Goal: Task Accomplishment & Management: Manage account settings

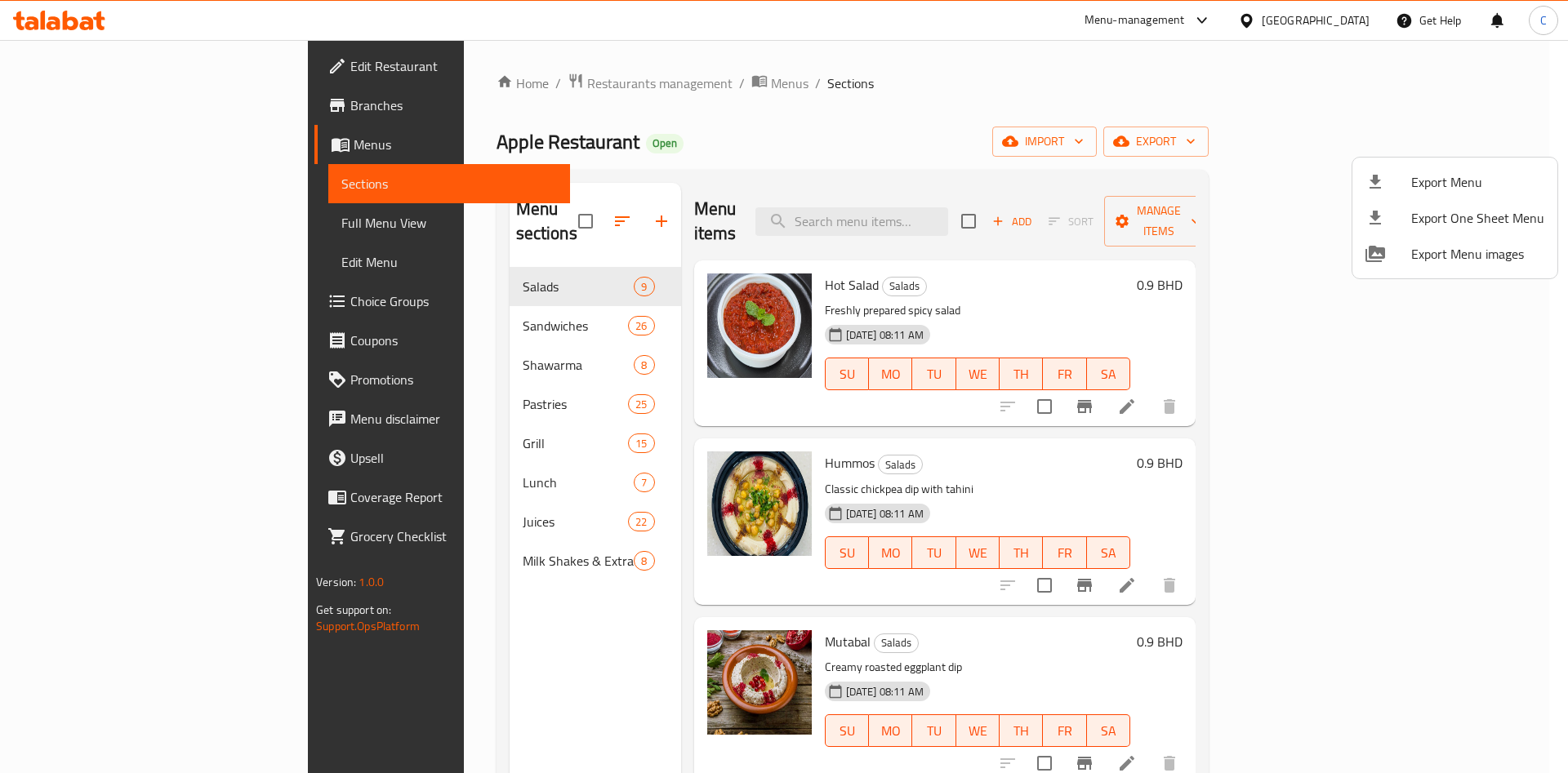
click at [434, 298] on div at bounding box center [784, 386] width 1568 height 773
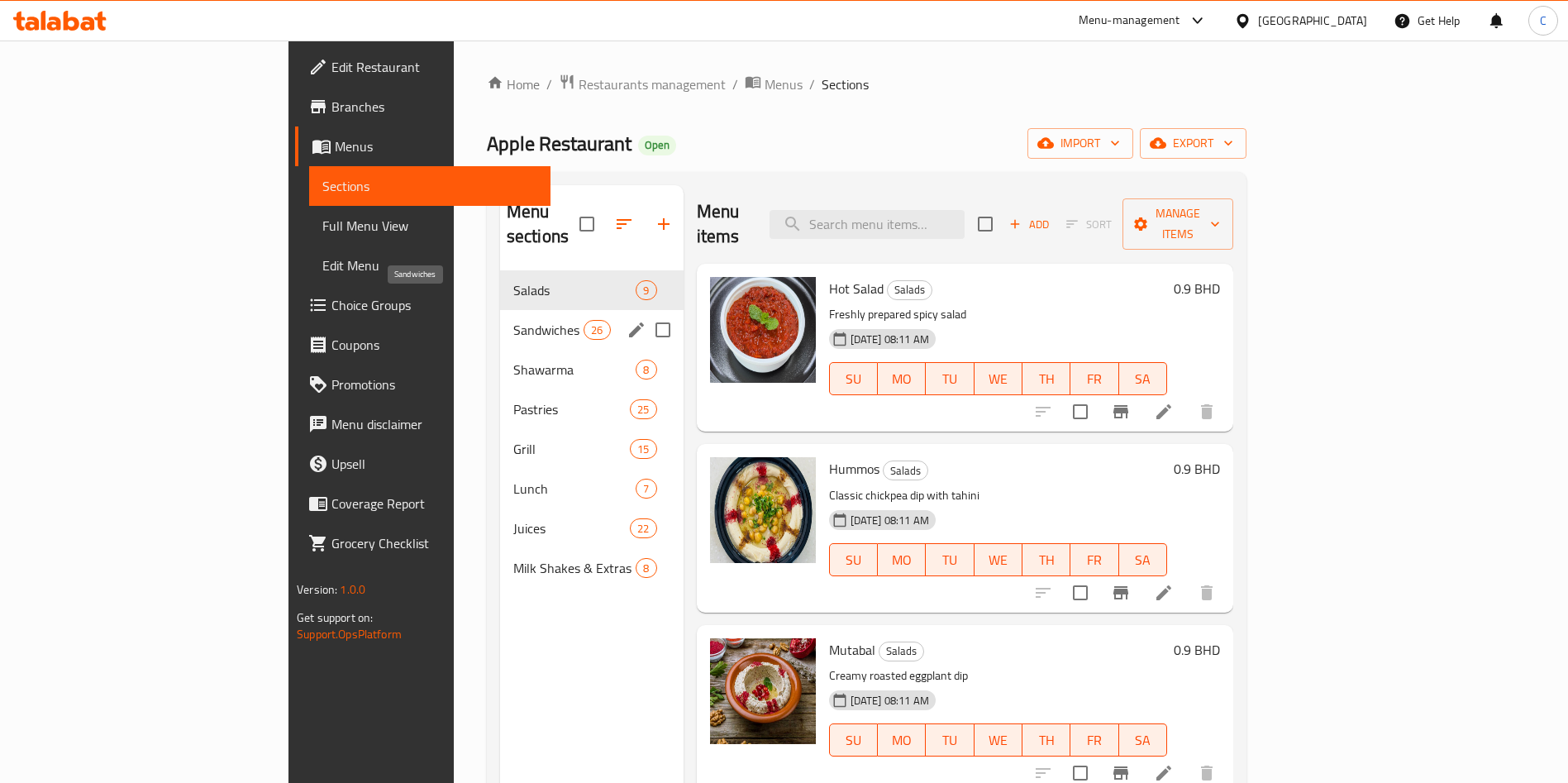
click at [514, 320] on span "Sandwiches" at bounding box center [549, 330] width 70 height 20
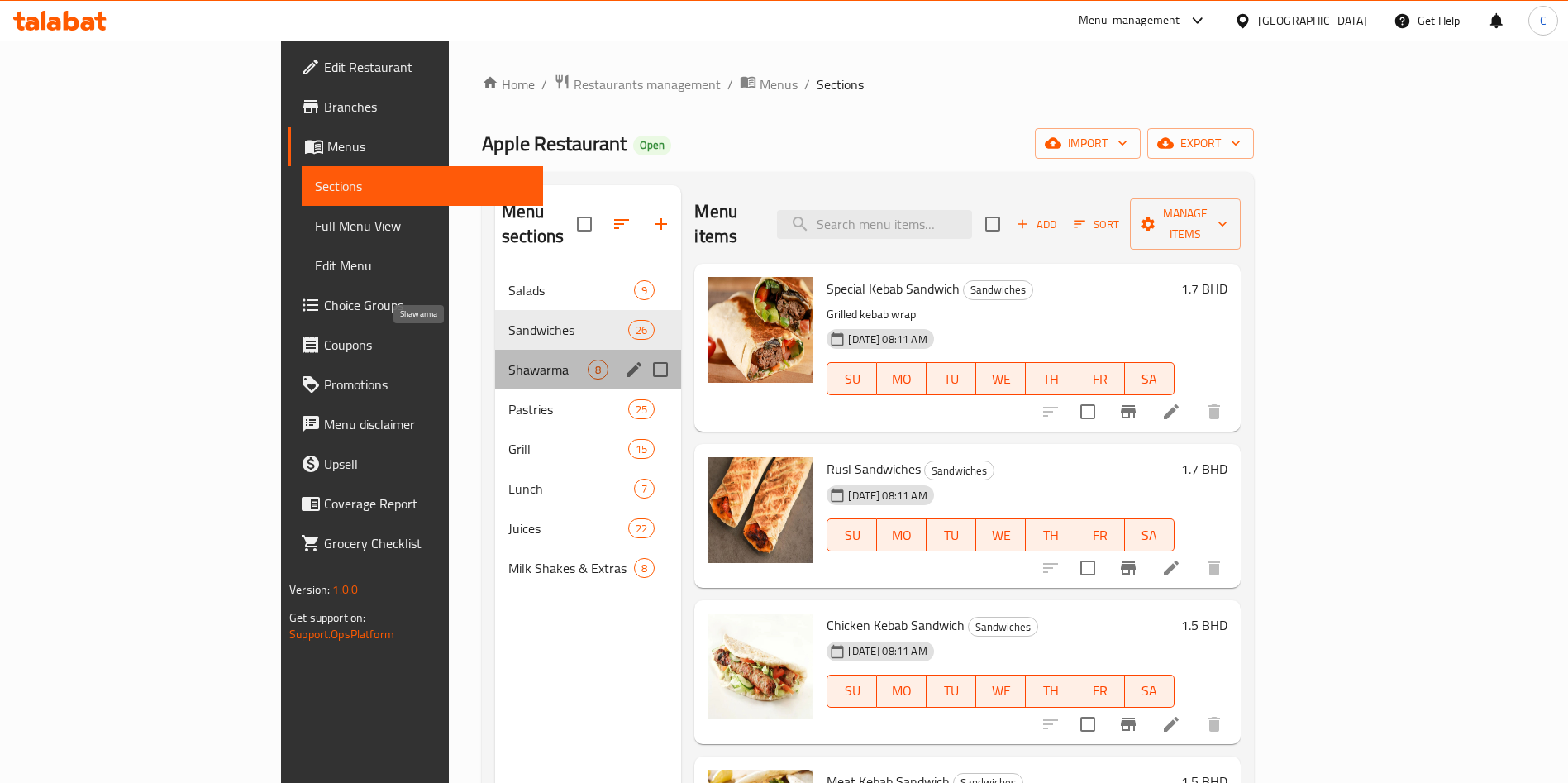
click at [509, 360] on span "Shawarma" at bounding box center [548, 370] width 79 height 20
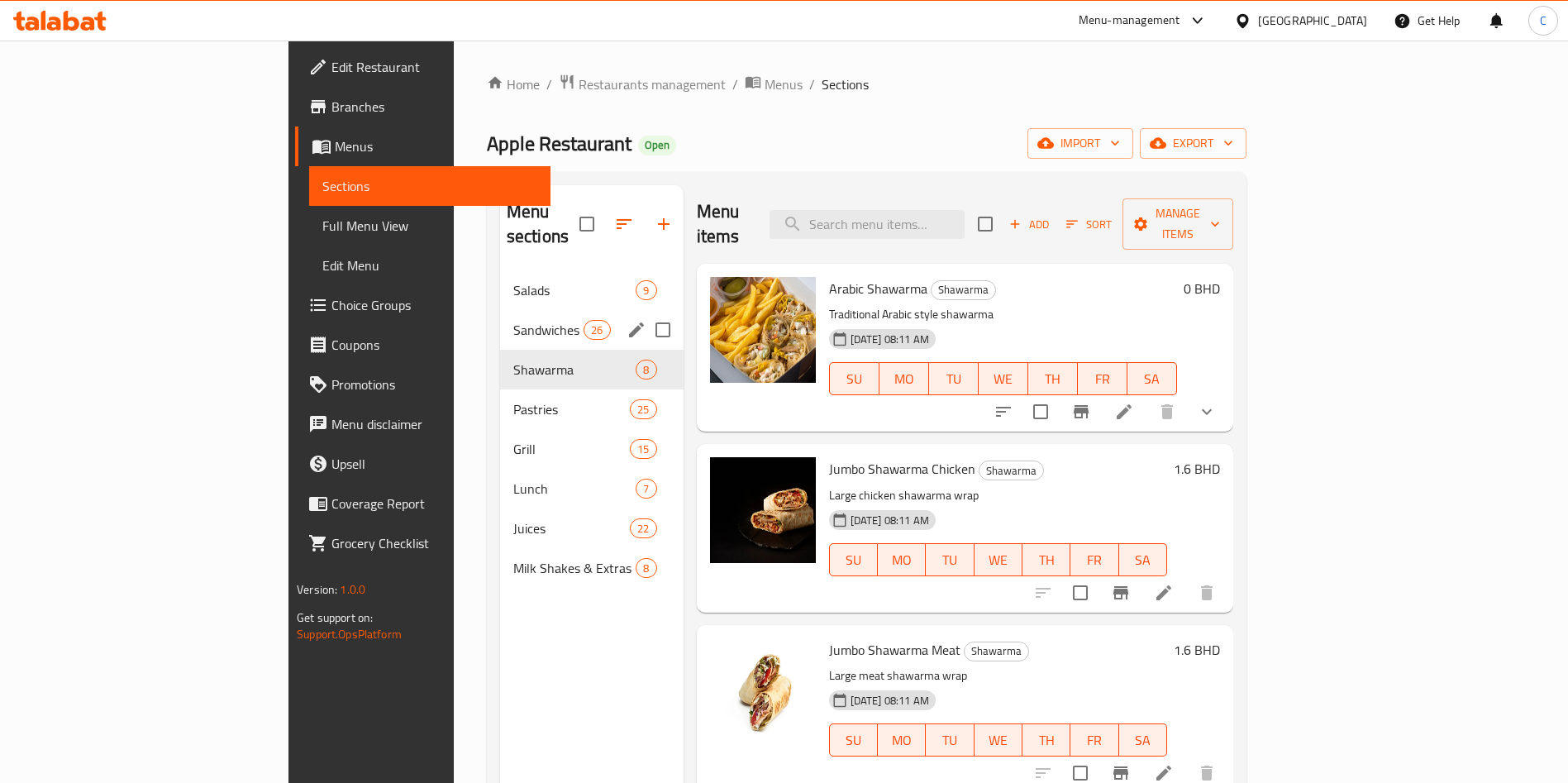
click at [514, 320] on span "Sandwiches" at bounding box center [549, 330] width 70 height 20
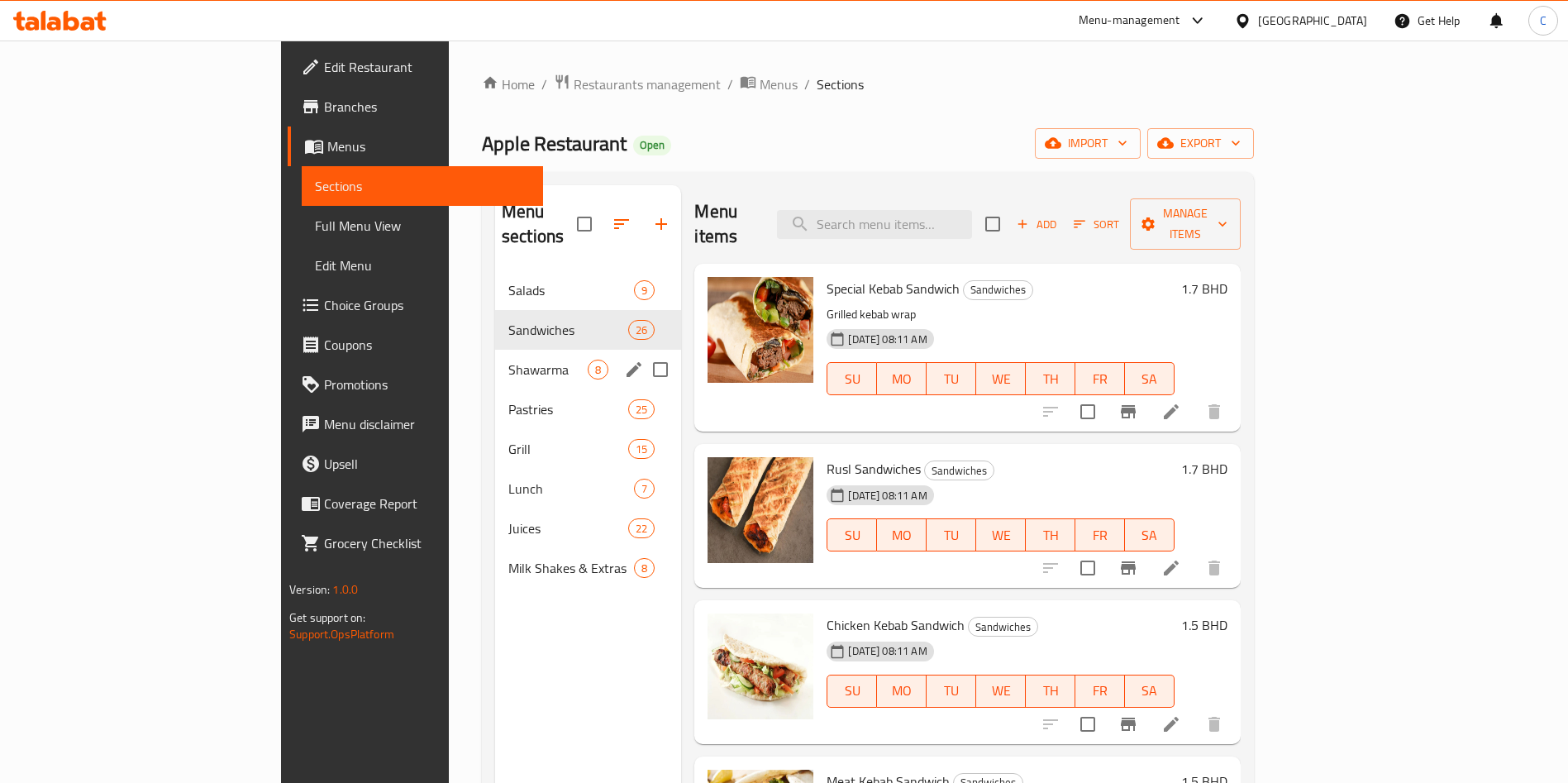
click at [495, 390] on div "Pastries 25" at bounding box center [588, 410] width 186 height 40
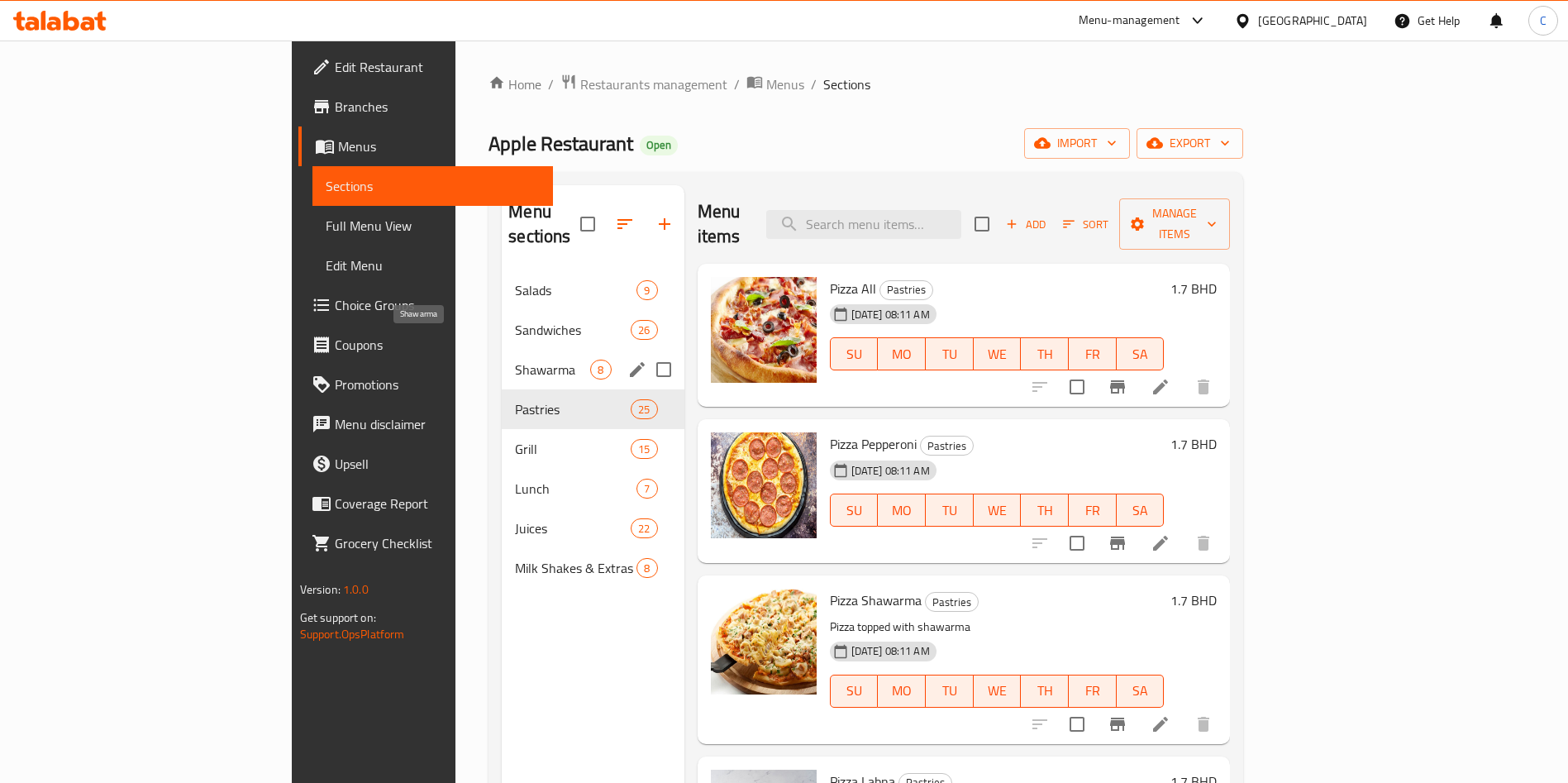
click at [515, 360] on span "Shawarma" at bounding box center [553, 370] width 75 height 20
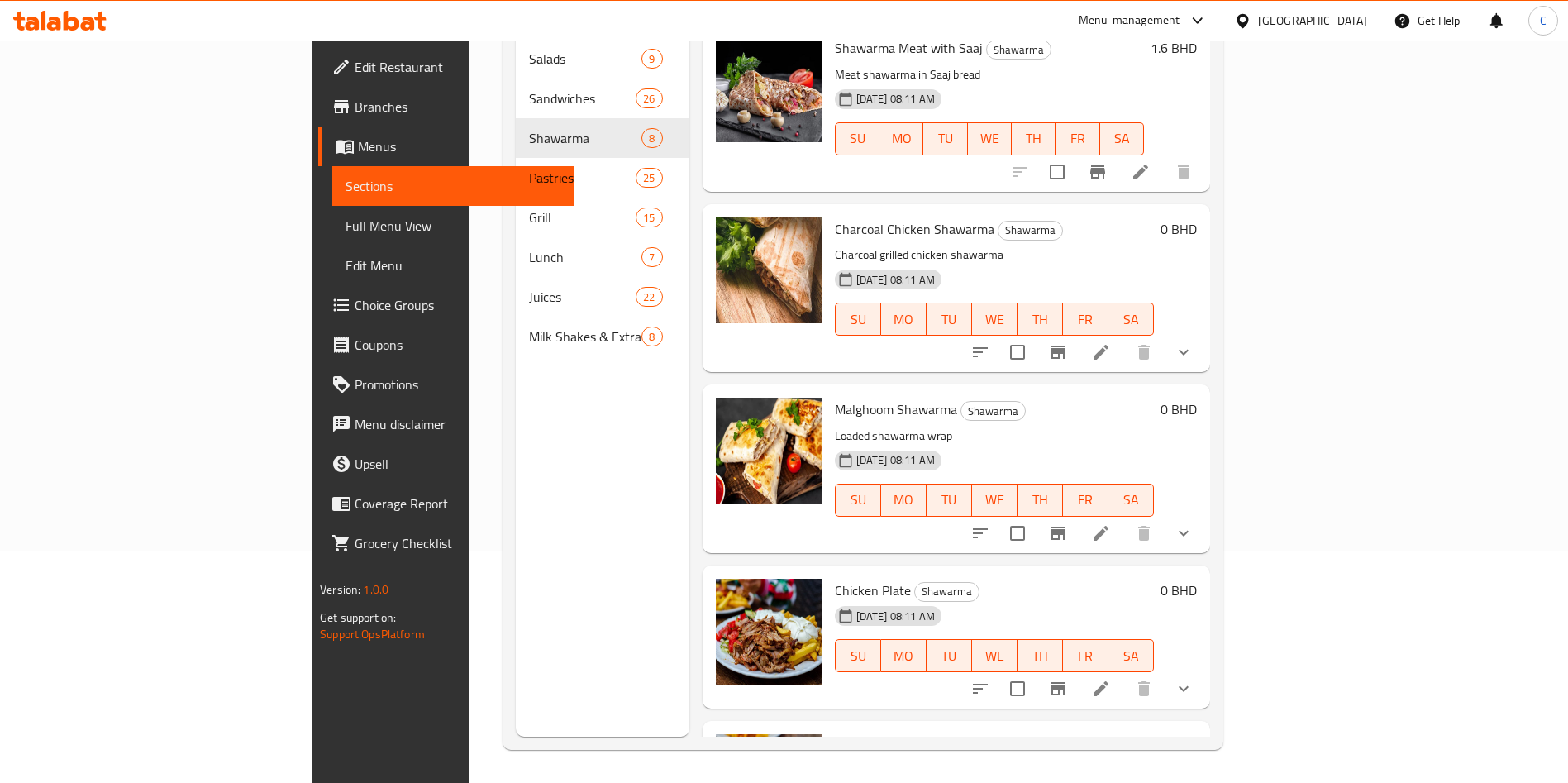
scroll to position [654, 0]
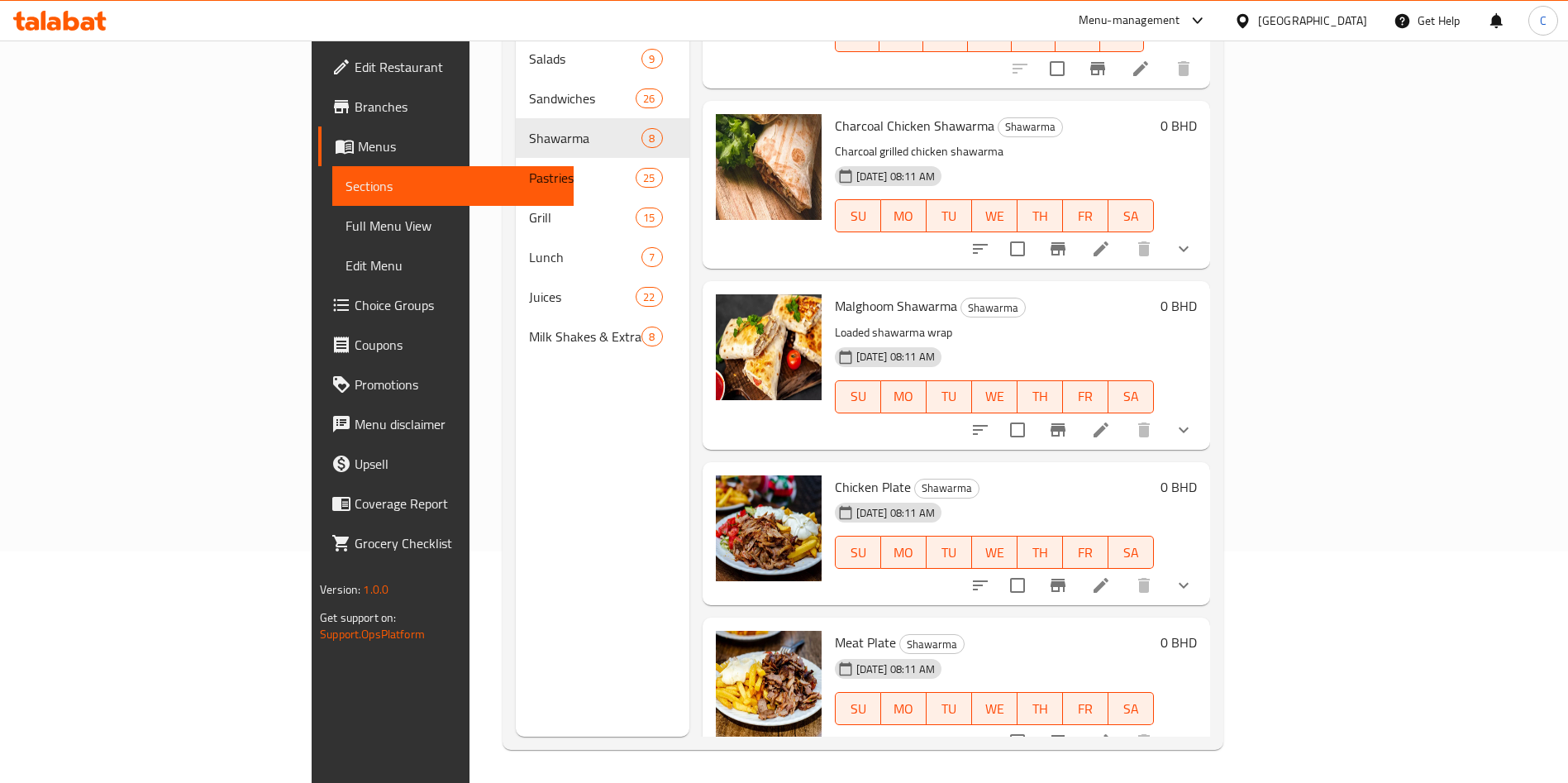
click at [1194, 576] on icon "show more" at bounding box center [1184, 586] width 20 height 20
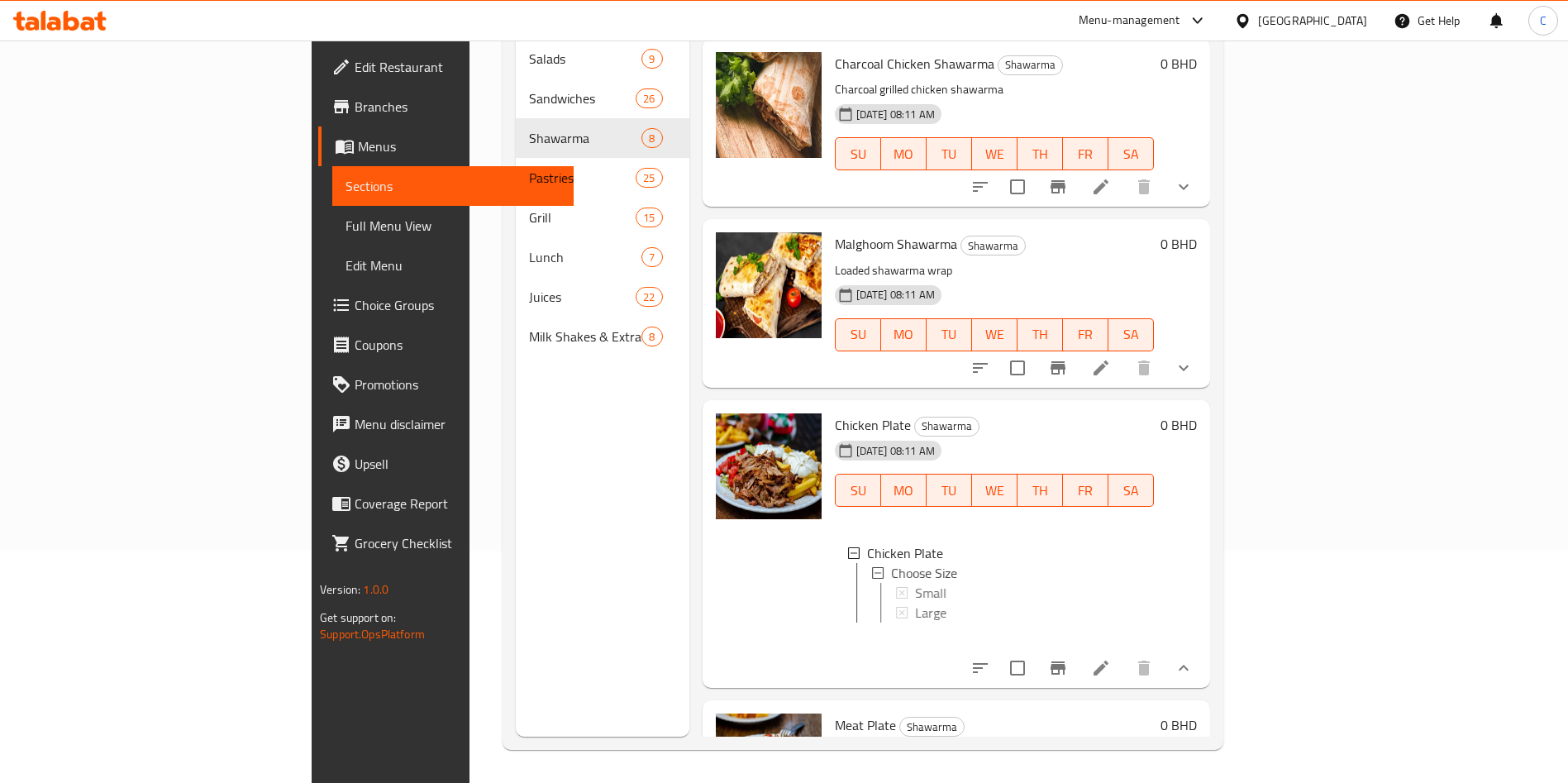
scroll to position [799, 0]
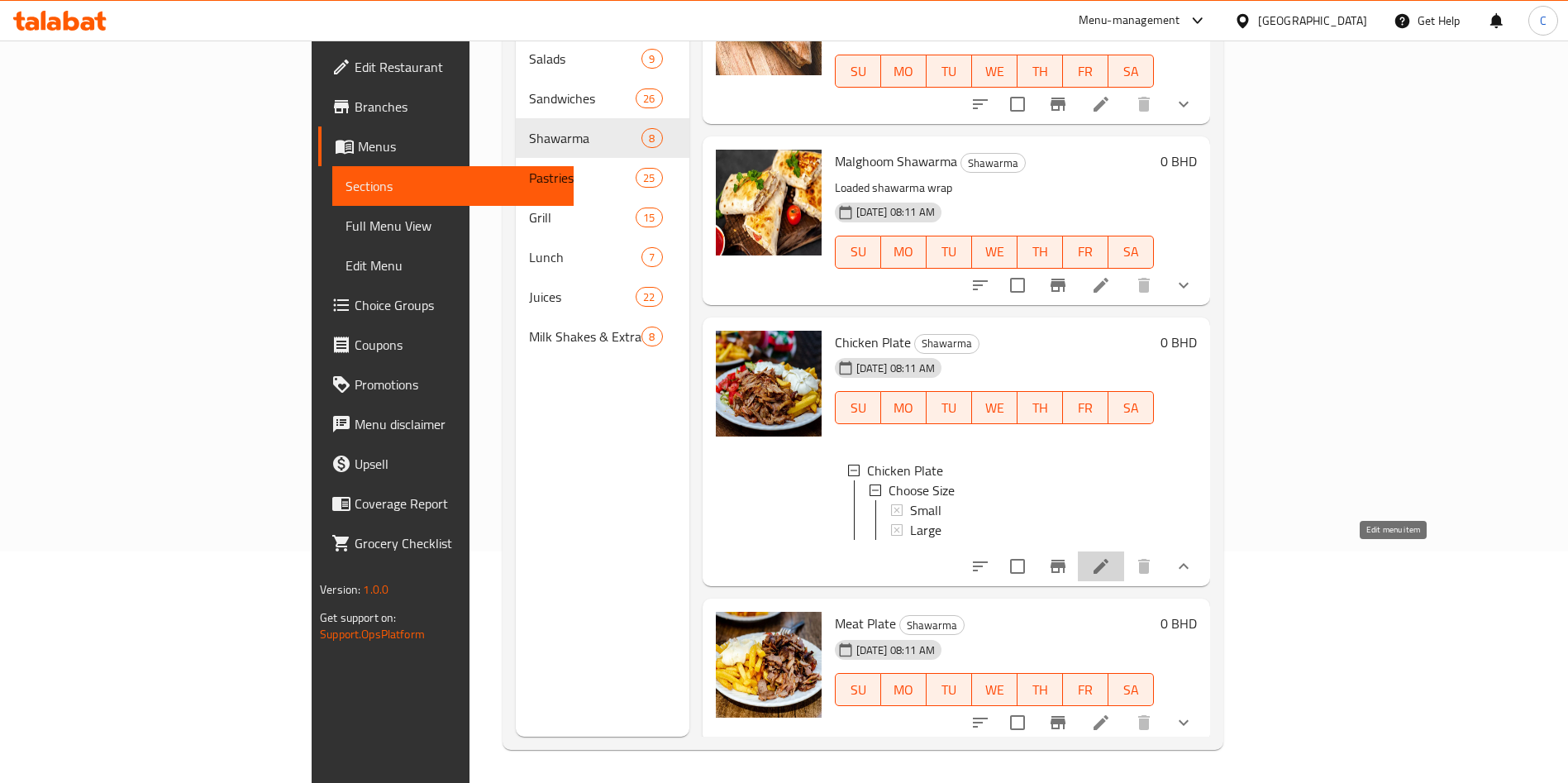
click at [1111, 556] on icon at bounding box center [1102, 566] width 20 height 20
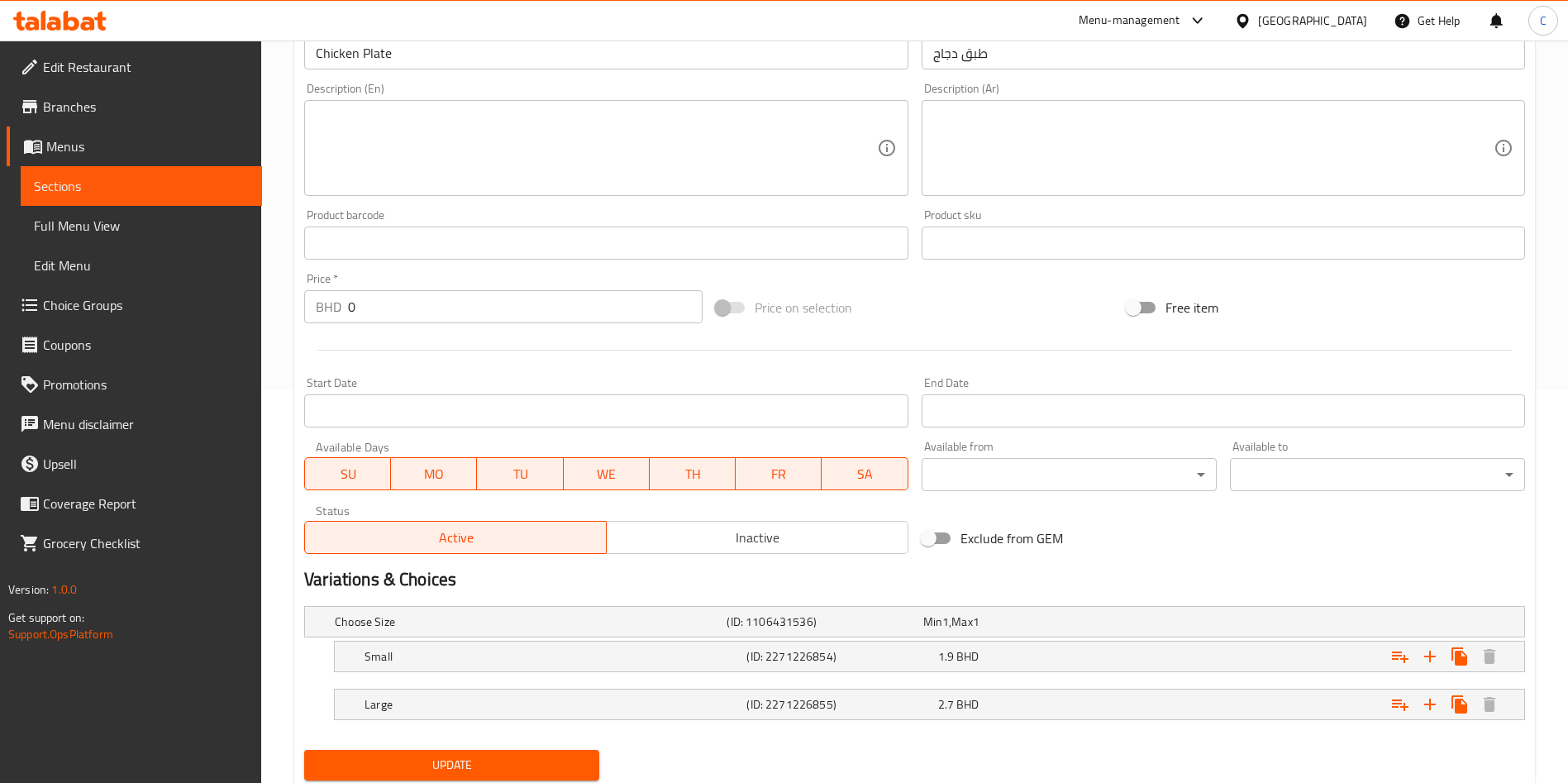
scroll to position [446, 0]
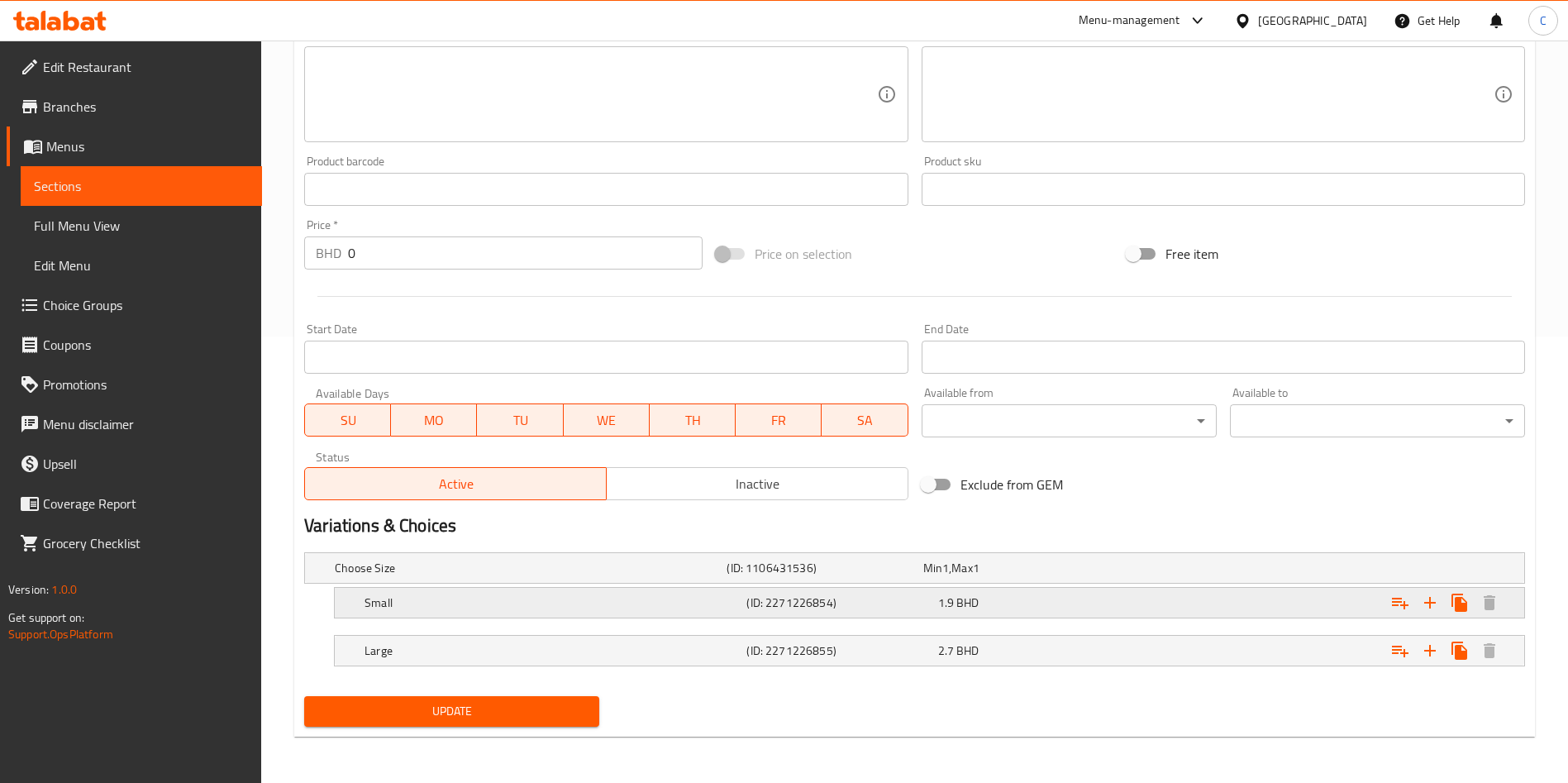
click at [1239, 571] on div "Expand" at bounding box center [1312, 568] width 392 height 7
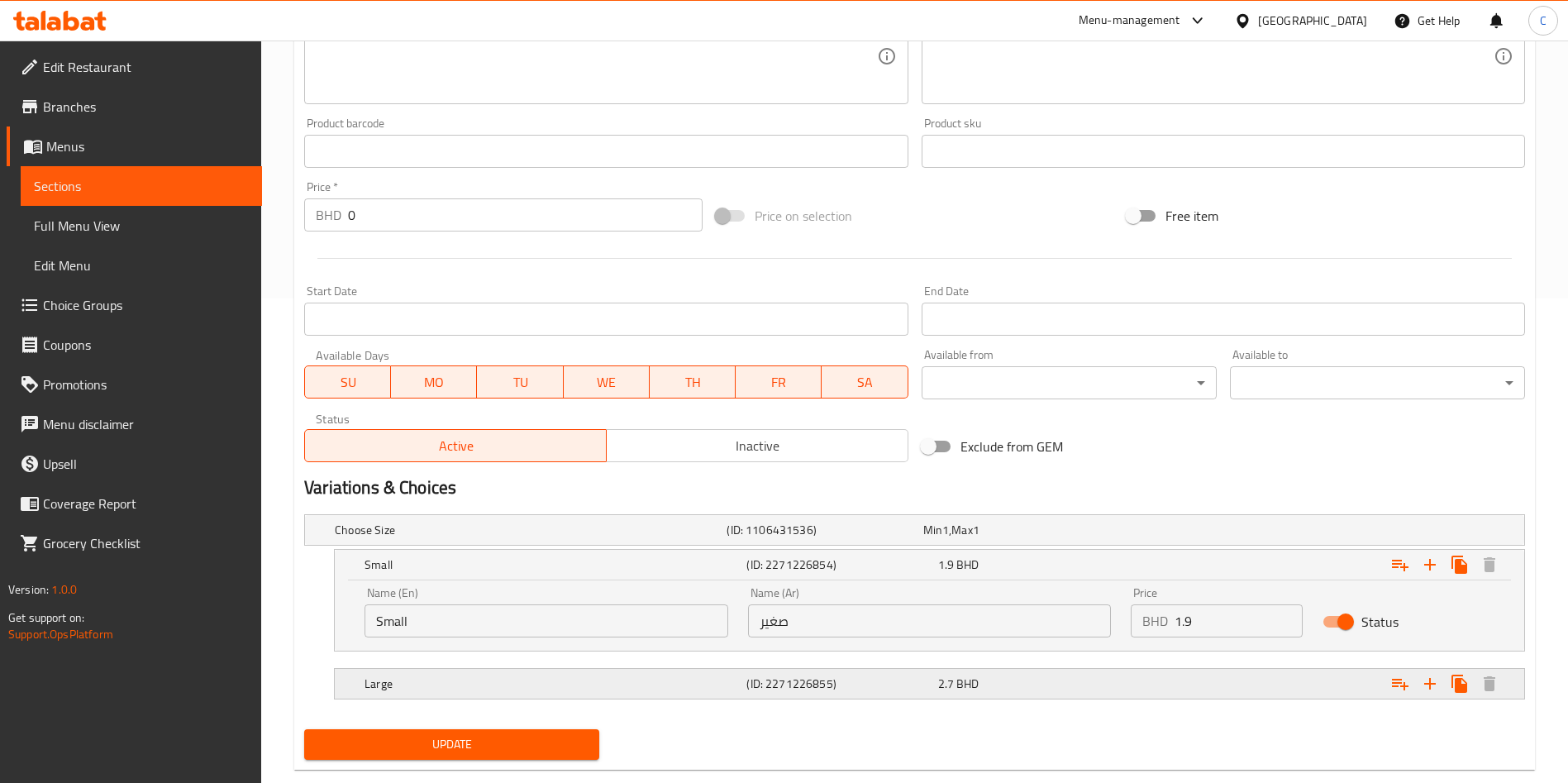
scroll to position [518, 0]
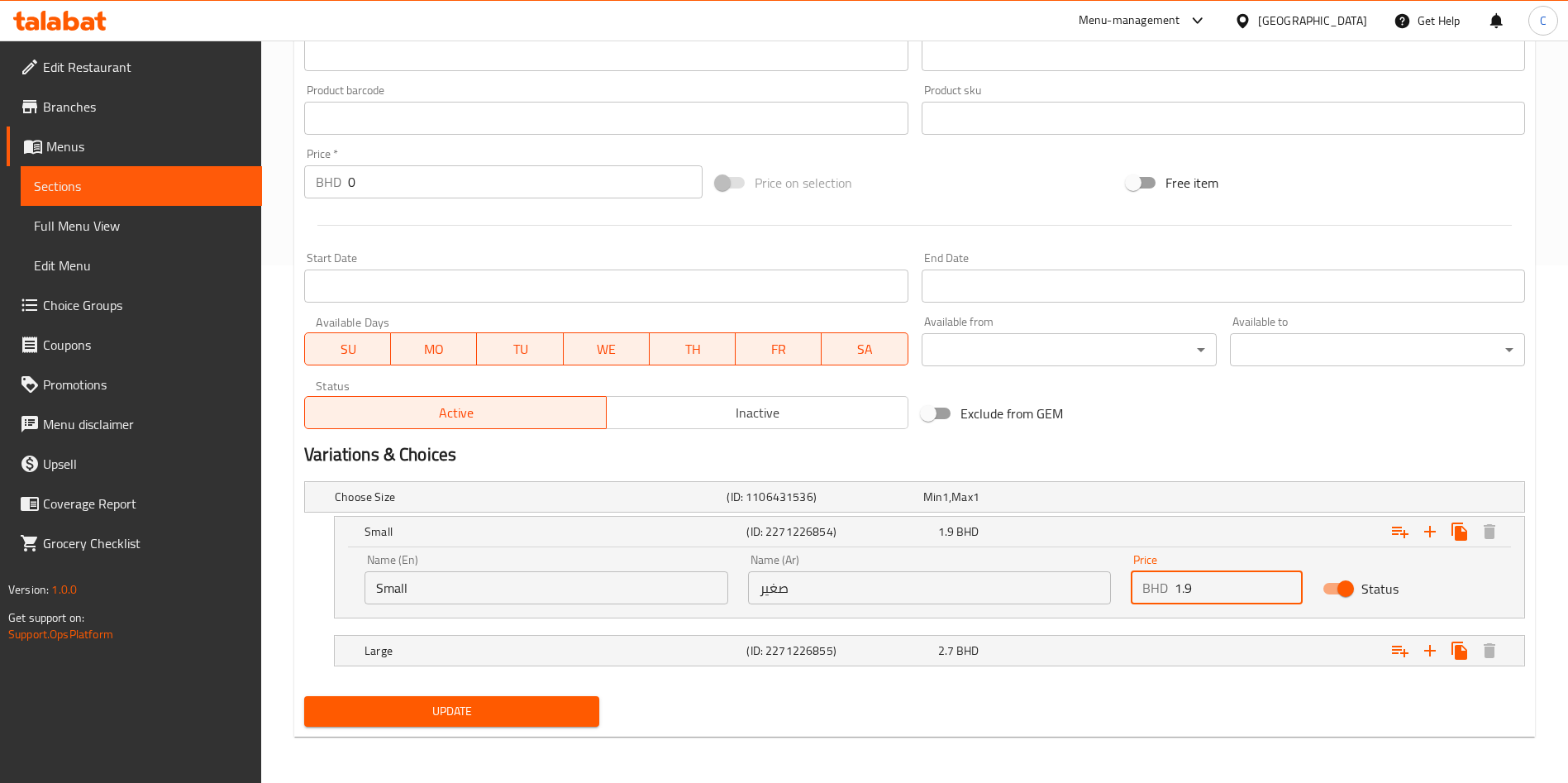
drag, startPoint x: 1213, startPoint y: 589, endPoint x: 929, endPoint y: 607, distance: 284.6
click at [1132, 593] on div "BHD 1.9 Price" at bounding box center [1217, 588] width 172 height 33
type input "2.1"
click at [1031, 506] on div "2.7 BHD" at bounding box center [1018, 497] width 189 height 17
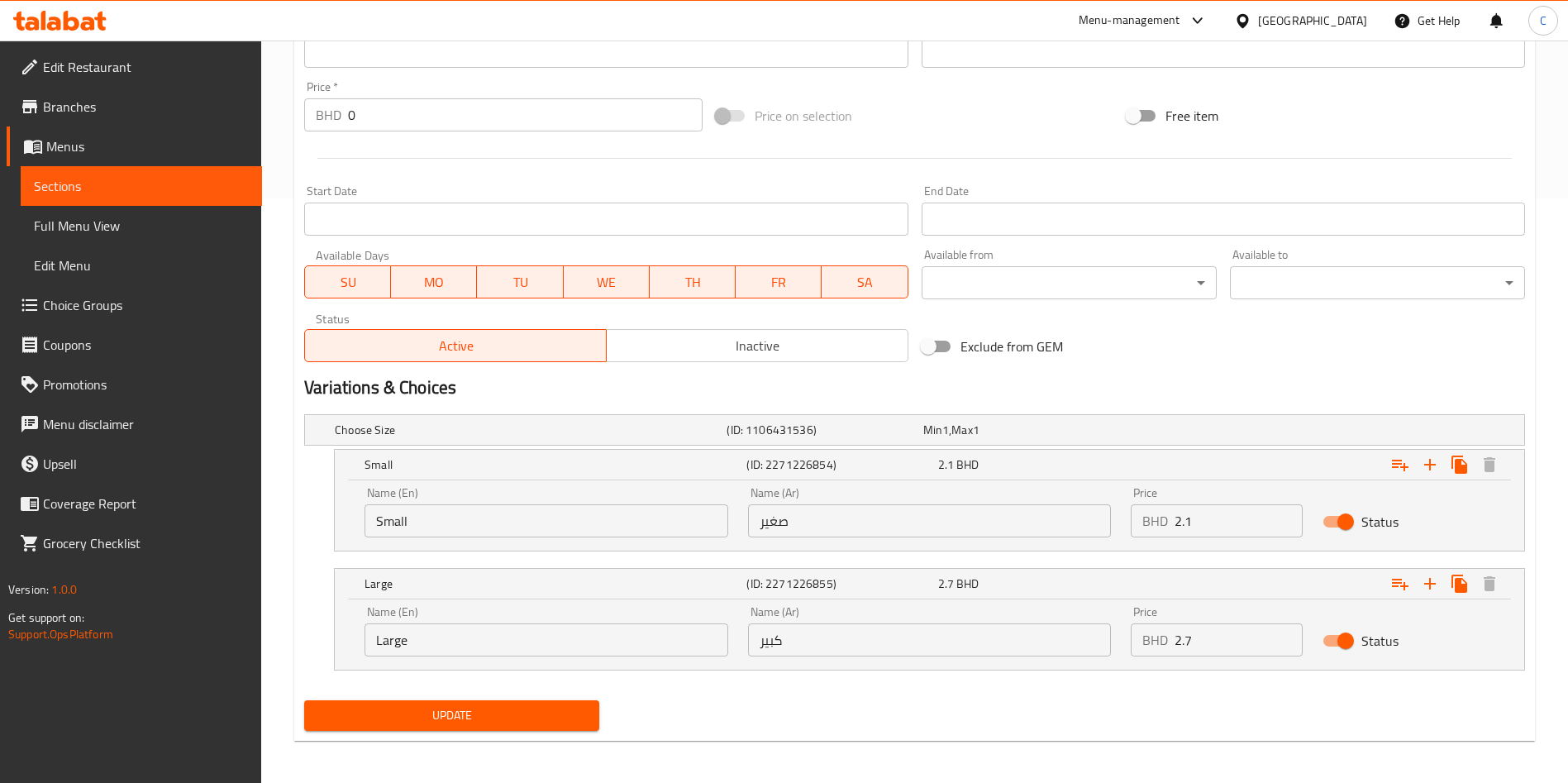
scroll to position [589, 0]
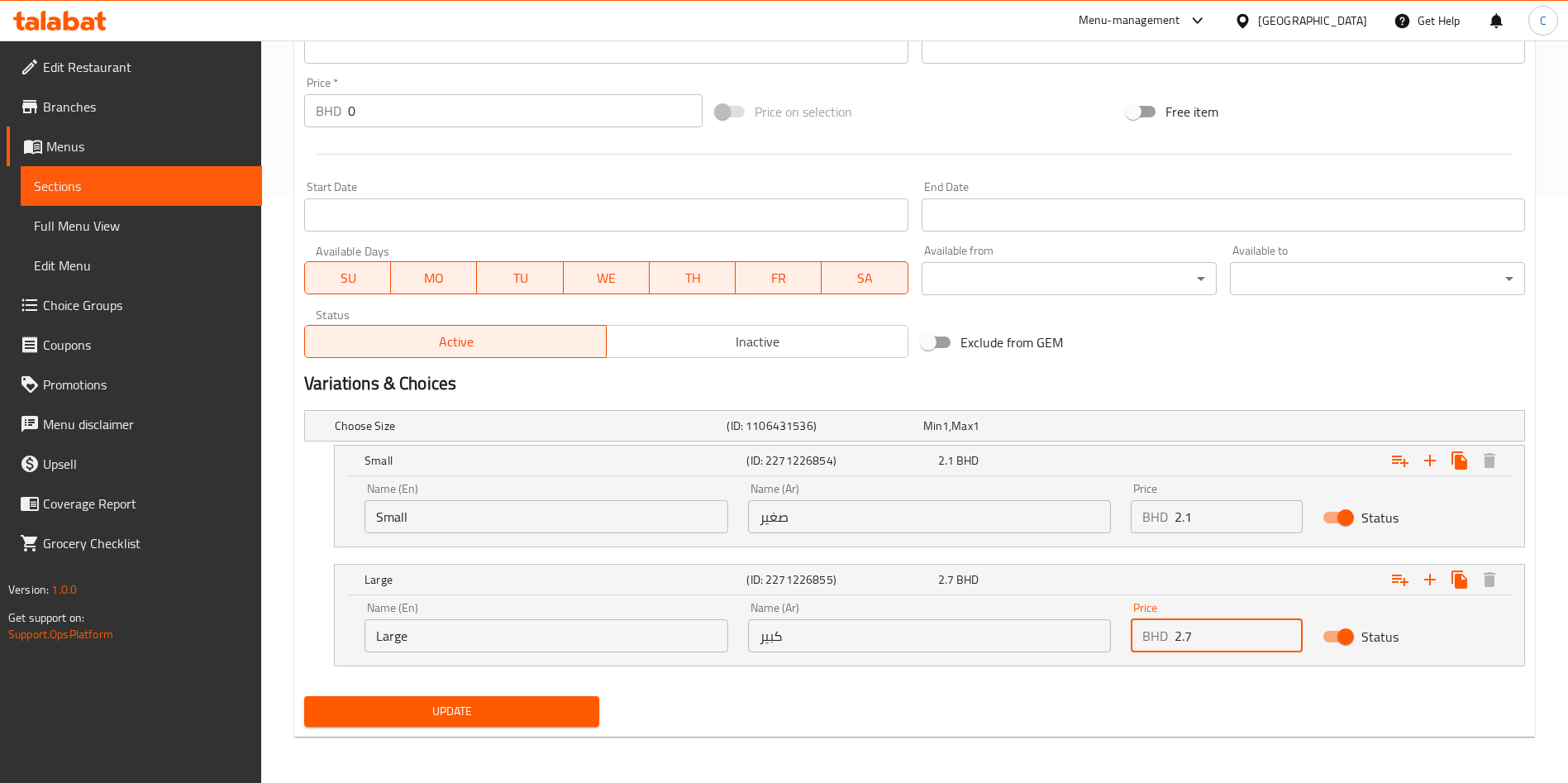
drag, startPoint x: 1239, startPoint y: 637, endPoint x: 1048, endPoint y: 639, distance: 191.0
click at [1066, 634] on div "Name (En) Large Name (En) Name (Ar) كبير Name (Ar) Price BHD 2.7 Price Status" at bounding box center [929, 627] width 1150 height 70
type input "3.6"
click at [411, 707] on span "Update" at bounding box center [451, 711] width 269 height 21
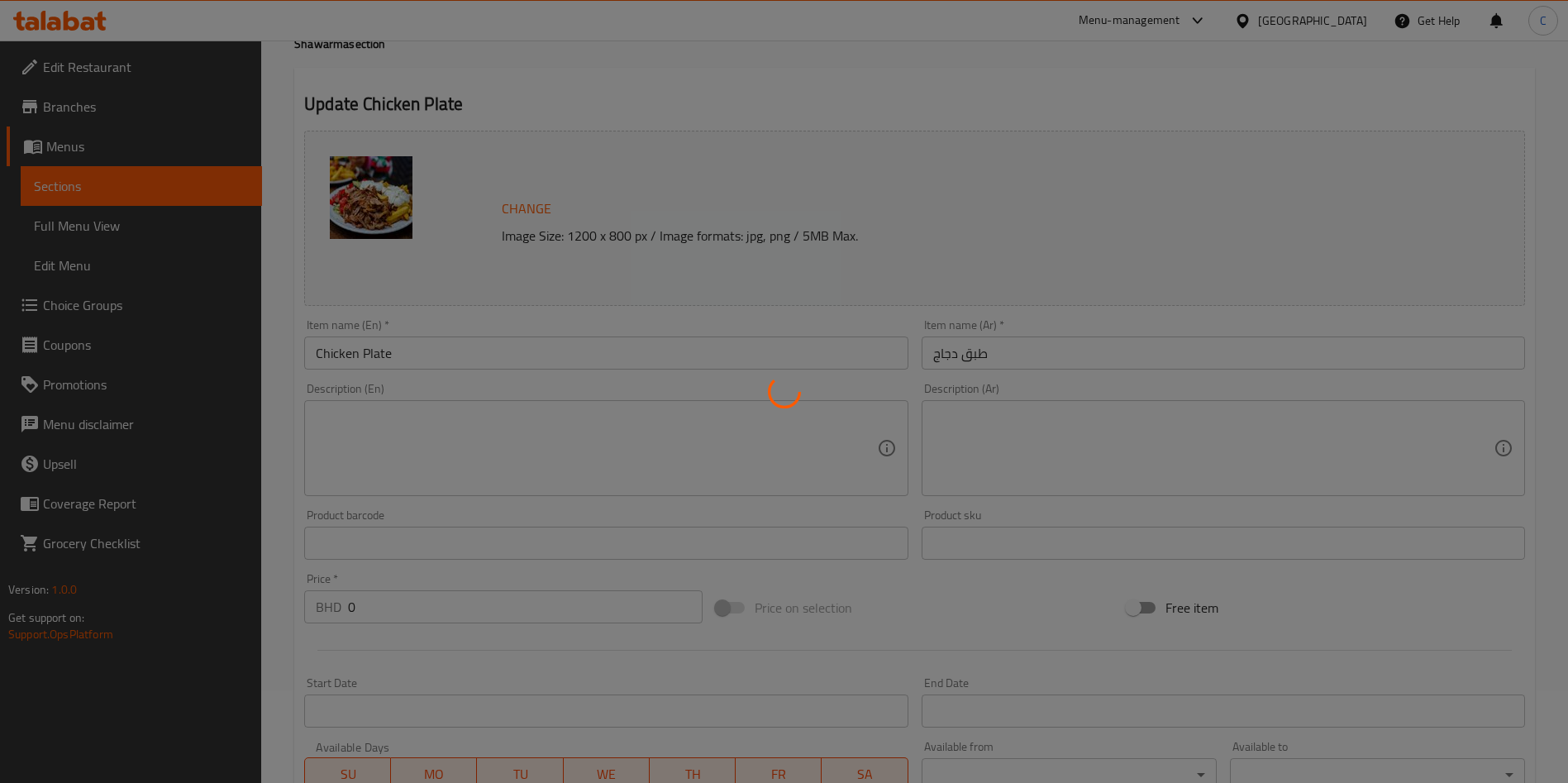
scroll to position [0, 0]
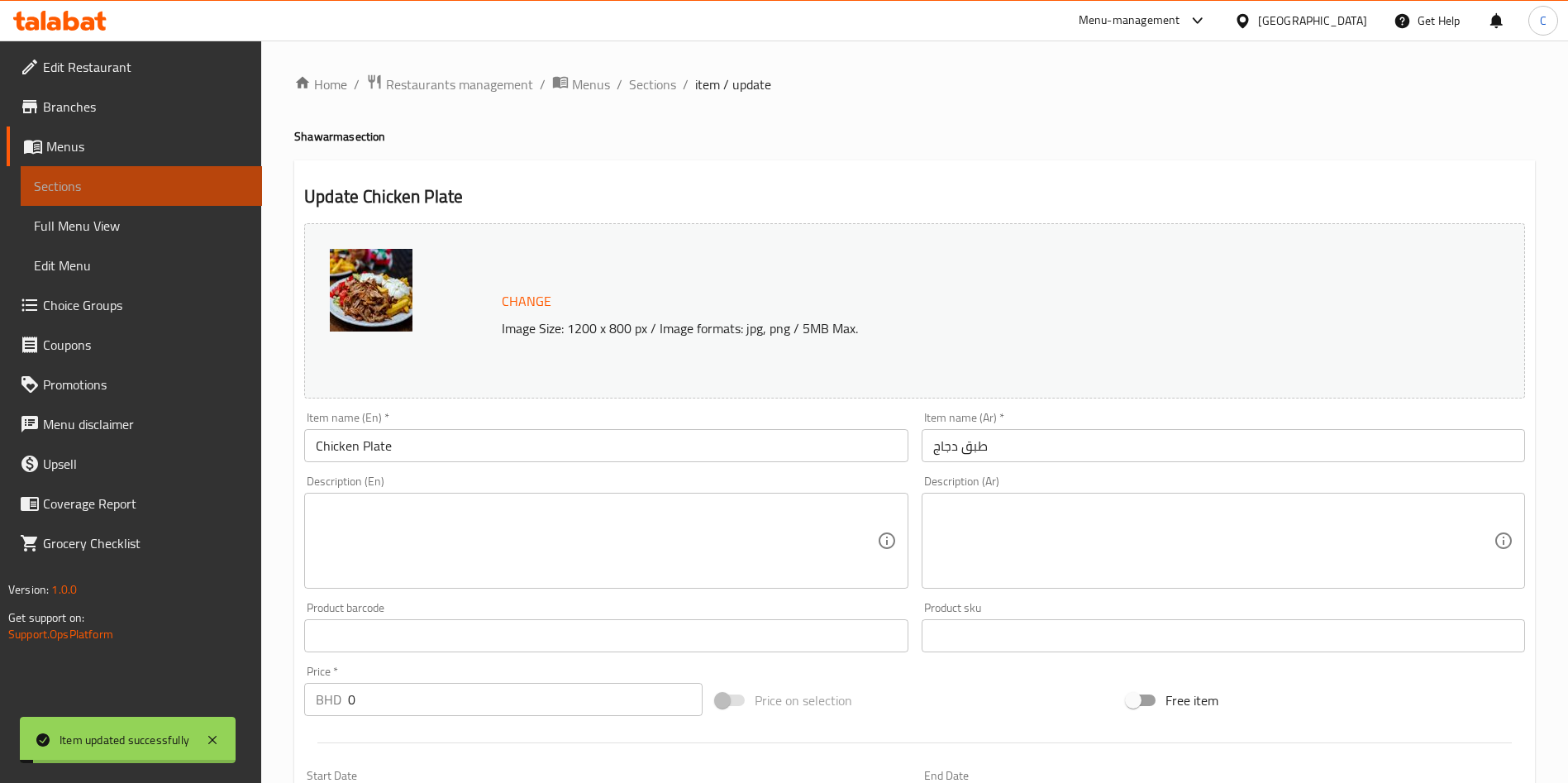
click at [122, 177] on span "Sections" at bounding box center [142, 186] width 215 height 20
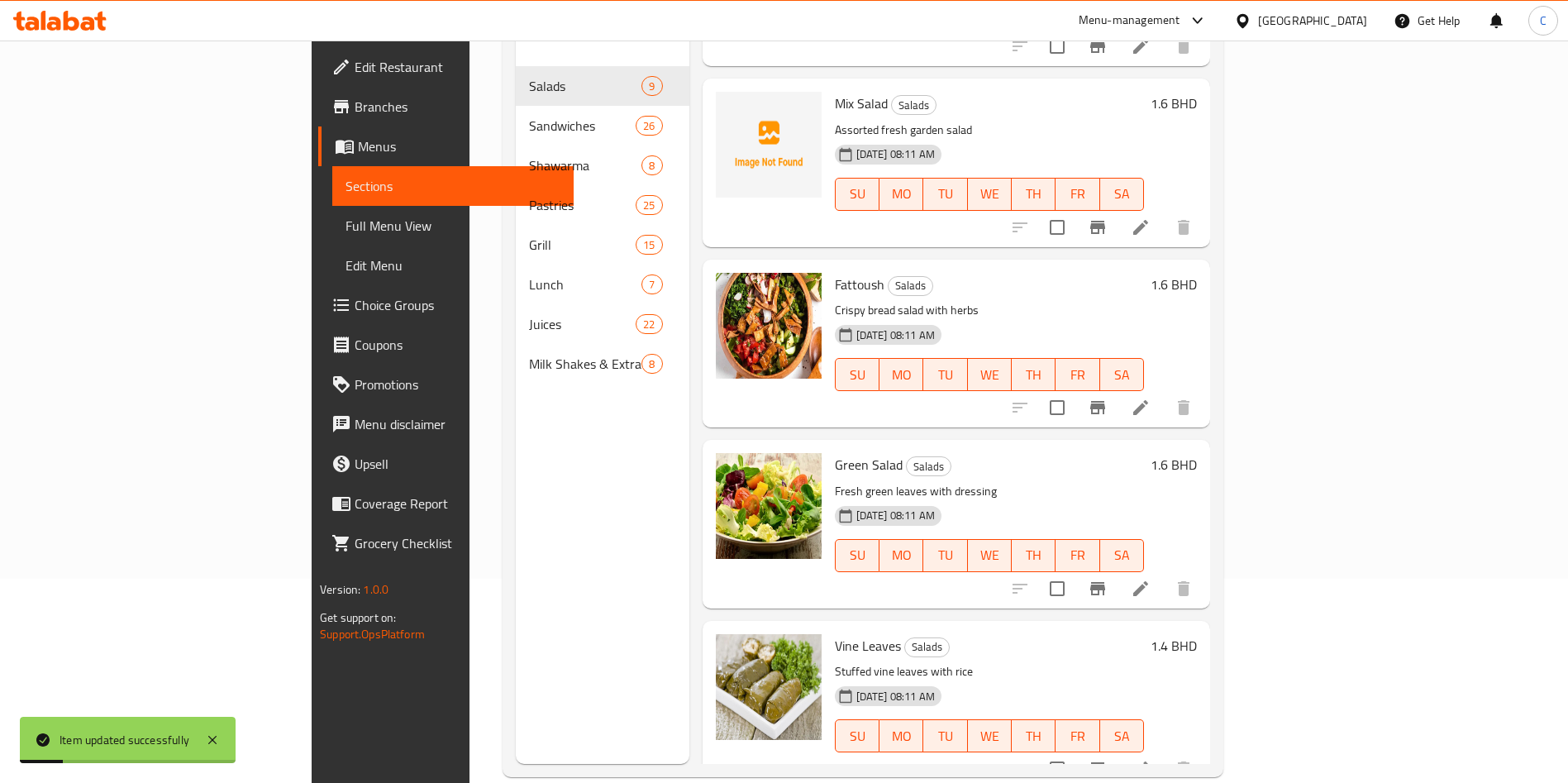
scroll to position [232, 0]
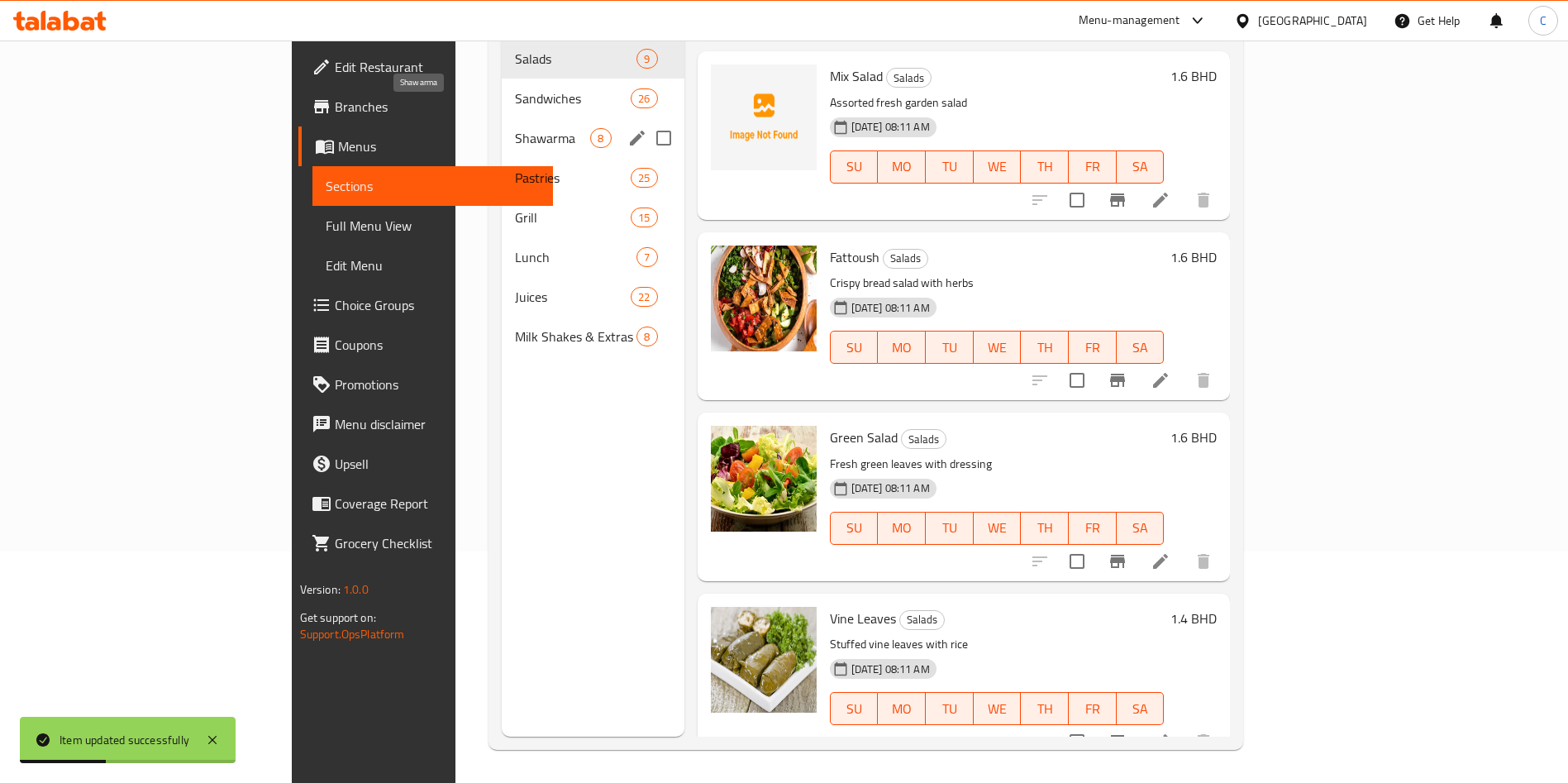
click at [515, 128] on span "Shawarma" at bounding box center [553, 138] width 75 height 20
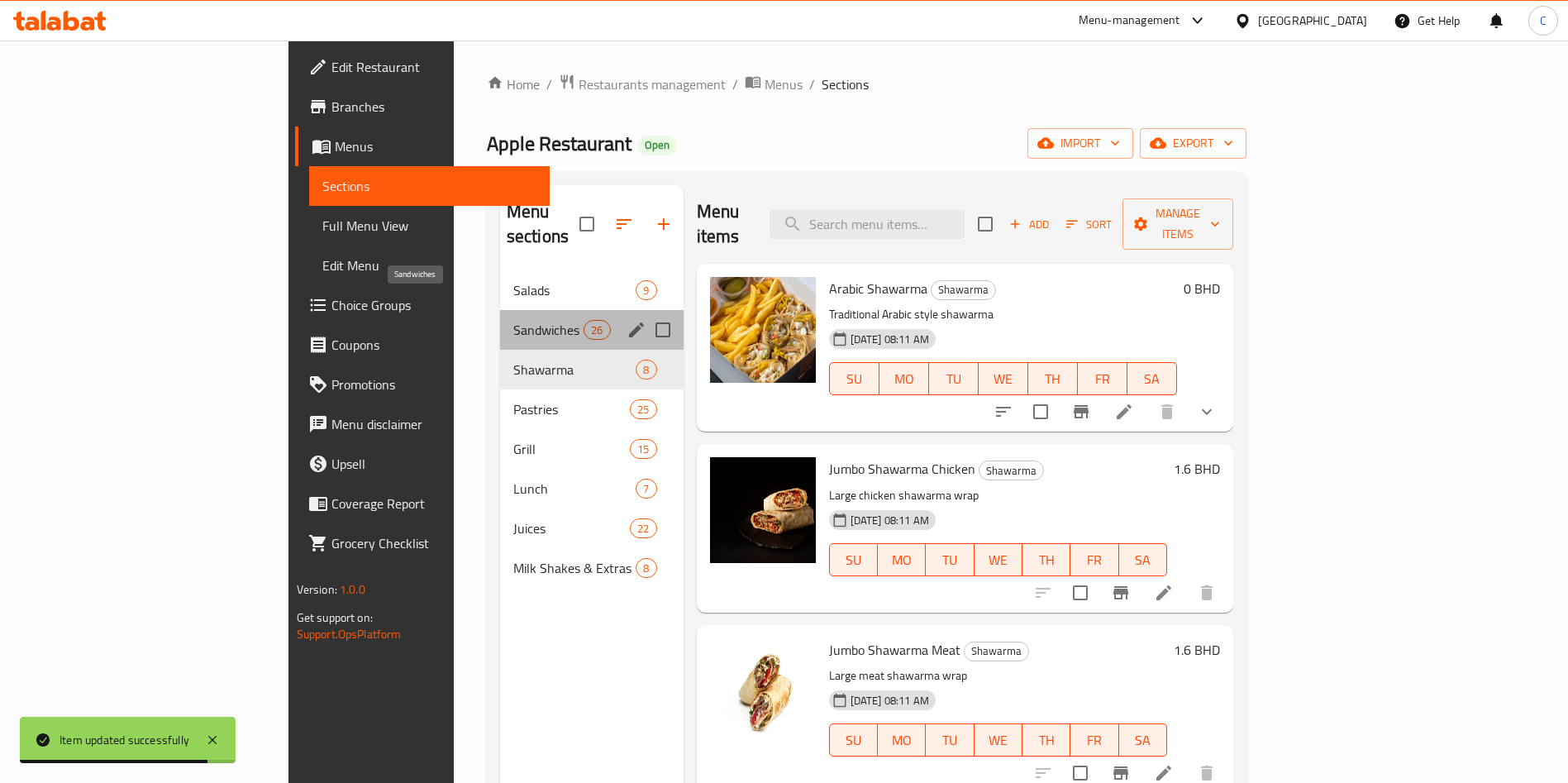
click at [514, 320] on span "Sandwiches" at bounding box center [549, 330] width 70 height 20
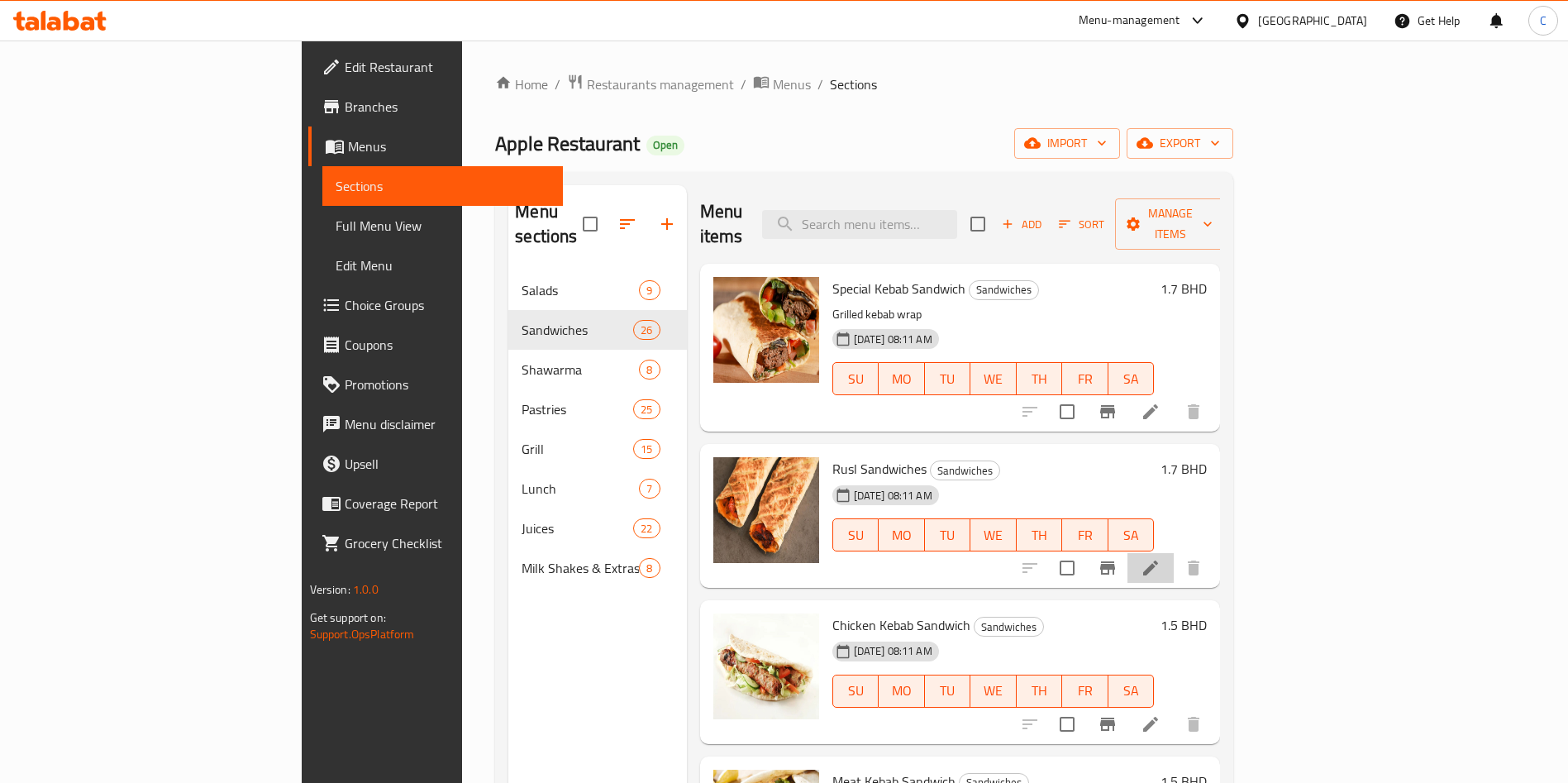
click at [1158, 561] on icon at bounding box center [1151, 568] width 15 height 15
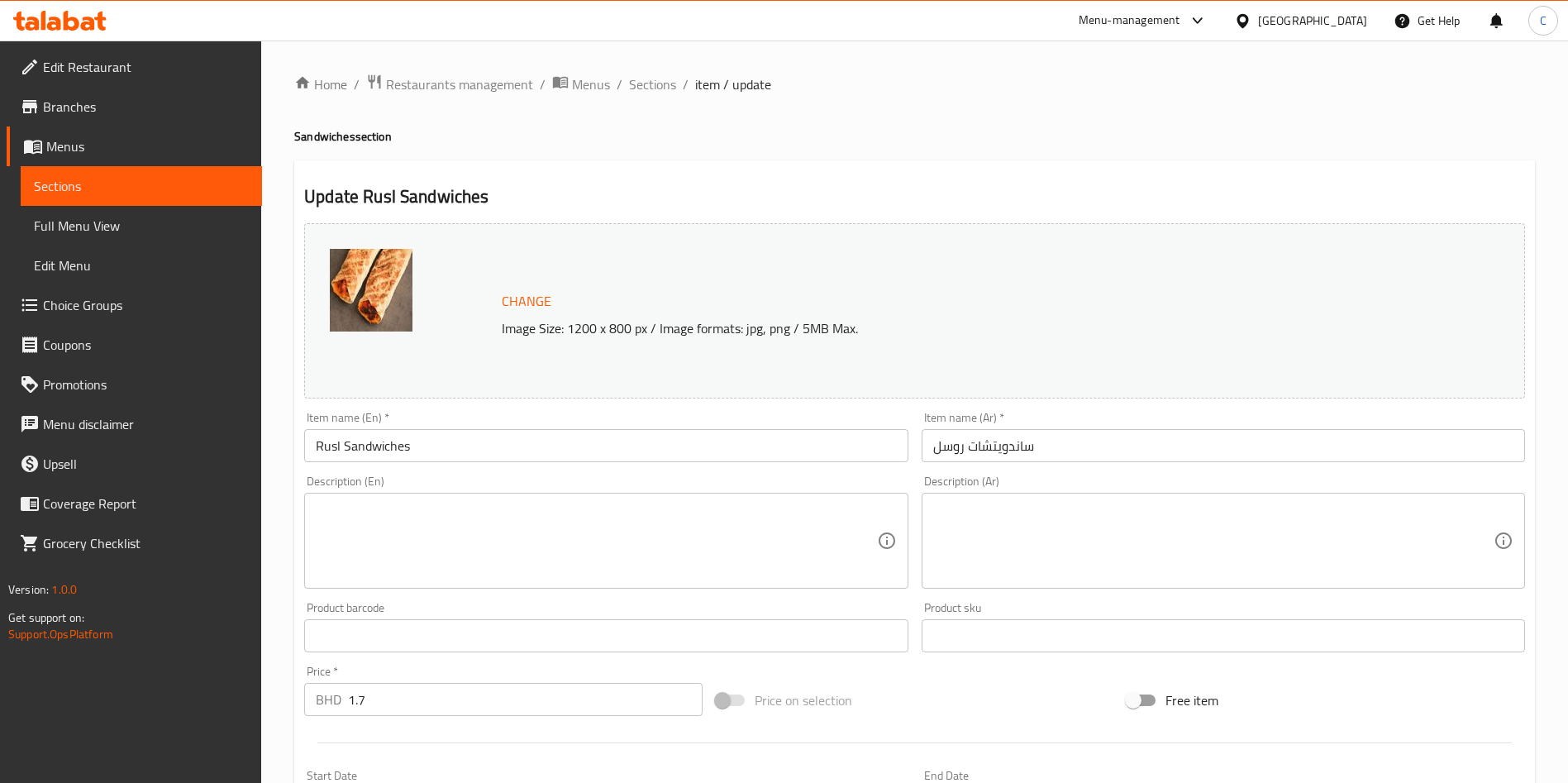
click at [342, 446] on input "Rusl Sandwiches" at bounding box center [605, 446] width 604 height 33
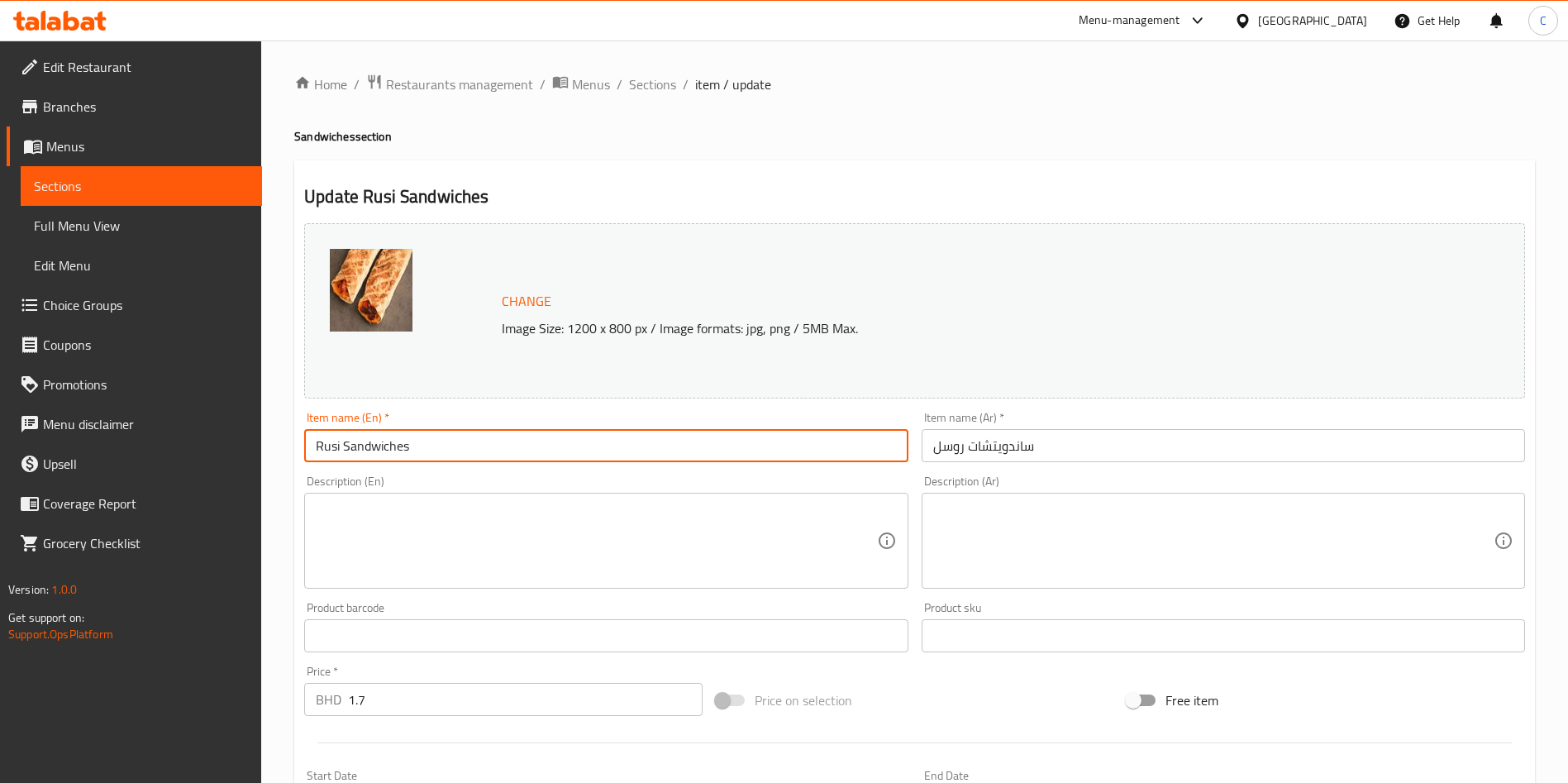
type input "Rusi Sandwiches"
click at [531, 528] on textarea at bounding box center [595, 541] width 560 height 78
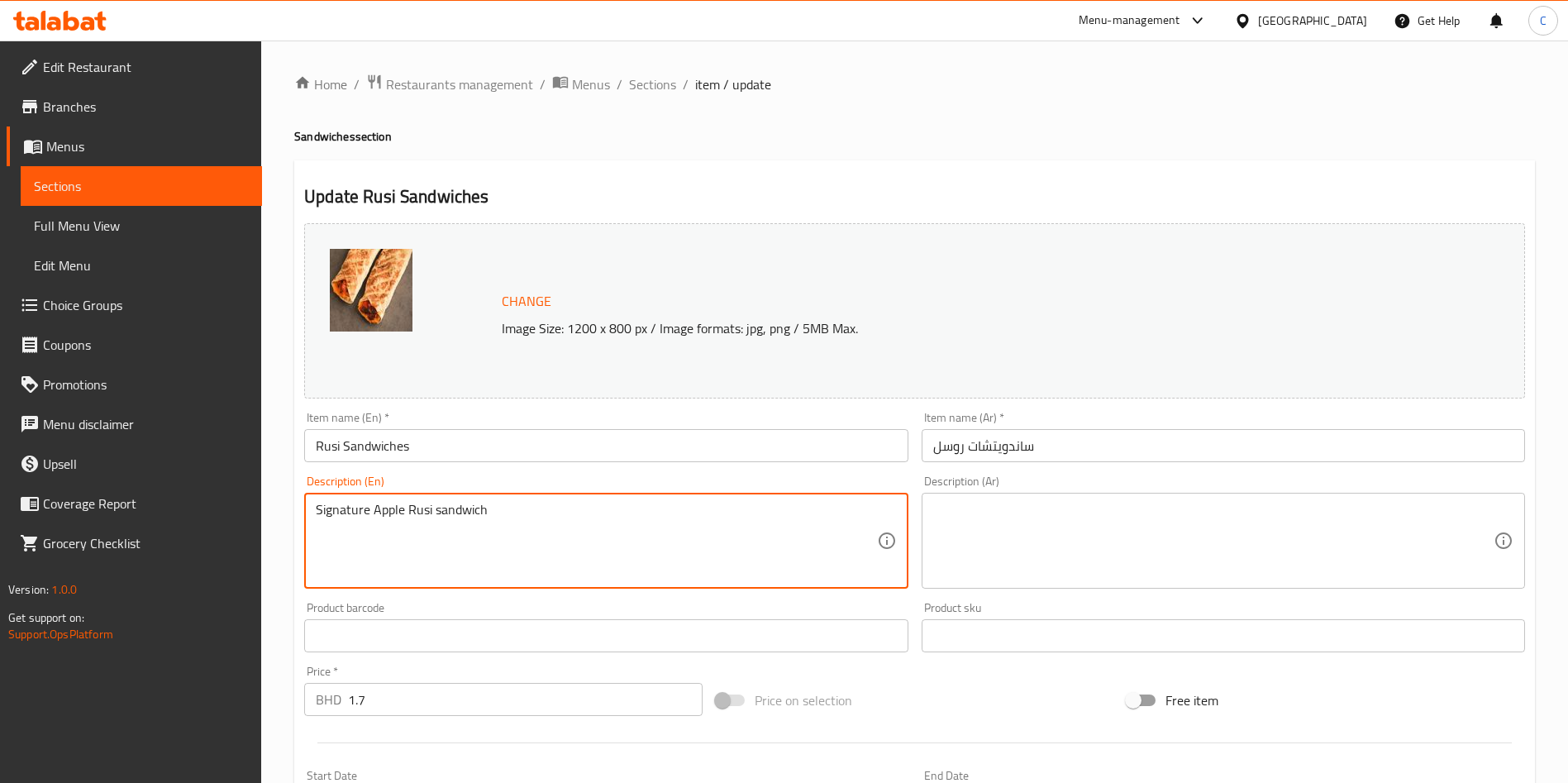
click at [314, 503] on div "Signature Apple Rusi sandwich Description (En)" at bounding box center [605, 541] width 604 height 96
click at [318, 506] on textarea "Signature Apple Rusi sandwich" at bounding box center [595, 541] width 560 height 78
click at [555, 530] on textarea "The OG Signature Apple Rusi sandwich" at bounding box center [595, 541] width 560 height 78
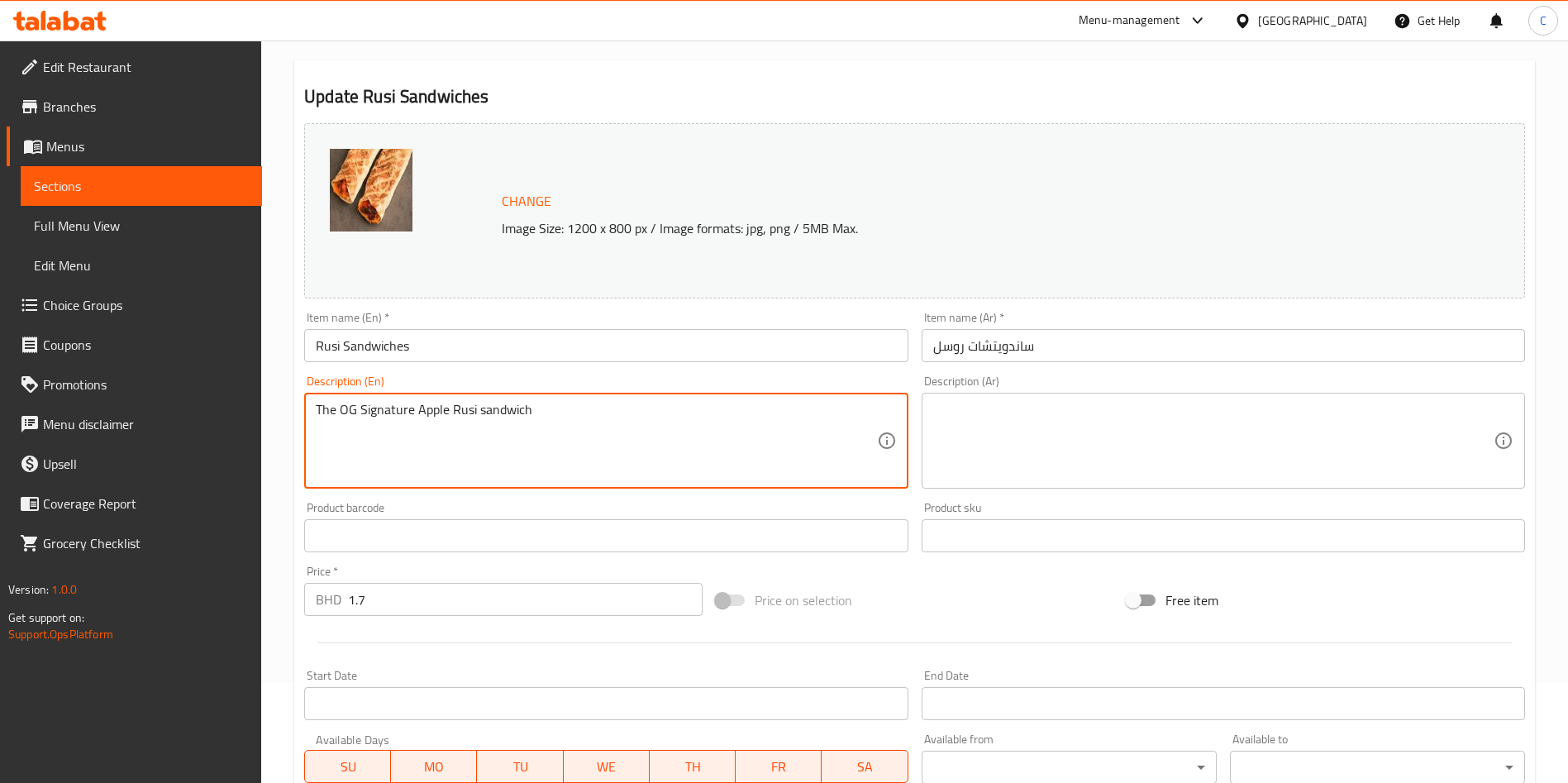
scroll to position [372, 0]
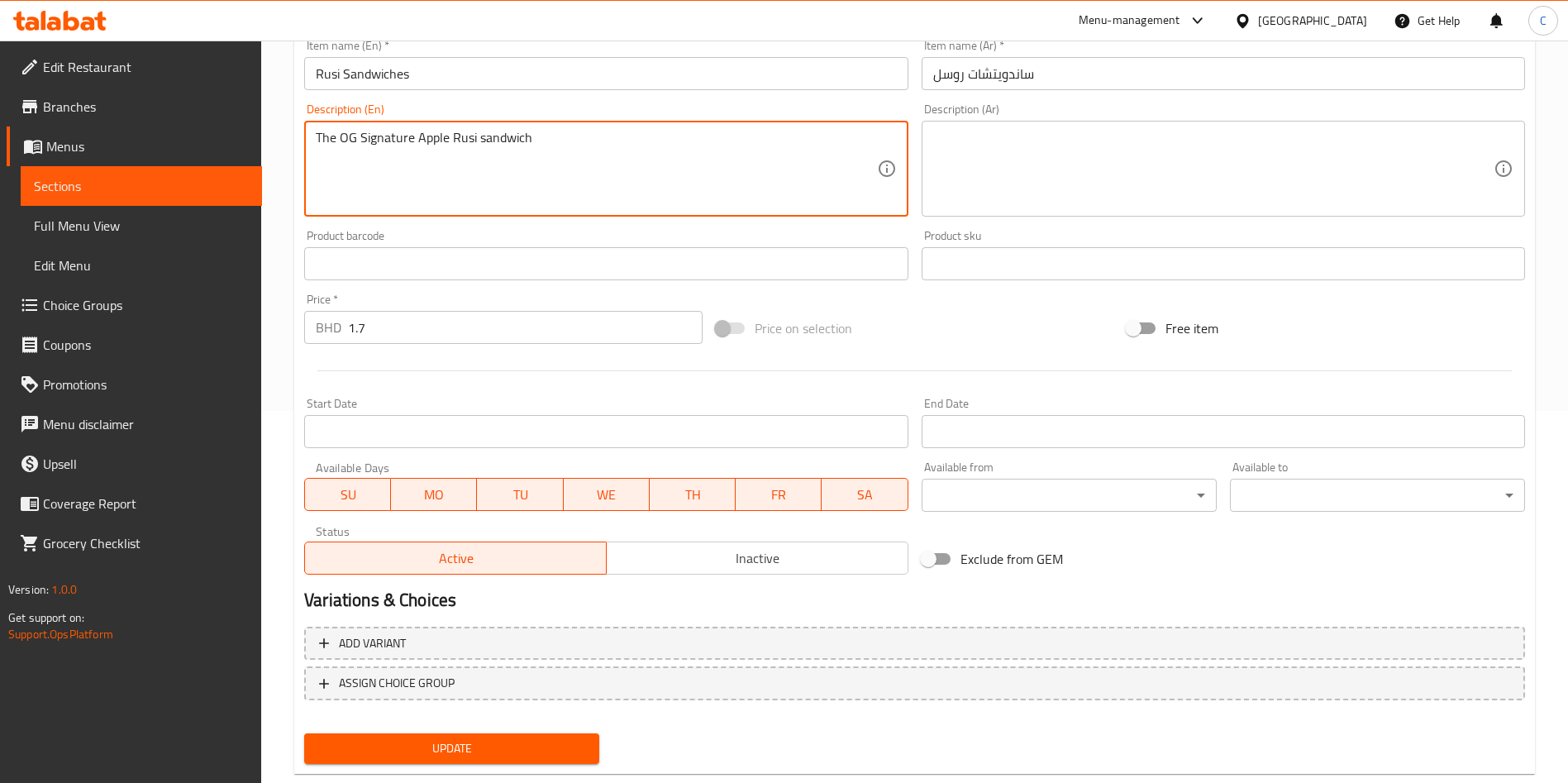
type textarea "The OG Signature Apple Rusi sandwich"
click at [571, 737] on button "Update" at bounding box center [451, 749] width 295 height 31
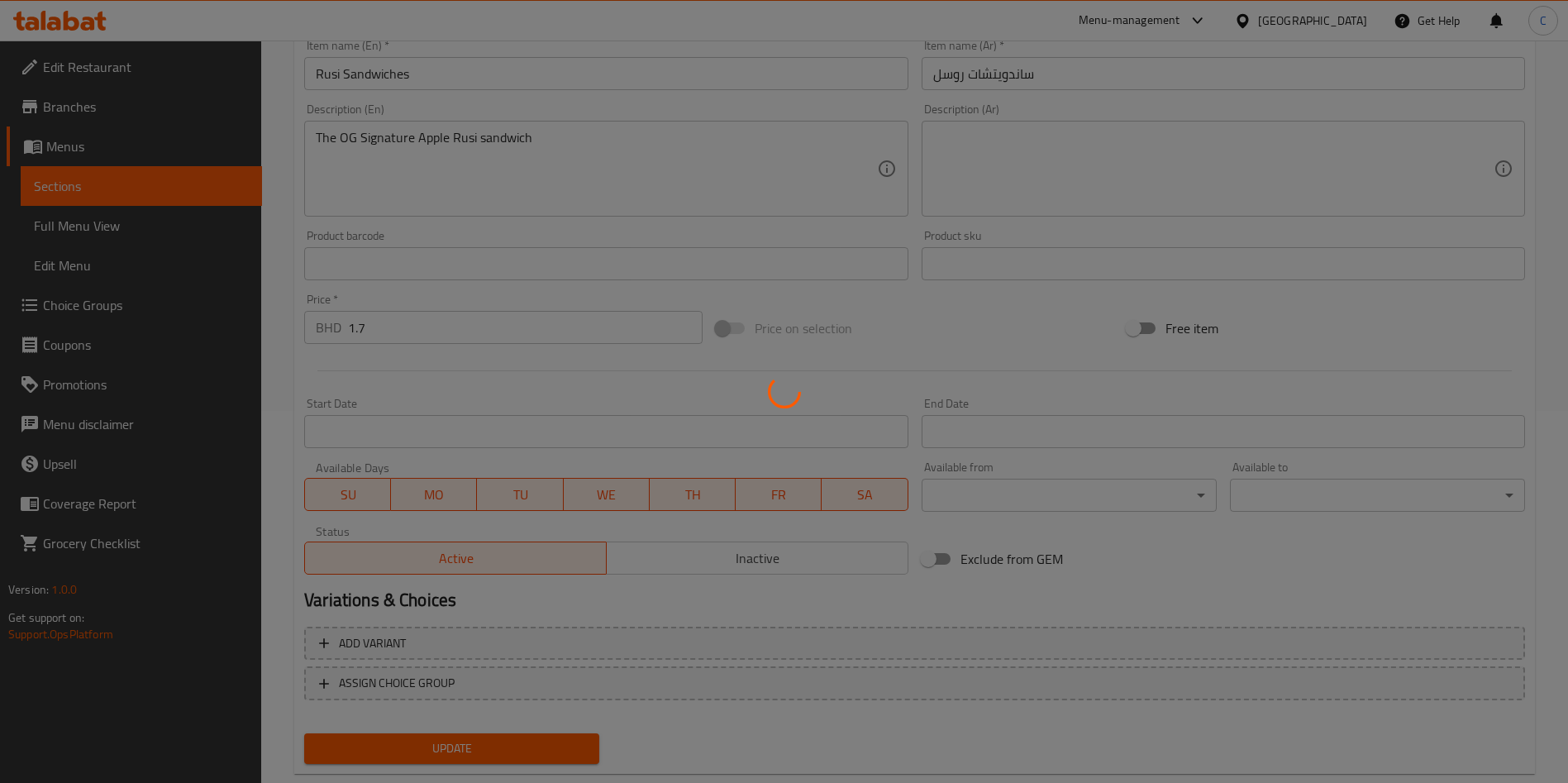
scroll to position [0, 0]
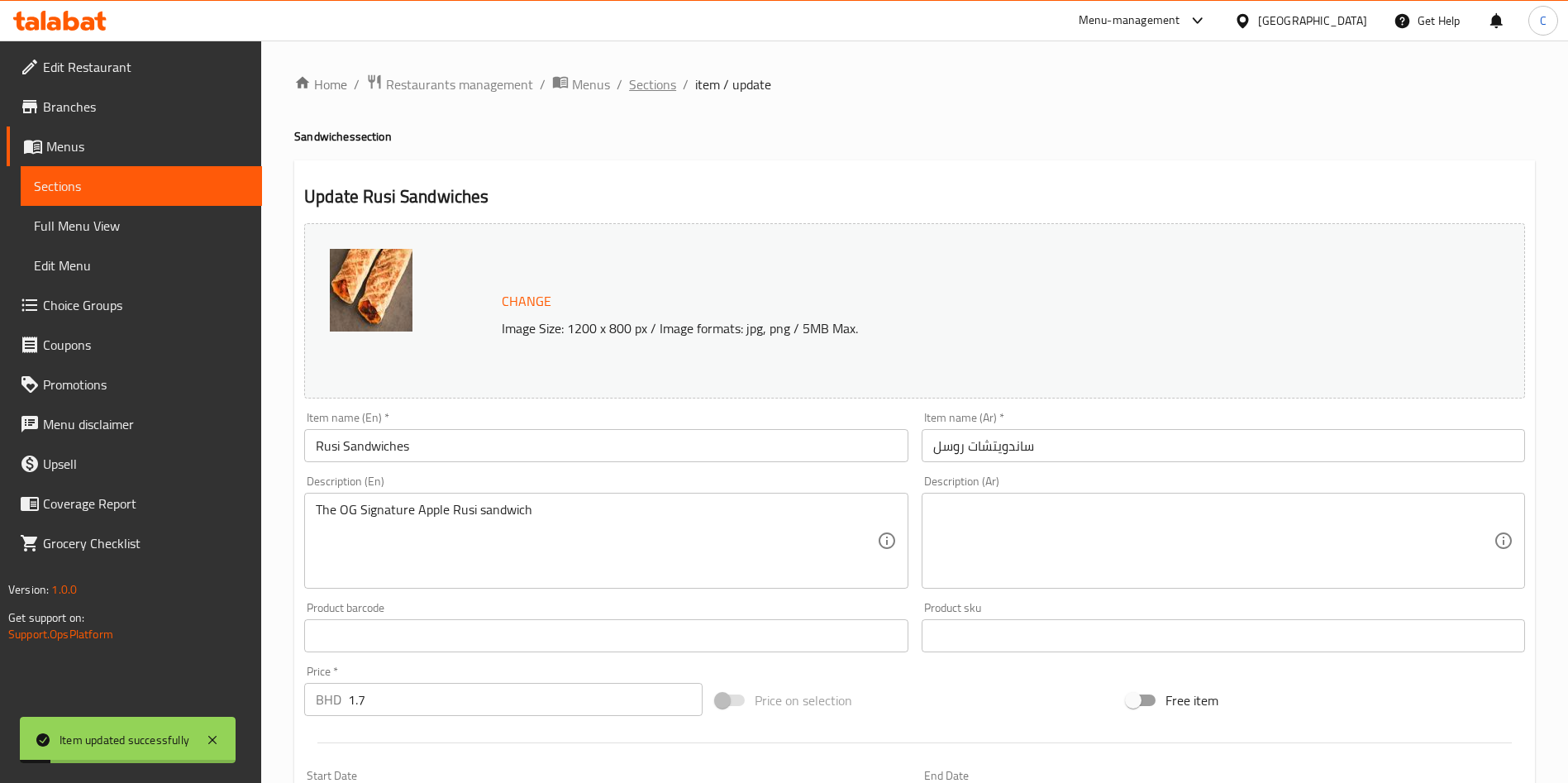
click at [658, 88] on span "Sections" at bounding box center [653, 84] width 47 height 20
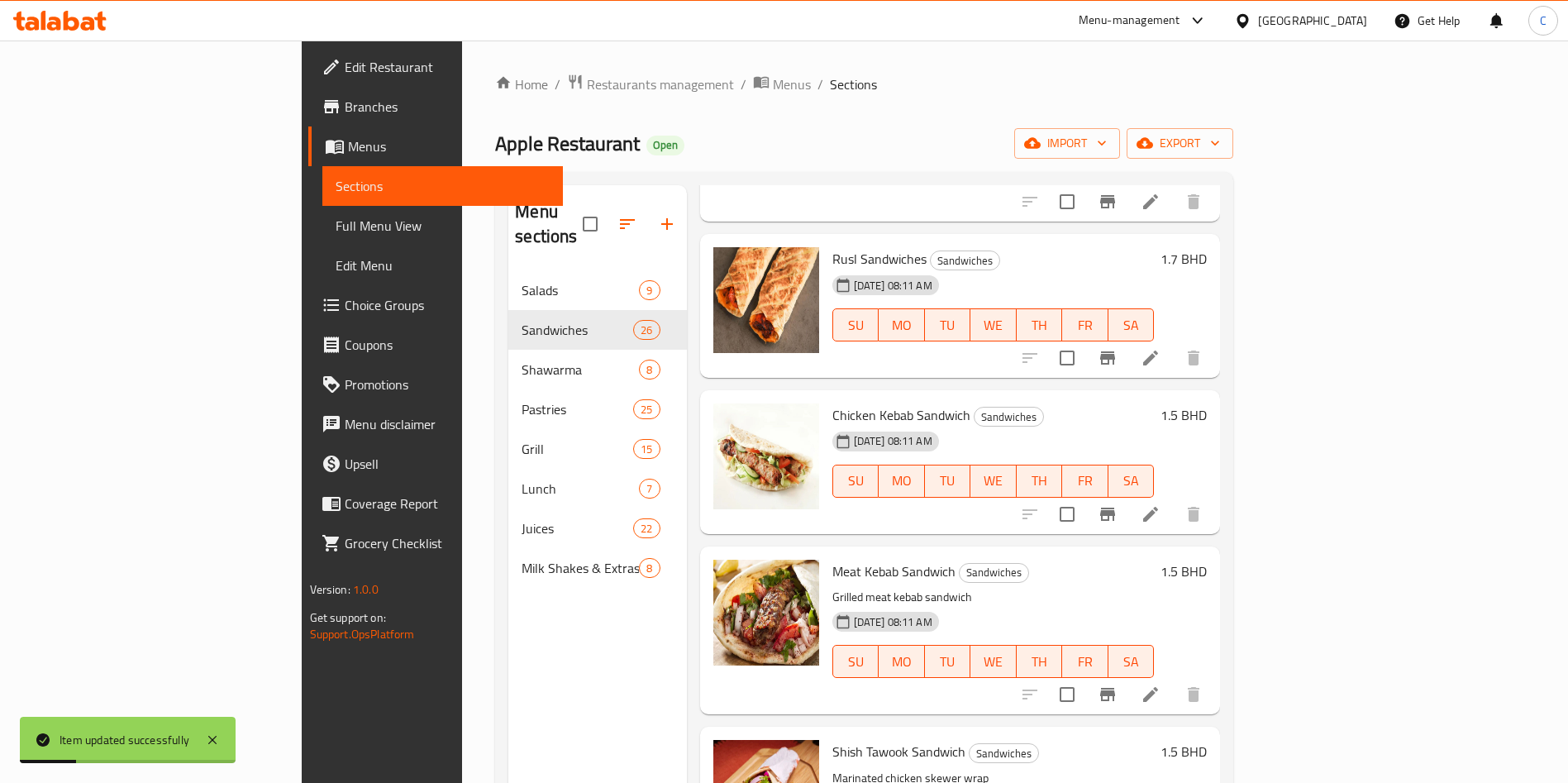
scroll to position [248, 0]
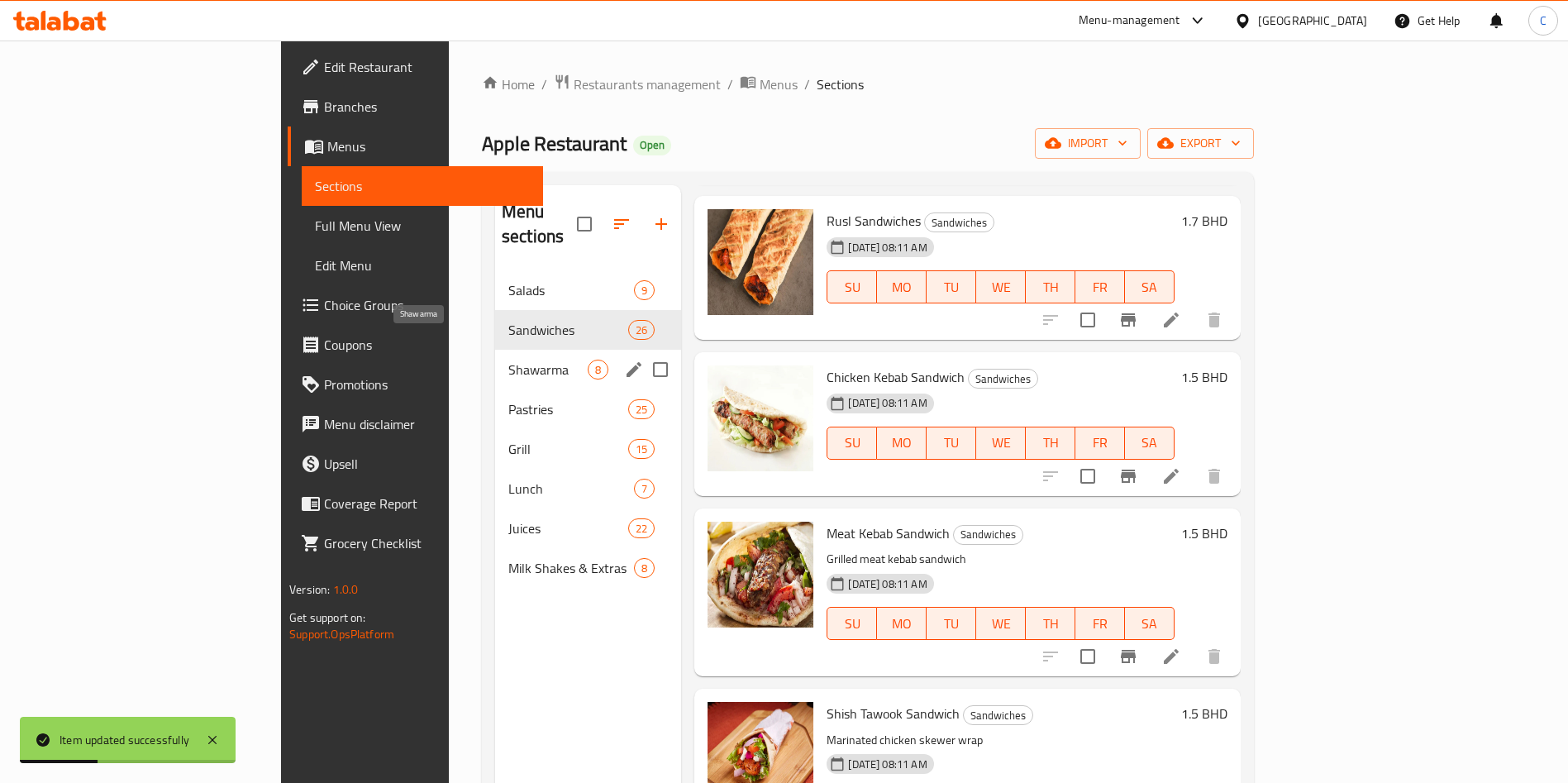
click at [509, 360] on span "Shawarma" at bounding box center [548, 370] width 79 height 20
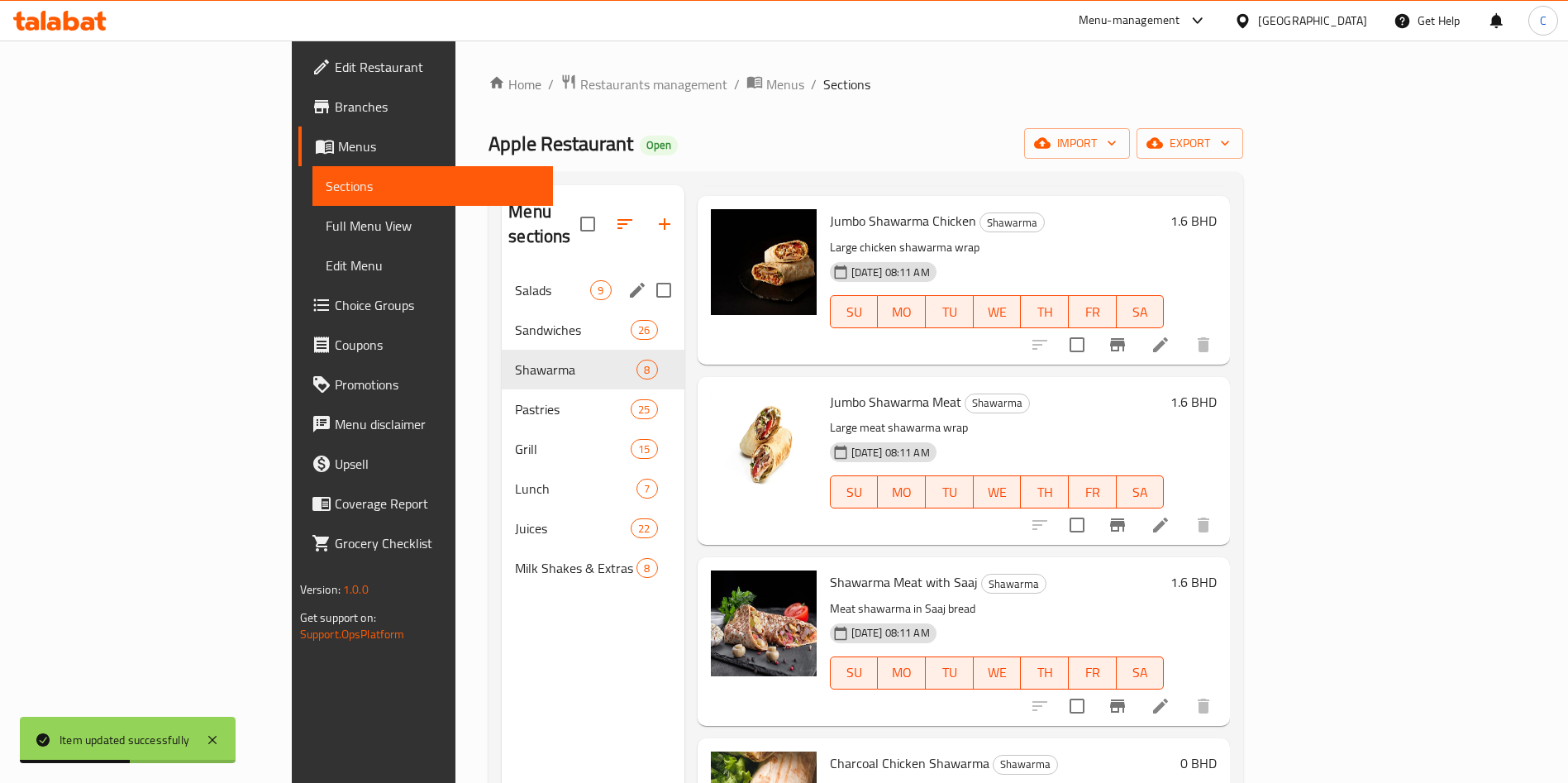
click at [515, 320] on span "Sandwiches" at bounding box center [573, 330] width 116 height 20
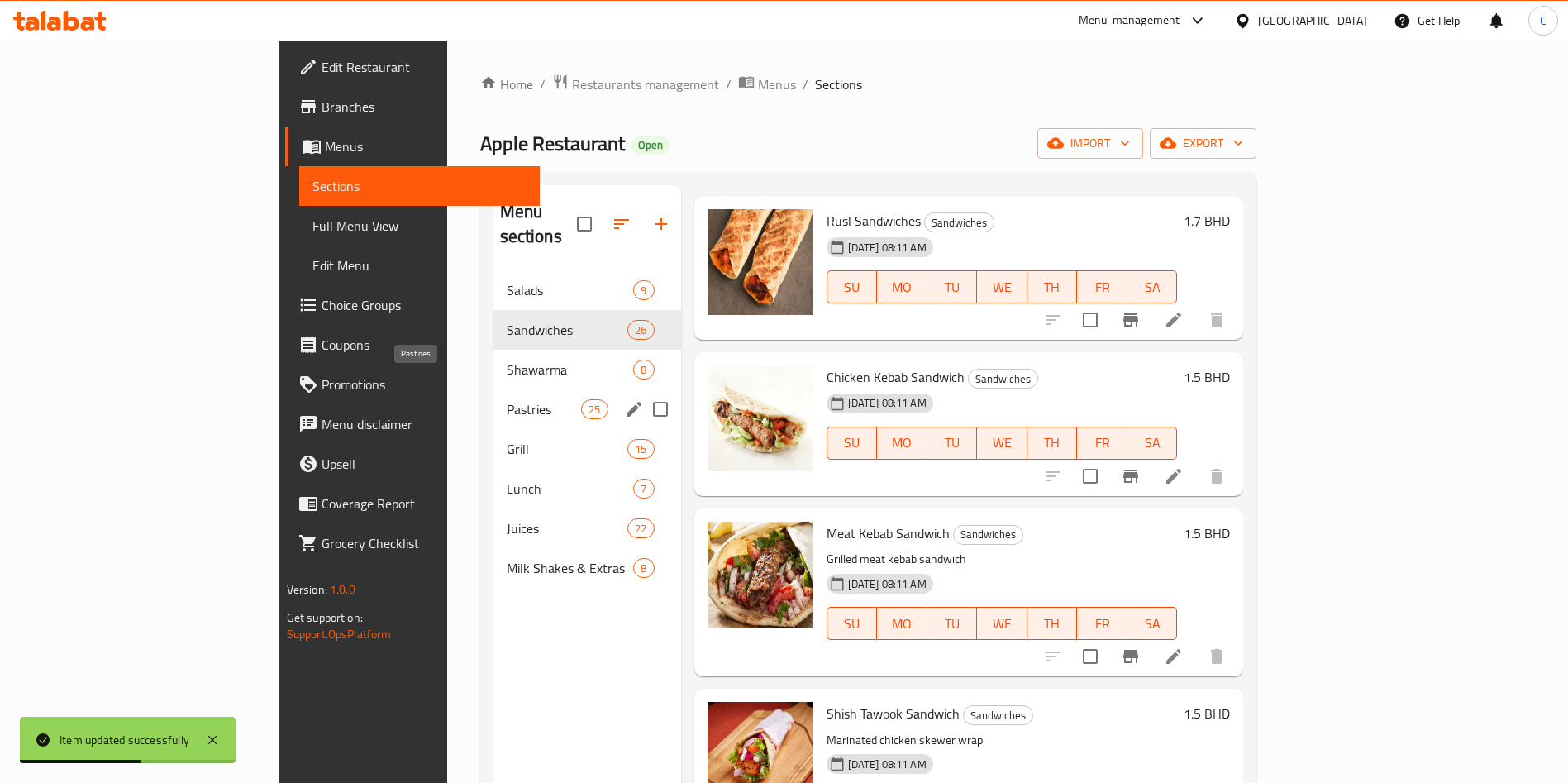
click at [494, 390] on div "Pastries 25" at bounding box center [587, 410] width 187 height 40
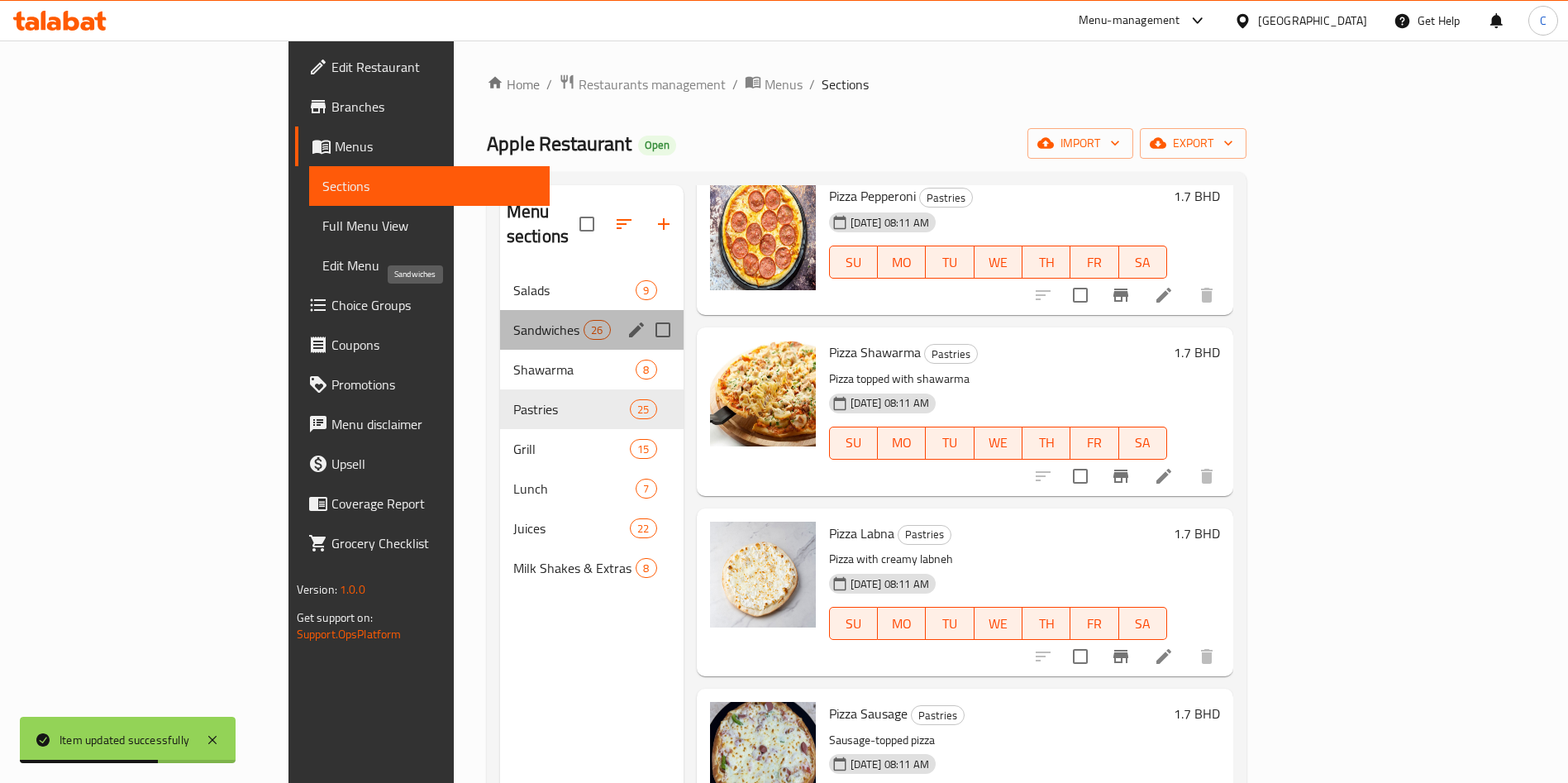
click at [514, 320] on span "Sandwiches" at bounding box center [549, 330] width 70 height 20
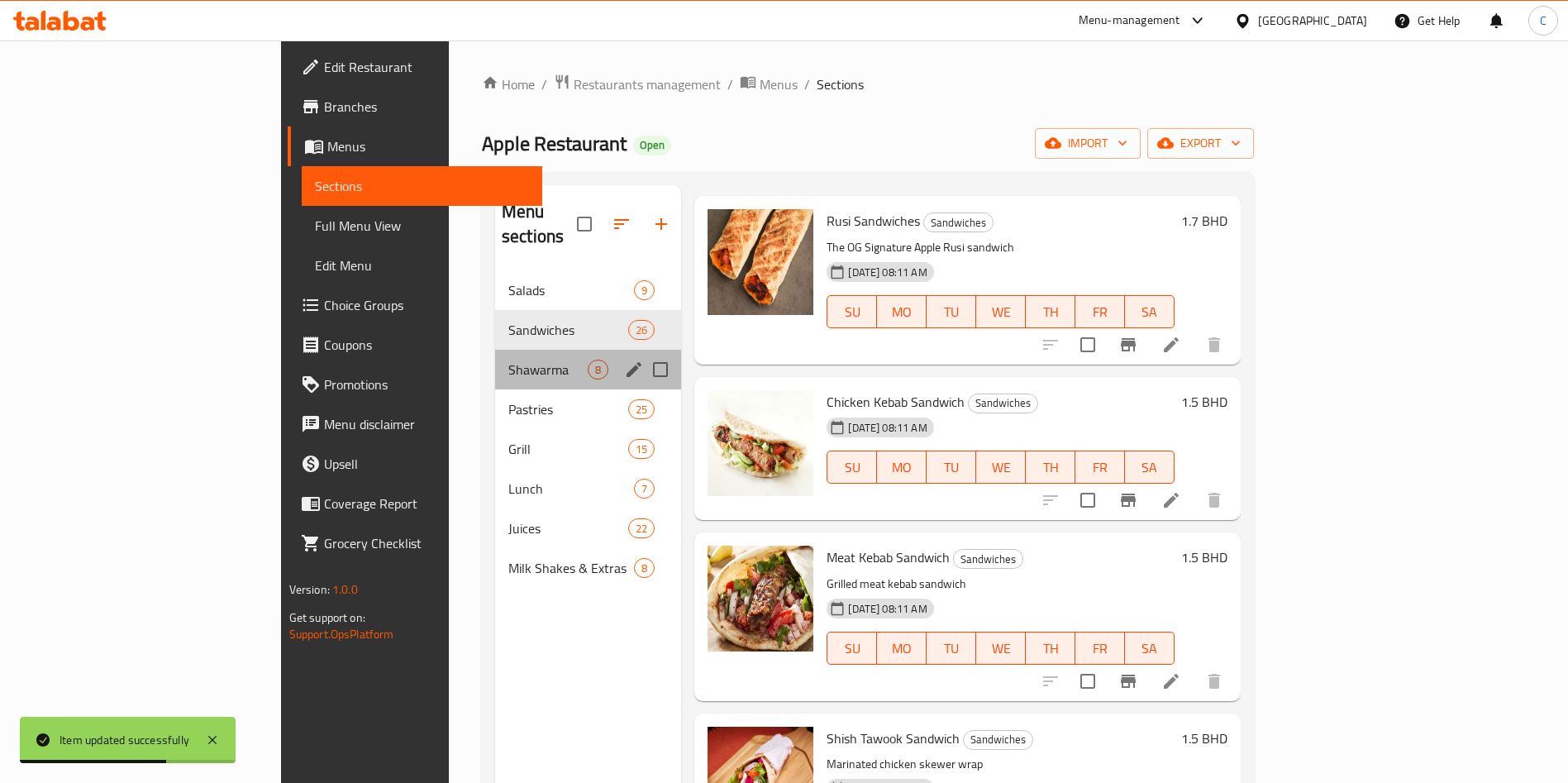
click at [495, 356] on div "Shawarma 8" at bounding box center [588, 370] width 186 height 40
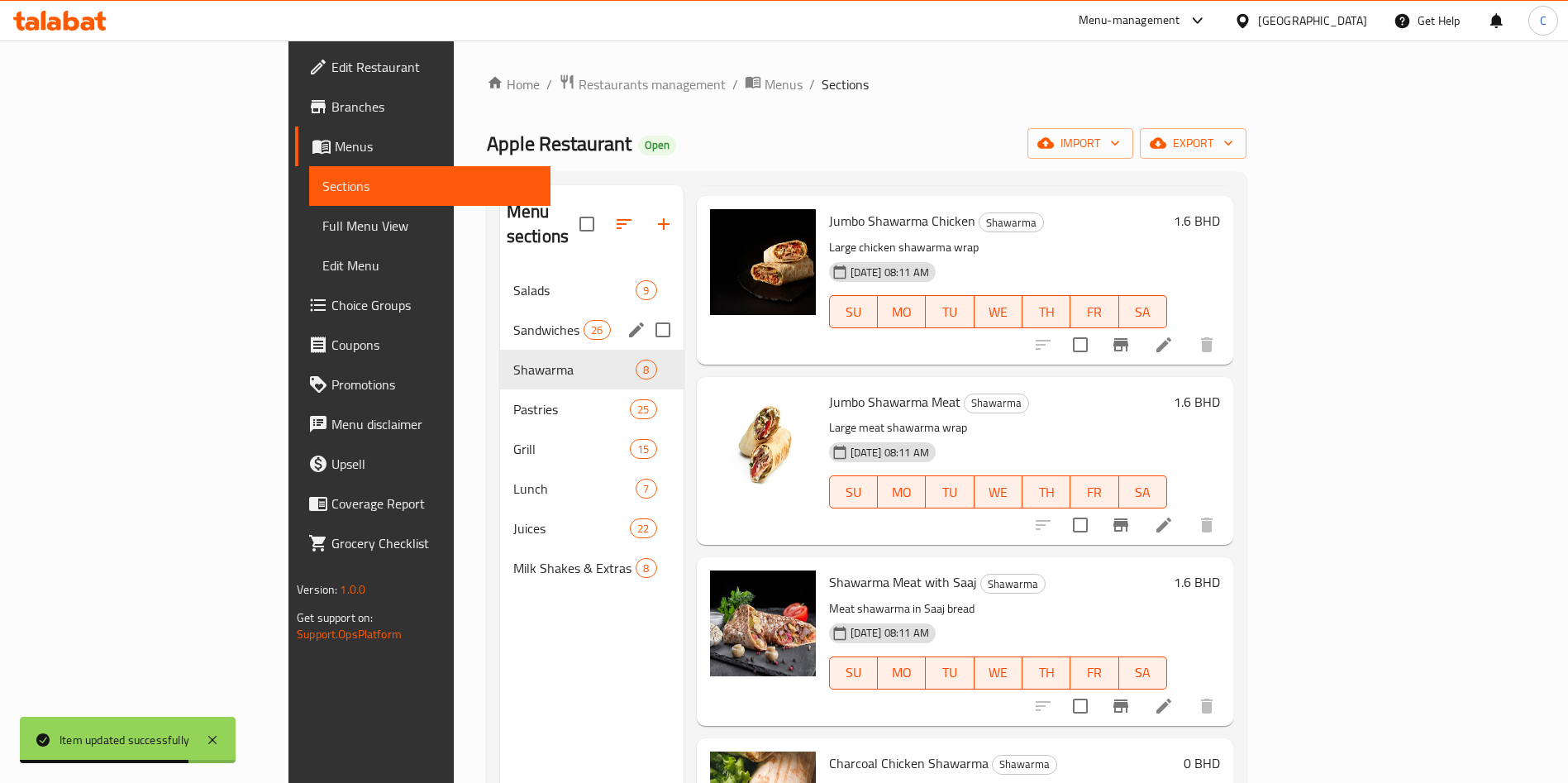
drag, startPoint x: 471, startPoint y: 296, endPoint x: 502, endPoint y: 309, distance: 33.6
click at [514, 320] on span "Sandwiches" at bounding box center [549, 330] width 70 height 20
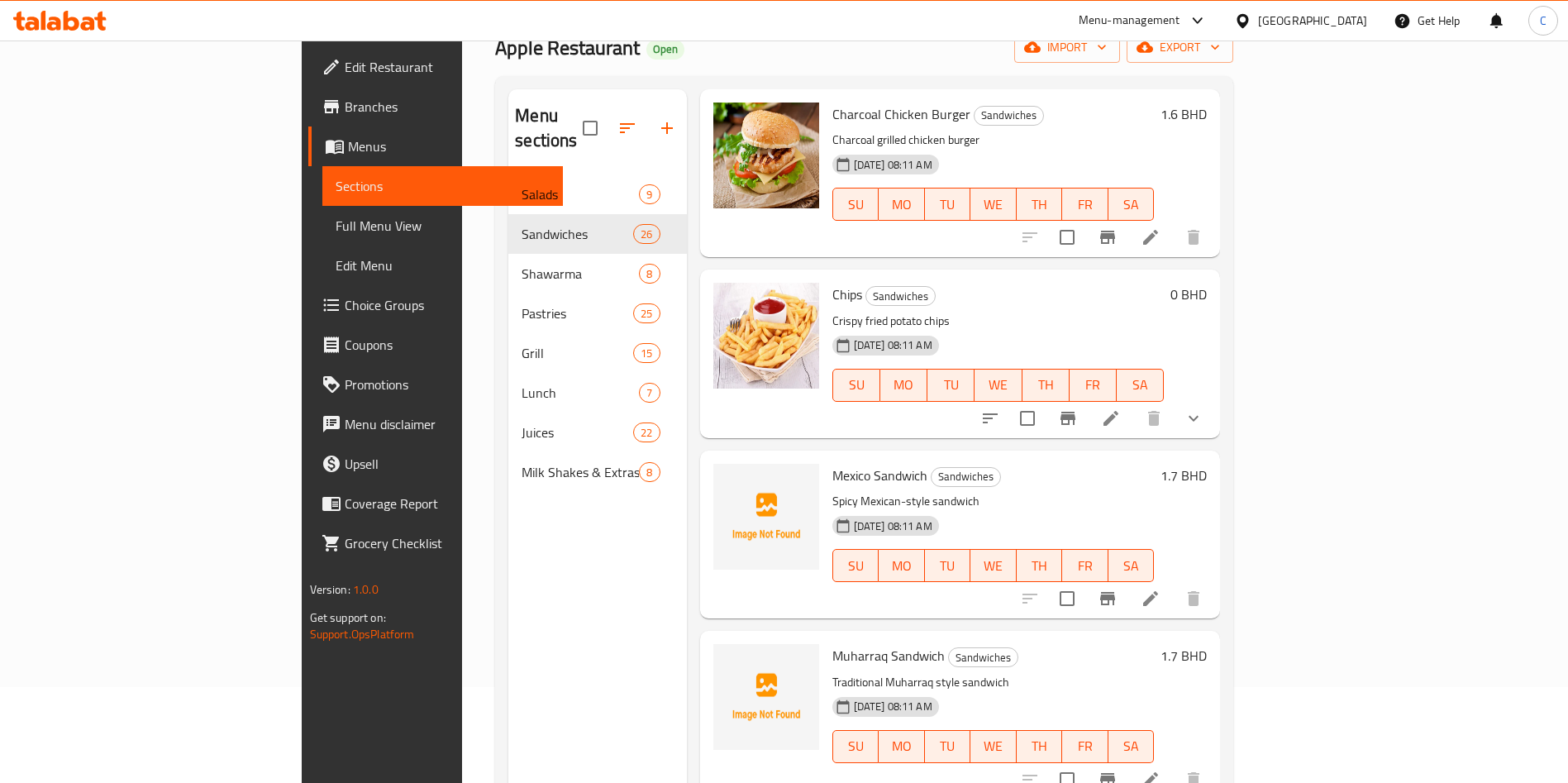
scroll to position [232, 0]
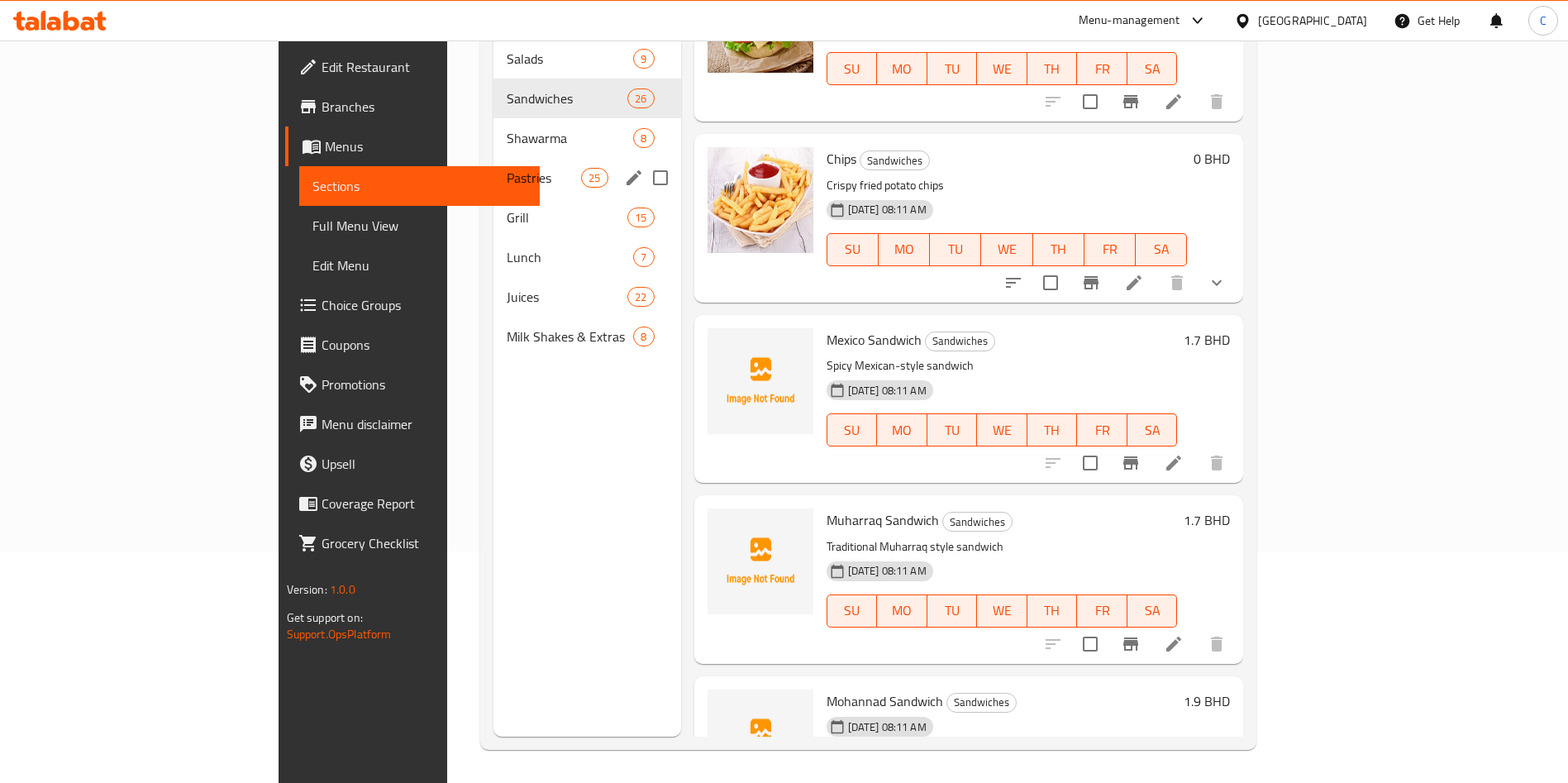
click at [494, 158] on div "Pastries 25" at bounding box center [587, 178] width 187 height 40
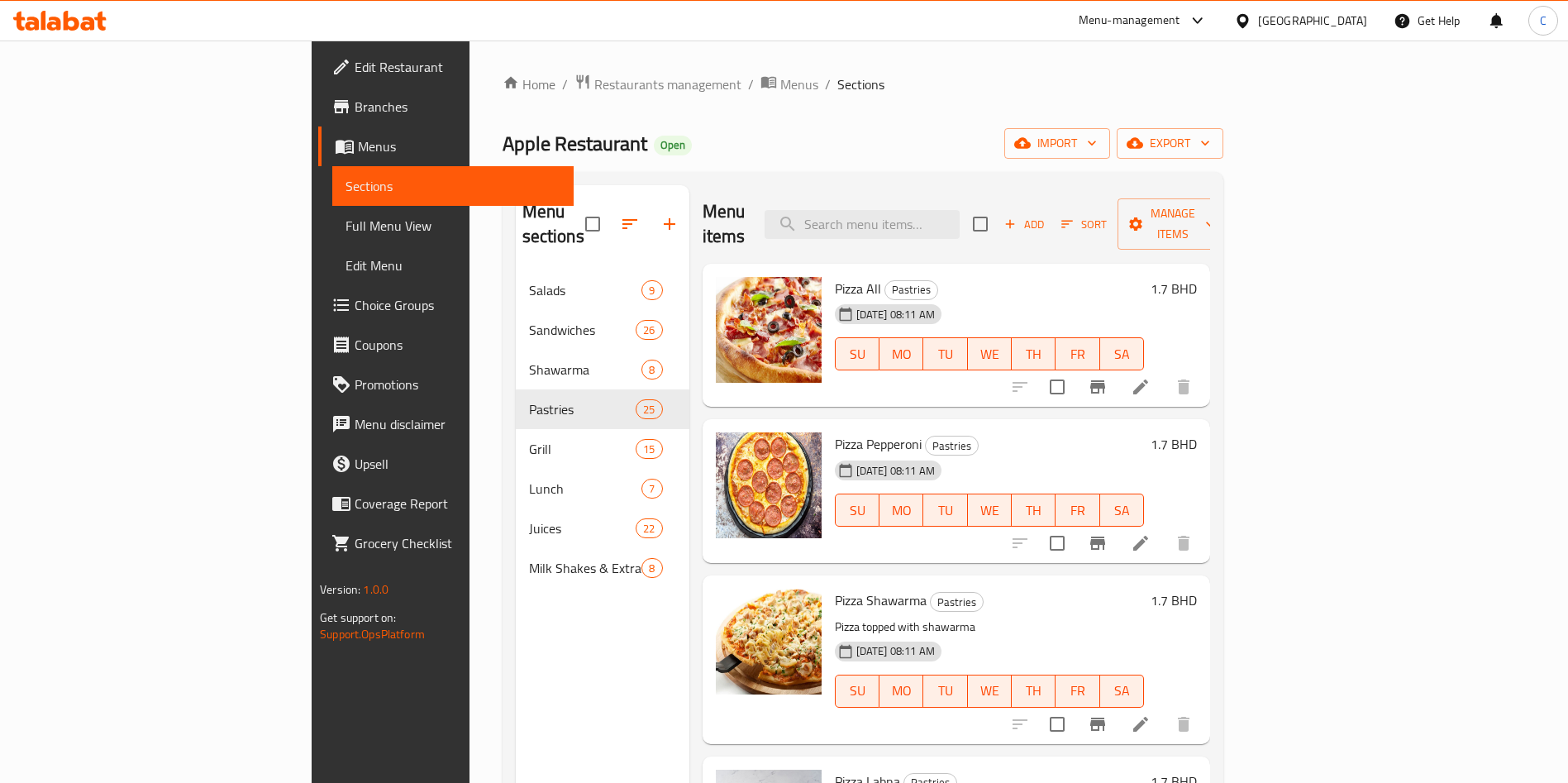
click at [1151, 377] on icon at bounding box center [1141, 387] width 20 height 20
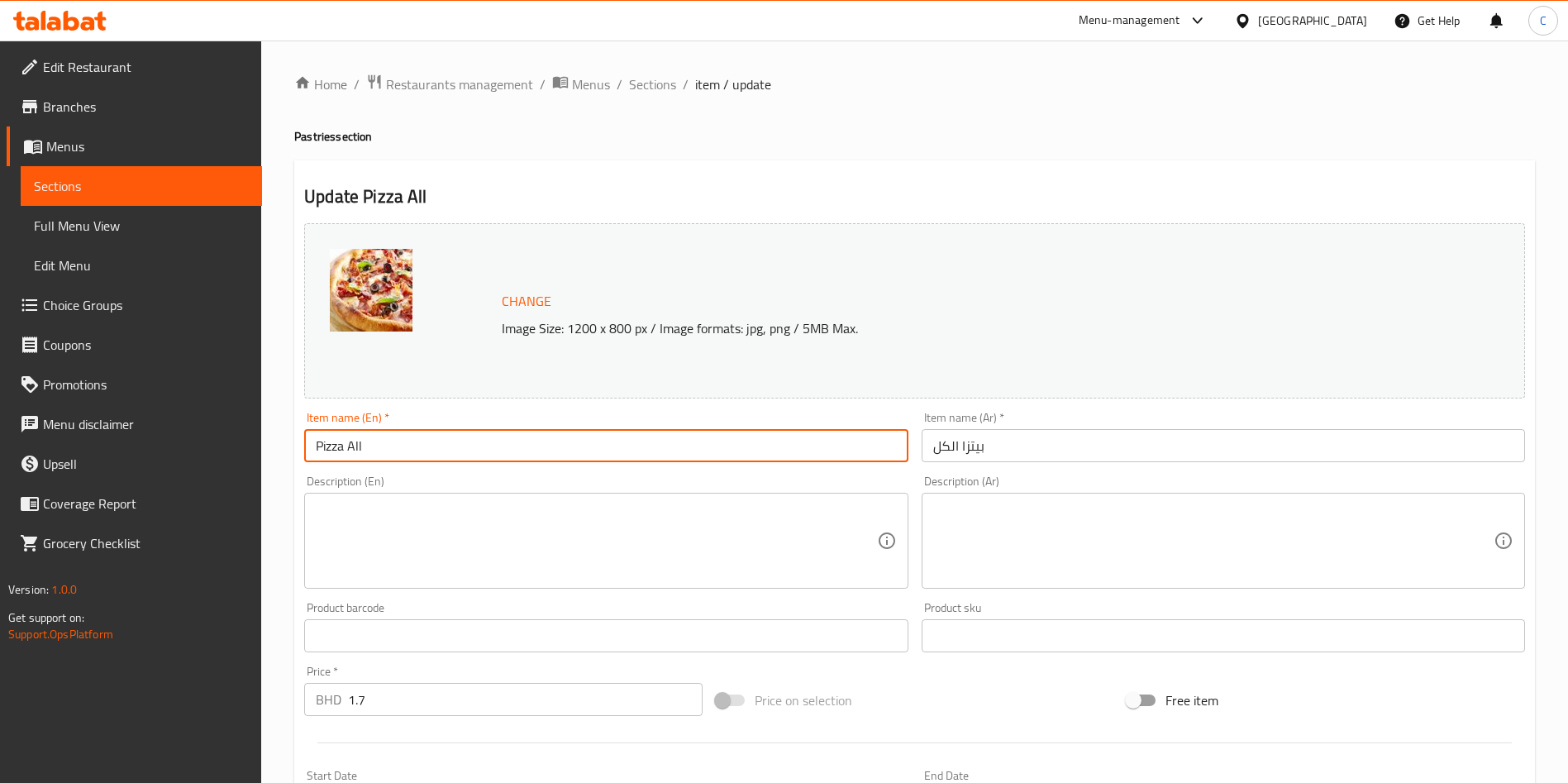
click at [448, 435] on input "Pizza All" at bounding box center [605, 446] width 604 height 33
click at [540, 521] on textarea at bounding box center [595, 541] width 560 height 78
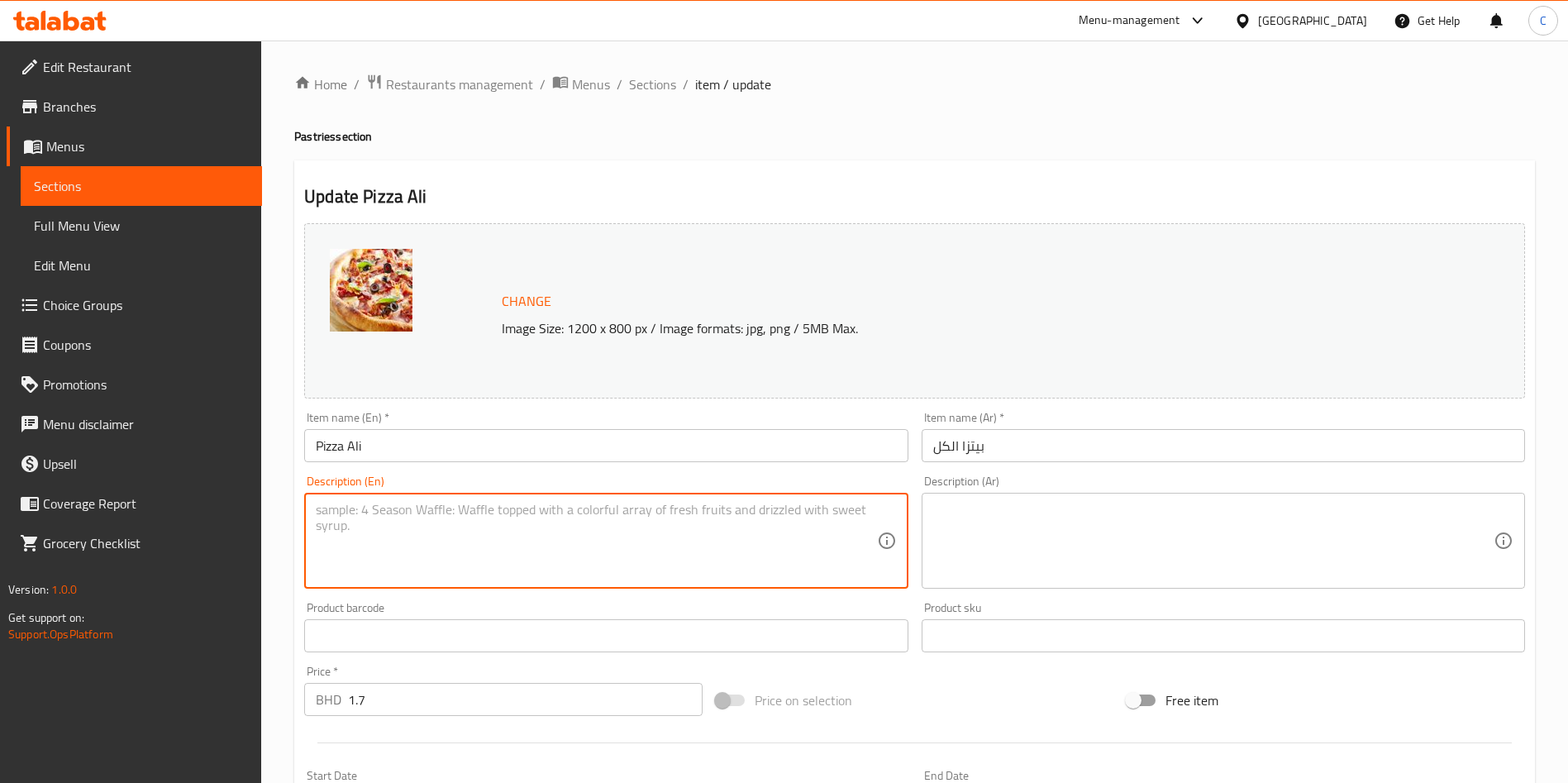
click at [422, 445] on input "Pizza Ali" at bounding box center [605, 446] width 604 height 33
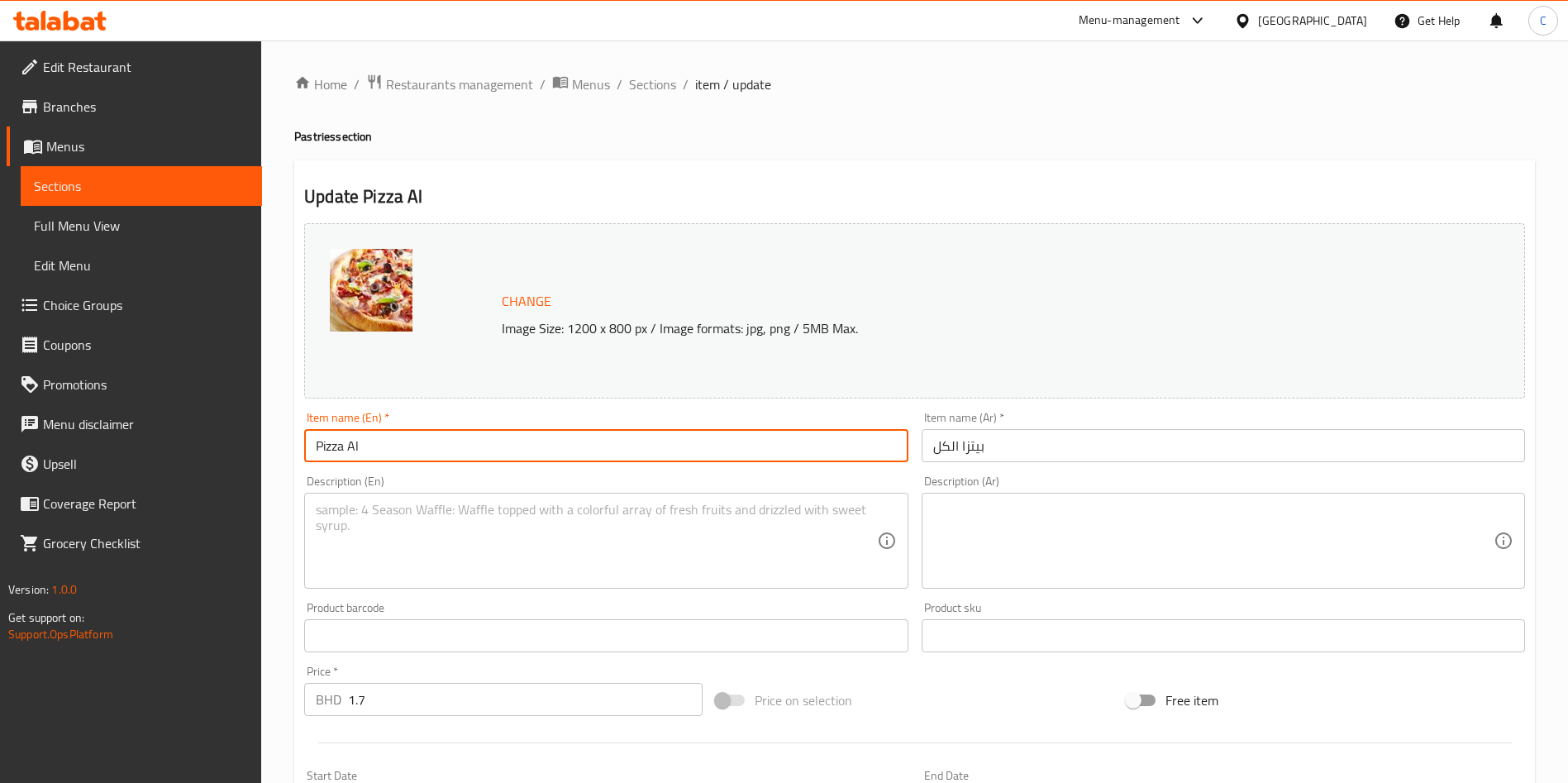
type input "Pizza Ali"
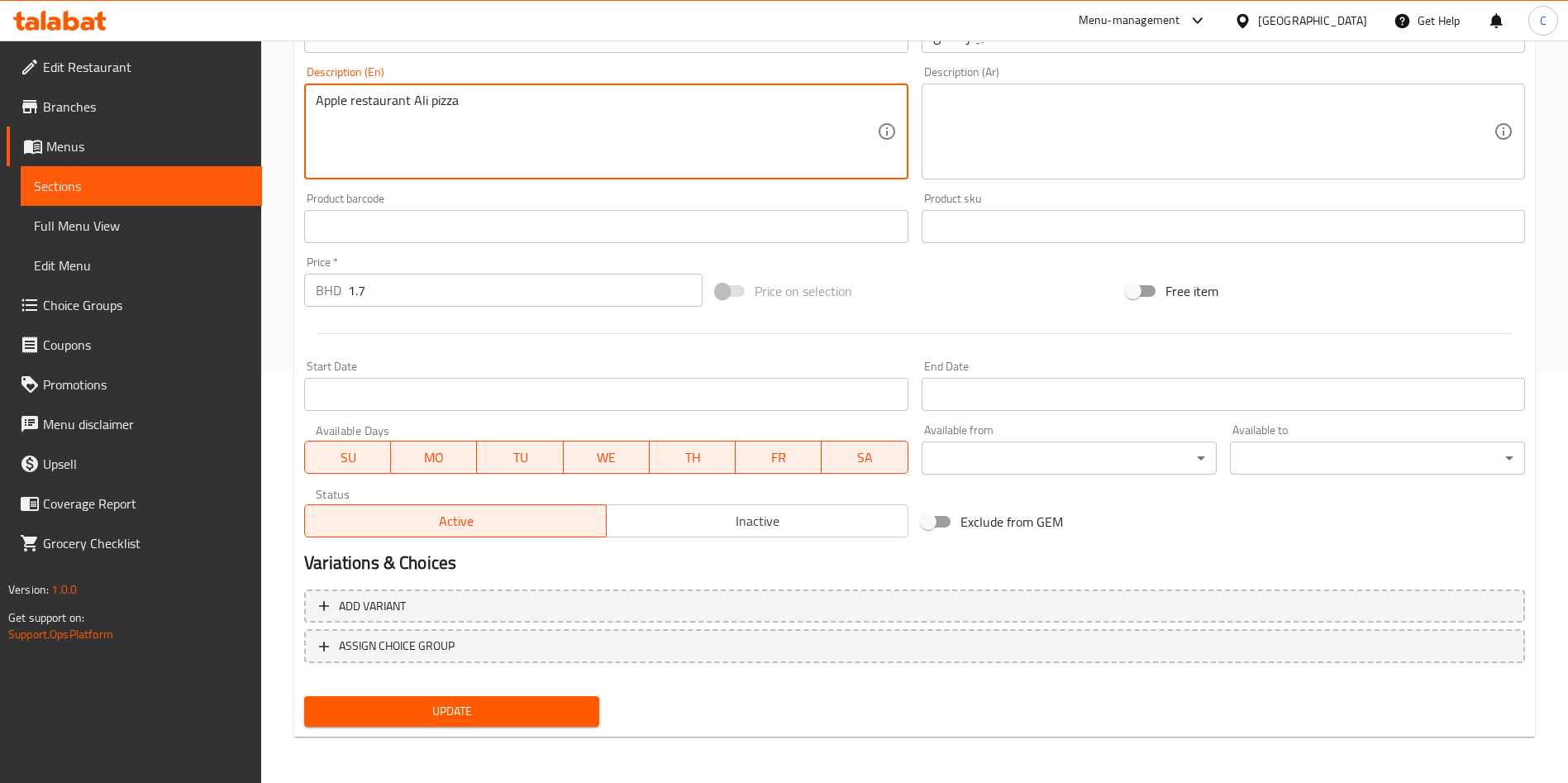
type textarea "Apple restaurant Ali pizza"
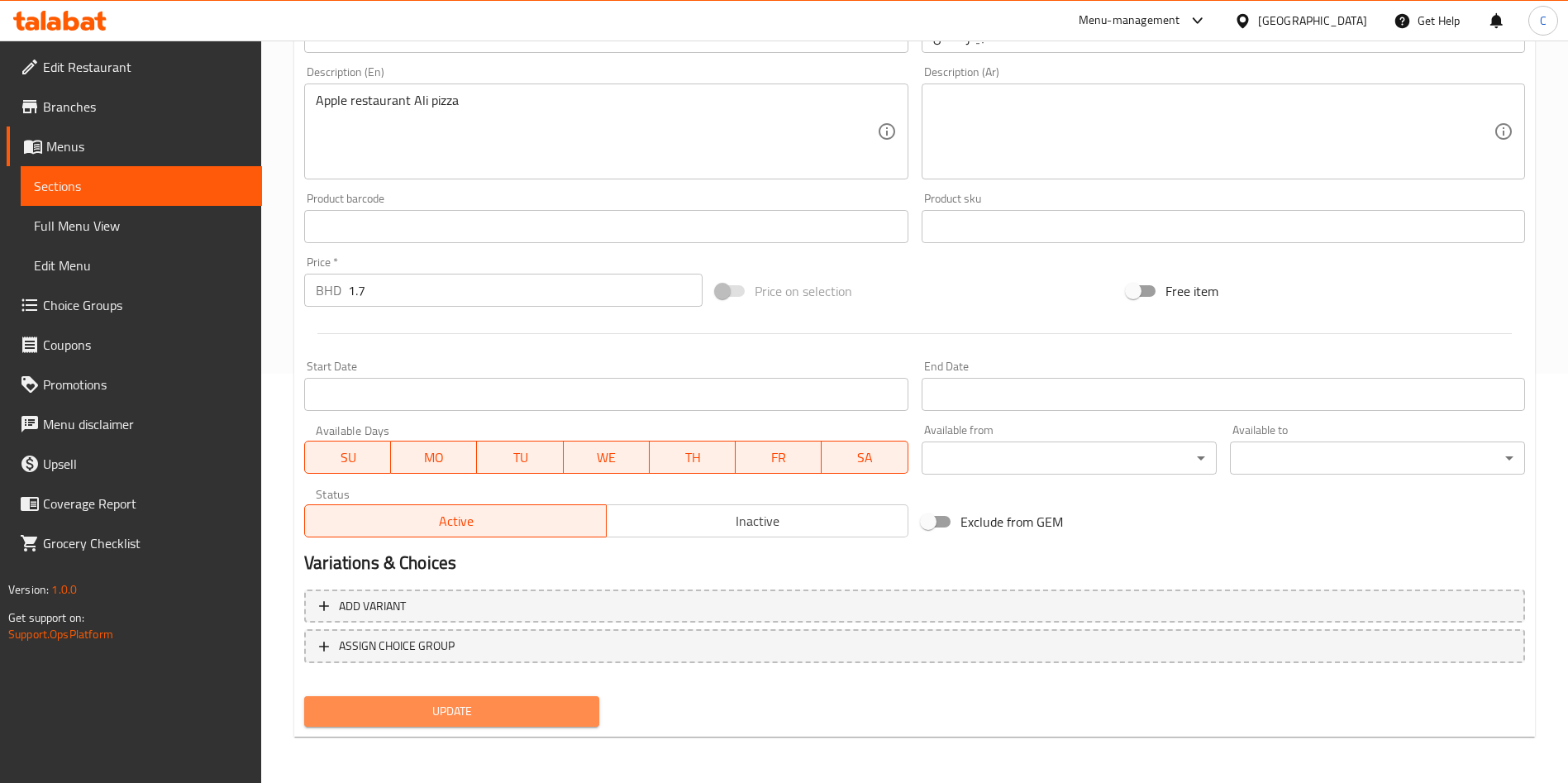
click at [437, 702] on span "Update" at bounding box center [451, 711] width 269 height 21
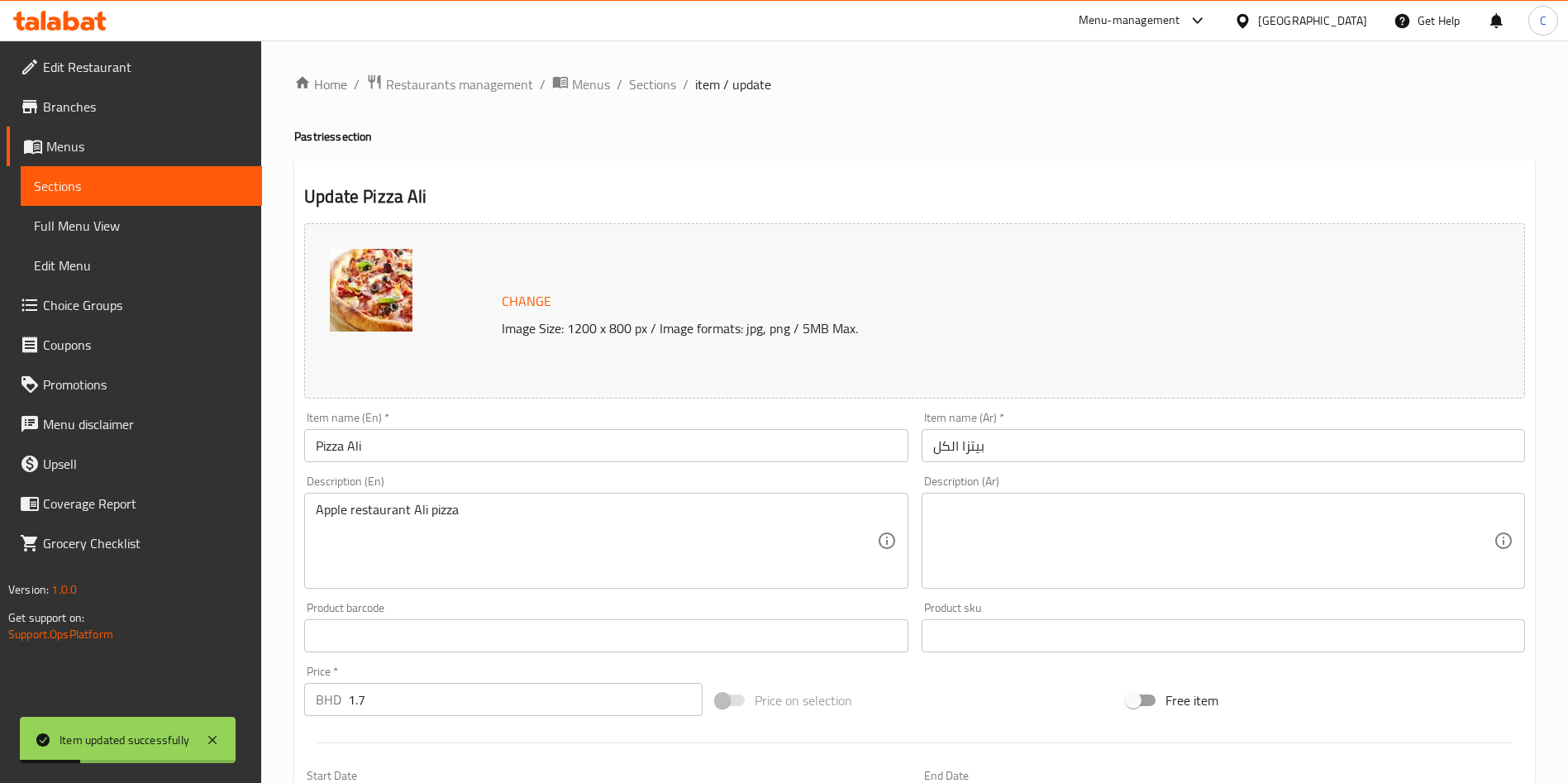
click at [519, 705] on input "1.7" at bounding box center [525, 700] width 355 height 33
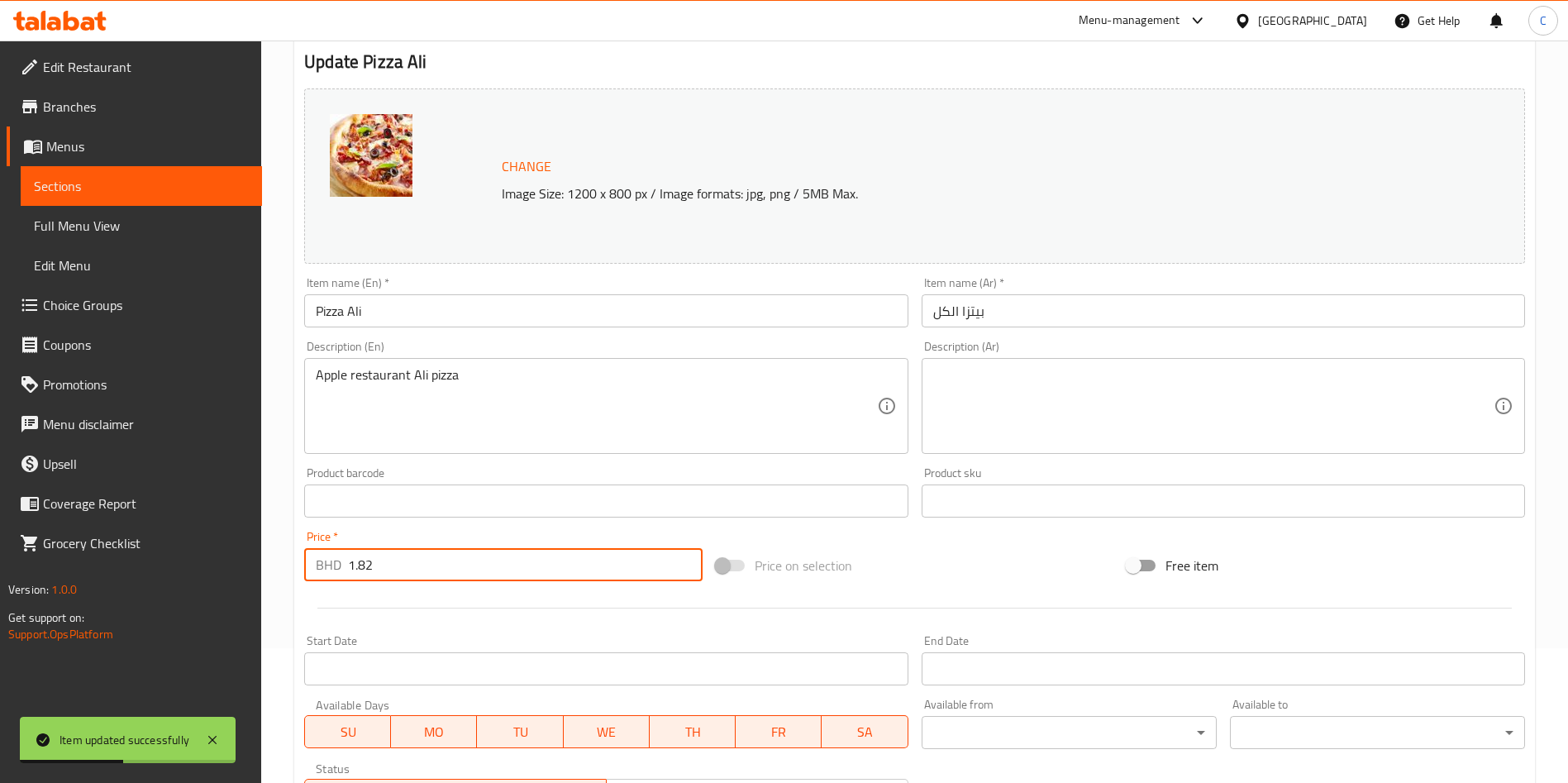
scroll to position [409, 0]
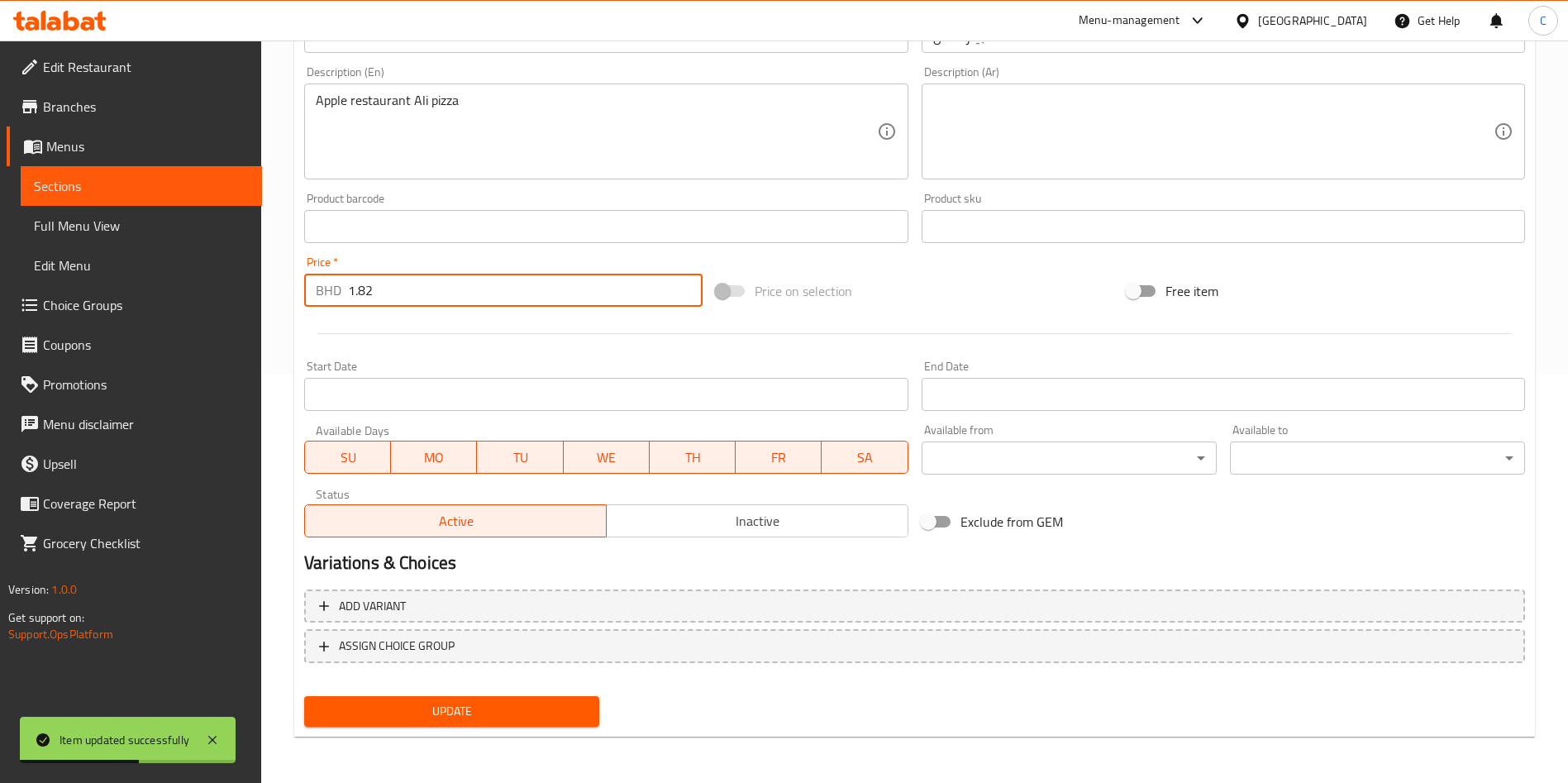
type input "1.82"
click at [513, 740] on div "Home / Restaurants management / Menus / Sections / item / update Pastries secti…" at bounding box center [914, 207] width 1241 height 1086
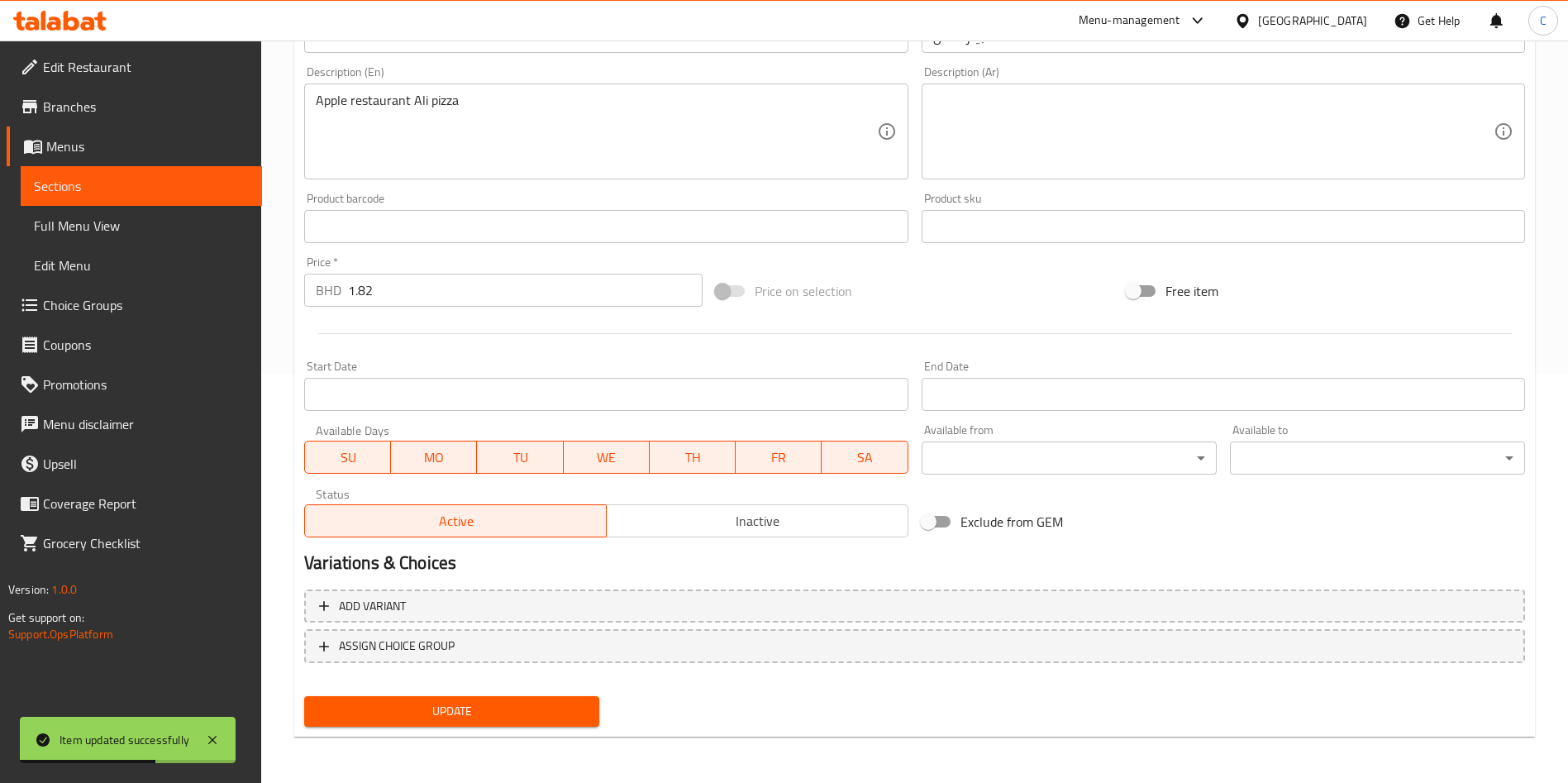
drag, startPoint x: 542, startPoint y: 701, endPoint x: 650, endPoint y: 551, distance: 184.8
click at [542, 702] on span "Update" at bounding box center [451, 711] width 269 height 21
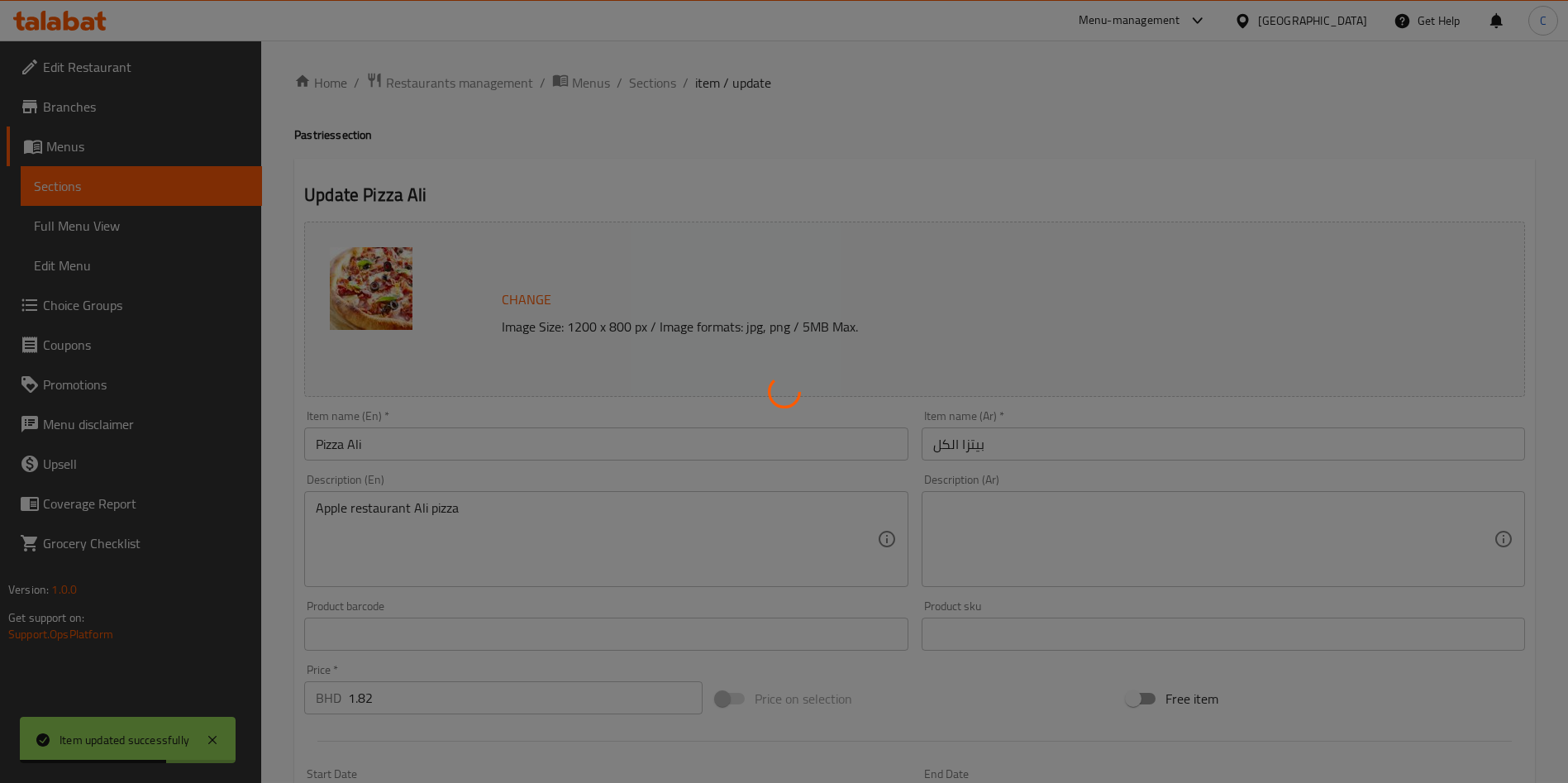
scroll to position [0, 0]
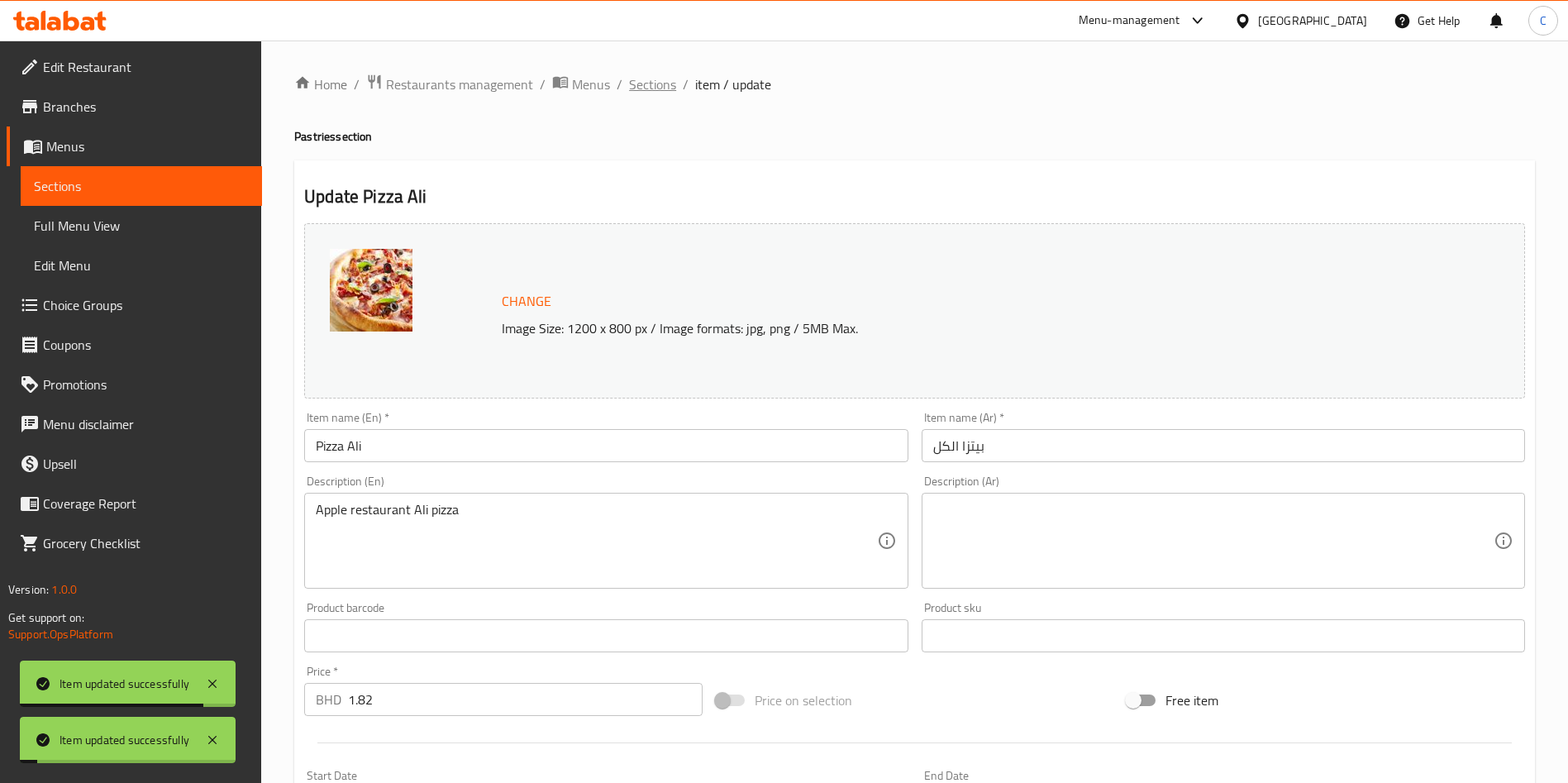
click at [647, 87] on span "Sections" at bounding box center [653, 84] width 47 height 20
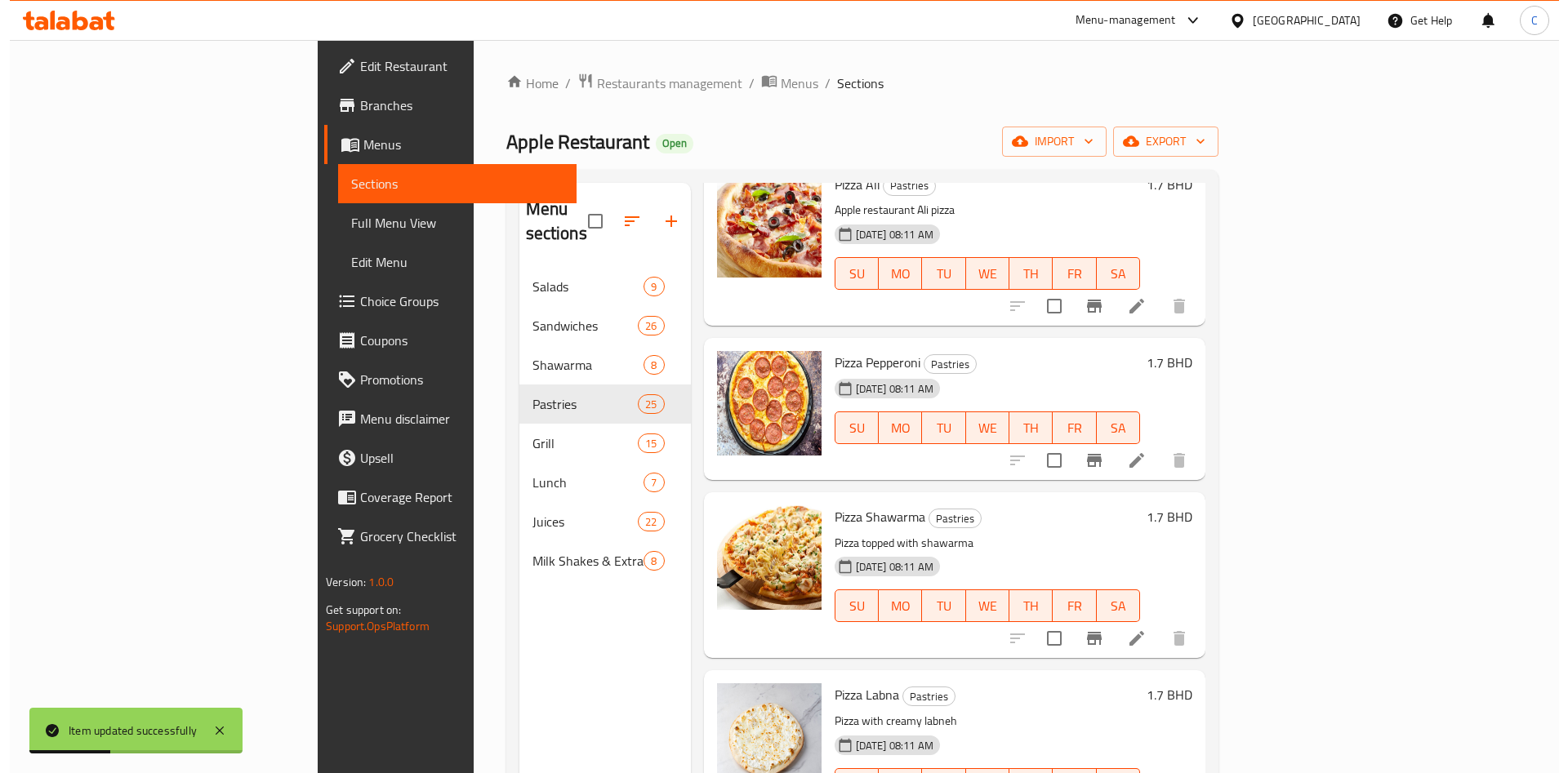
scroll to position [123, 0]
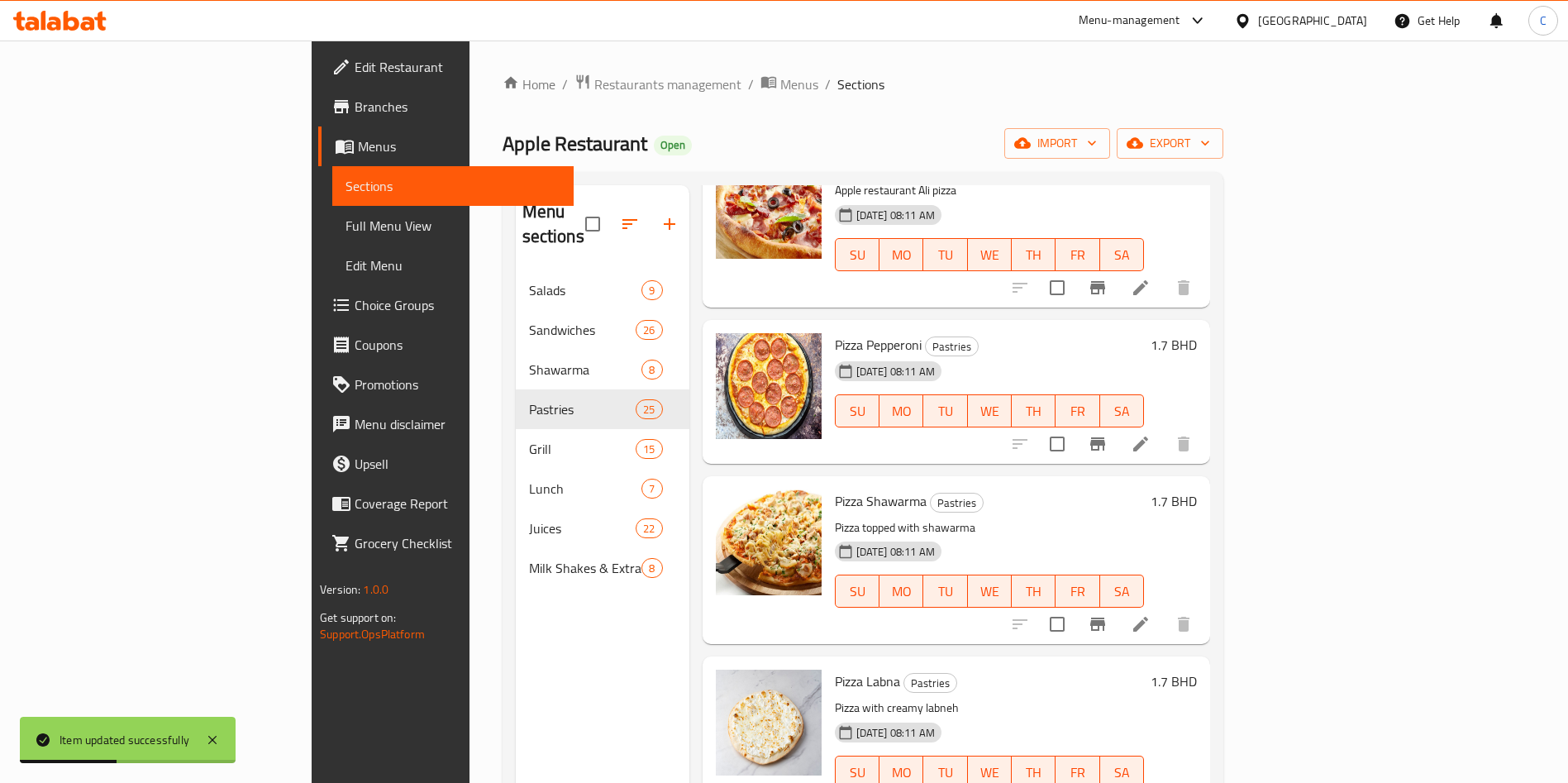
click at [1151, 434] on icon at bounding box center [1141, 444] width 20 height 20
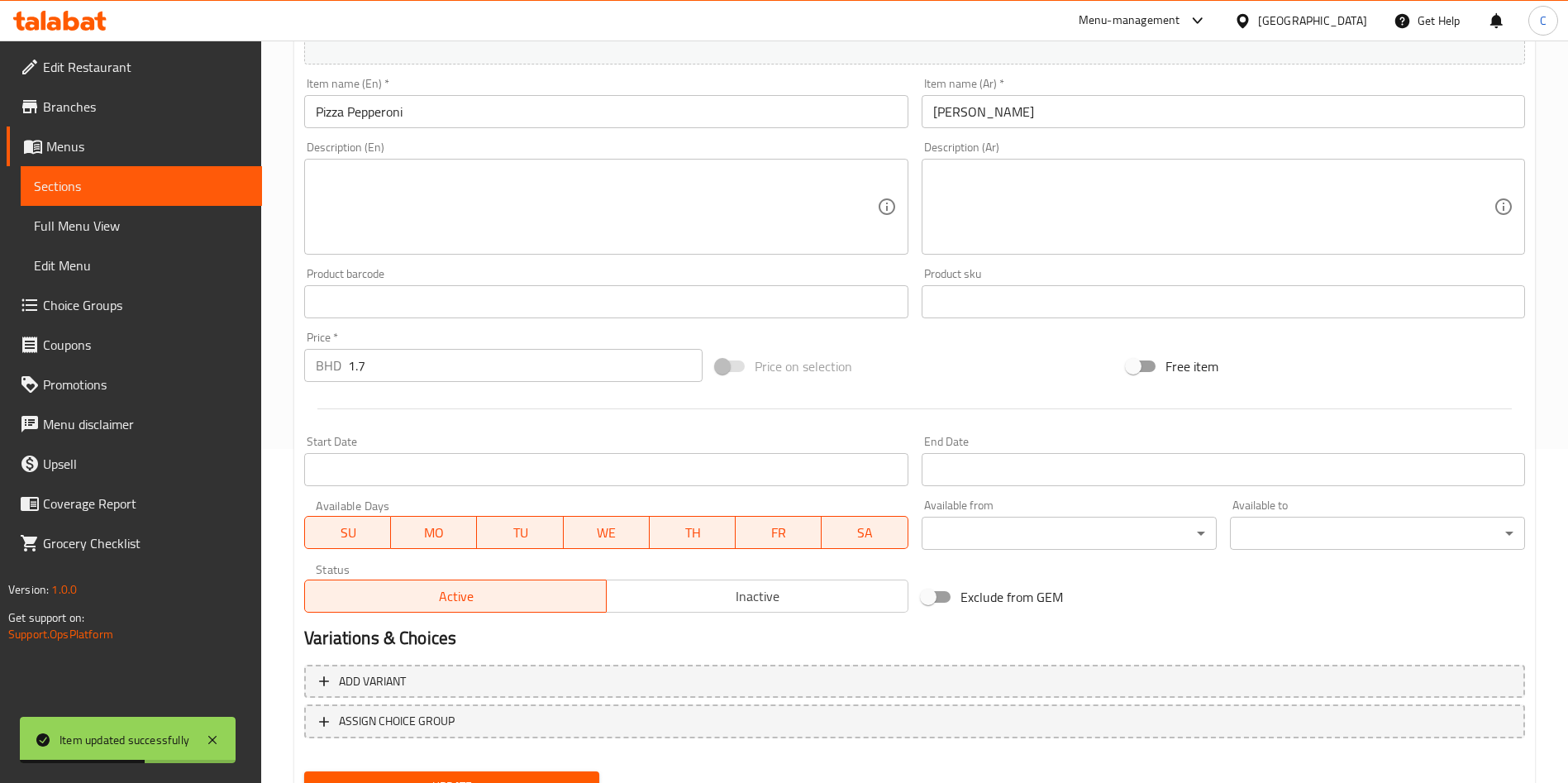
scroll to position [372, 0]
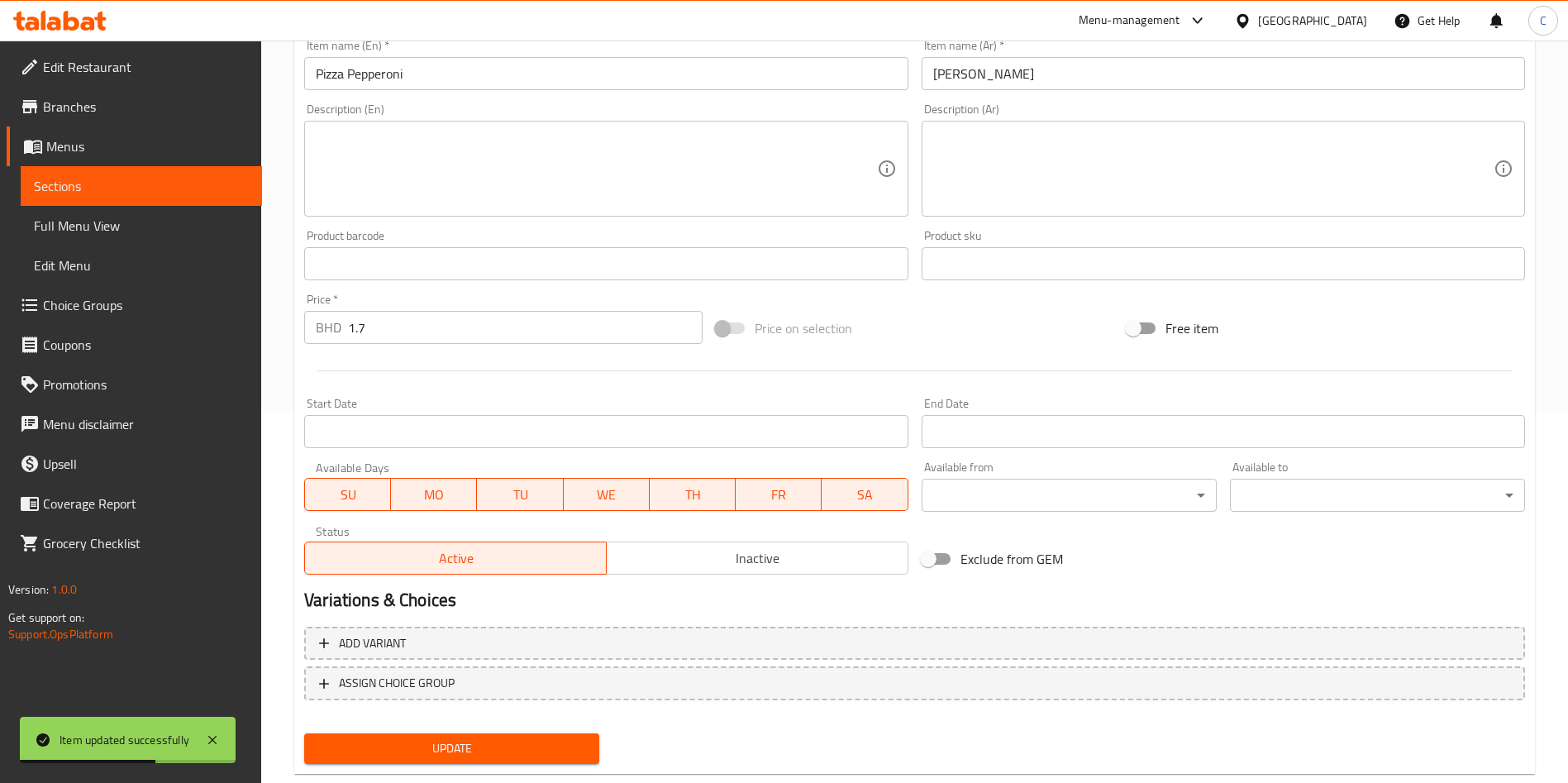
click at [500, 330] on input "1.7" at bounding box center [525, 327] width 355 height 33
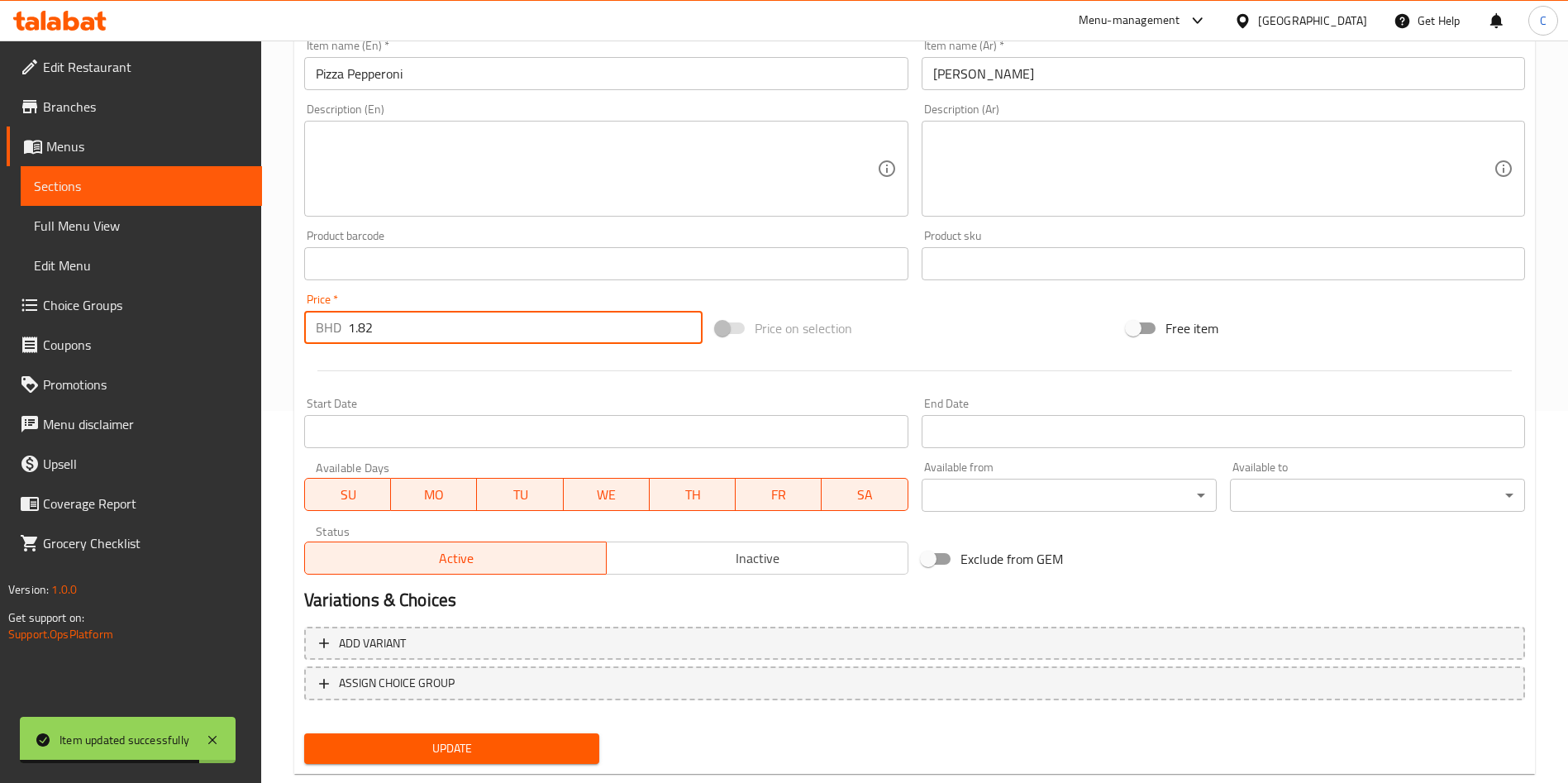
type input "1.82"
click at [485, 745] on span "Update" at bounding box center [451, 749] width 269 height 21
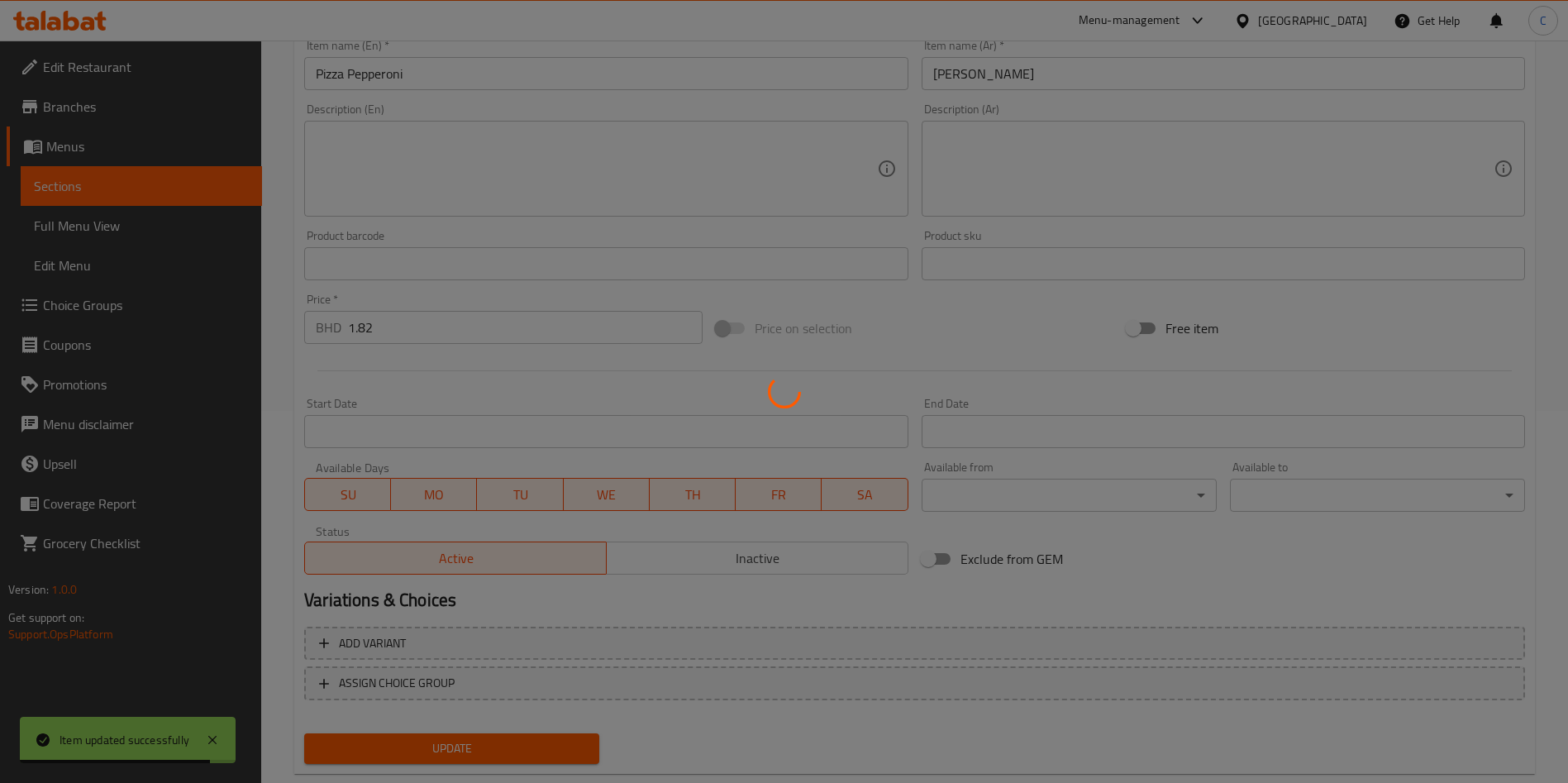
scroll to position [0, 0]
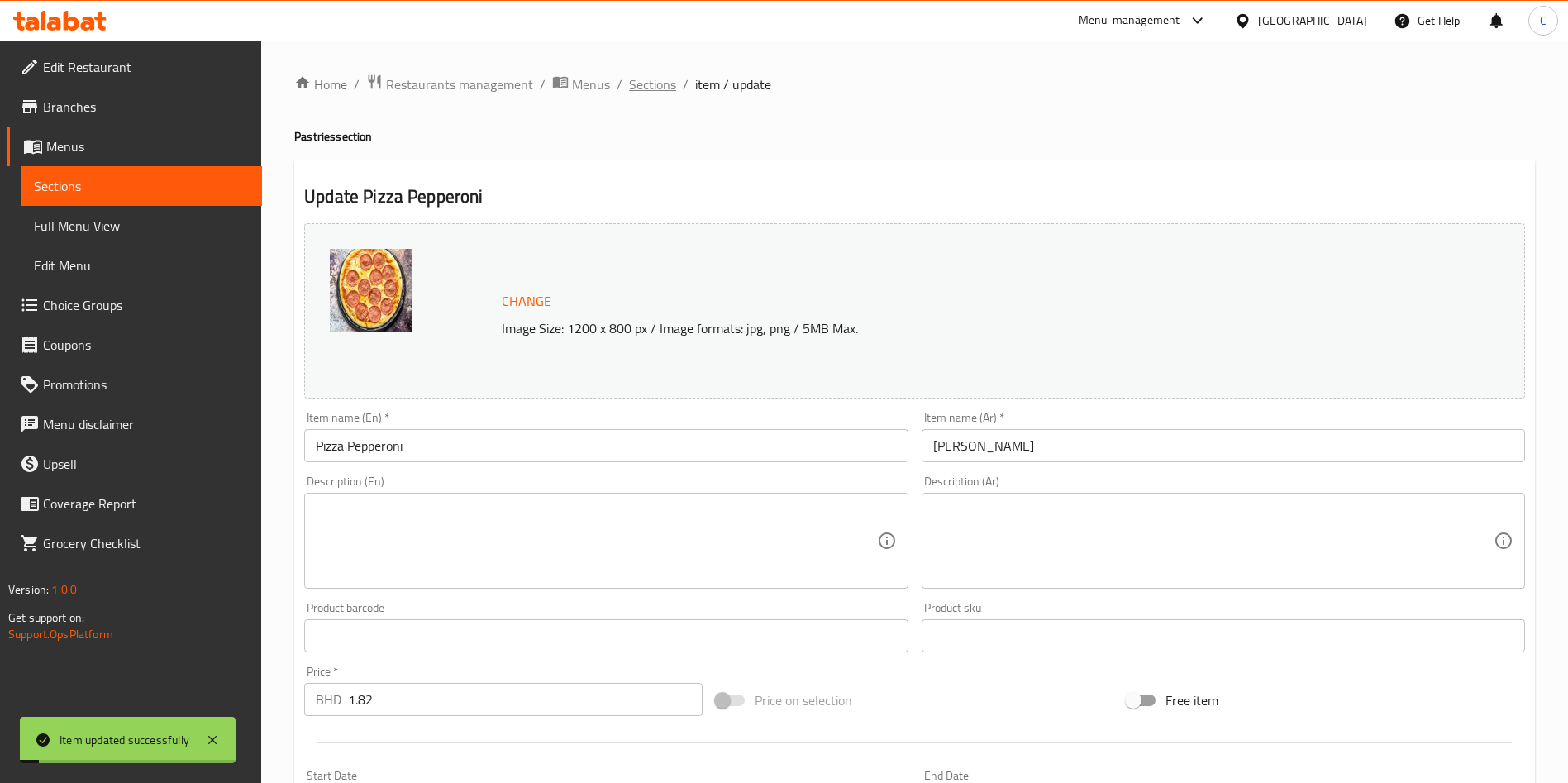
click at [649, 88] on span "Sections" at bounding box center [653, 84] width 47 height 20
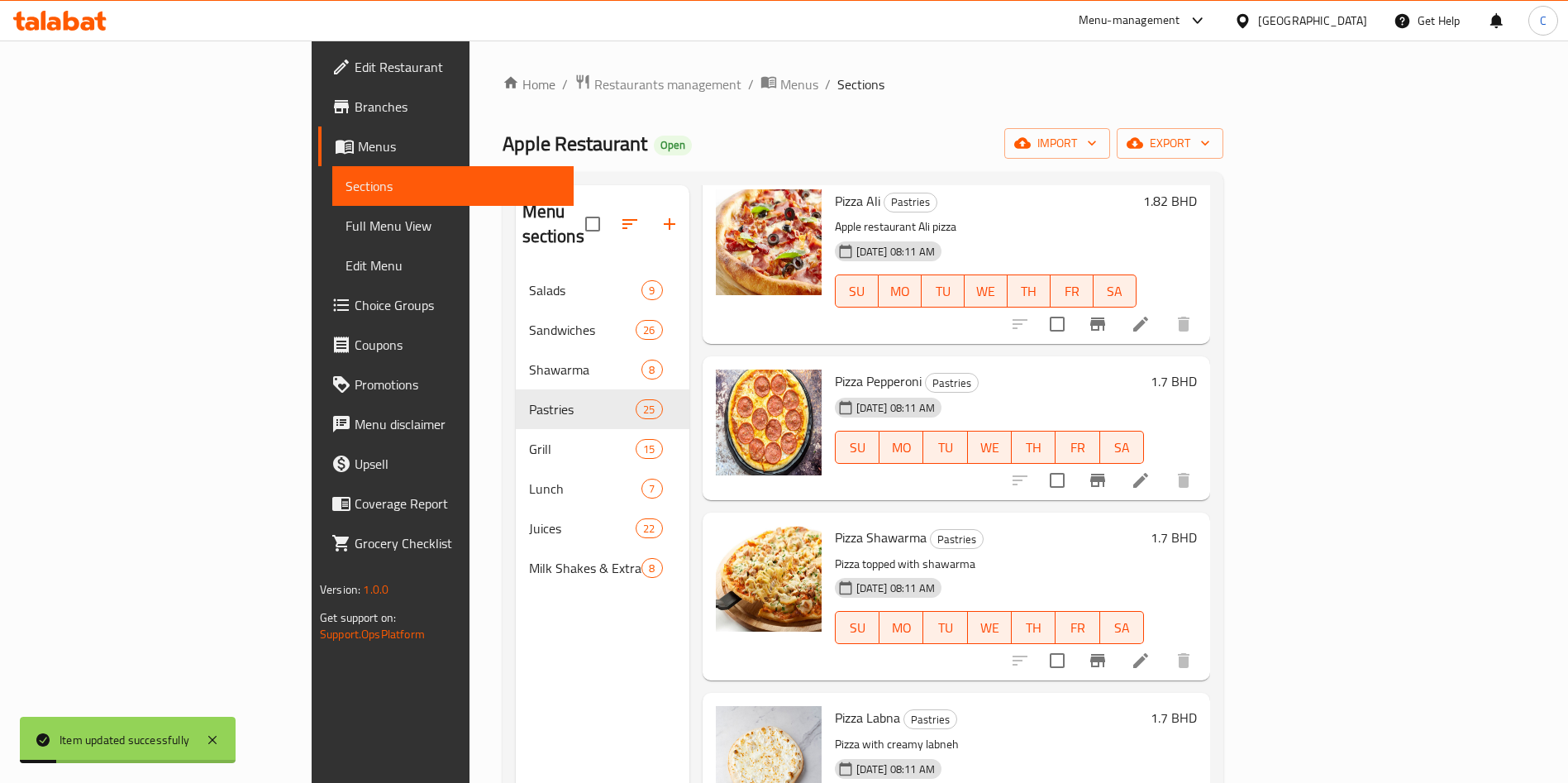
scroll to position [124, 0]
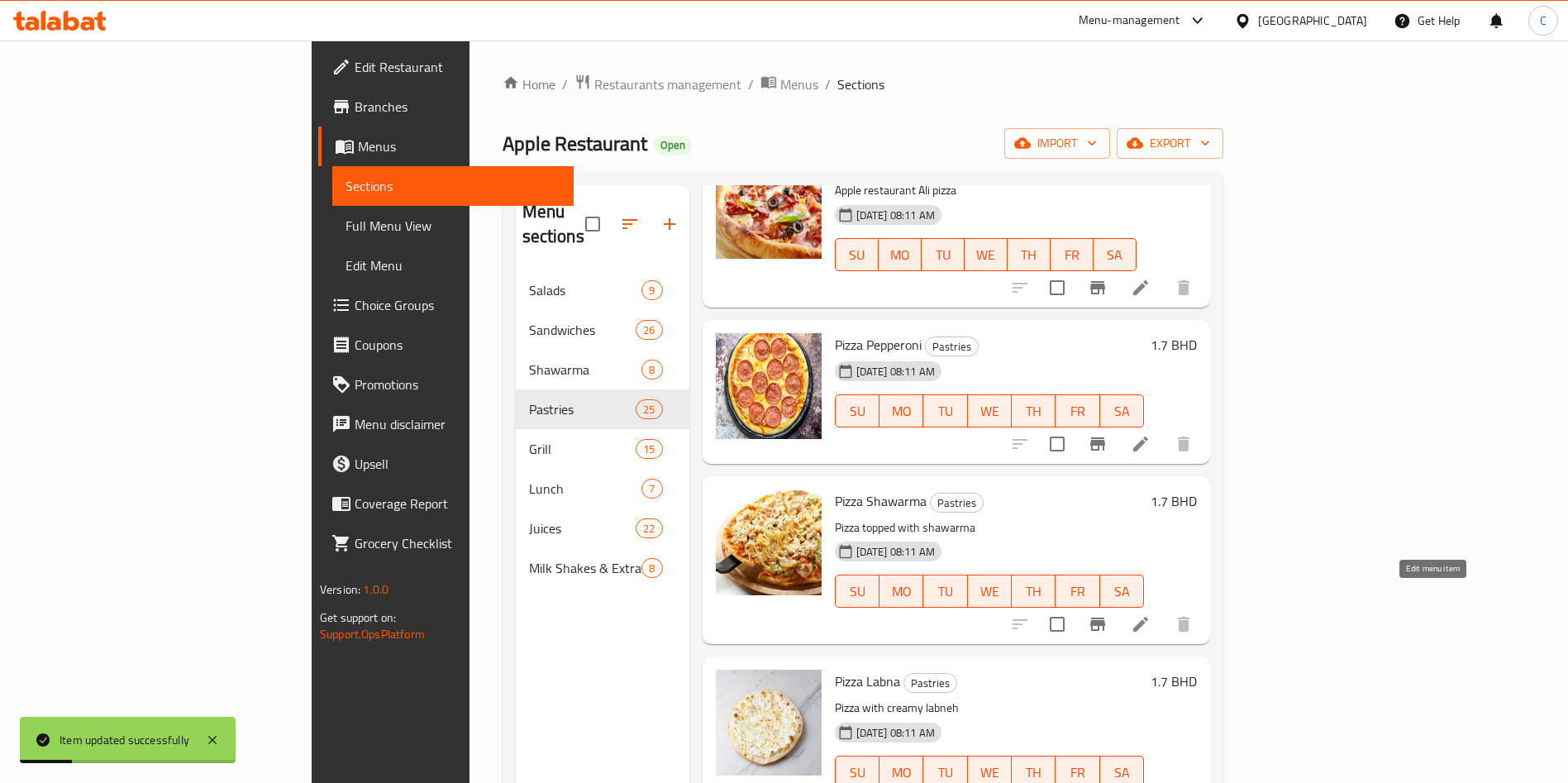
click at [1151, 615] on icon at bounding box center [1141, 625] width 20 height 20
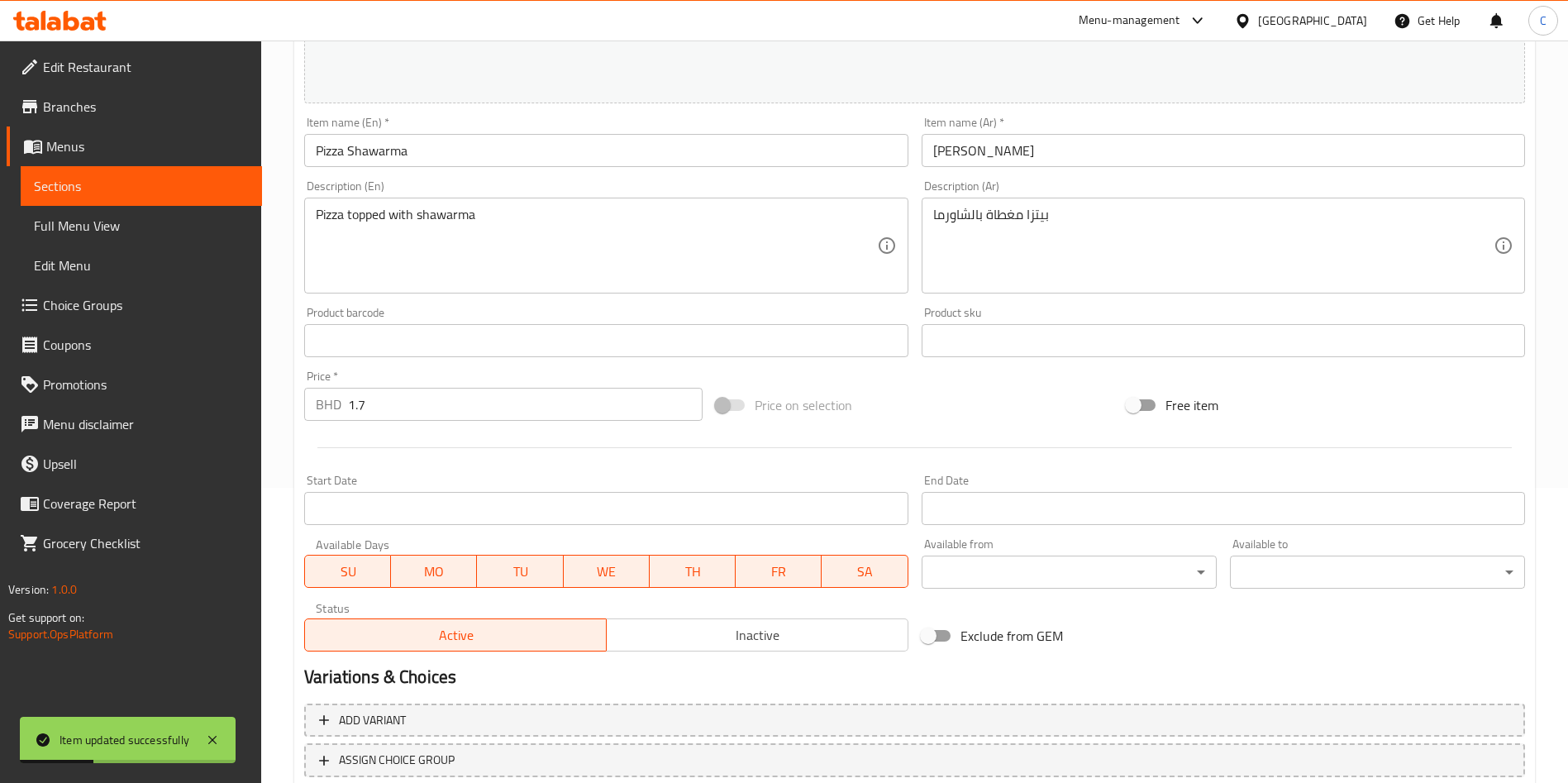
scroll to position [409, 0]
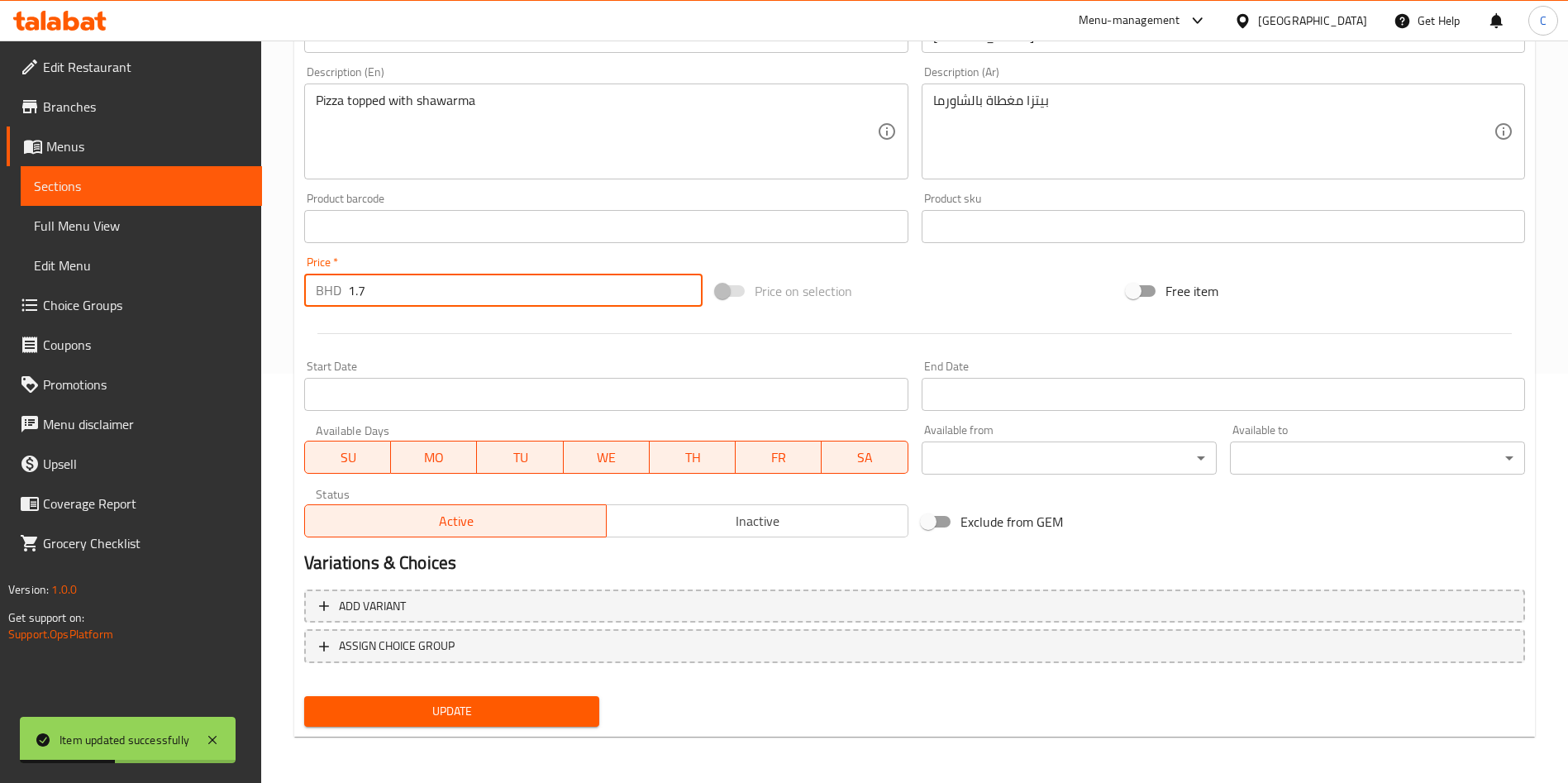
click at [474, 296] on input "1.7" at bounding box center [525, 291] width 355 height 33
type input "1.82"
click at [429, 696] on button "Update" at bounding box center [451, 711] width 295 height 31
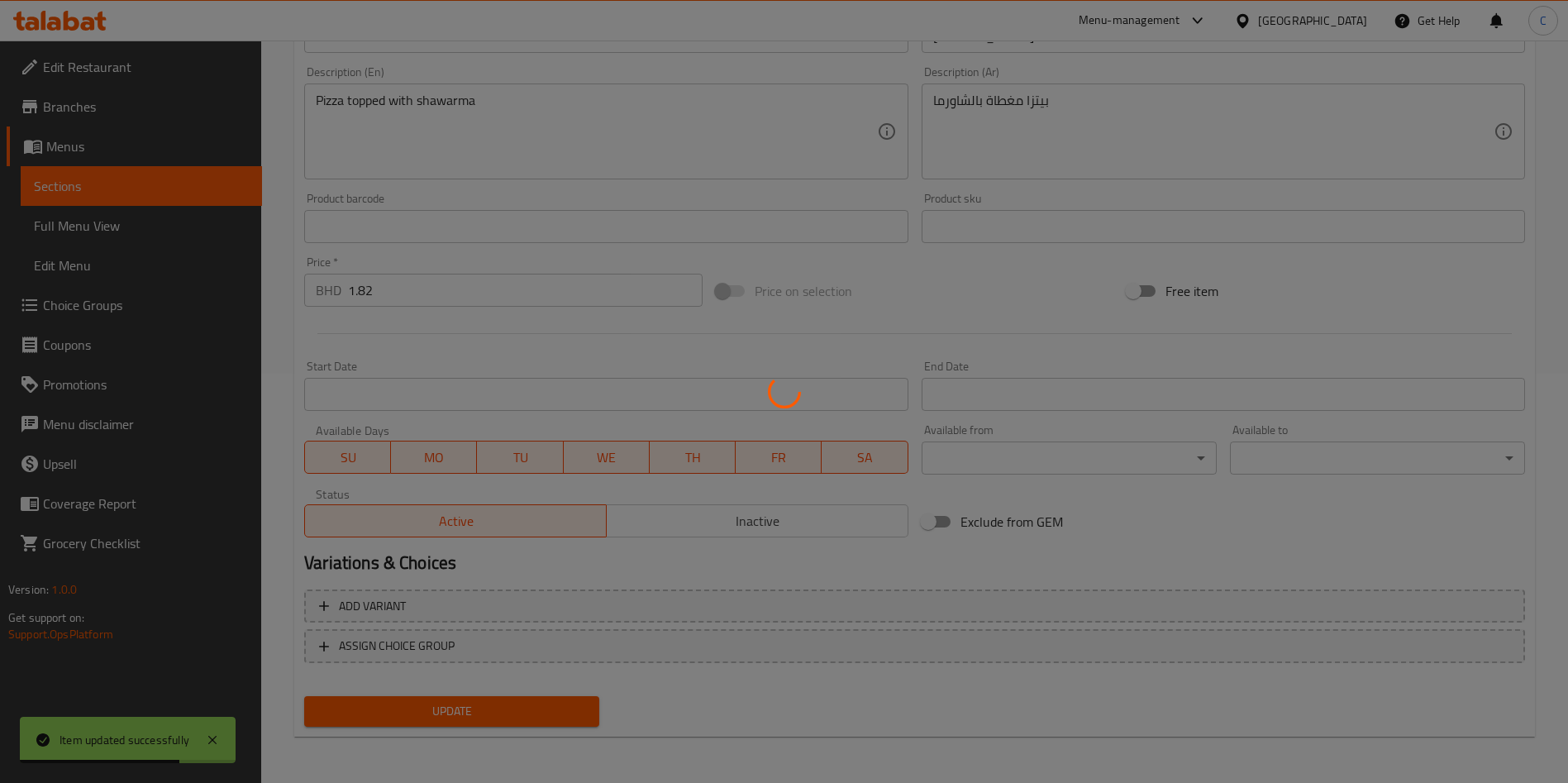
scroll to position [0, 0]
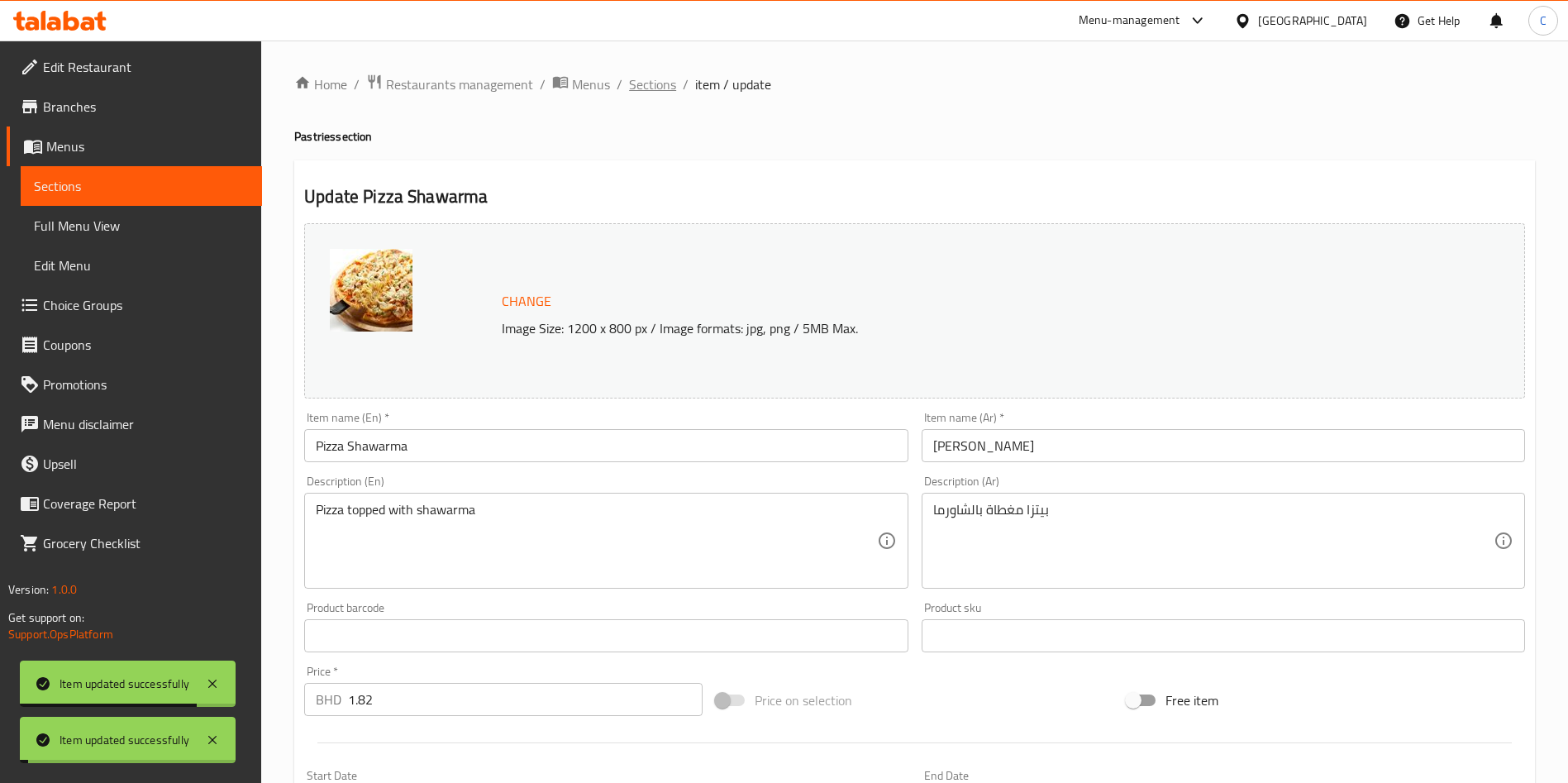
click at [665, 78] on span "Sections" at bounding box center [653, 84] width 47 height 20
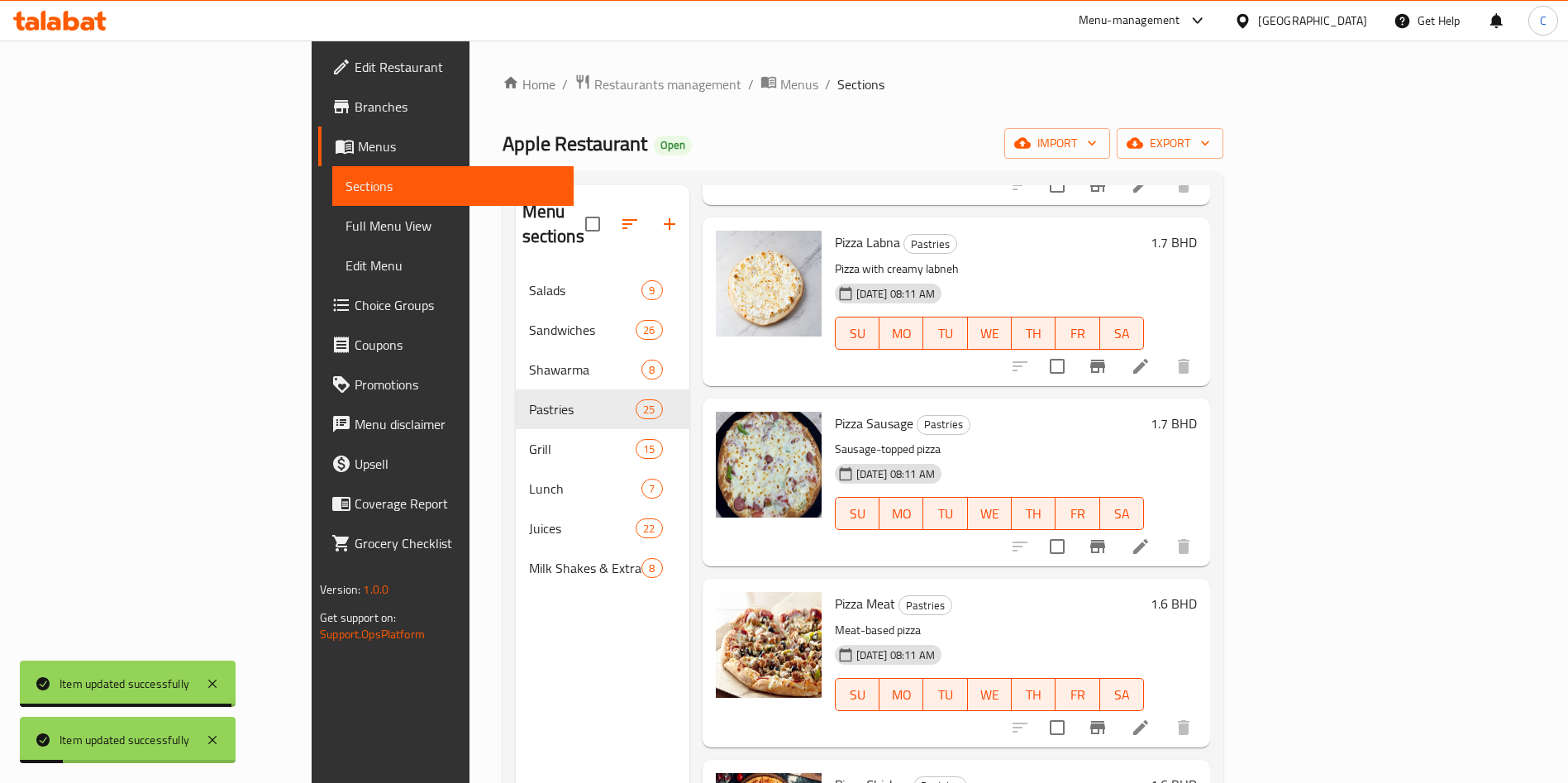
scroll to position [621, 0]
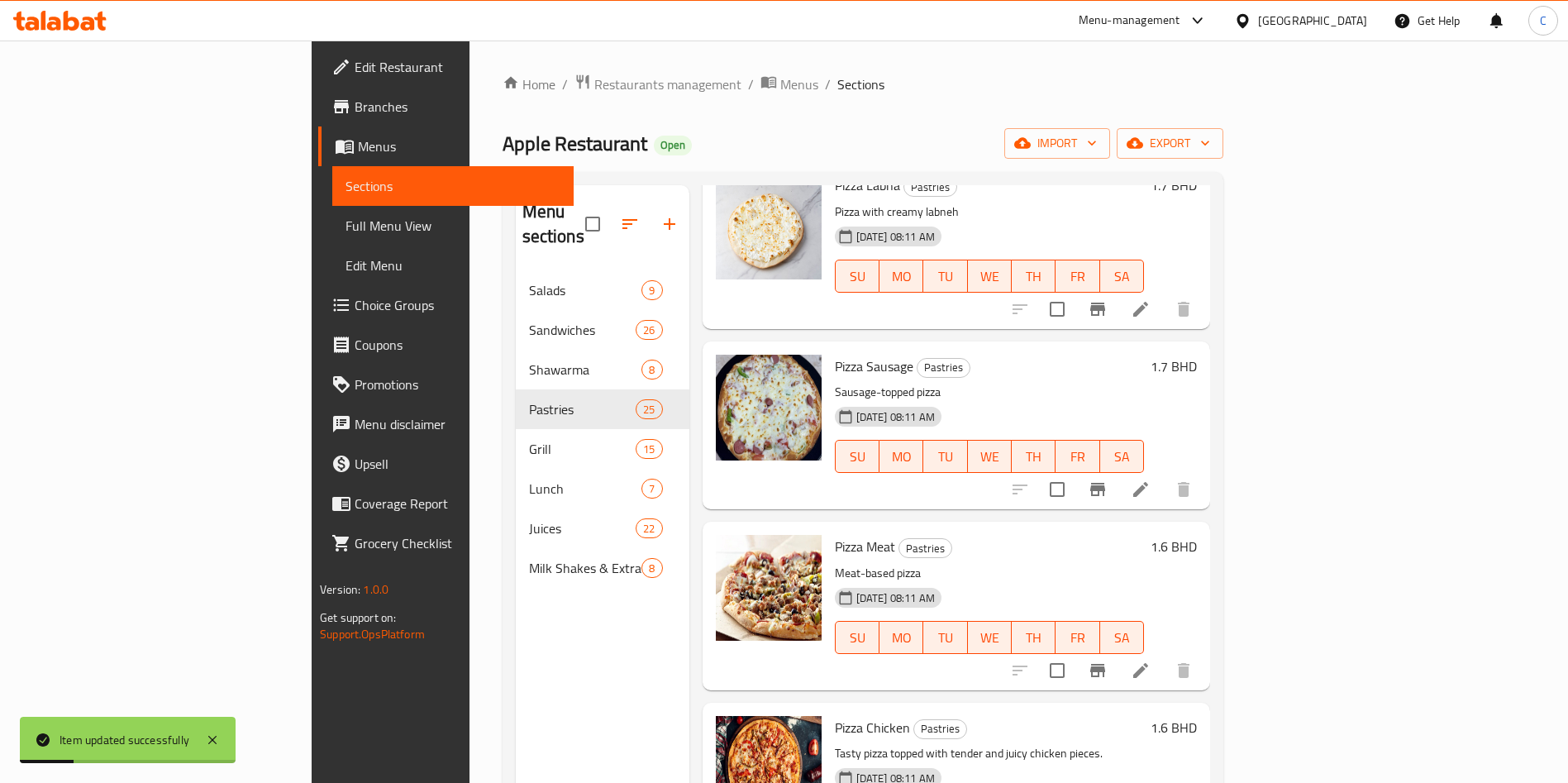
click at [1164, 296] on li at bounding box center [1141, 309] width 47 height 30
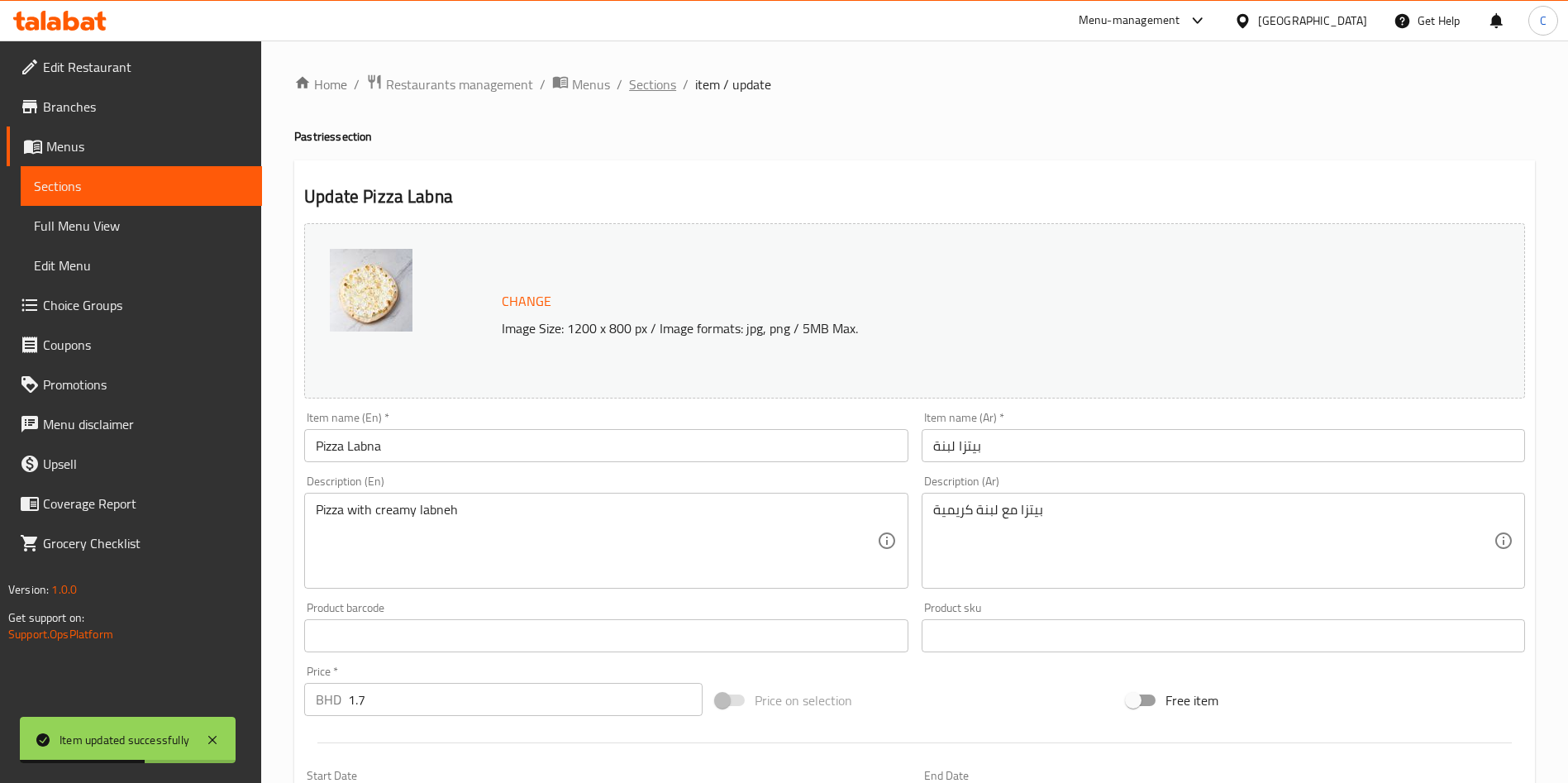
click at [637, 85] on span "Sections" at bounding box center [653, 84] width 47 height 20
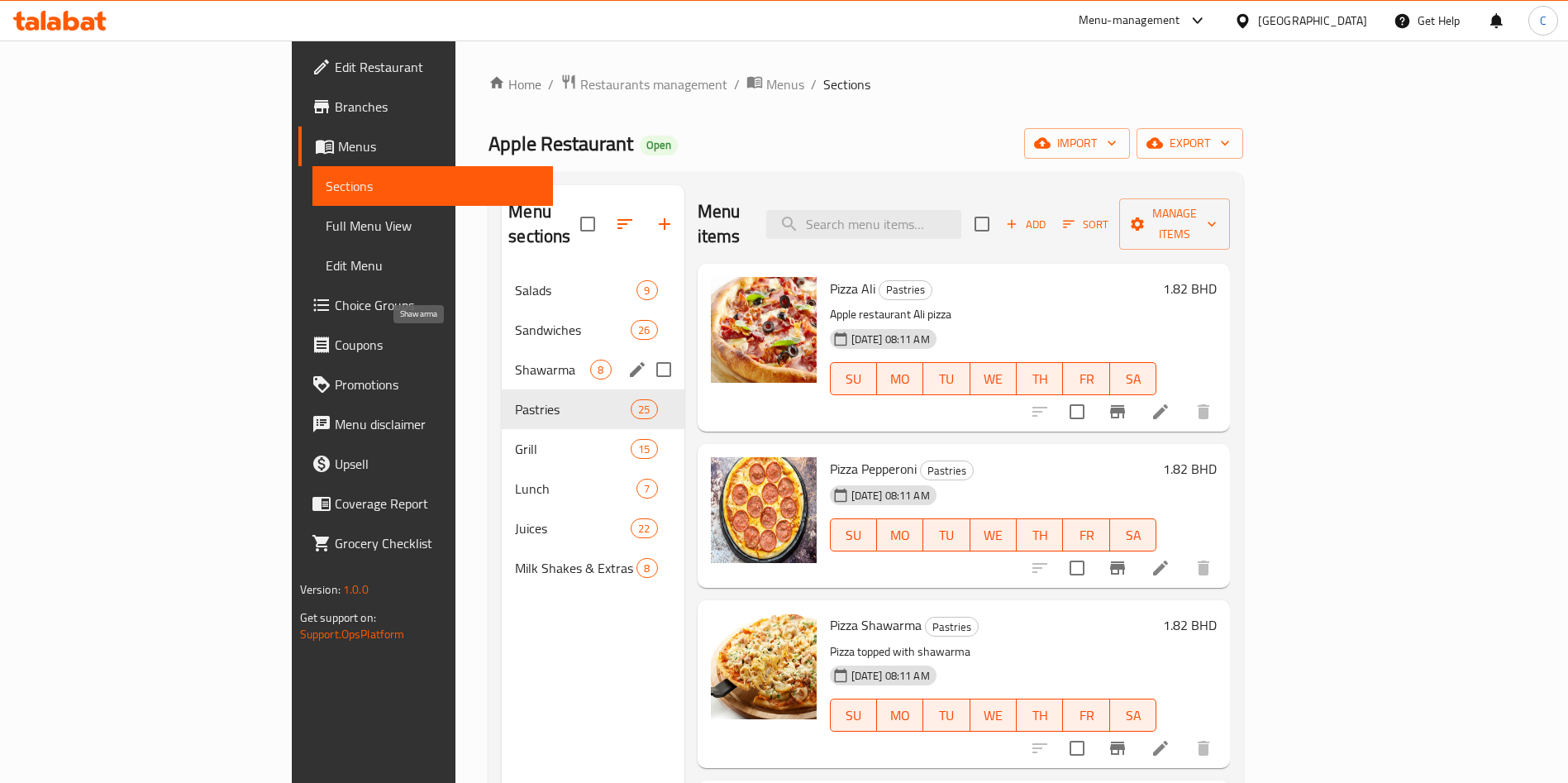
click at [515, 360] on span "Shawarma" at bounding box center [553, 370] width 75 height 20
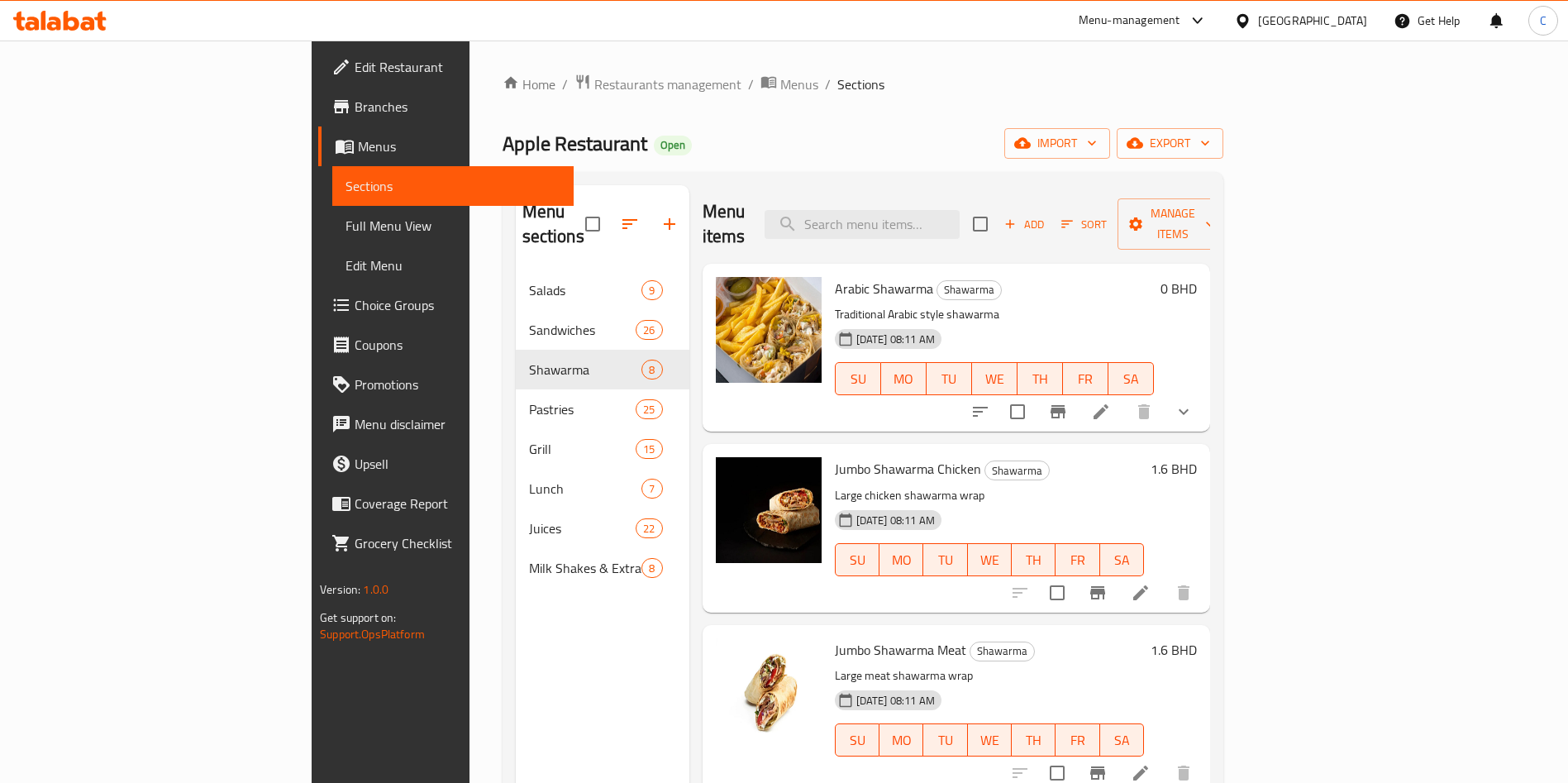
click at [1204, 392] on button "show more" at bounding box center [1184, 412] width 40 height 40
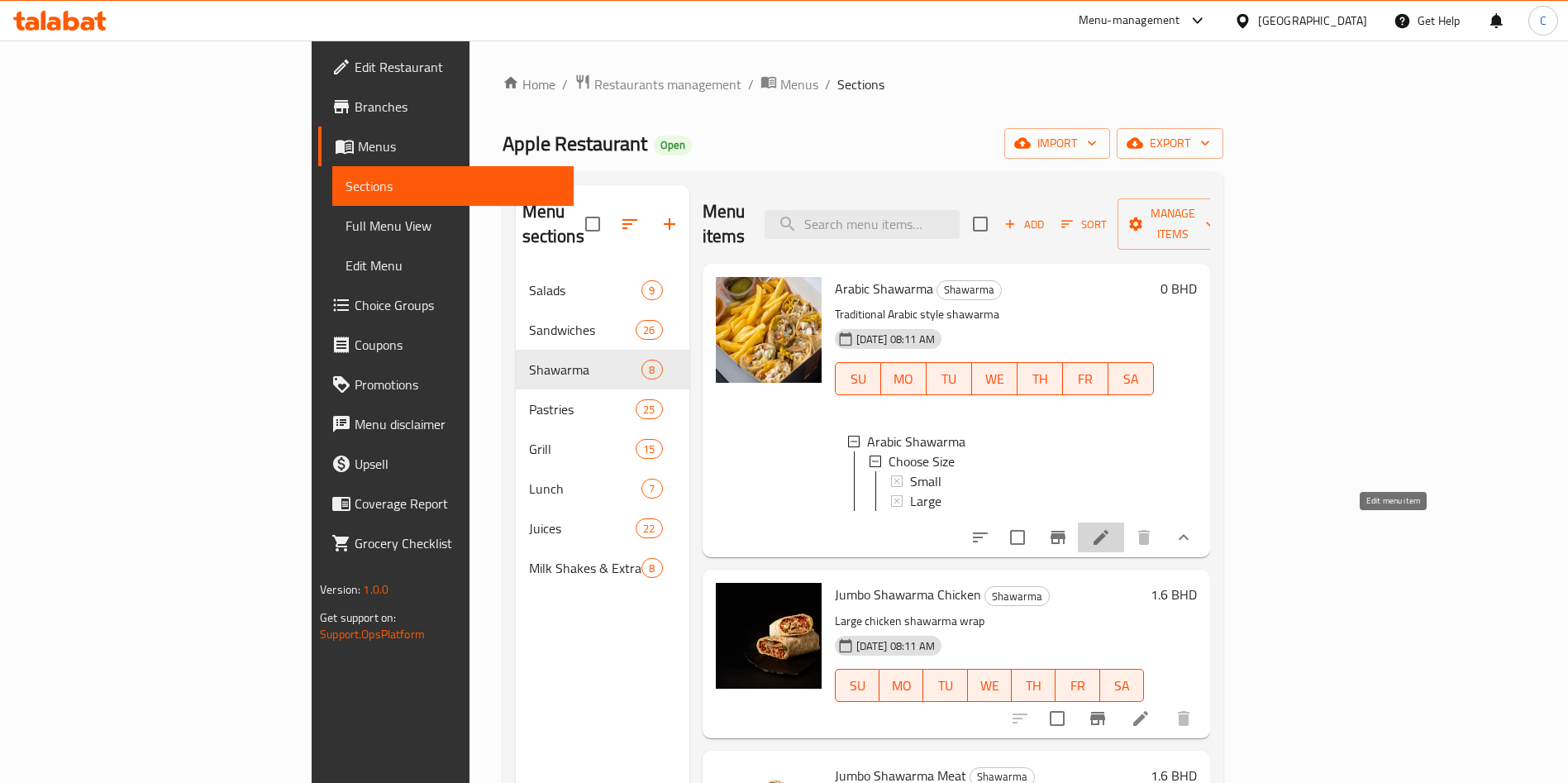
click at [1111, 527] on icon at bounding box center [1102, 537] width 20 height 20
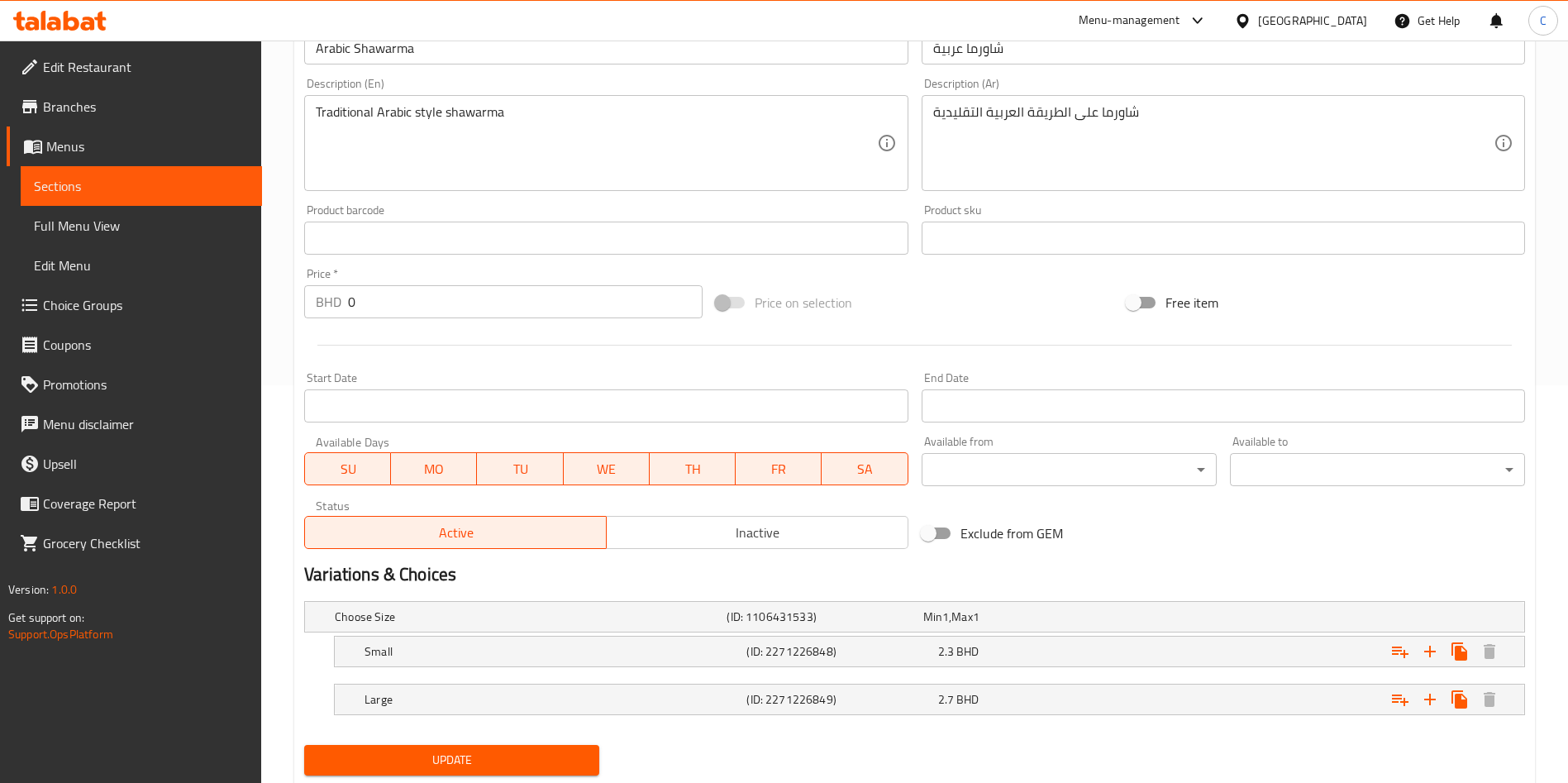
scroll to position [446, 0]
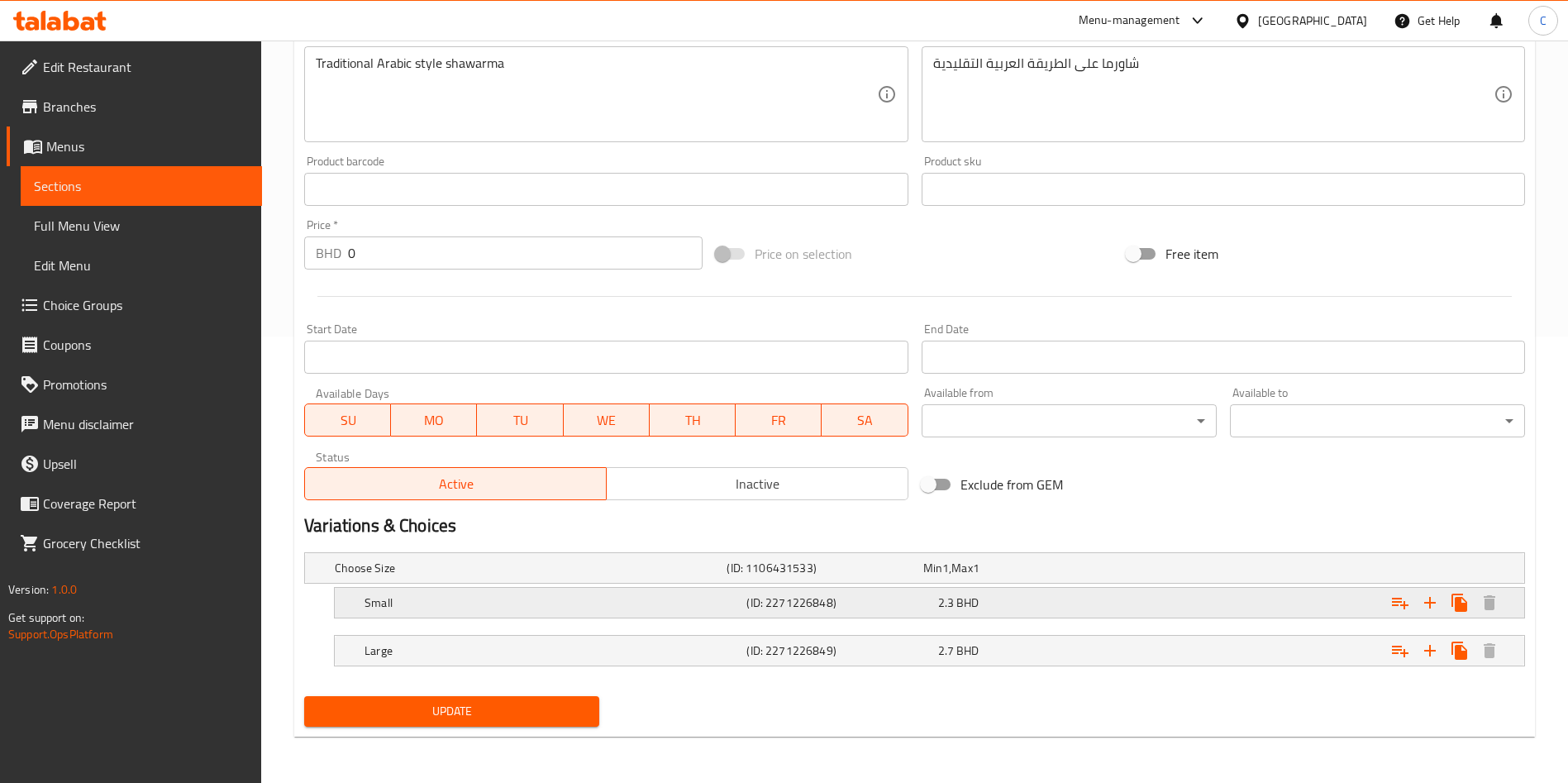
click at [916, 576] on h5 "(ID: 2271226848)" at bounding box center [821, 568] width 189 height 17
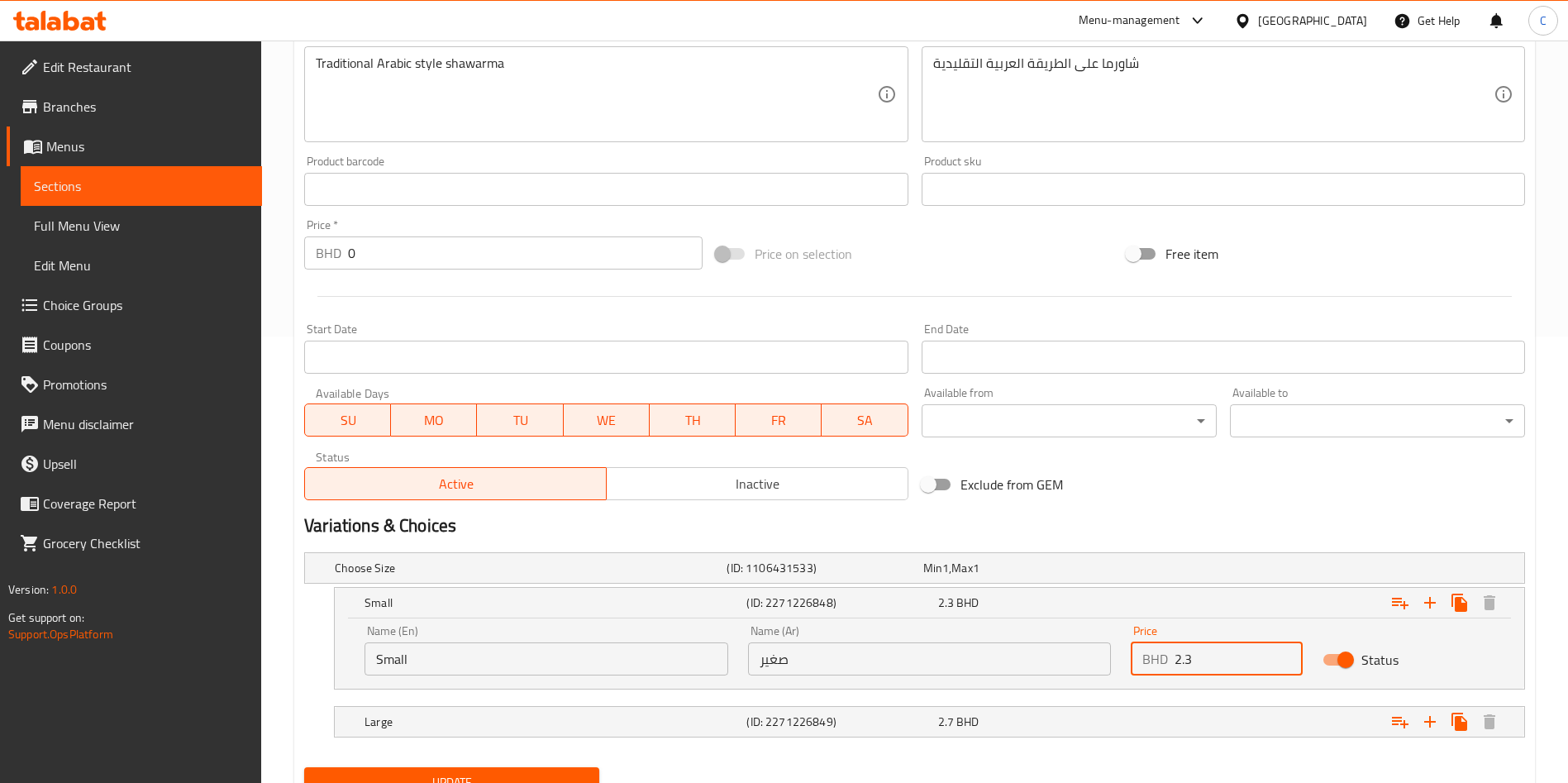
drag, startPoint x: 1224, startPoint y: 653, endPoint x: 1017, endPoint y: 653, distance: 207.0
click at [1017, 653] on div "Name (En) Small Name (En) Name (Ar) صغير Name (Ar) Price BHD 2.3 Price Status" at bounding box center [929, 651] width 1150 height 70
type input "2.66"
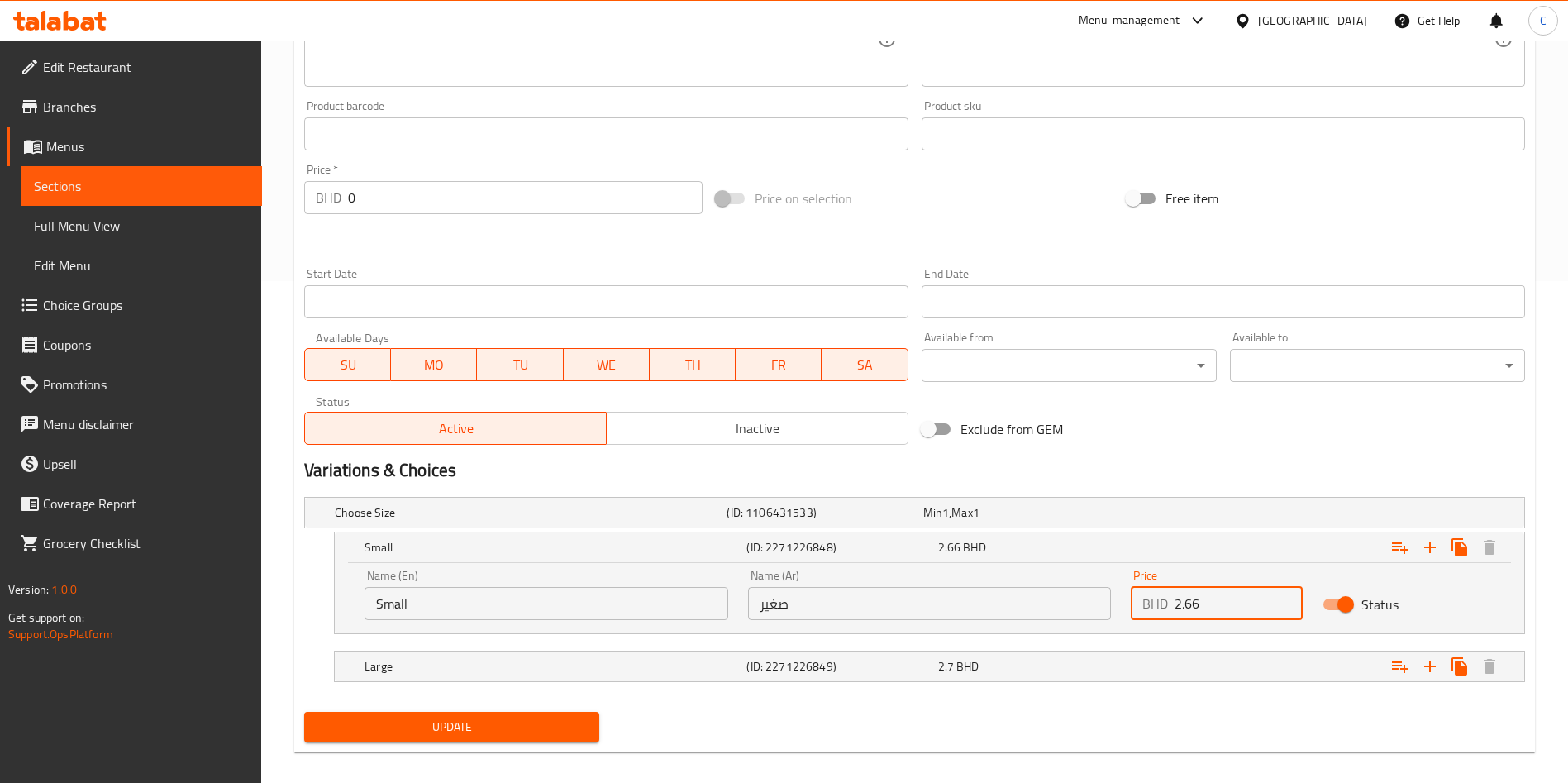
scroll to position [518, 0]
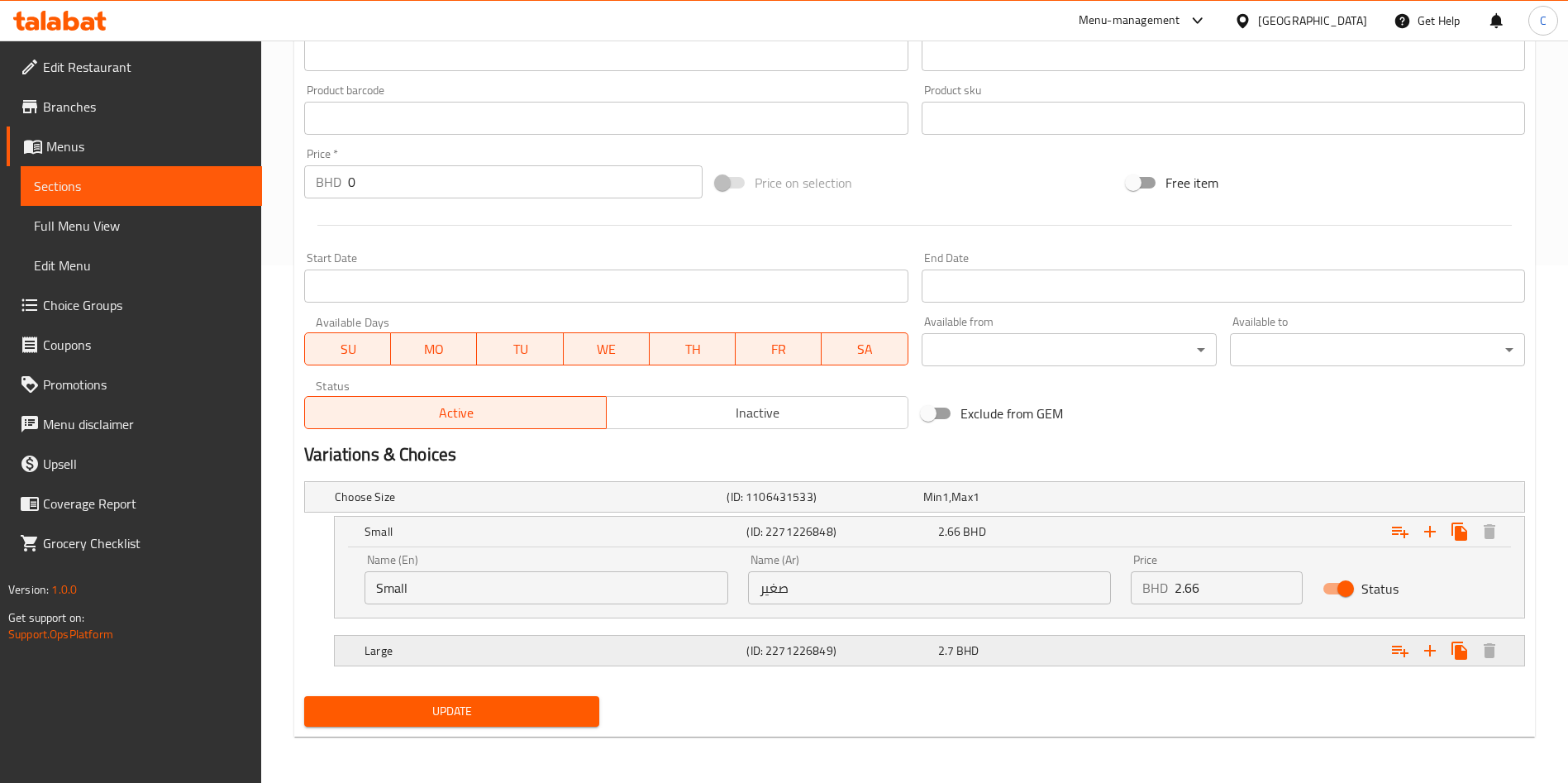
click at [1126, 501] on div "Expand" at bounding box center [1312, 497] width 392 height 7
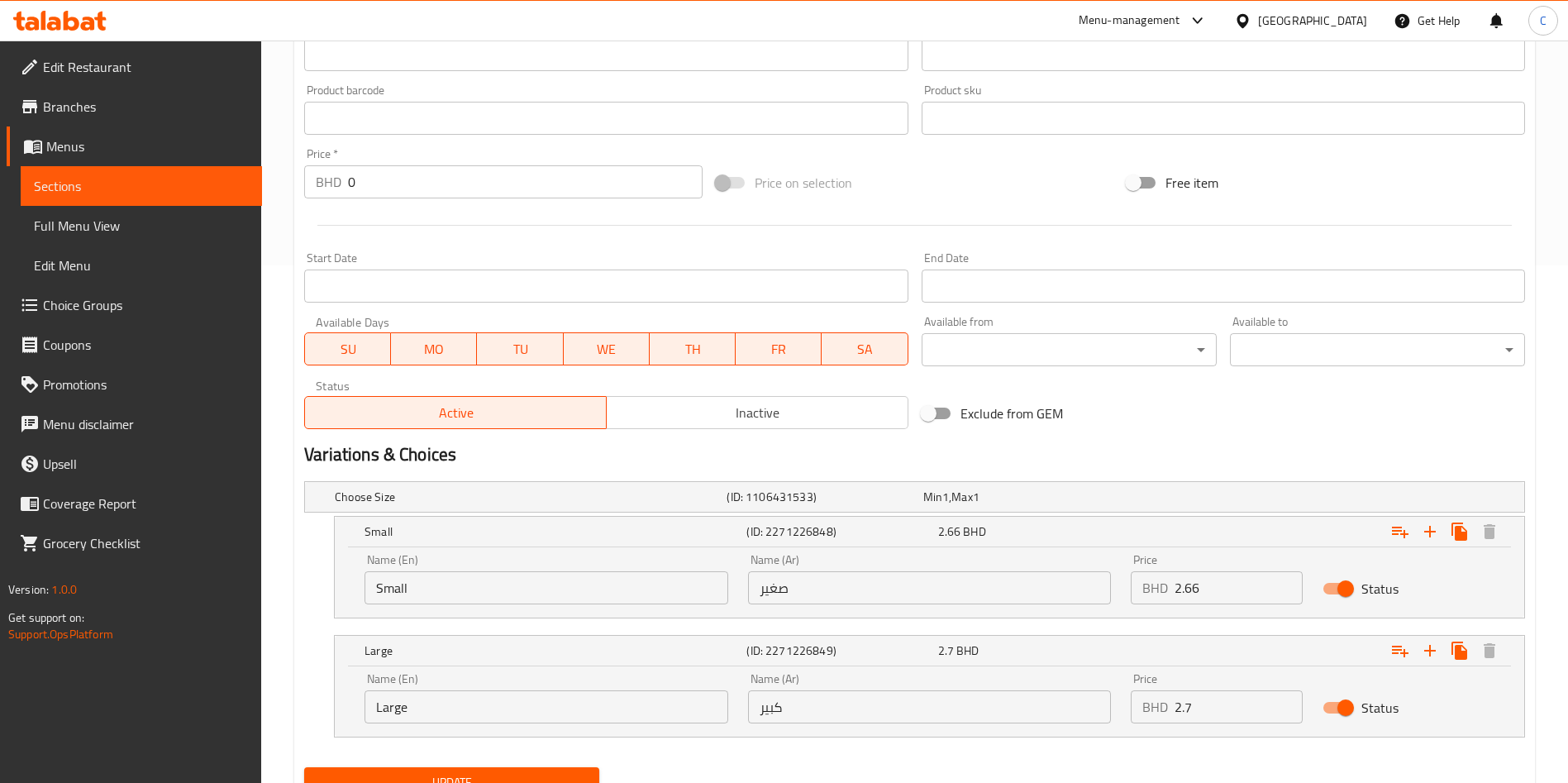
drag, startPoint x: 1216, startPoint y: 706, endPoint x: 1001, endPoint y: 705, distance: 215.0
click at [1001, 705] on div "Name (En) Large Name (En) Name (Ar) كبير Name (Ar) Price BHD 2.7 Price Status" at bounding box center [929, 698] width 1150 height 70
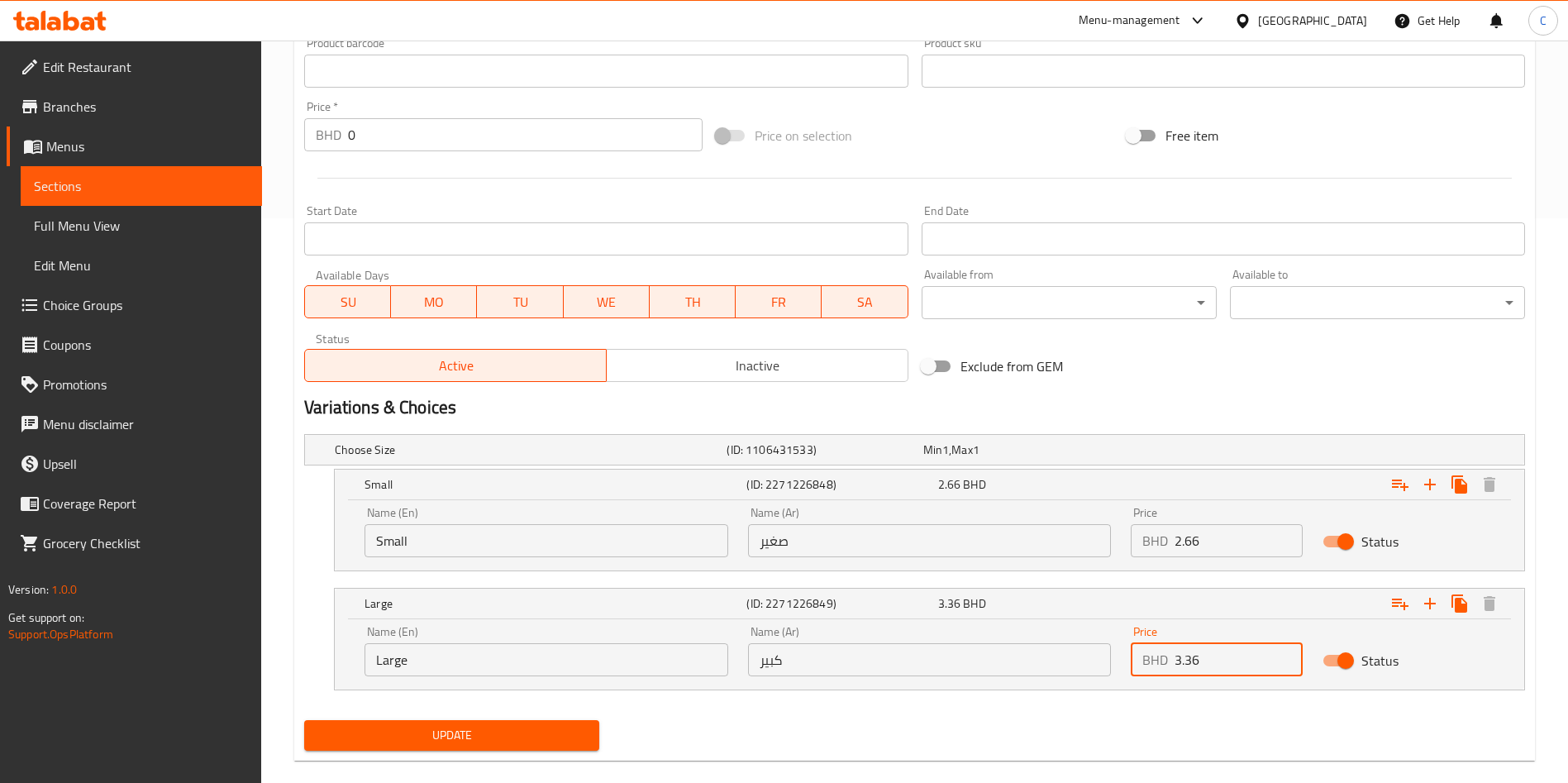
scroll to position [589, 0]
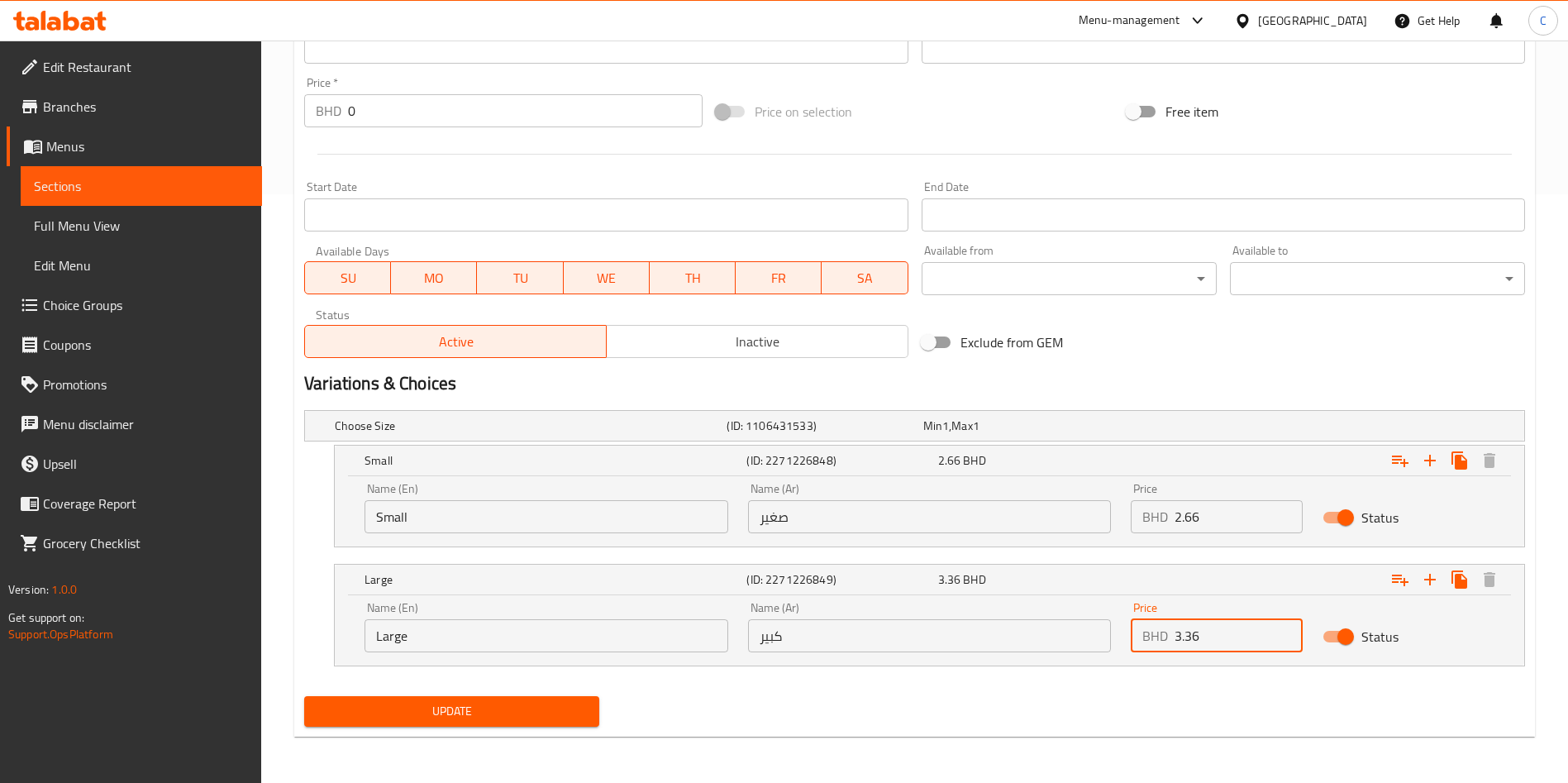
type input "3.36"
click at [580, 716] on span "Update" at bounding box center [451, 711] width 269 height 21
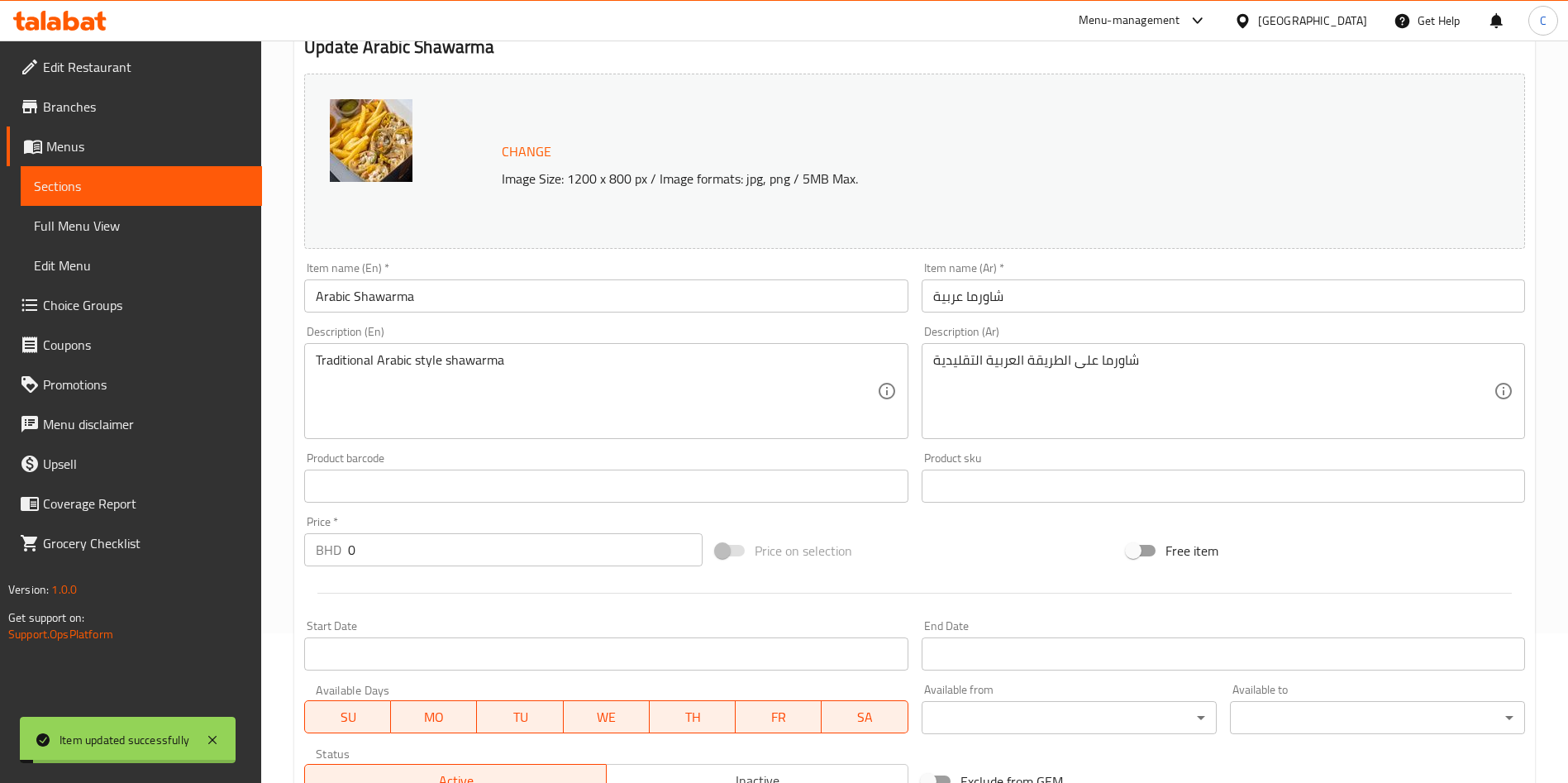
scroll to position [0, 0]
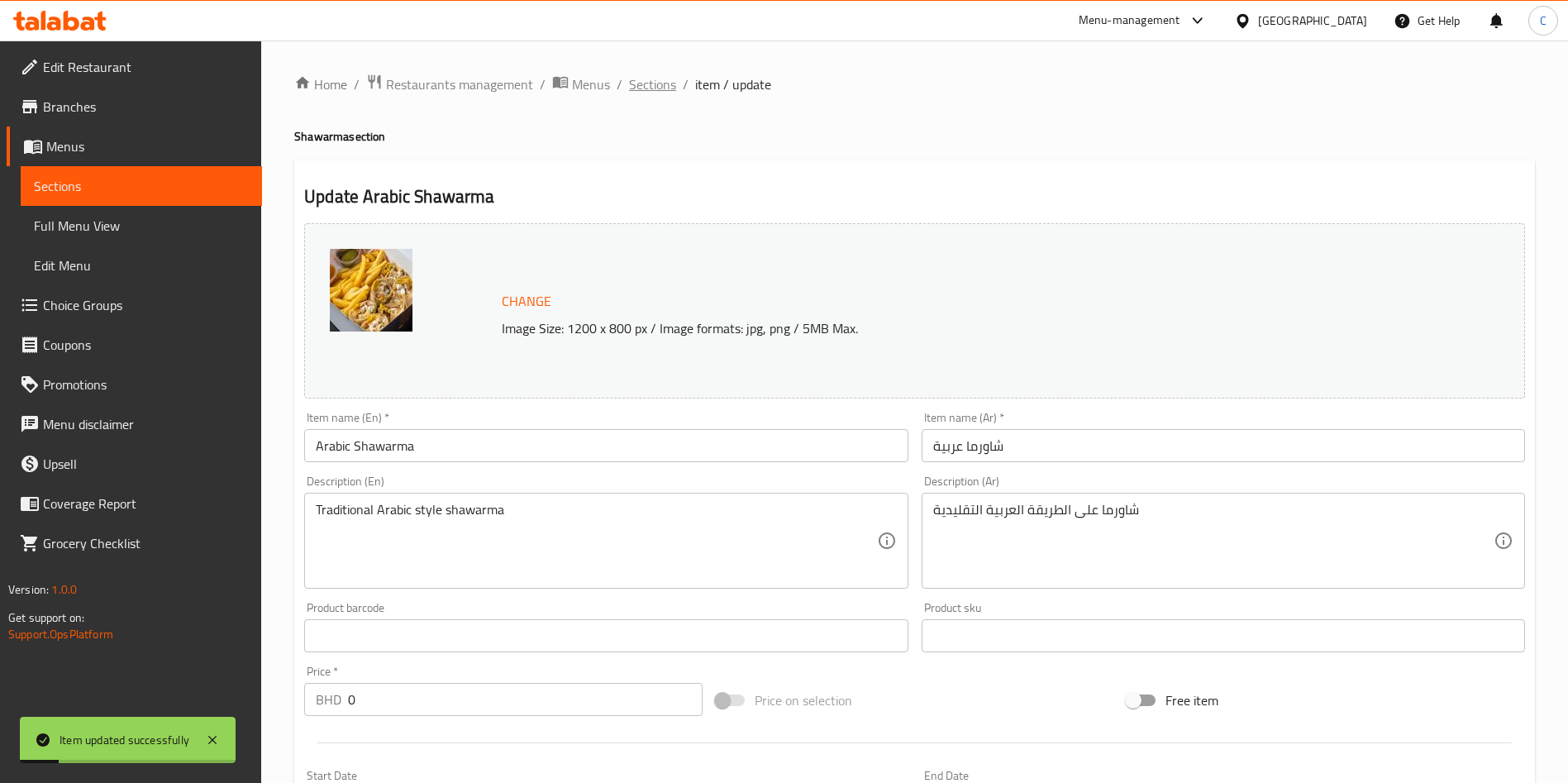
click at [655, 94] on span "Sections" at bounding box center [653, 84] width 47 height 20
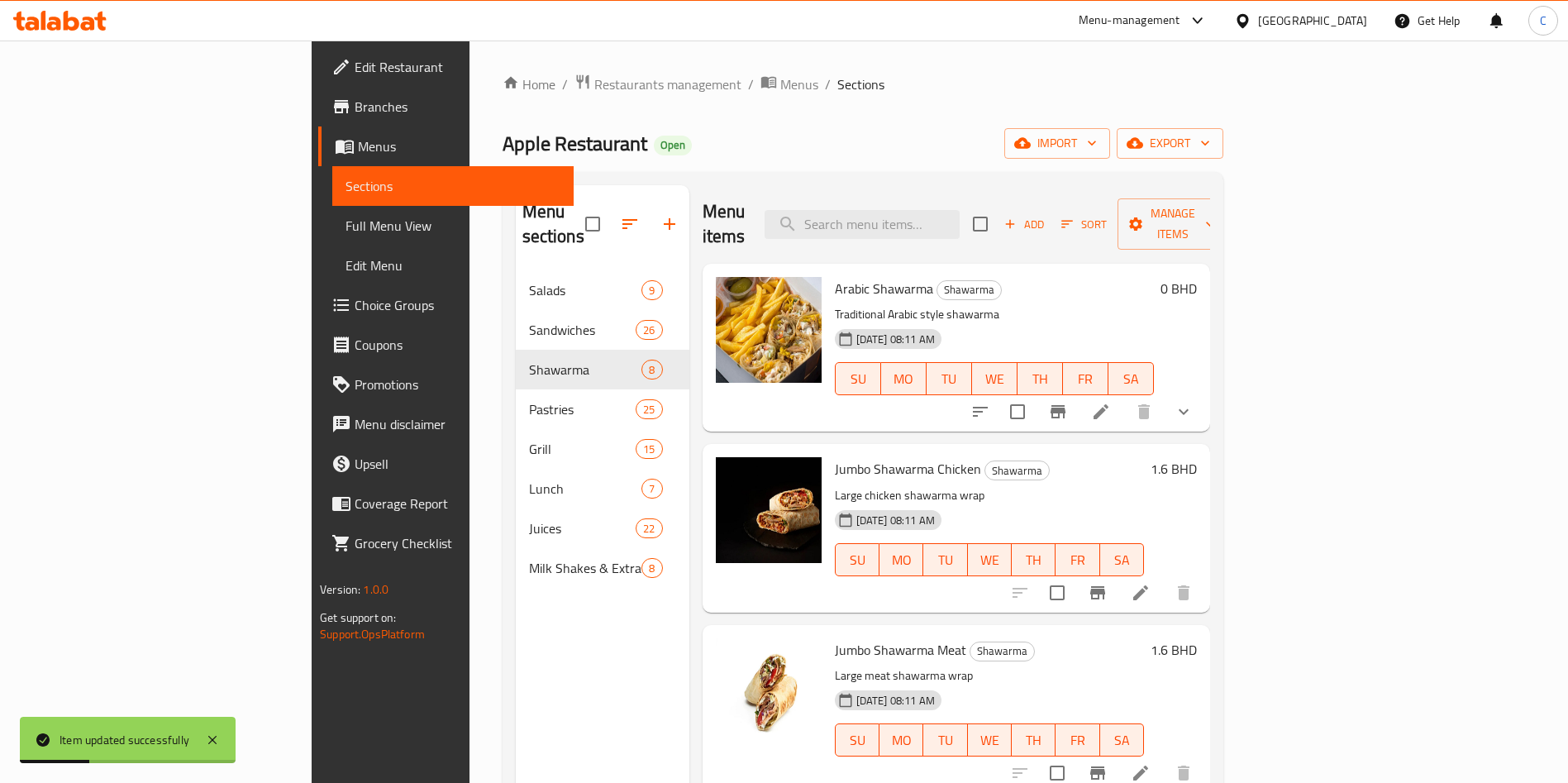
click at [1164, 579] on li at bounding box center [1141, 593] width 47 height 30
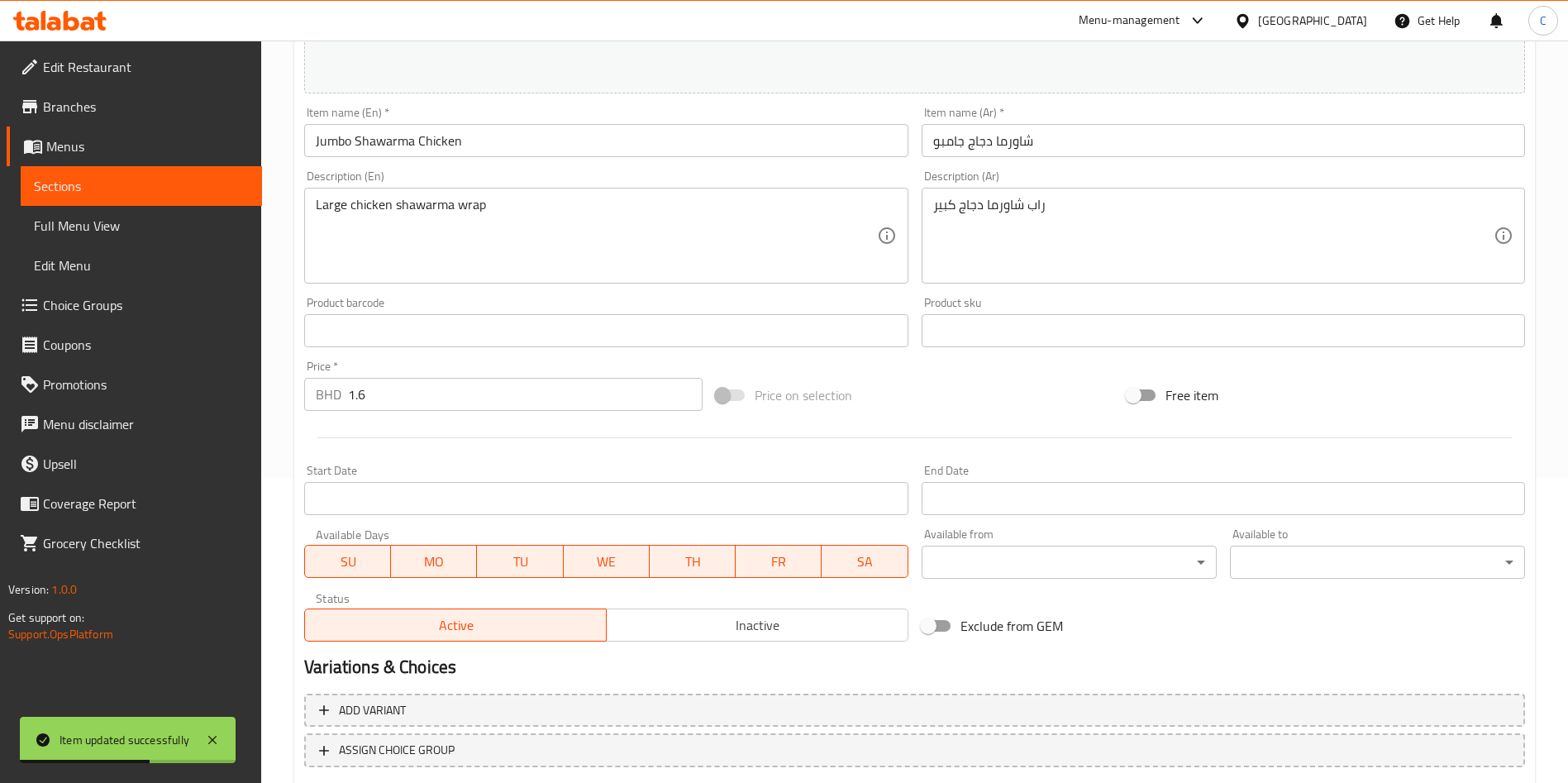
scroll to position [162, 0]
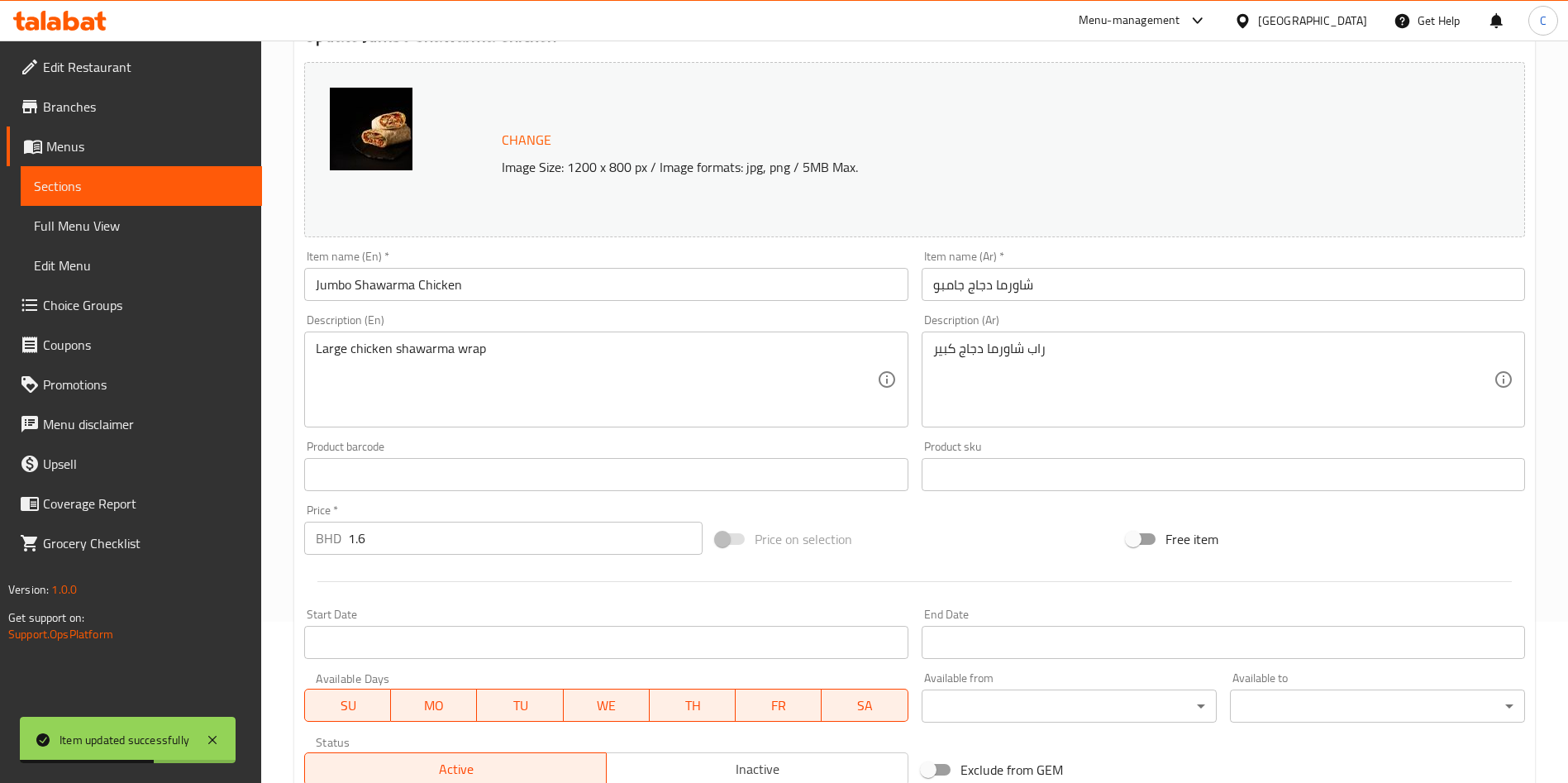
click at [545, 531] on input "1.6" at bounding box center [525, 538] width 355 height 33
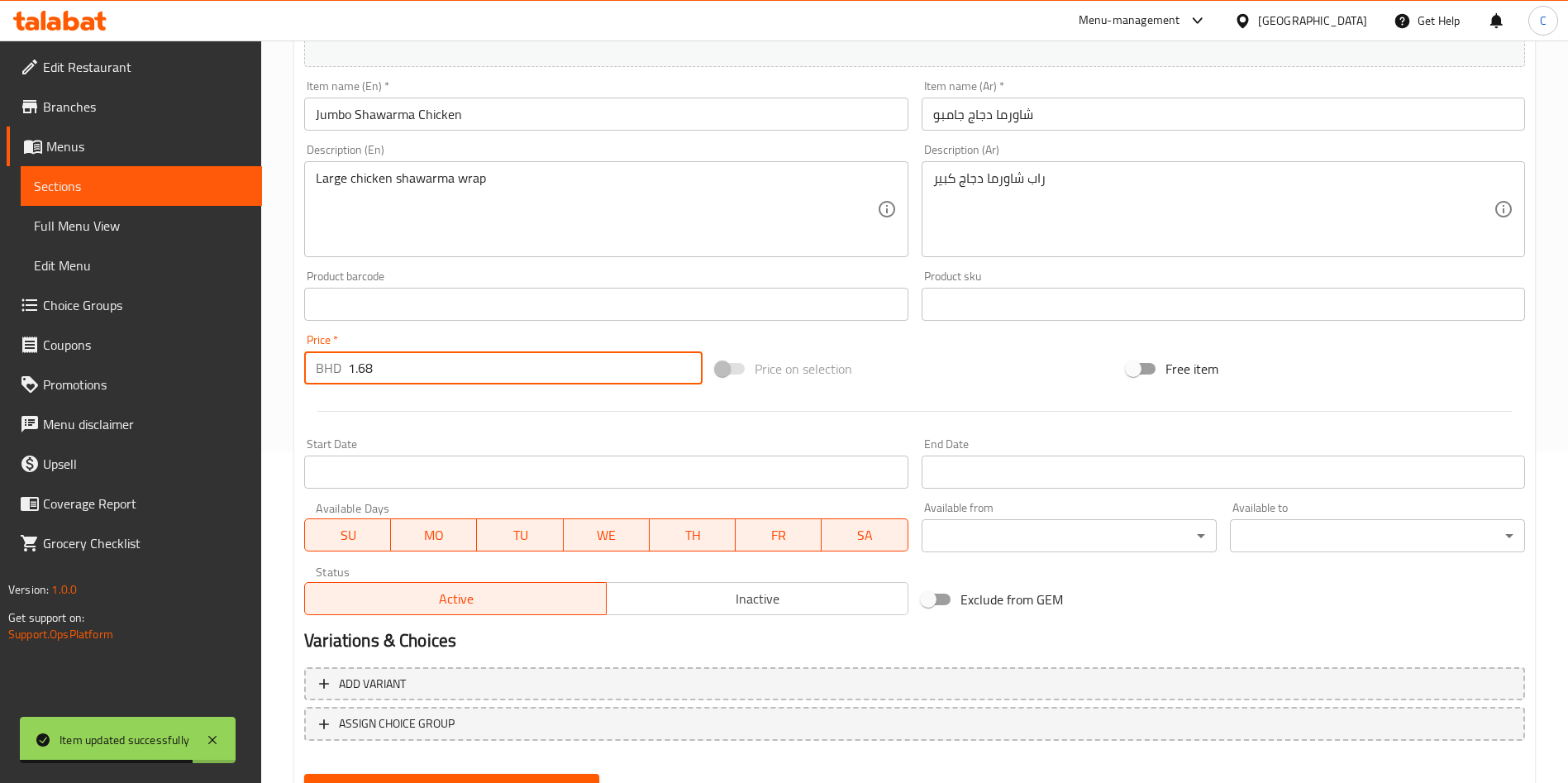
scroll to position [409, 0]
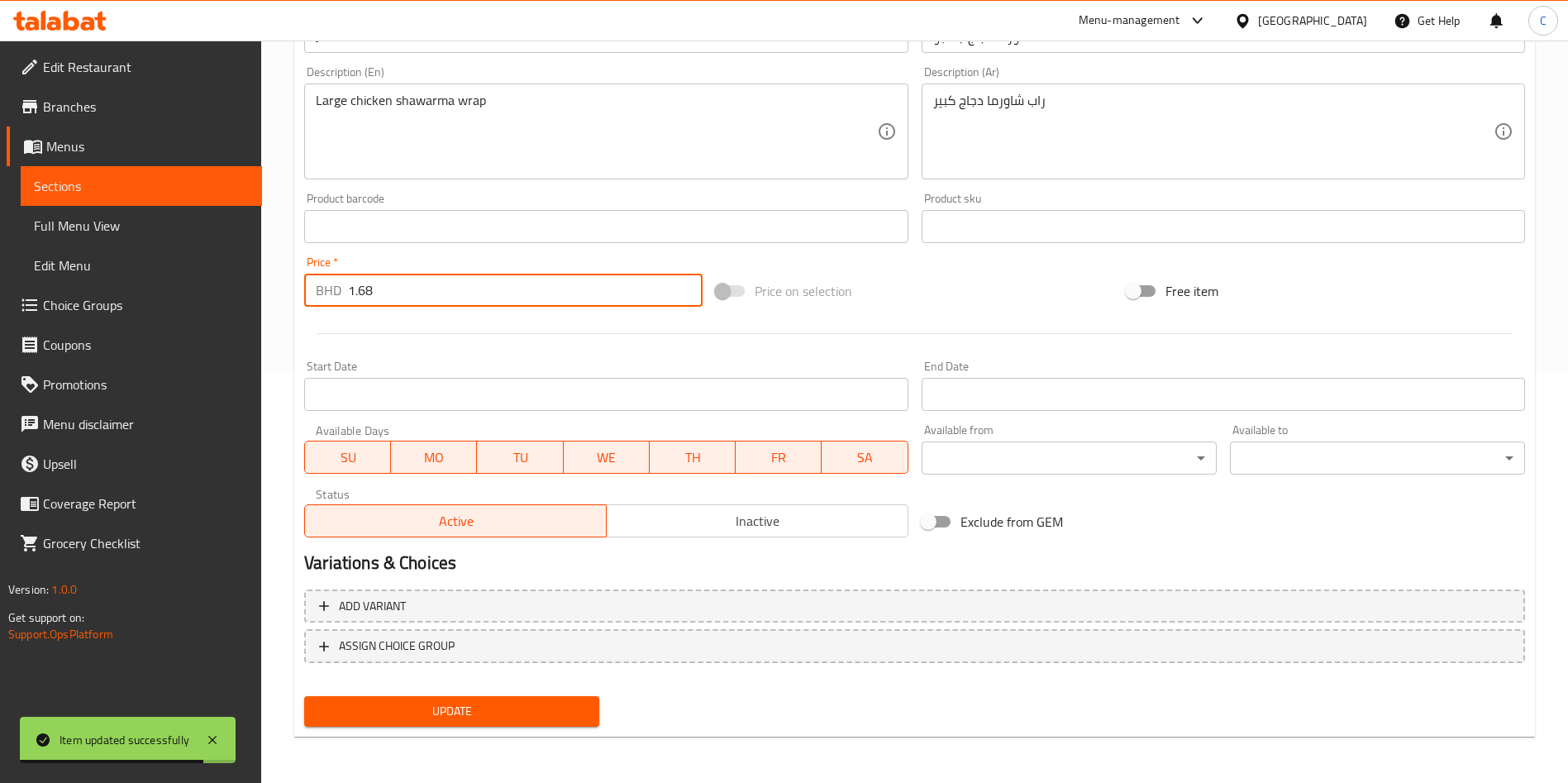
type input "1.68"
click at [573, 702] on span "Update" at bounding box center [451, 711] width 269 height 21
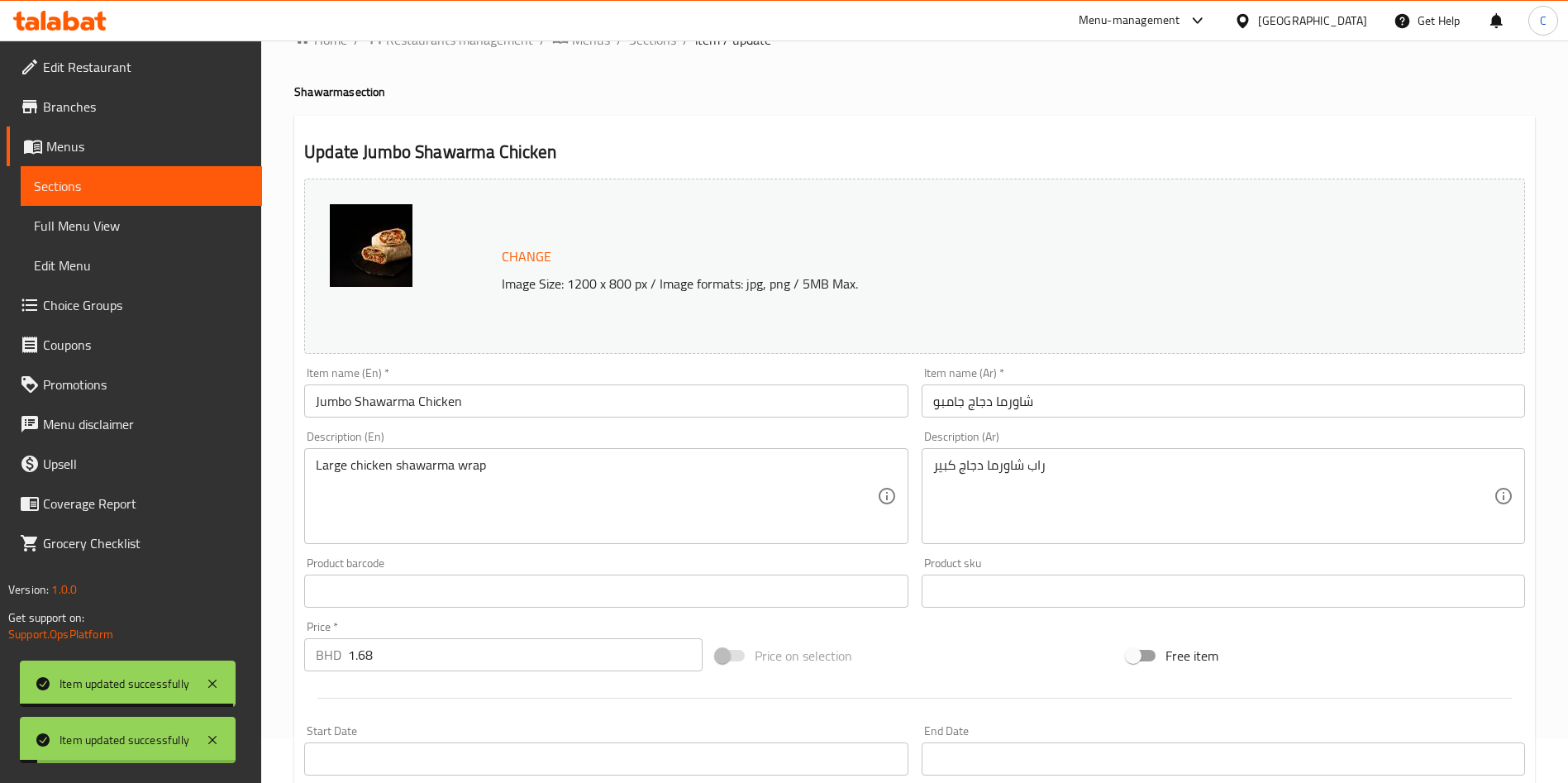
scroll to position [0, 0]
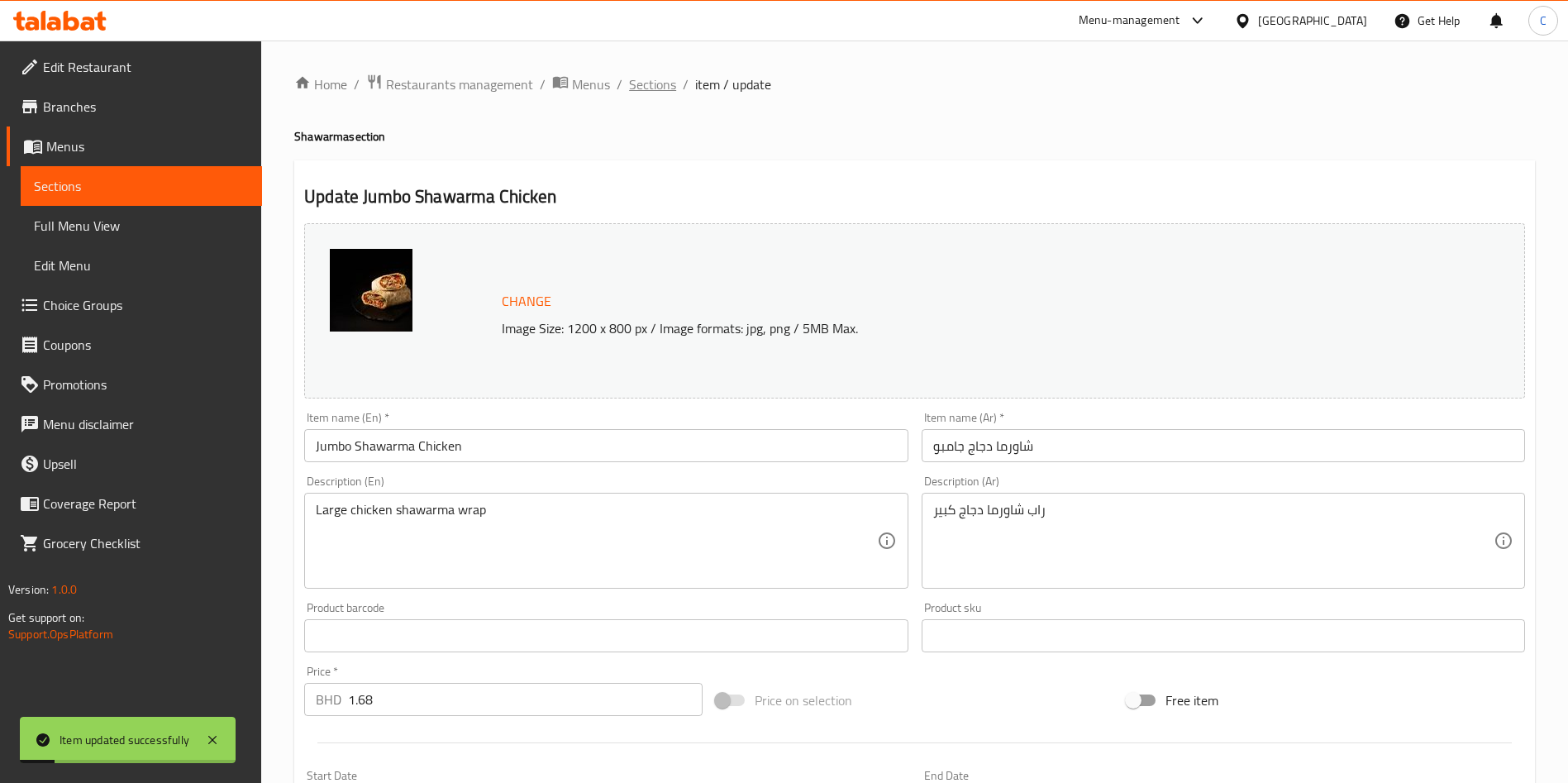
click at [661, 84] on span "Sections" at bounding box center [653, 84] width 47 height 20
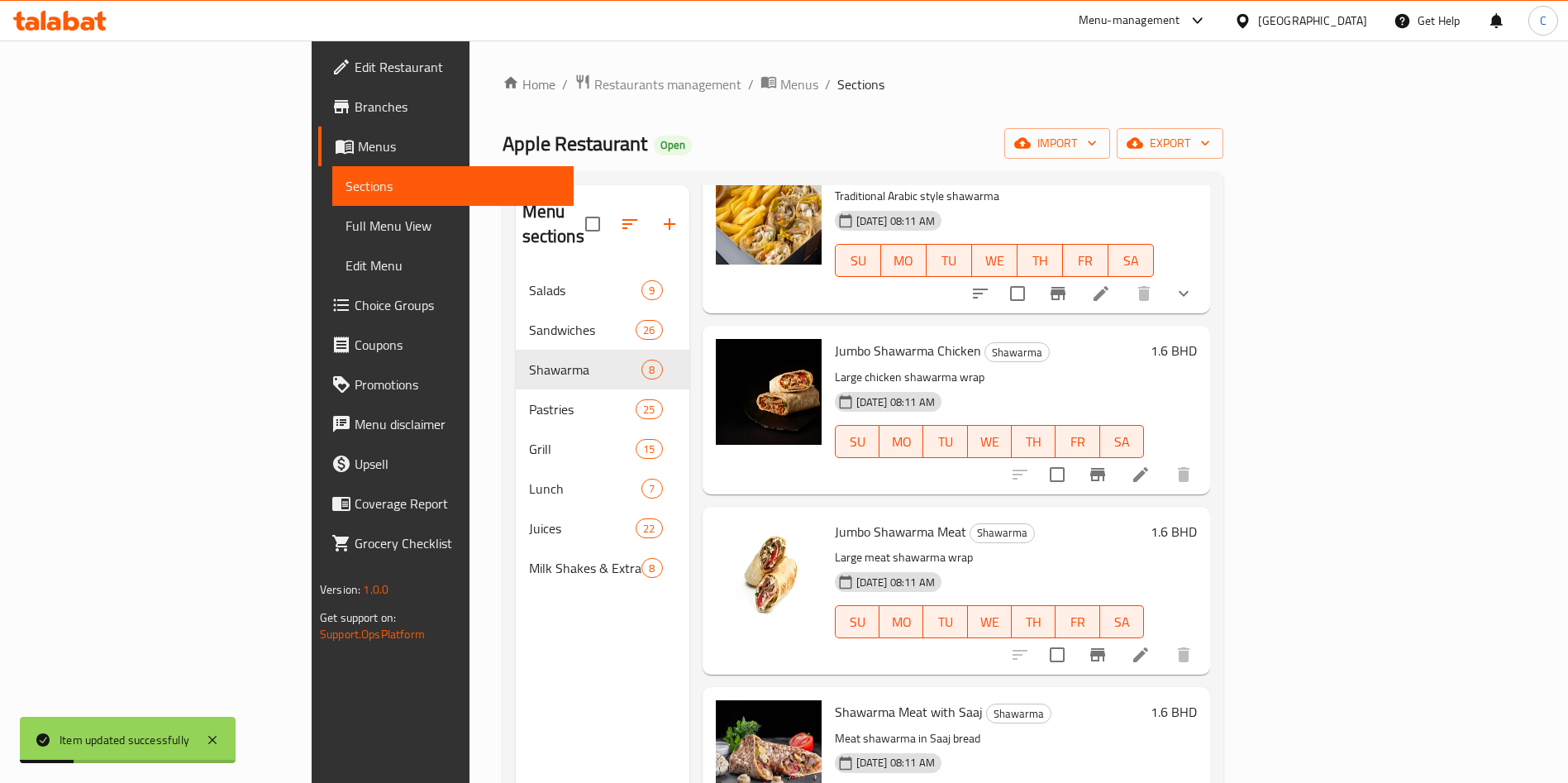
scroll to position [372, 0]
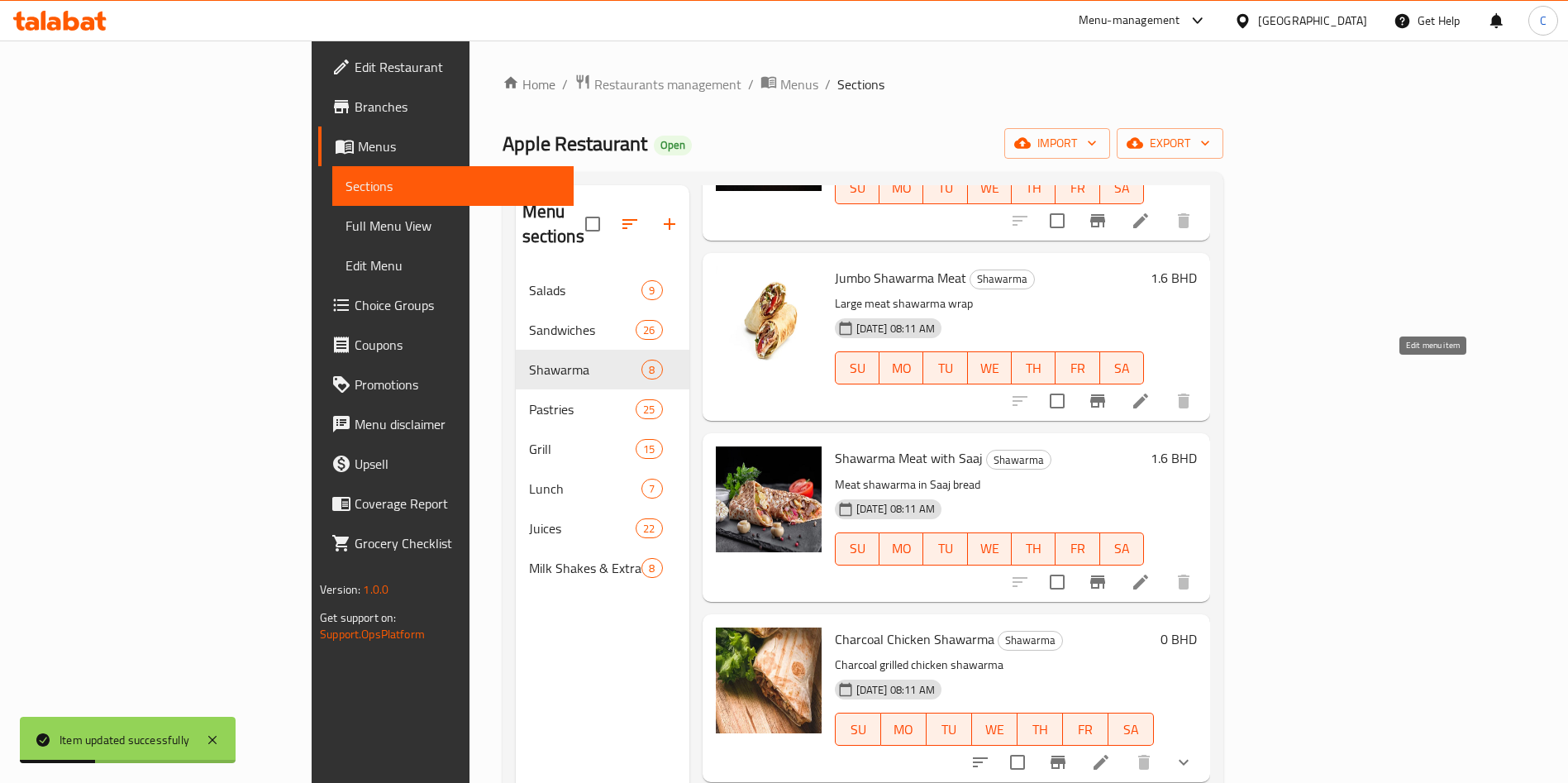
click at [1151, 392] on icon at bounding box center [1141, 401] width 20 height 20
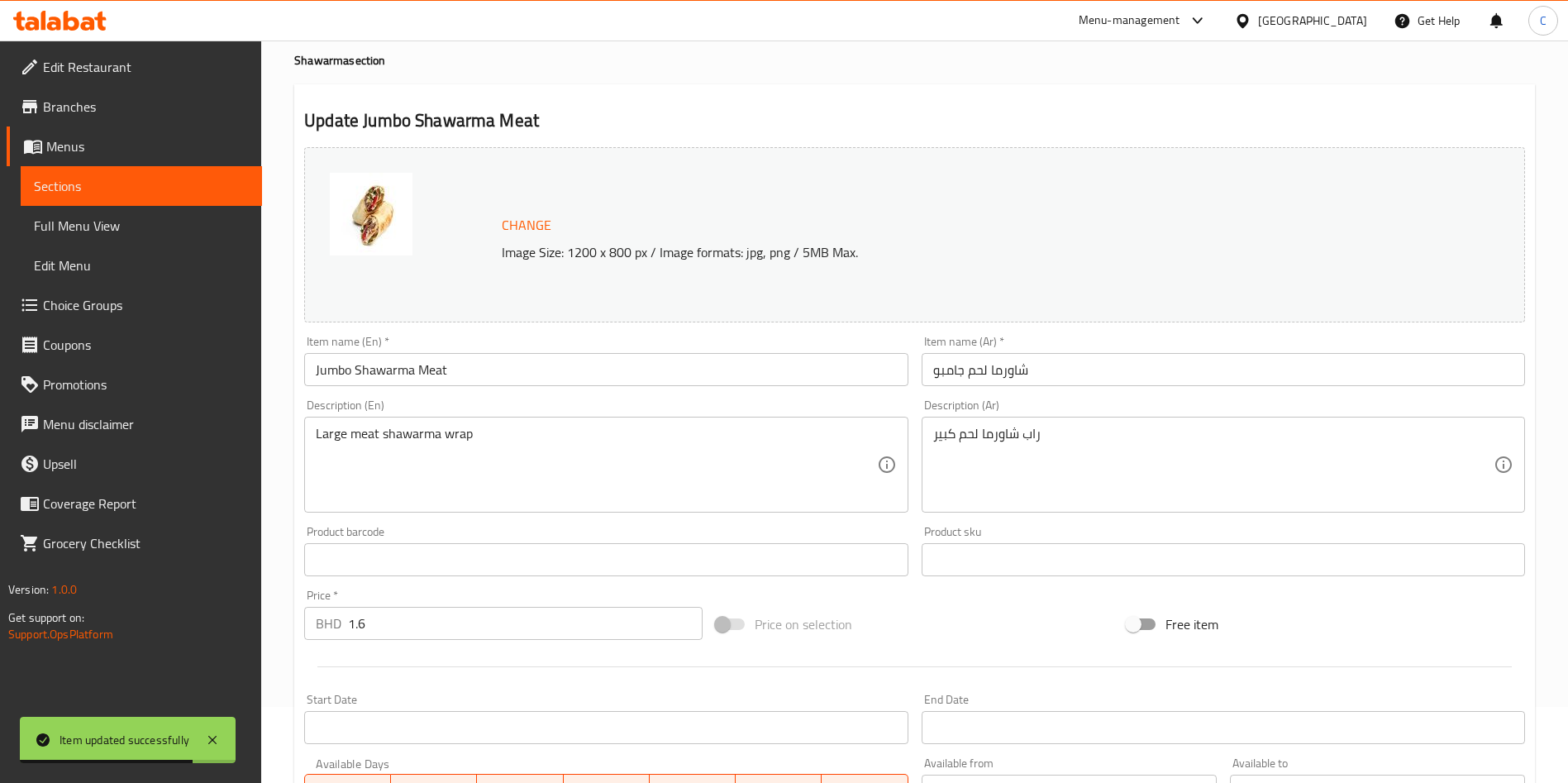
scroll to position [248, 0]
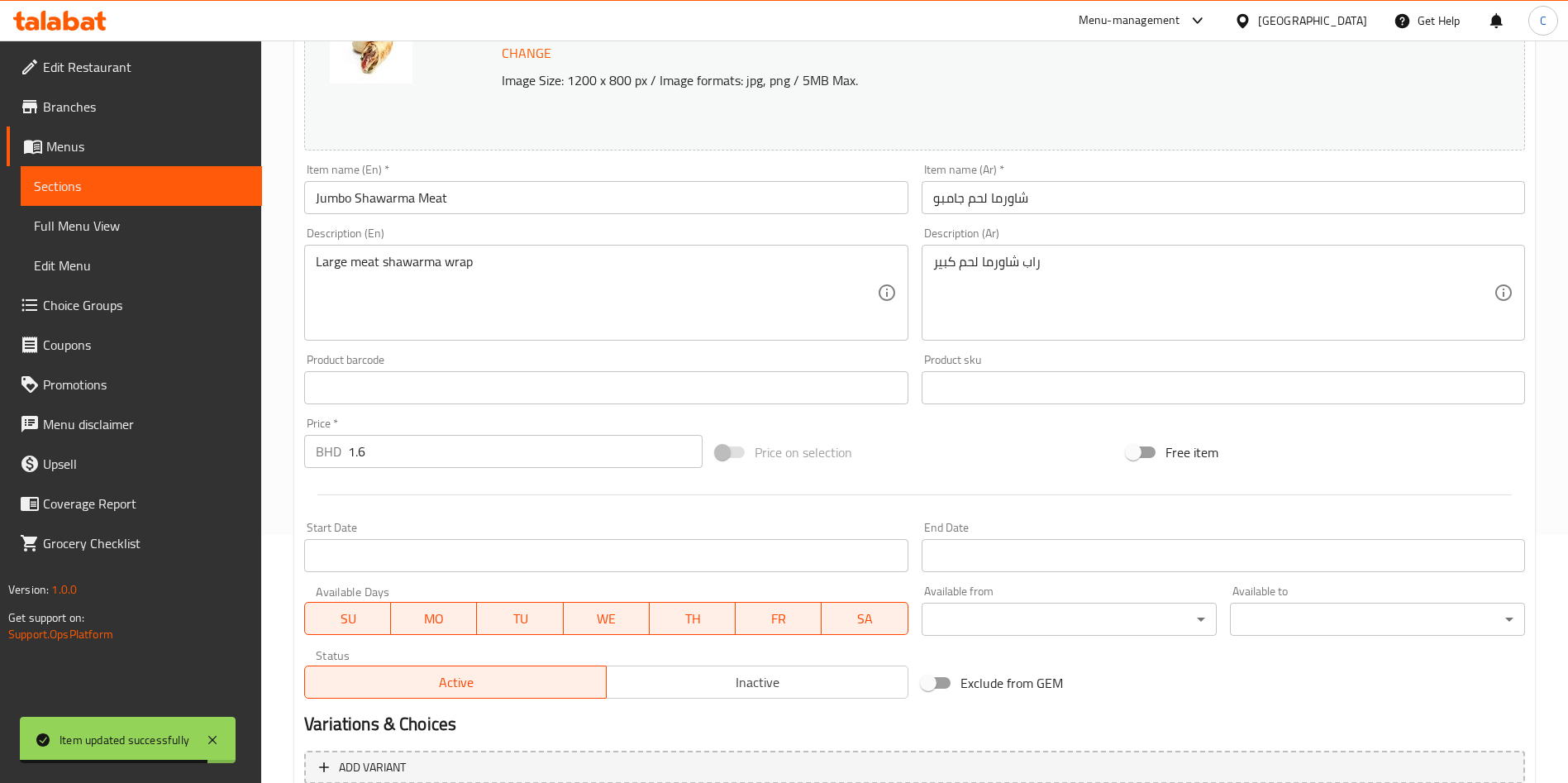
click at [443, 456] on input "1.6" at bounding box center [525, 451] width 355 height 33
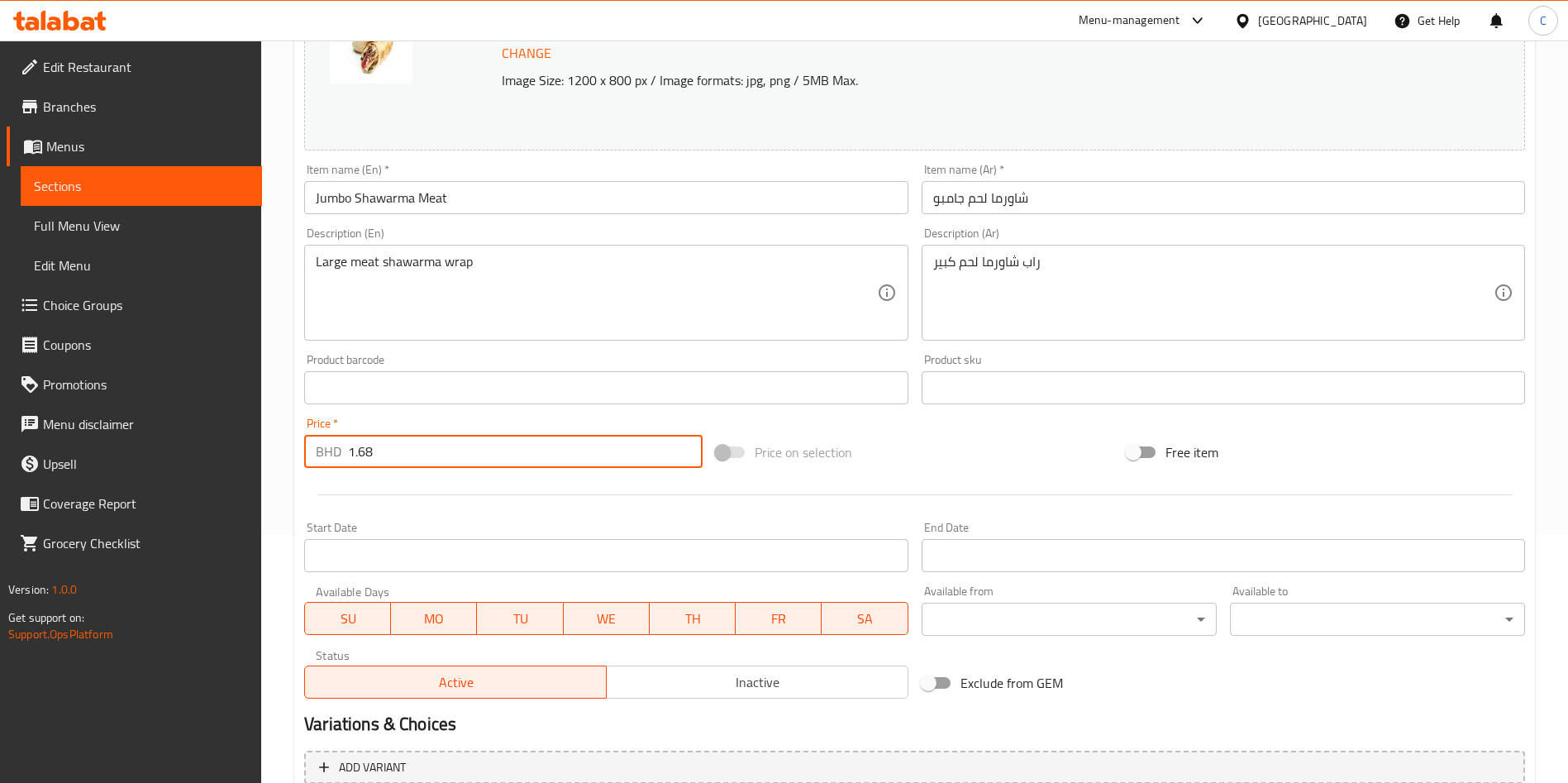
type input "1.68"
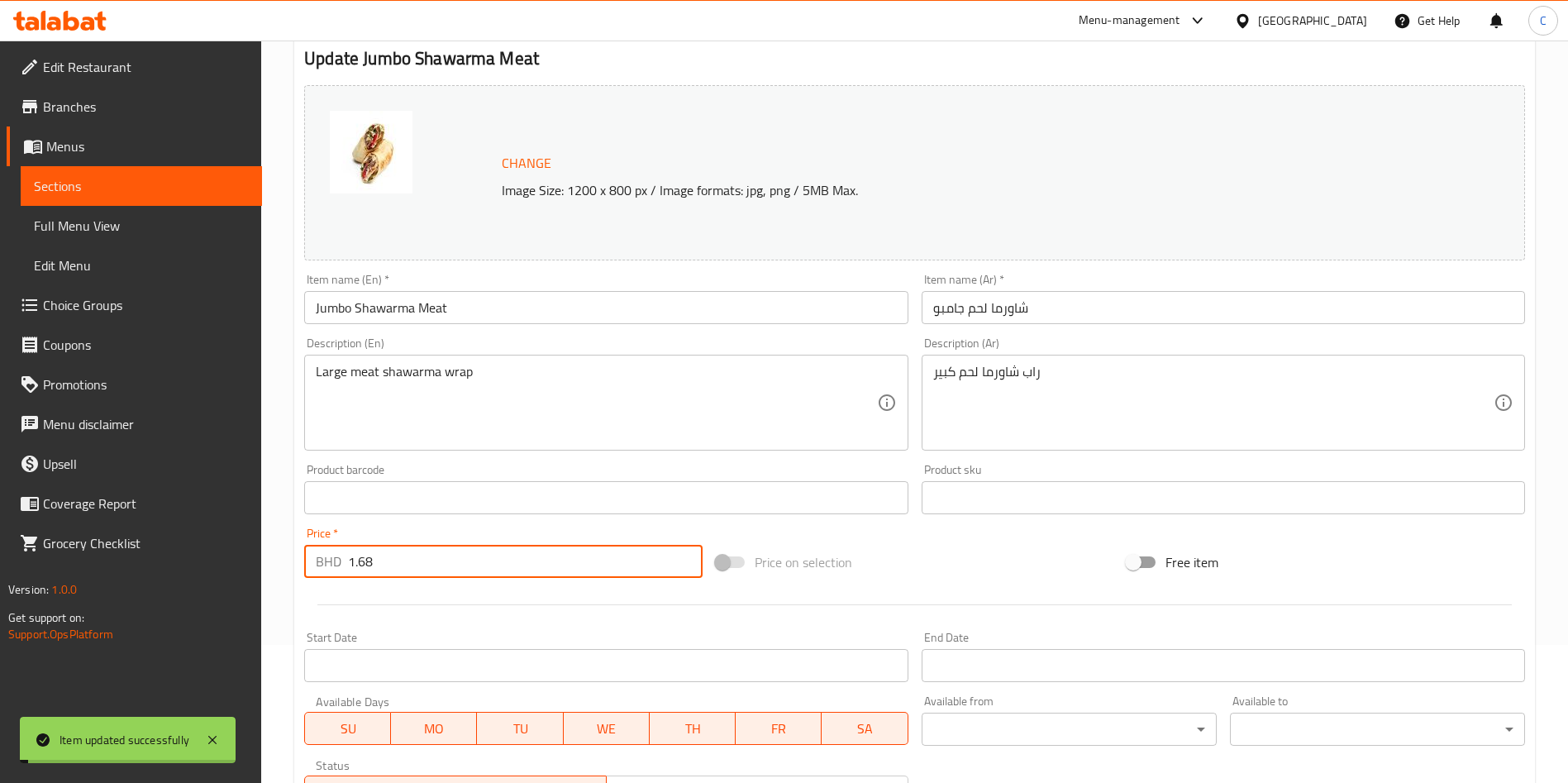
scroll to position [0, 0]
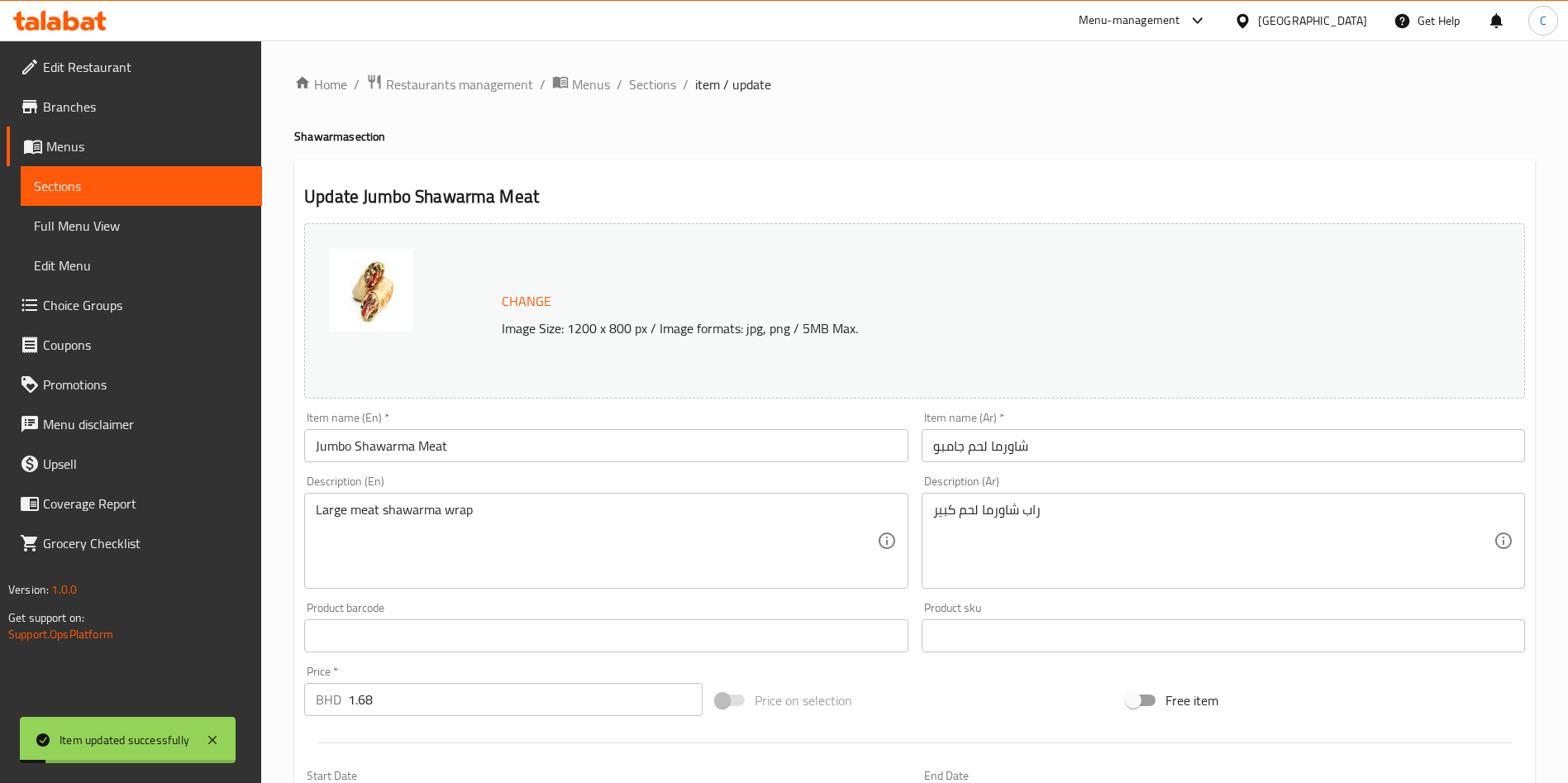
click at [670, 97] on div "Home / Restaurants management / Menus / Sections / item / update Shawarma secti…" at bounding box center [914, 616] width 1241 height 1086
click at [644, 89] on span "Sections" at bounding box center [653, 84] width 47 height 20
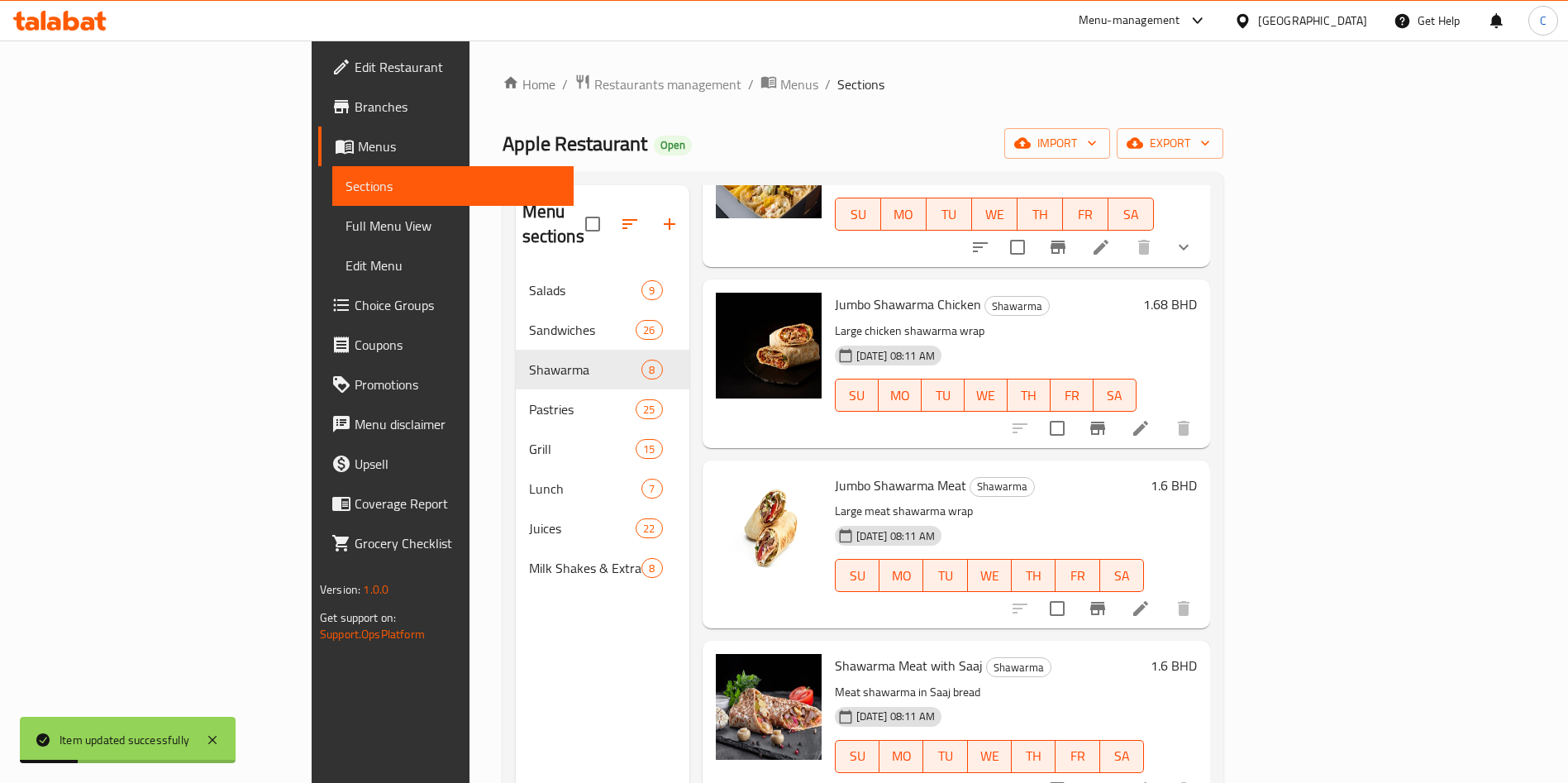
scroll to position [372, 0]
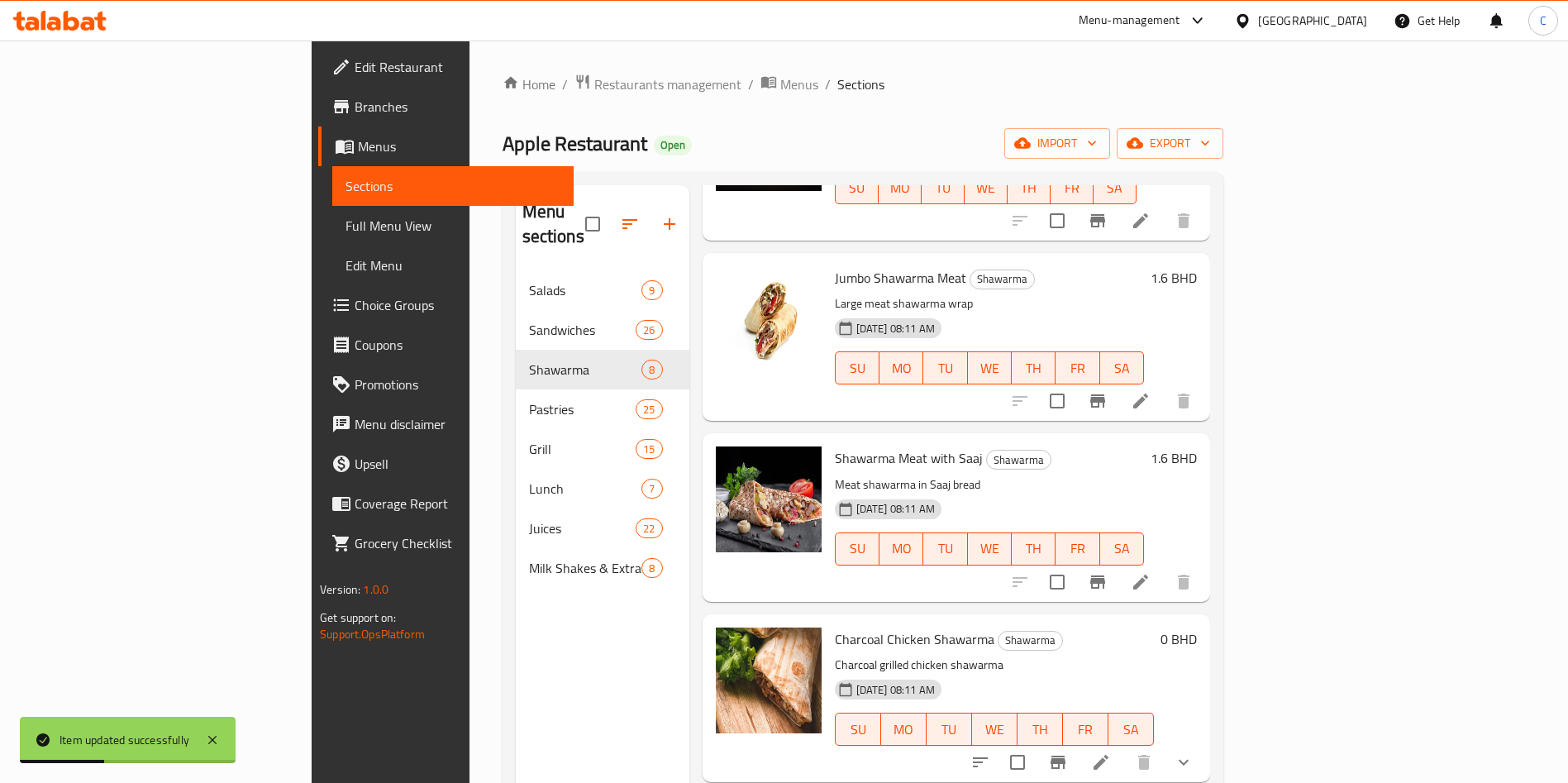
click at [1164, 387] on li at bounding box center [1141, 401] width 47 height 30
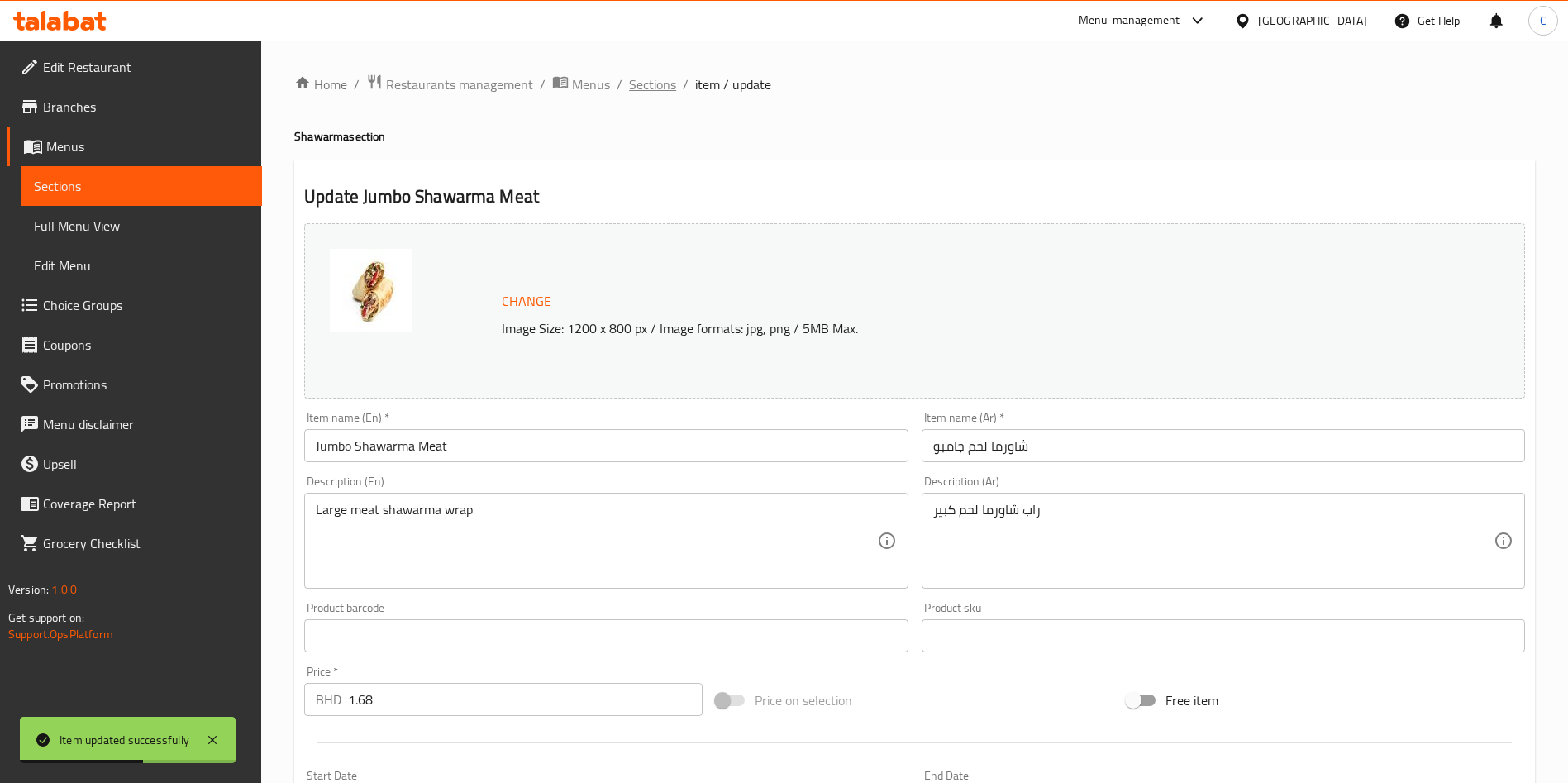
click at [657, 80] on span "Sections" at bounding box center [653, 84] width 47 height 20
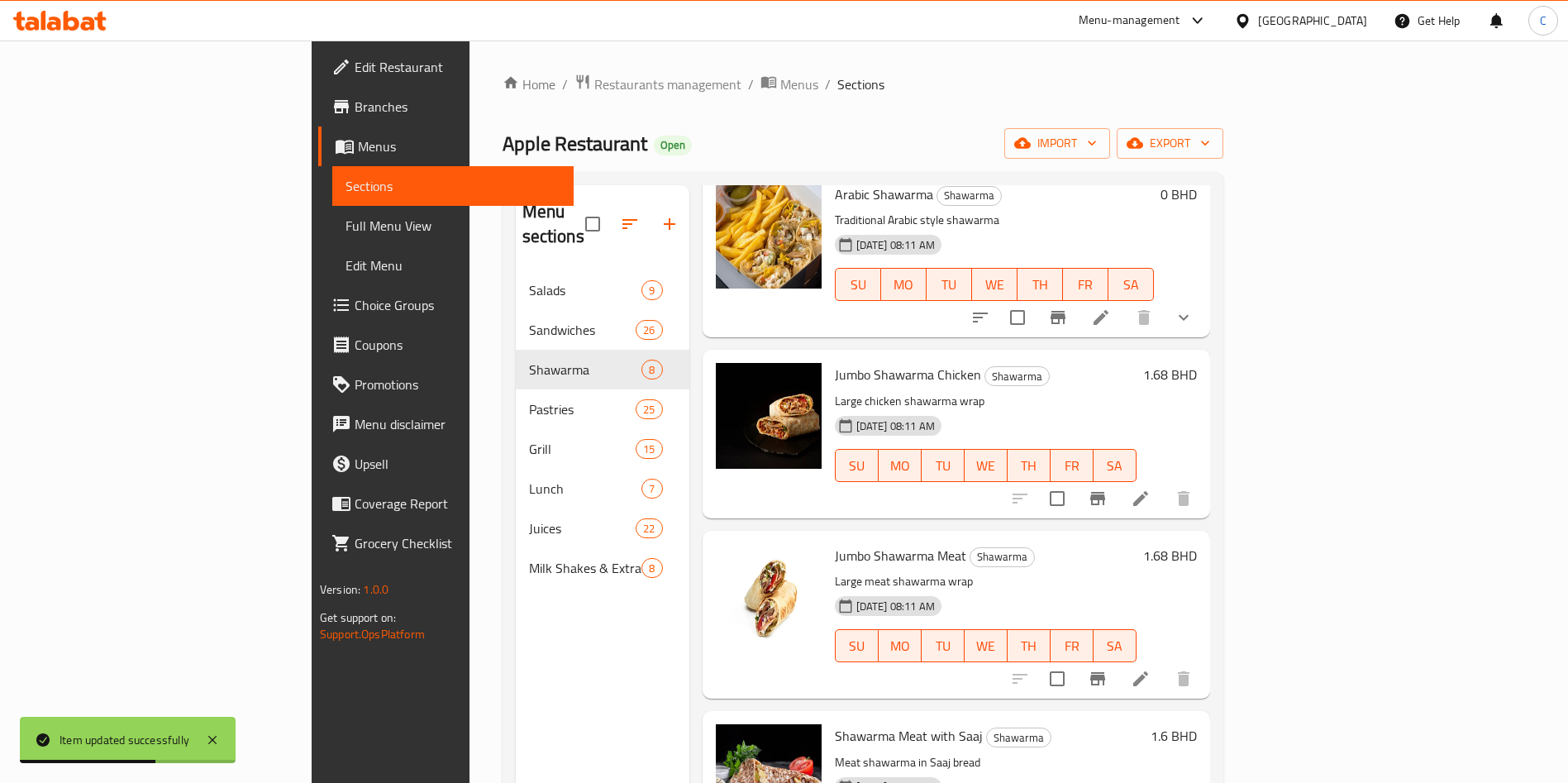
scroll to position [372, 0]
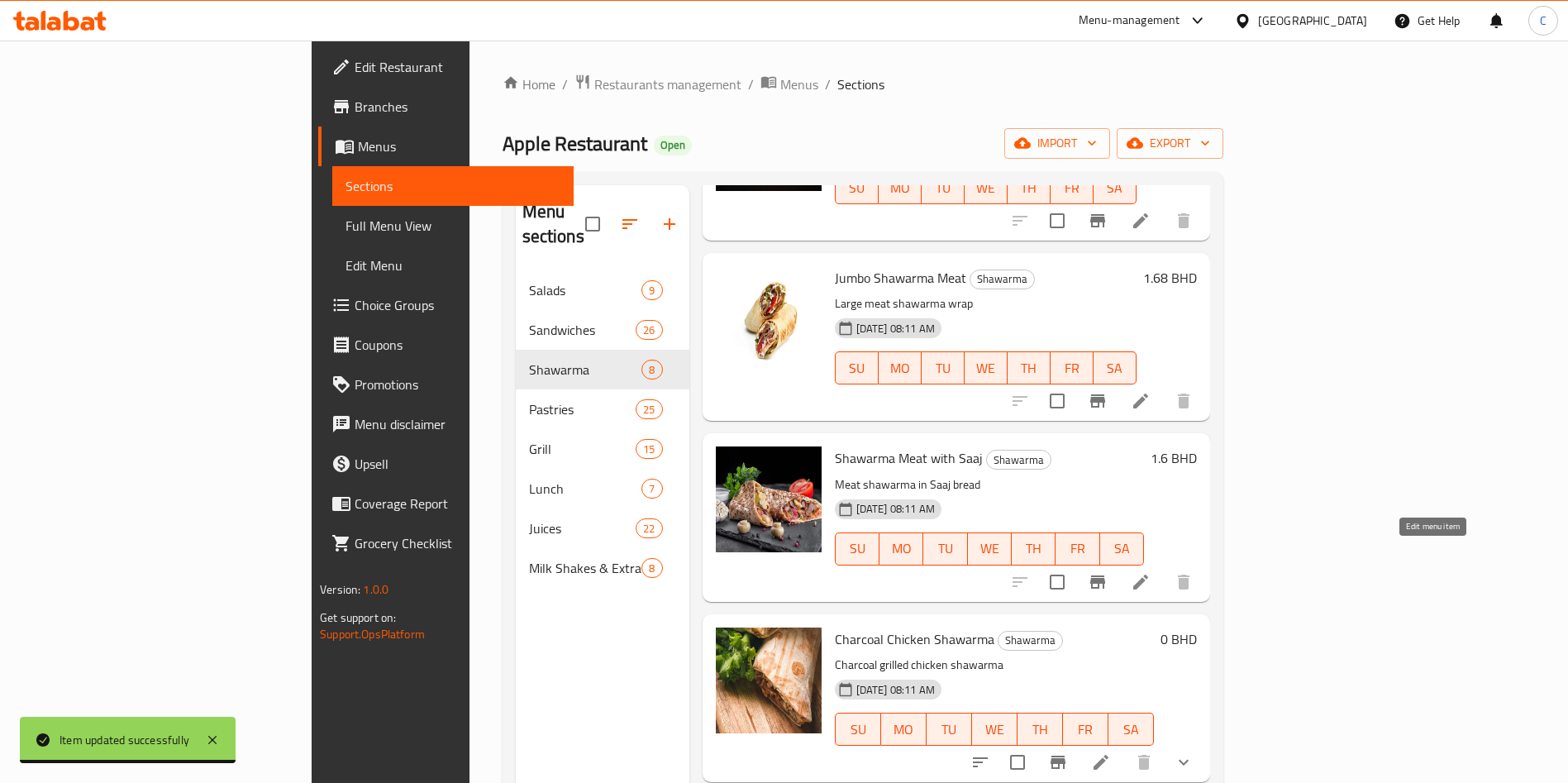
click at [1148, 575] on icon at bounding box center [1141, 582] width 15 height 15
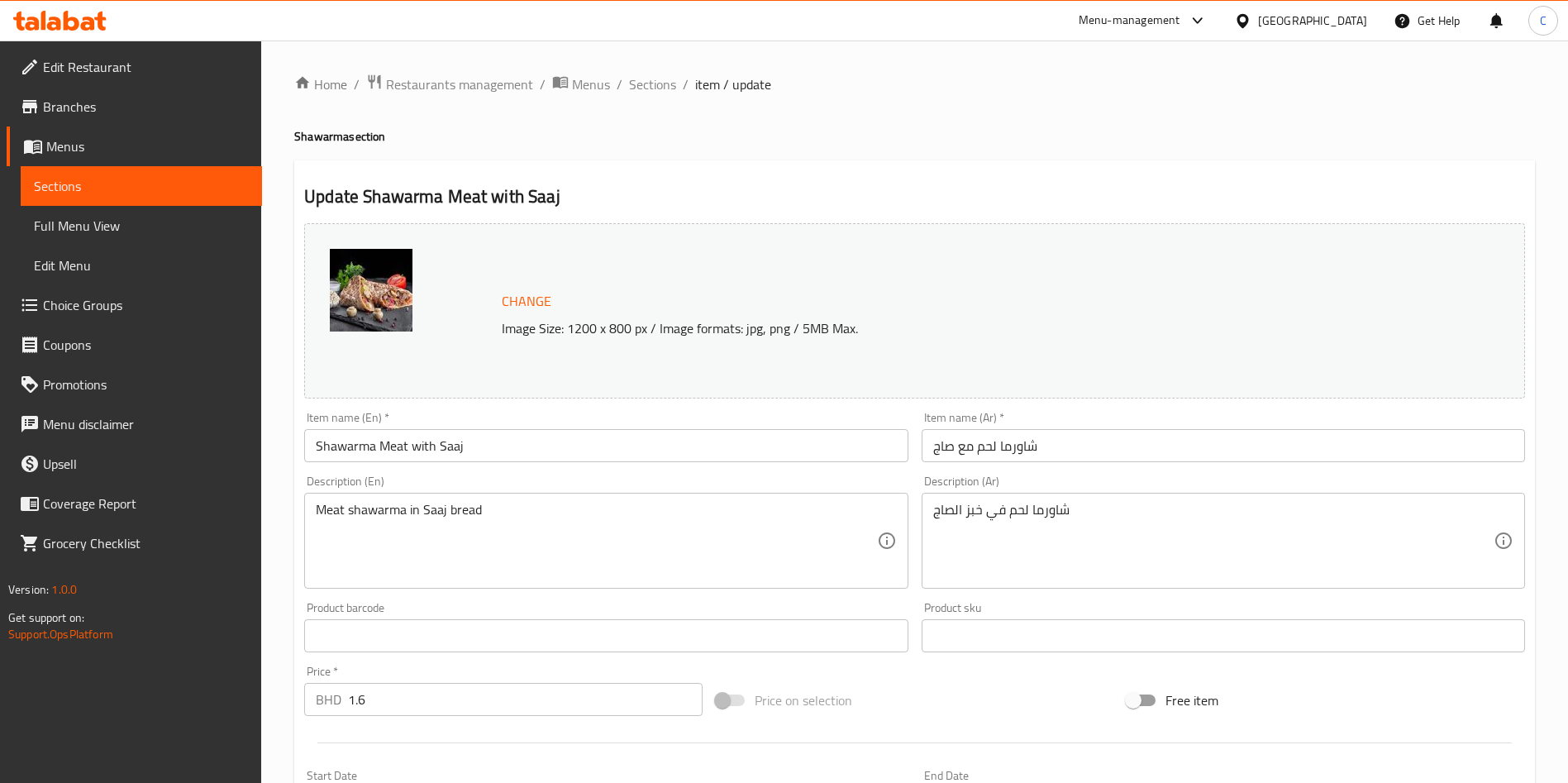
drag, startPoint x: 473, startPoint y: 707, endPoint x: 463, endPoint y: 716, distance: 13.5
click at [474, 709] on input "1.6" at bounding box center [525, 700] width 355 height 33
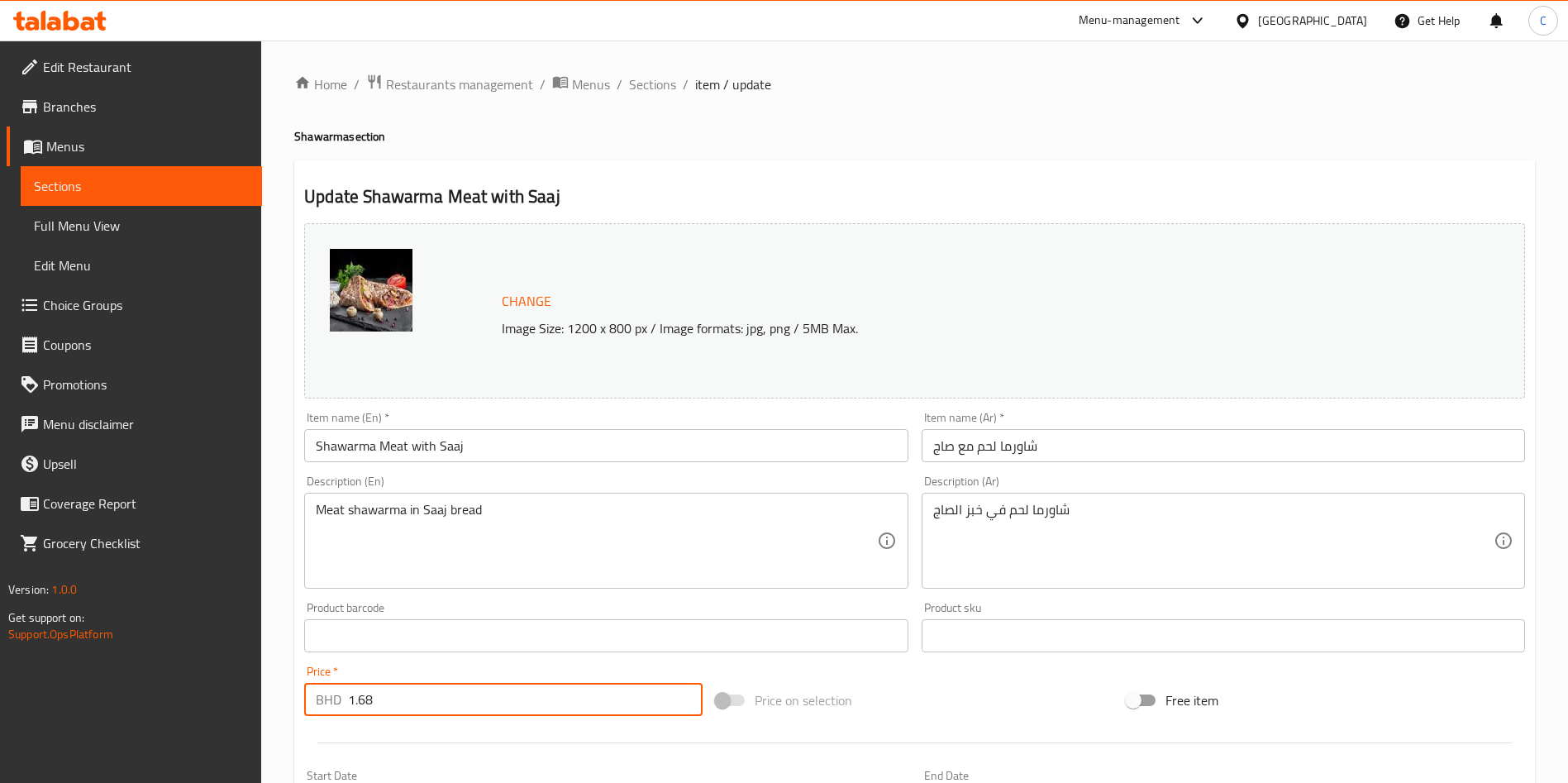
type input "1.68"
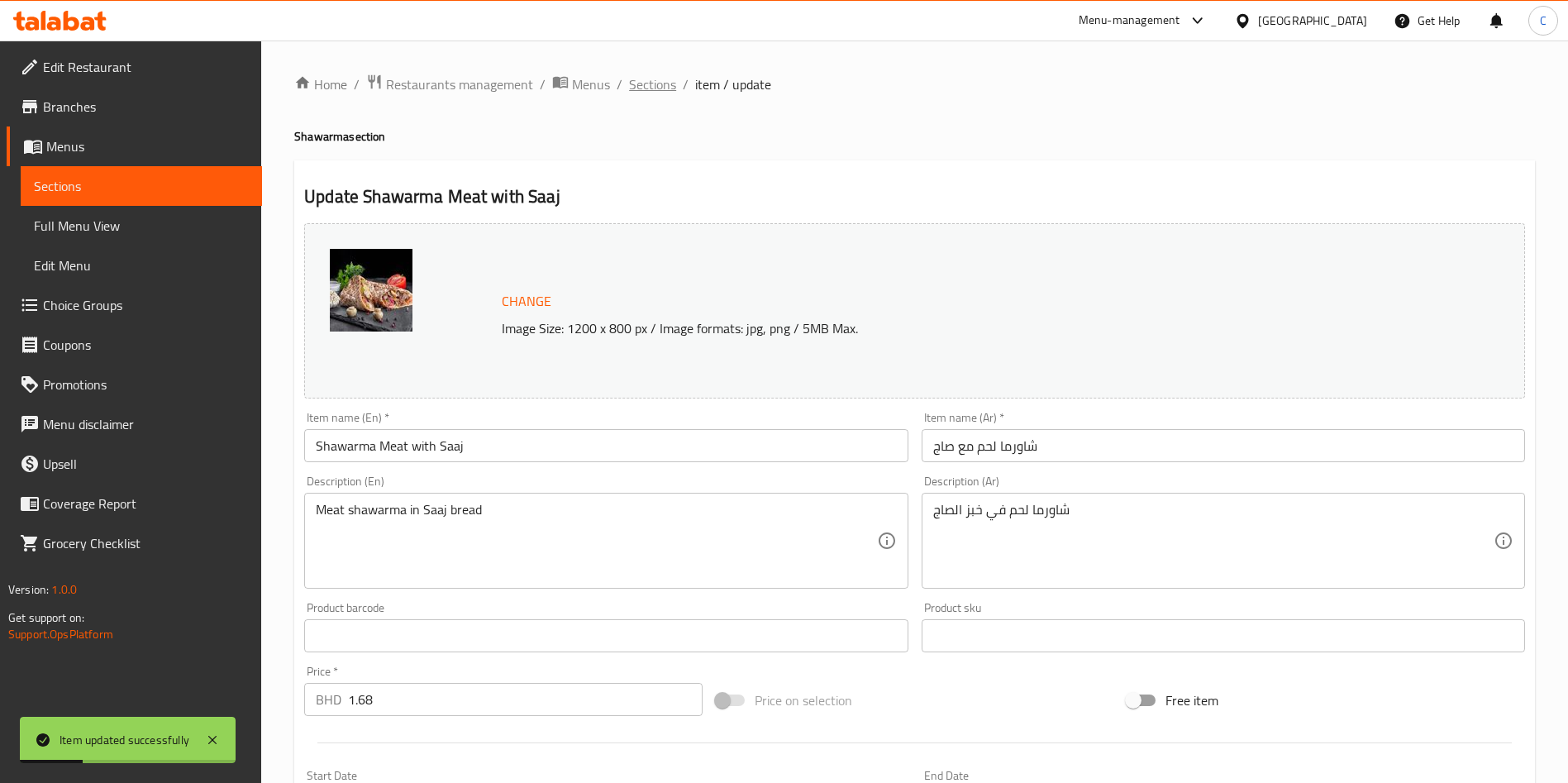
click at [662, 78] on span "Sections" at bounding box center [653, 84] width 47 height 20
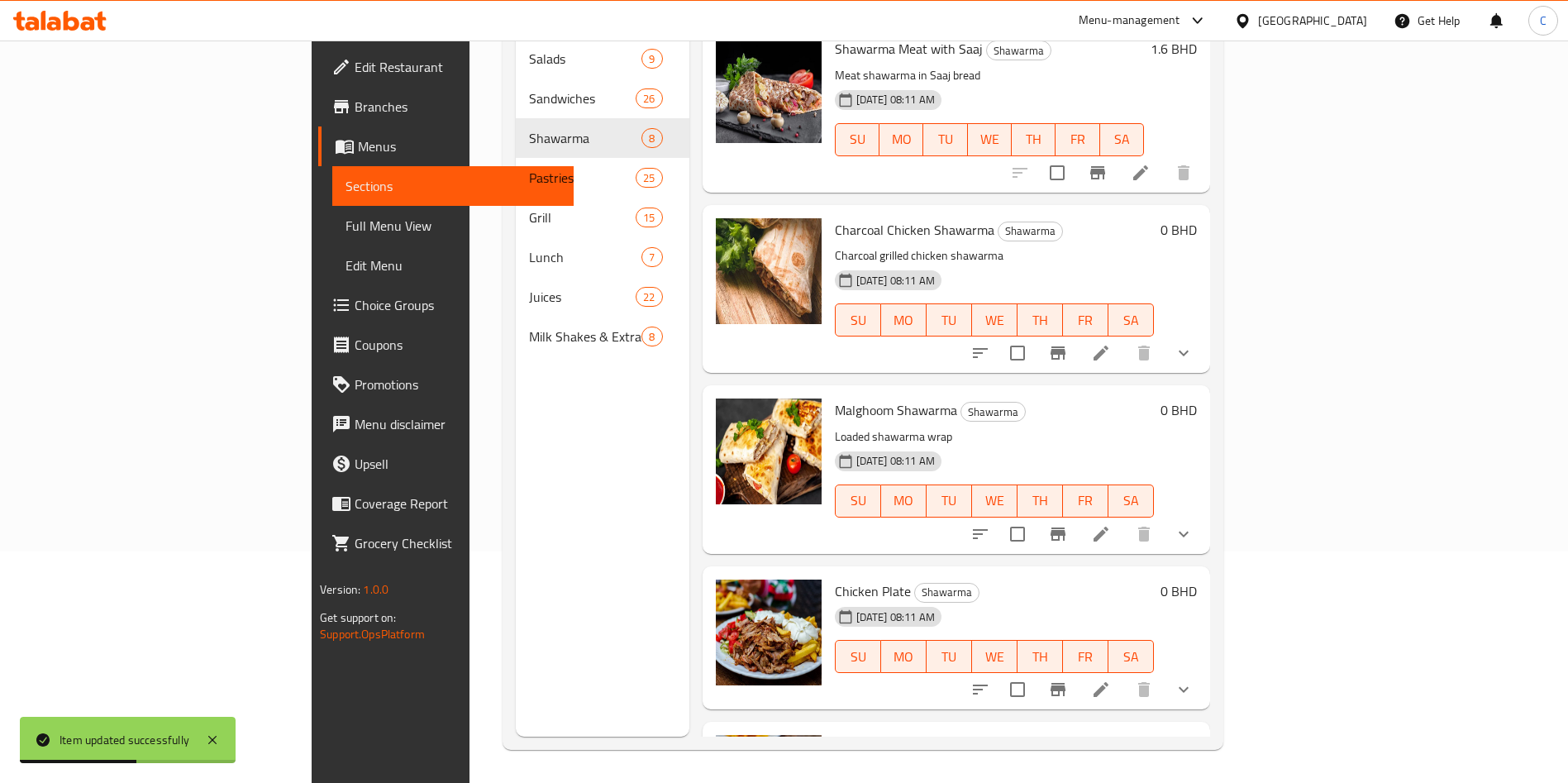
scroll to position [406, 0]
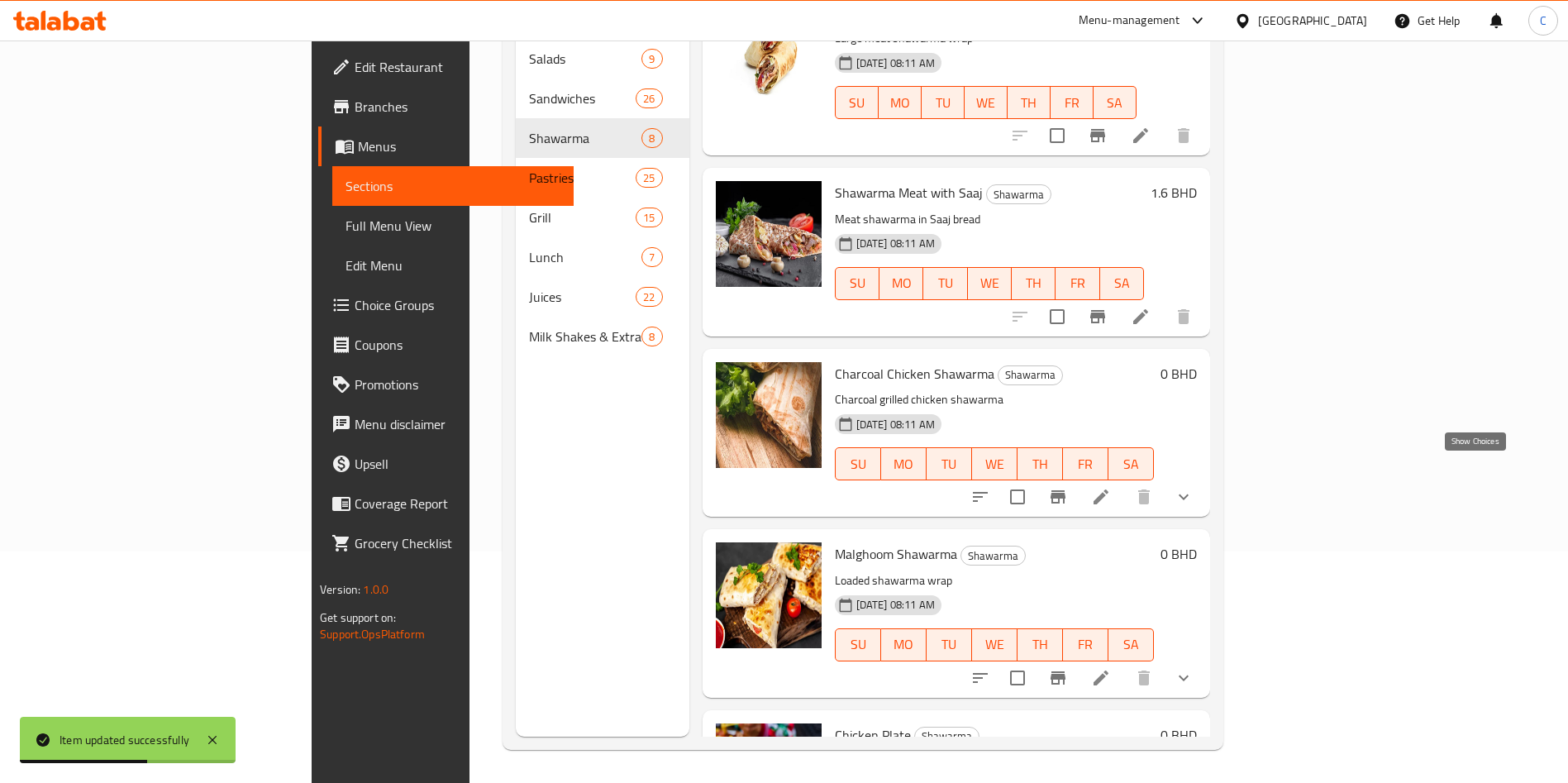
click at [1204, 477] on button "show more" at bounding box center [1184, 497] width 40 height 40
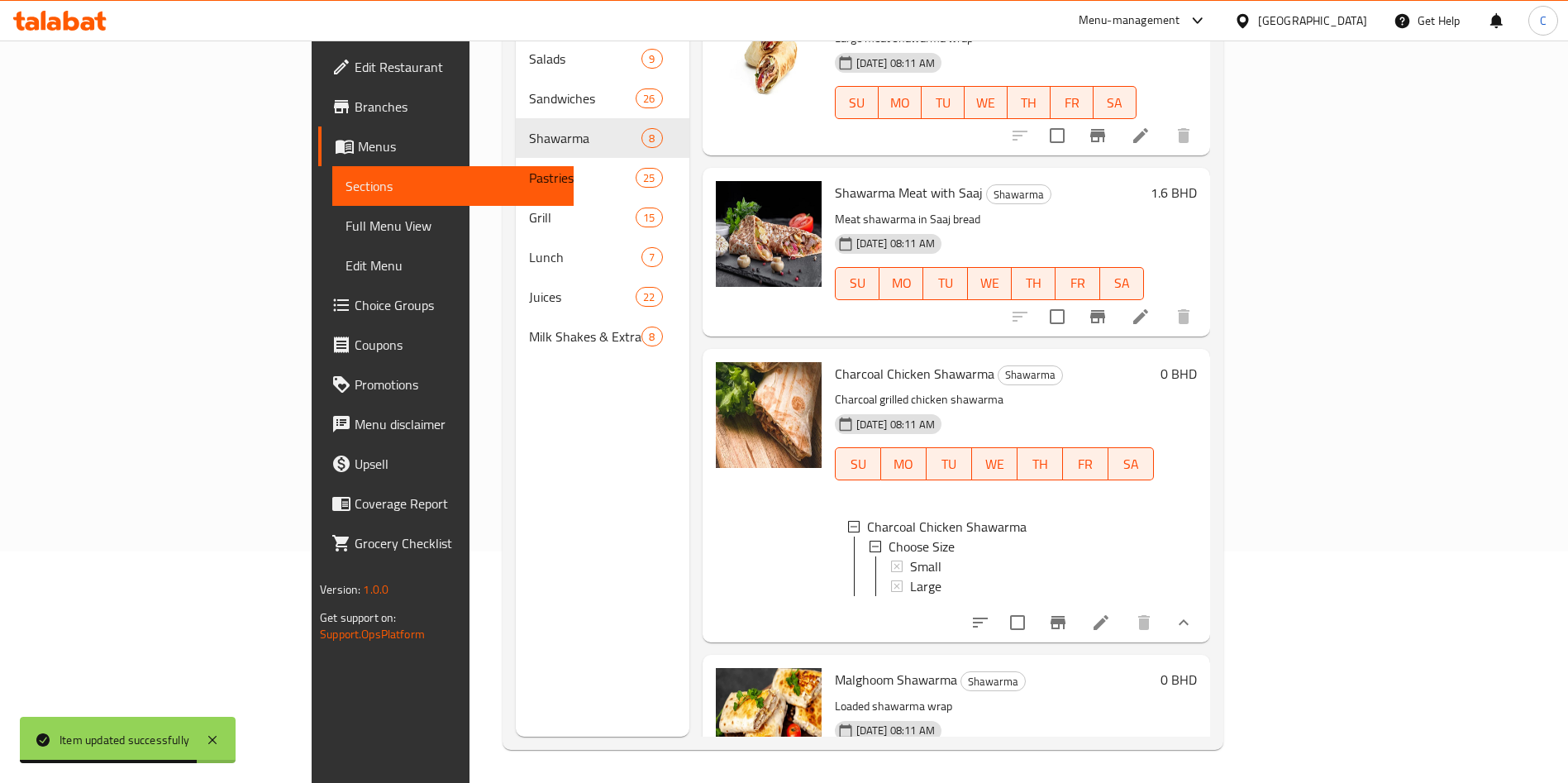
click at [1108, 621] on icon at bounding box center [1102, 623] width 15 height 15
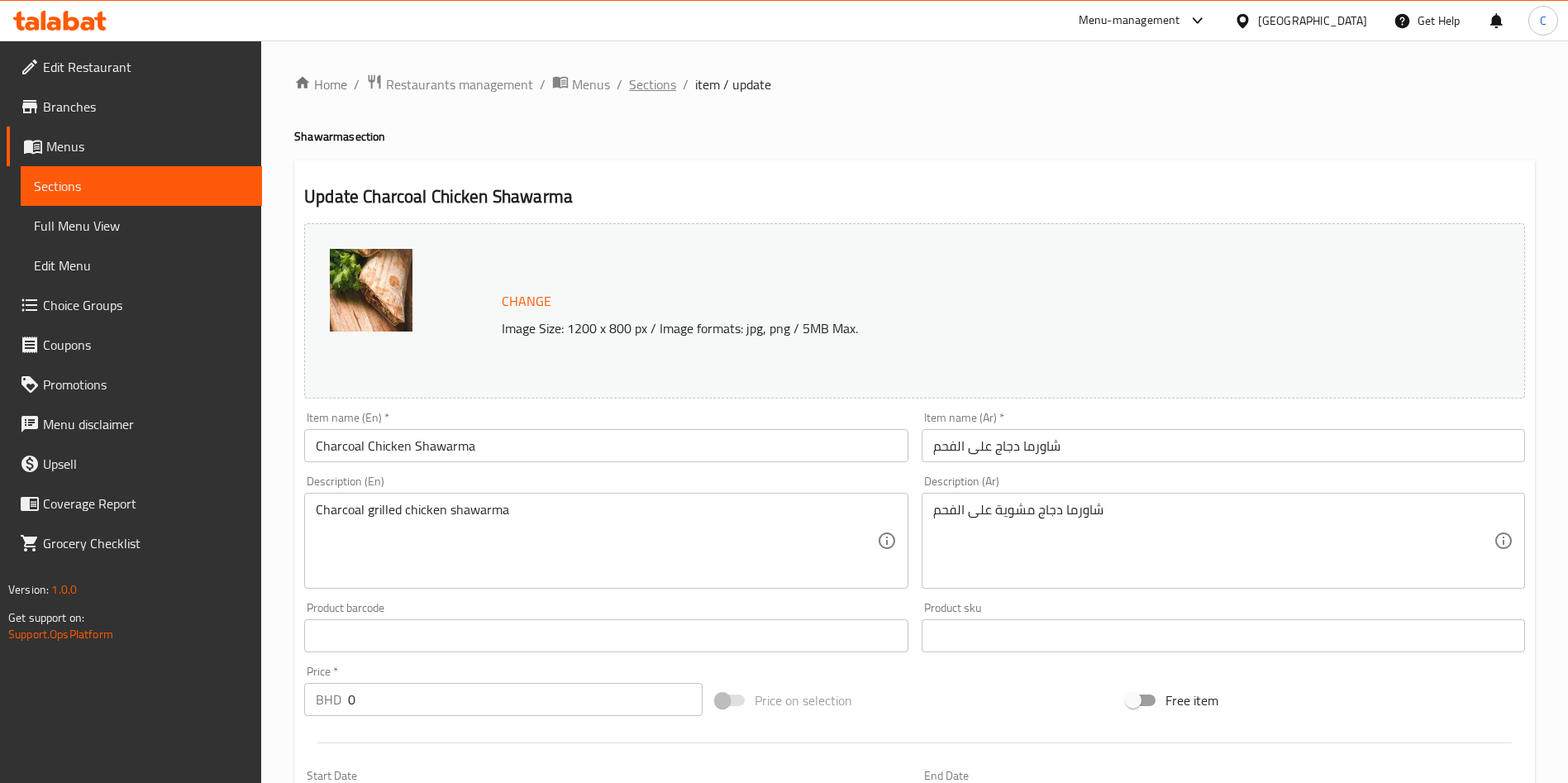
click at [648, 87] on span "Sections" at bounding box center [653, 84] width 47 height 20
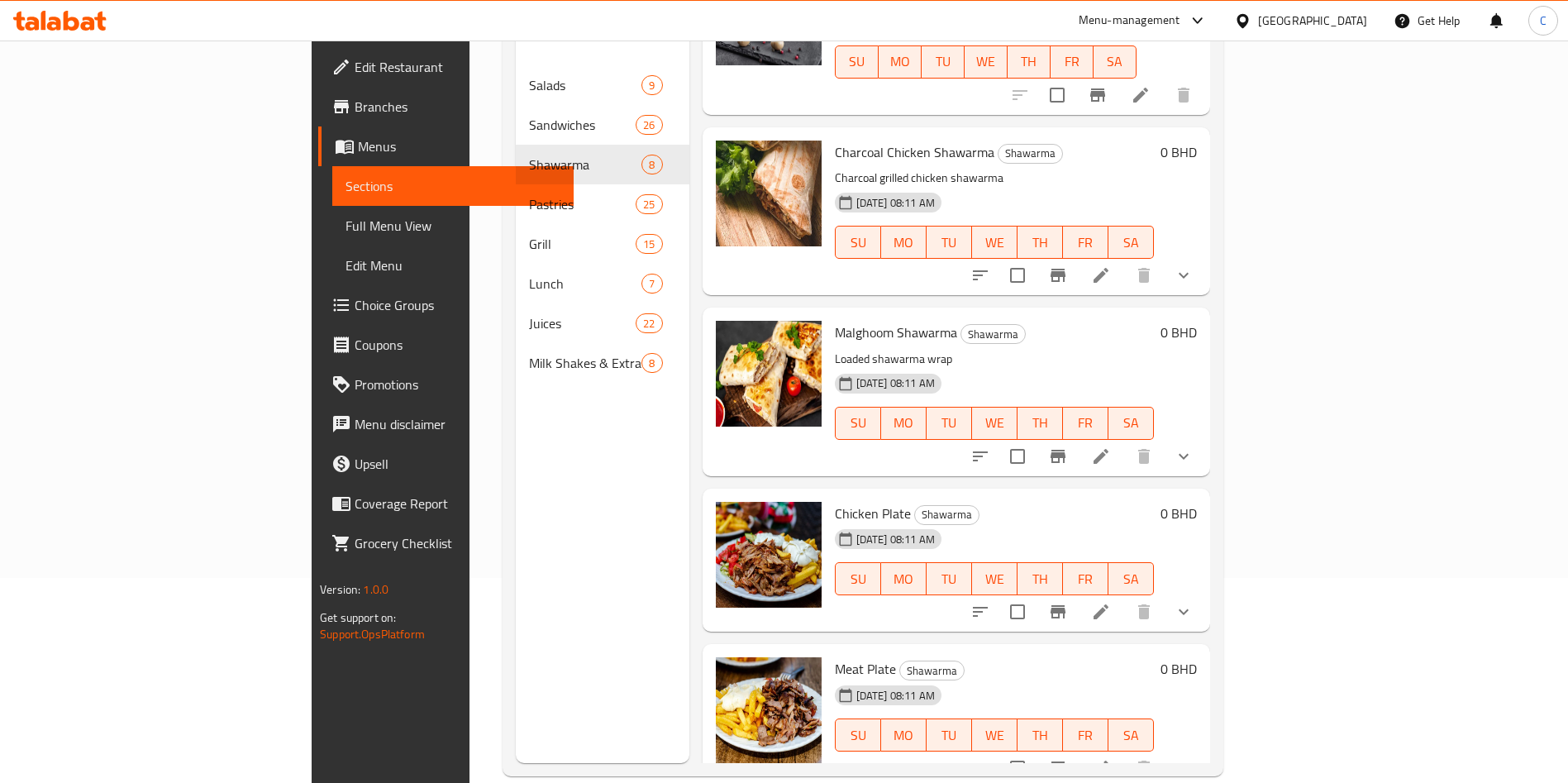
scroll to position [232, 0]
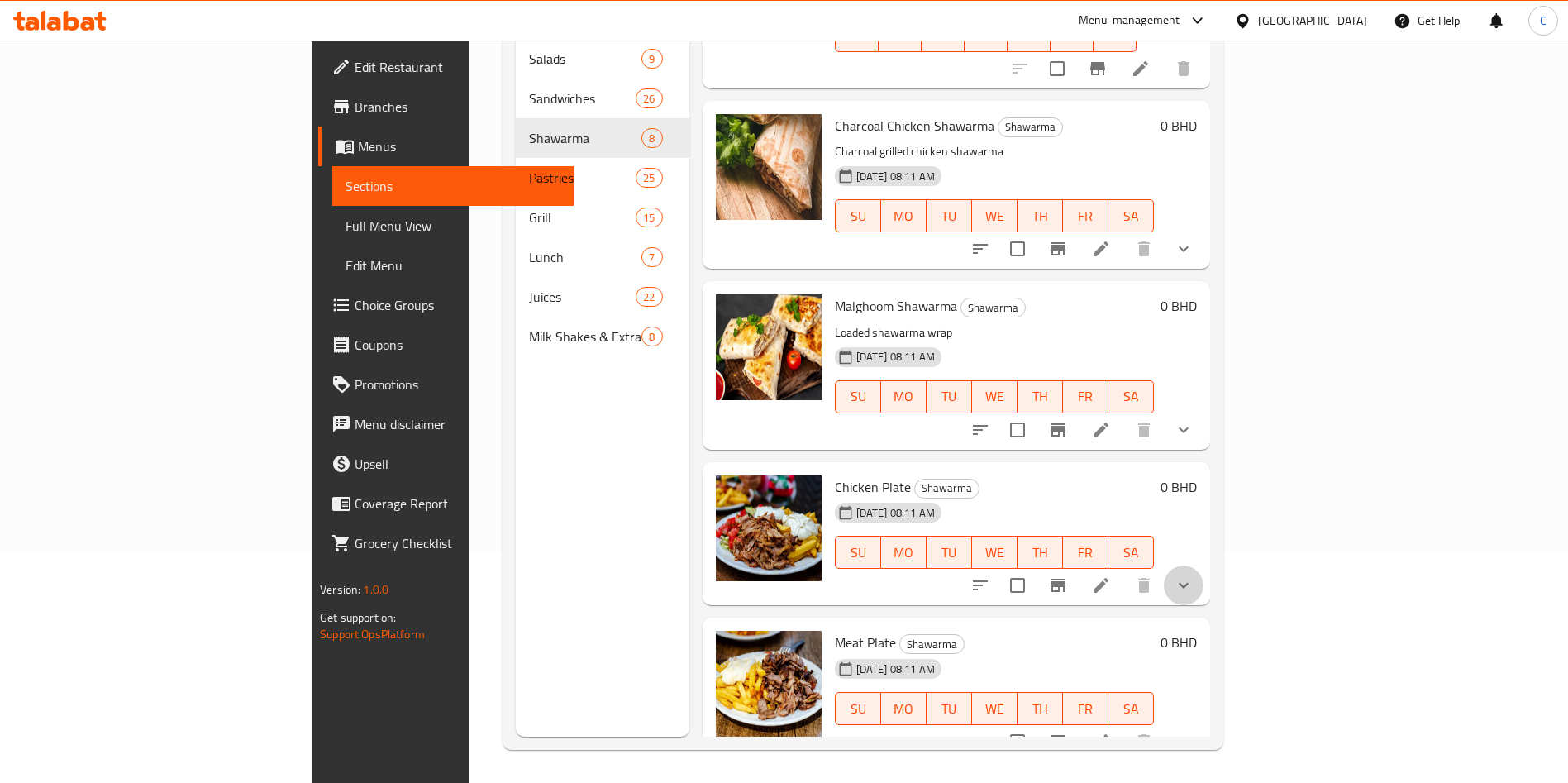
click at [1194, 576] on icon "show more" at bounding box center [1184, 586] width 20 height 20
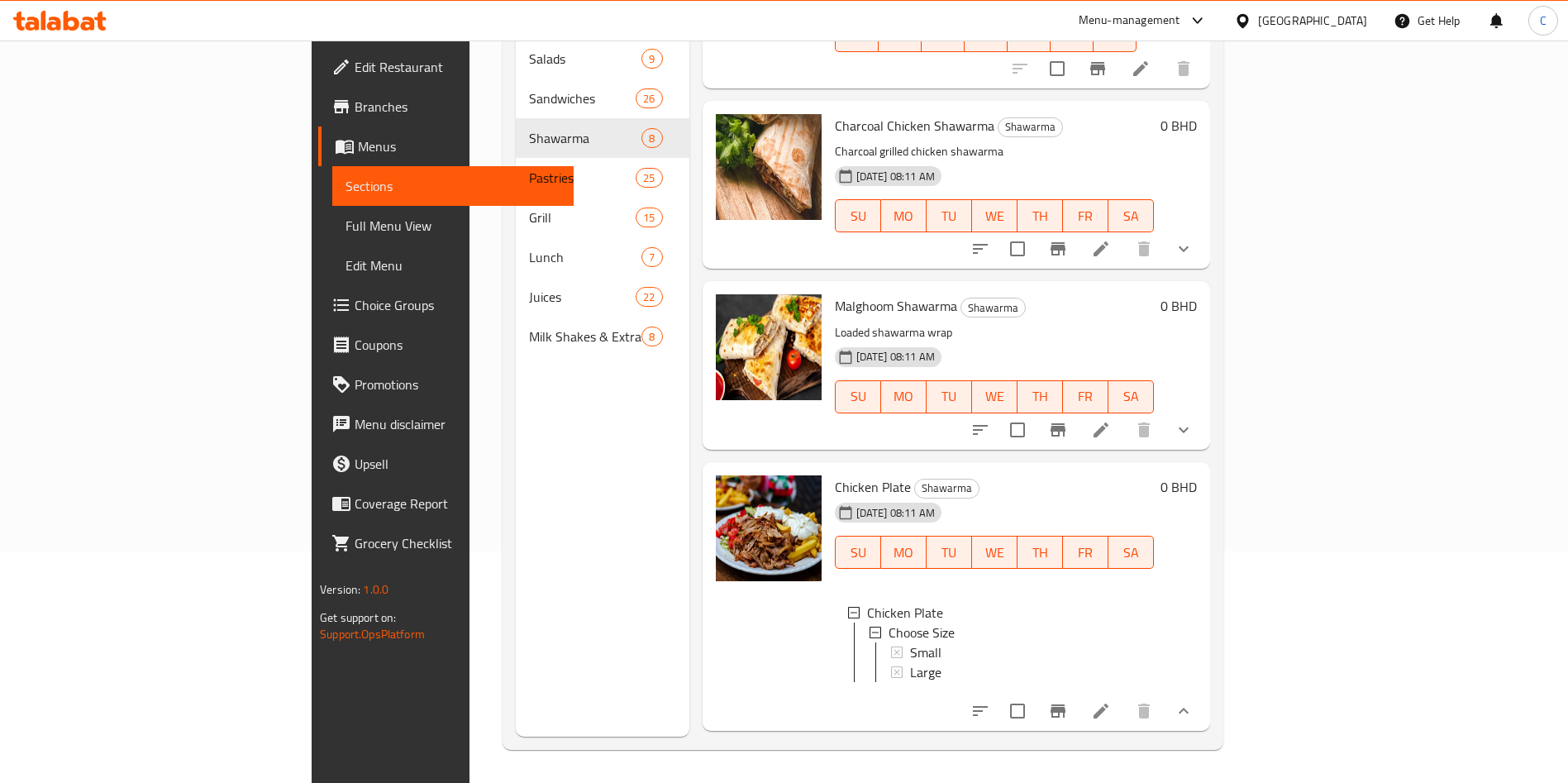
scroll to position [799, 0]
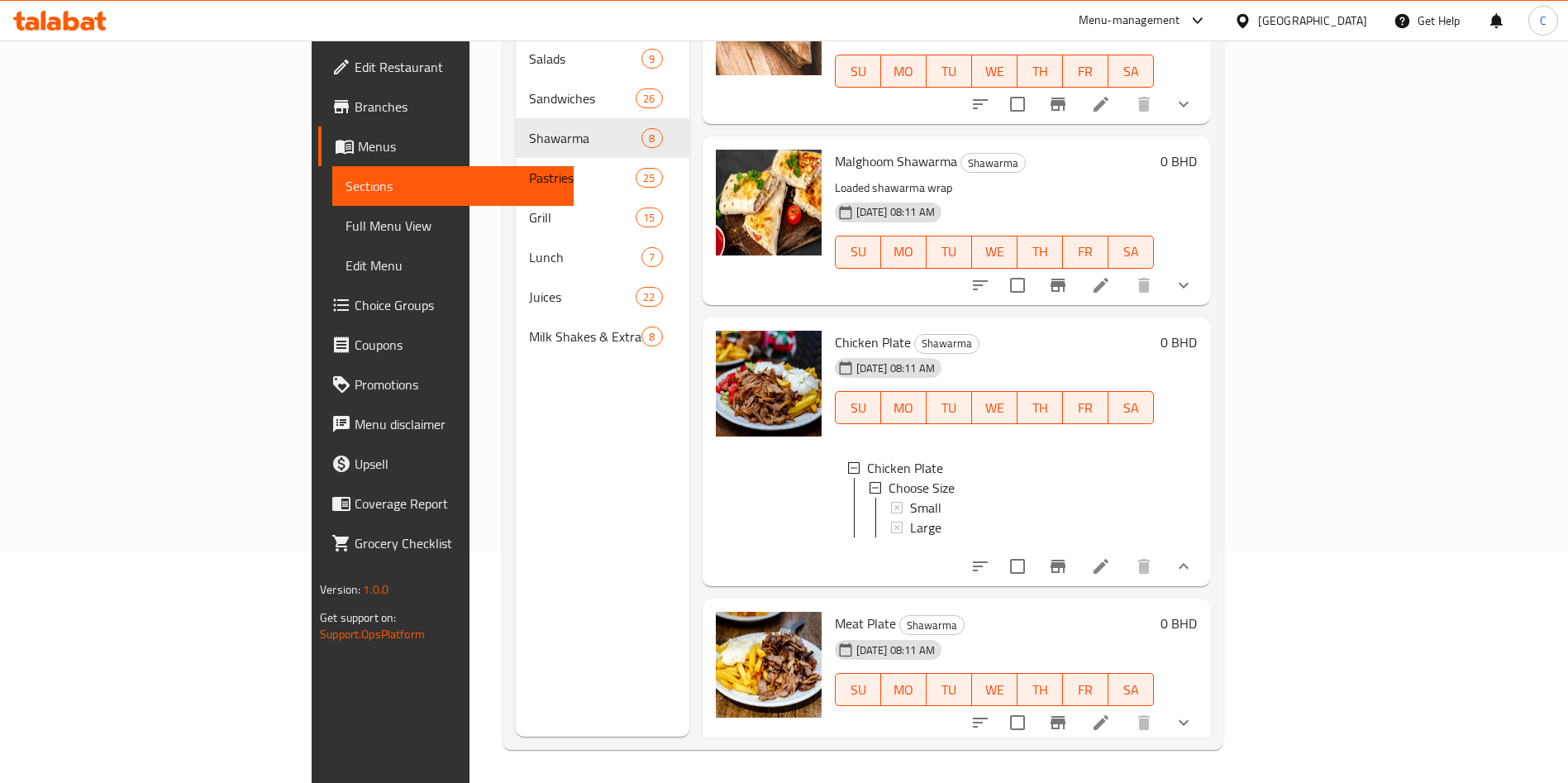
click at [1124, 571] on li at bounding box center [1102, 566] width 47 height 30
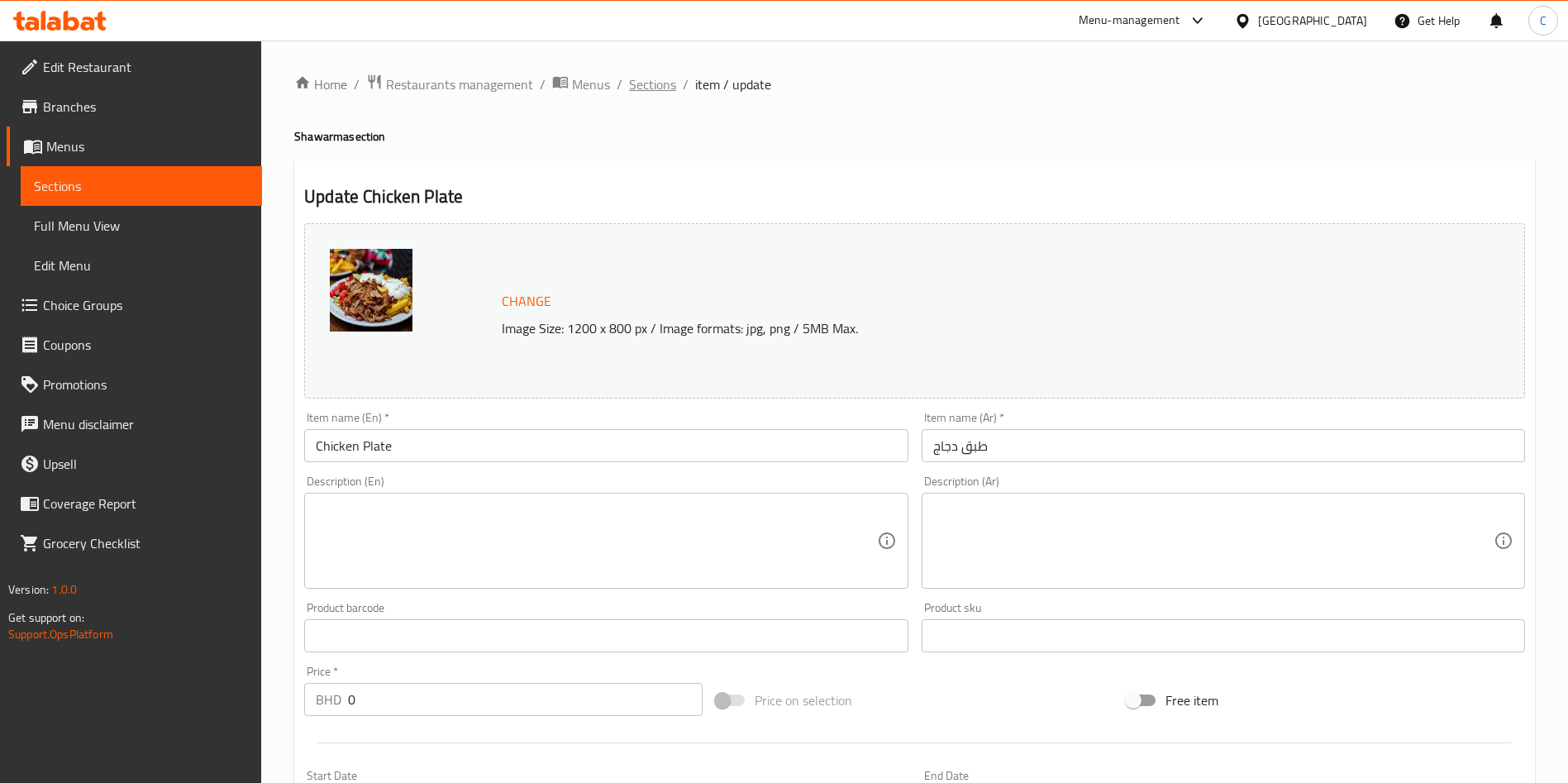
click at [663, 79] on span "Sections" at bounding box center [653, 84] width 47 height 20
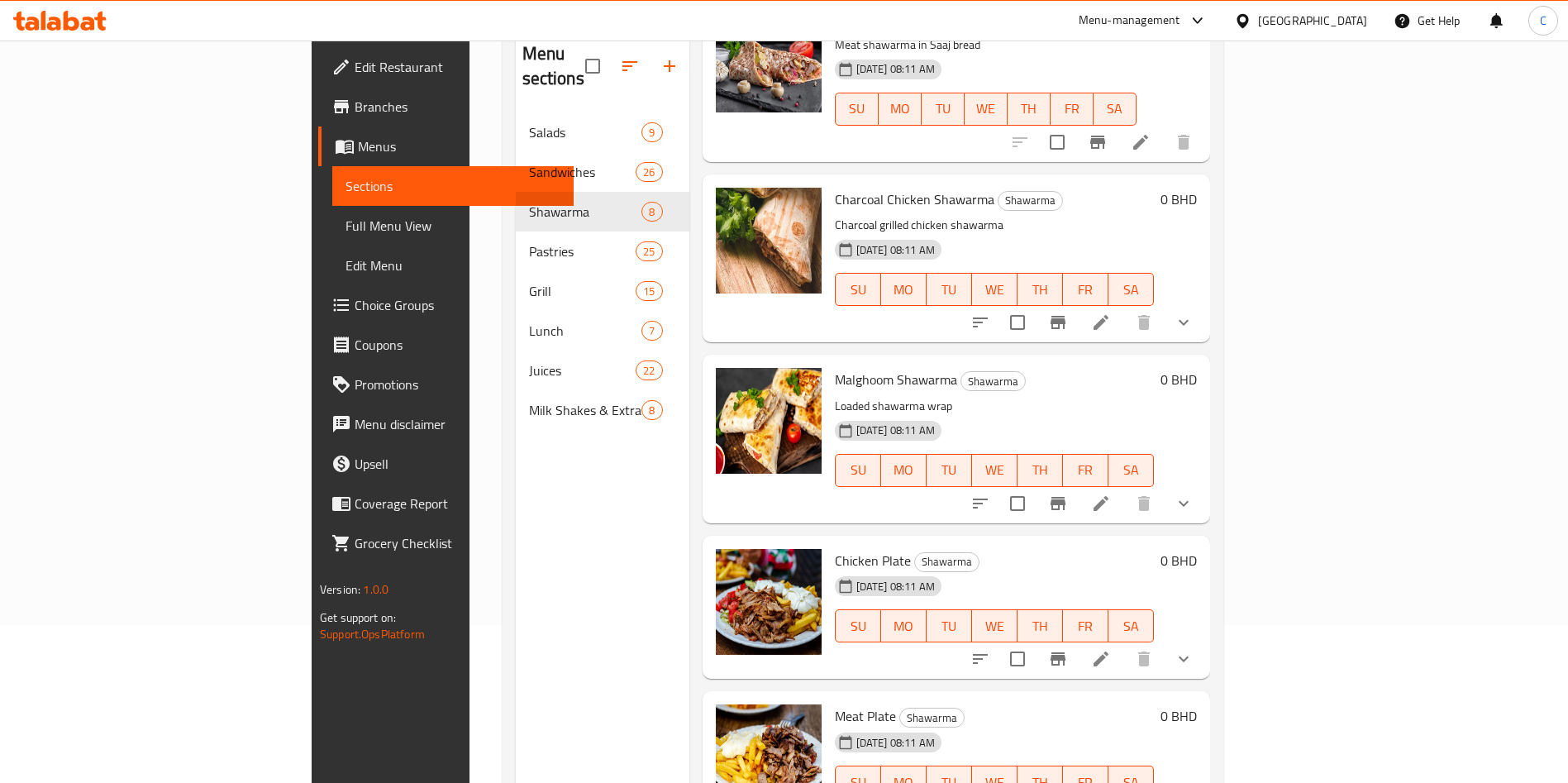
scroll to position [232, 0]
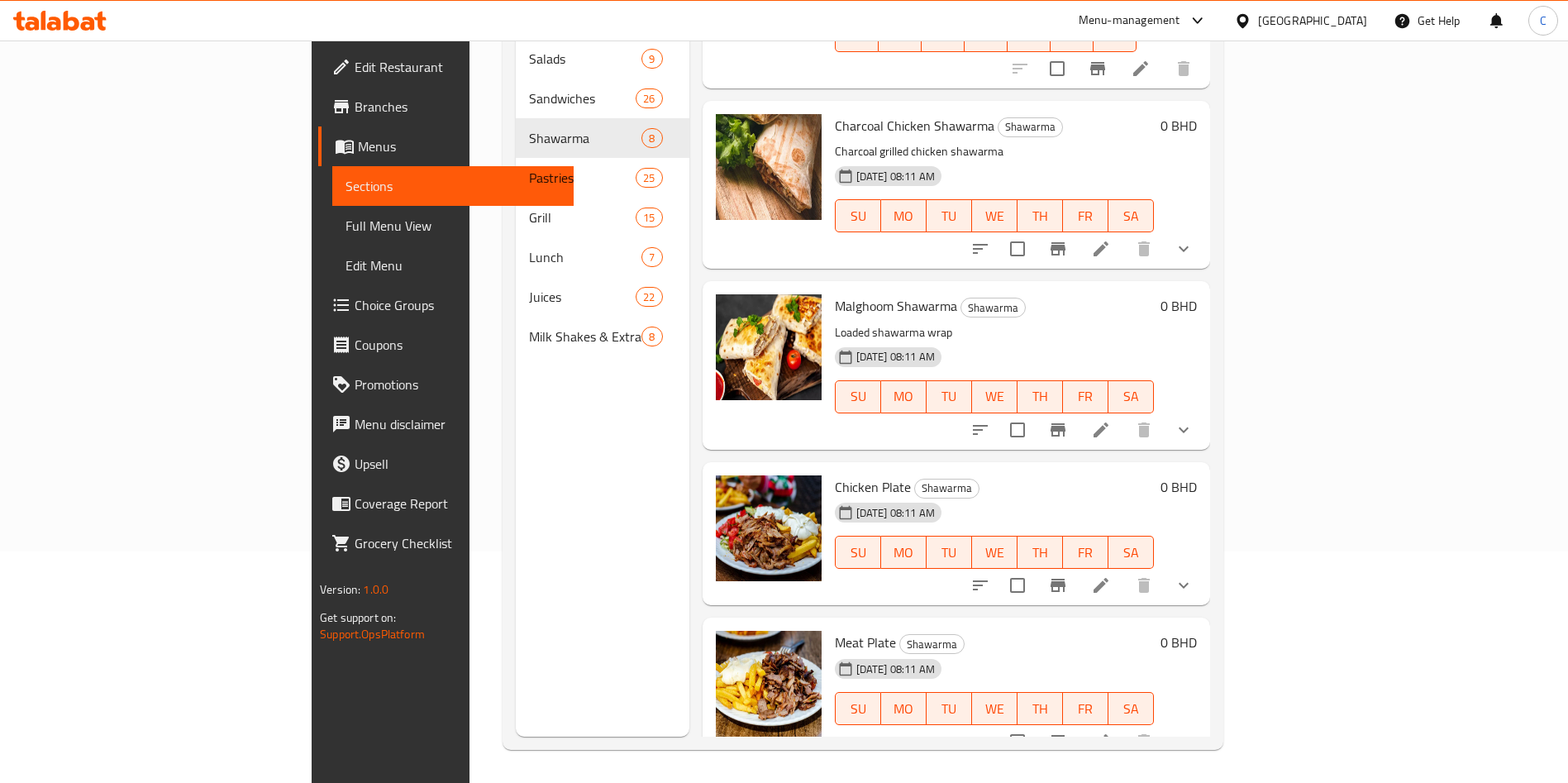
click at [1124, 727] on li at bounding box center [1102, 742] width 47 height 30
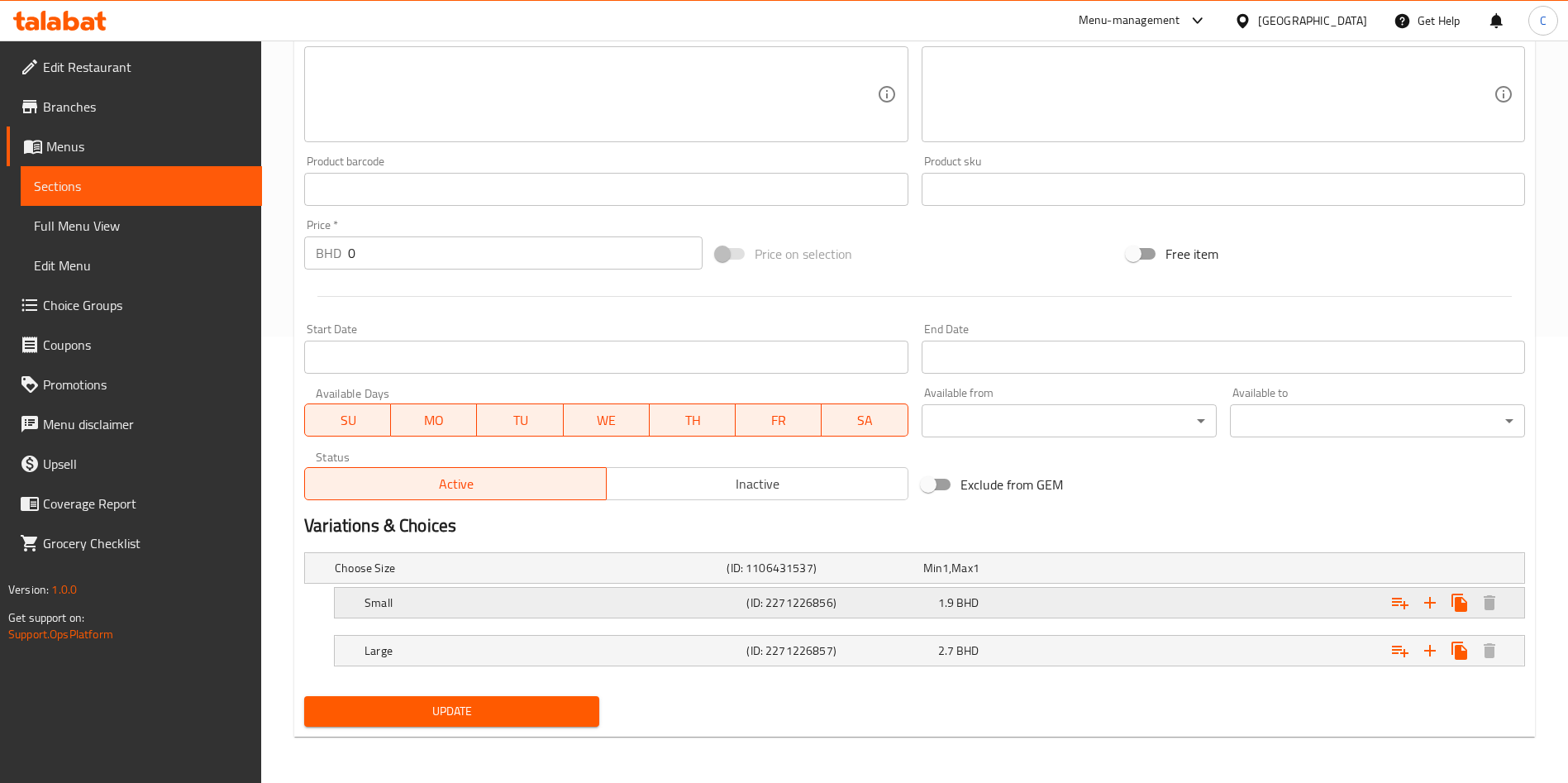
click at [1003, 576] on div "1.9 BHD" at bounding box center [1018, 568] width 189 height 17
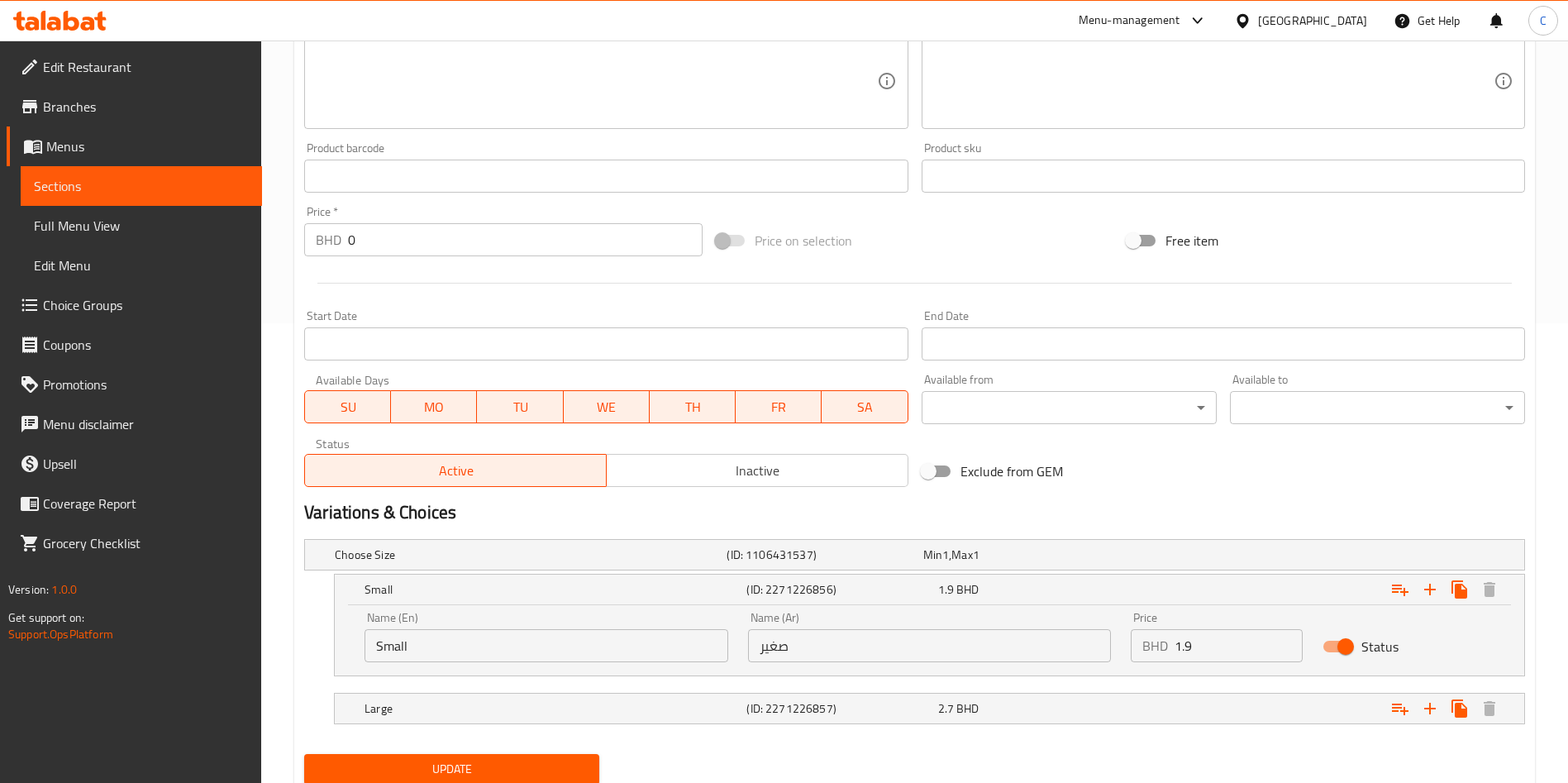
scroll to position [514, 0]
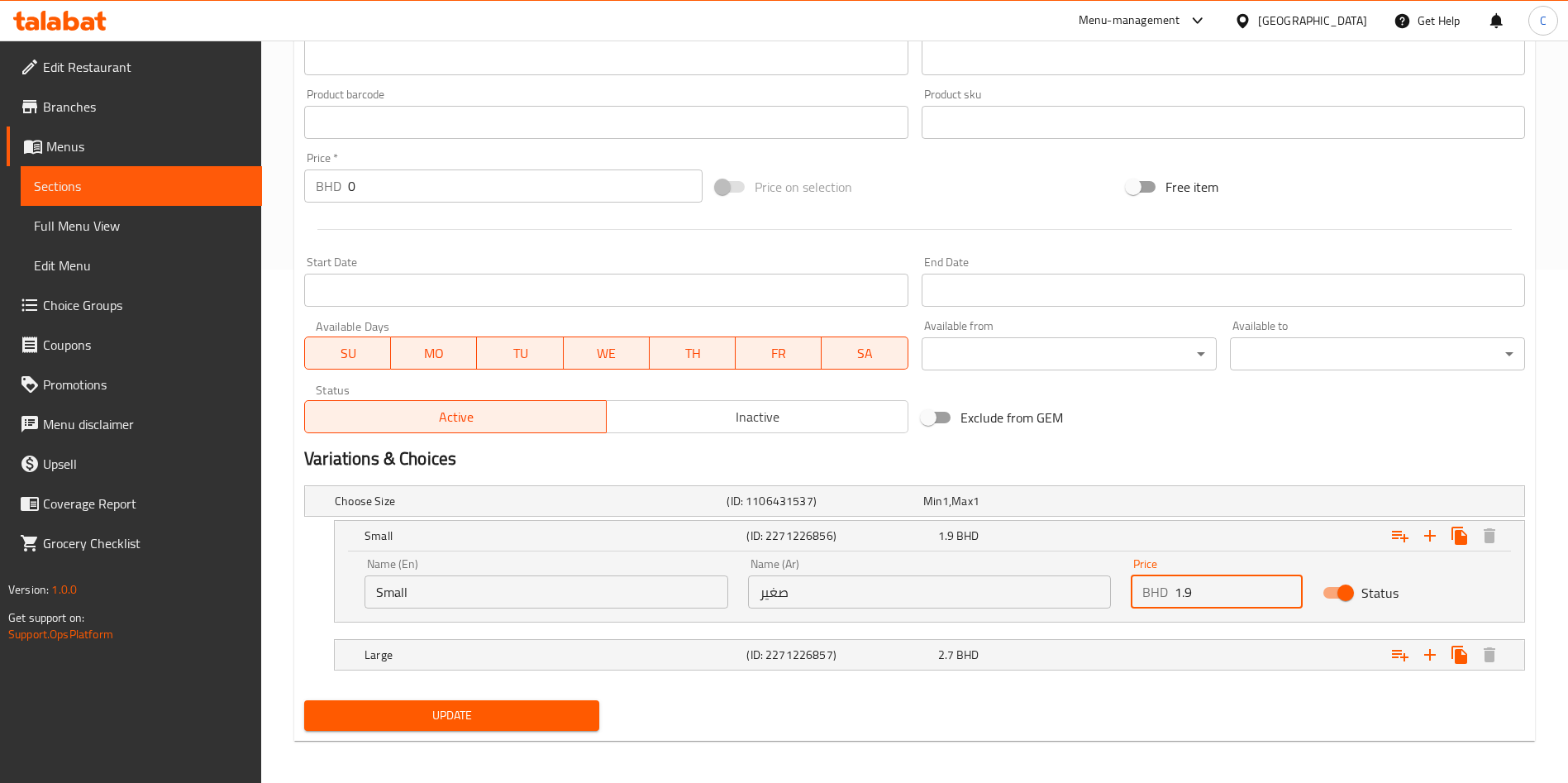
drag, startPoint x: 1241, startPoint y: 592, endPoint x: 789, endPoint y: 591, distance: 452.0
click at [800, 593] on div "Name (En) Small Name (En) Name (Ar) صغير Name (Ar) Price BHD 1.9 Price Status" at bounding box center [929, 583] width 1150 height 70
type input "2.1"
click at [943, 512] on span "2.7" at bounding box center [933, 501] width 19 height 22
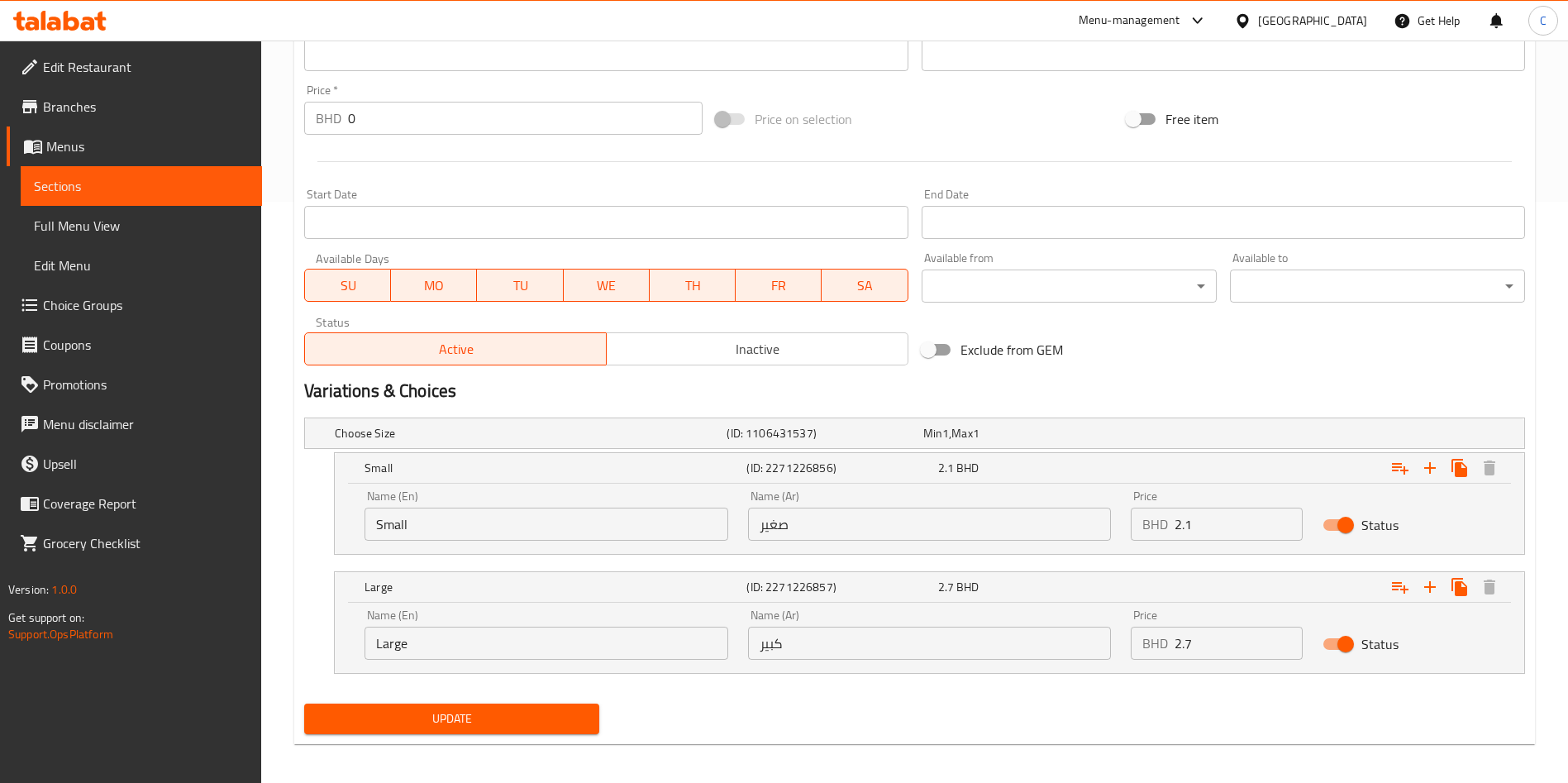
scroll to position [589, 0]
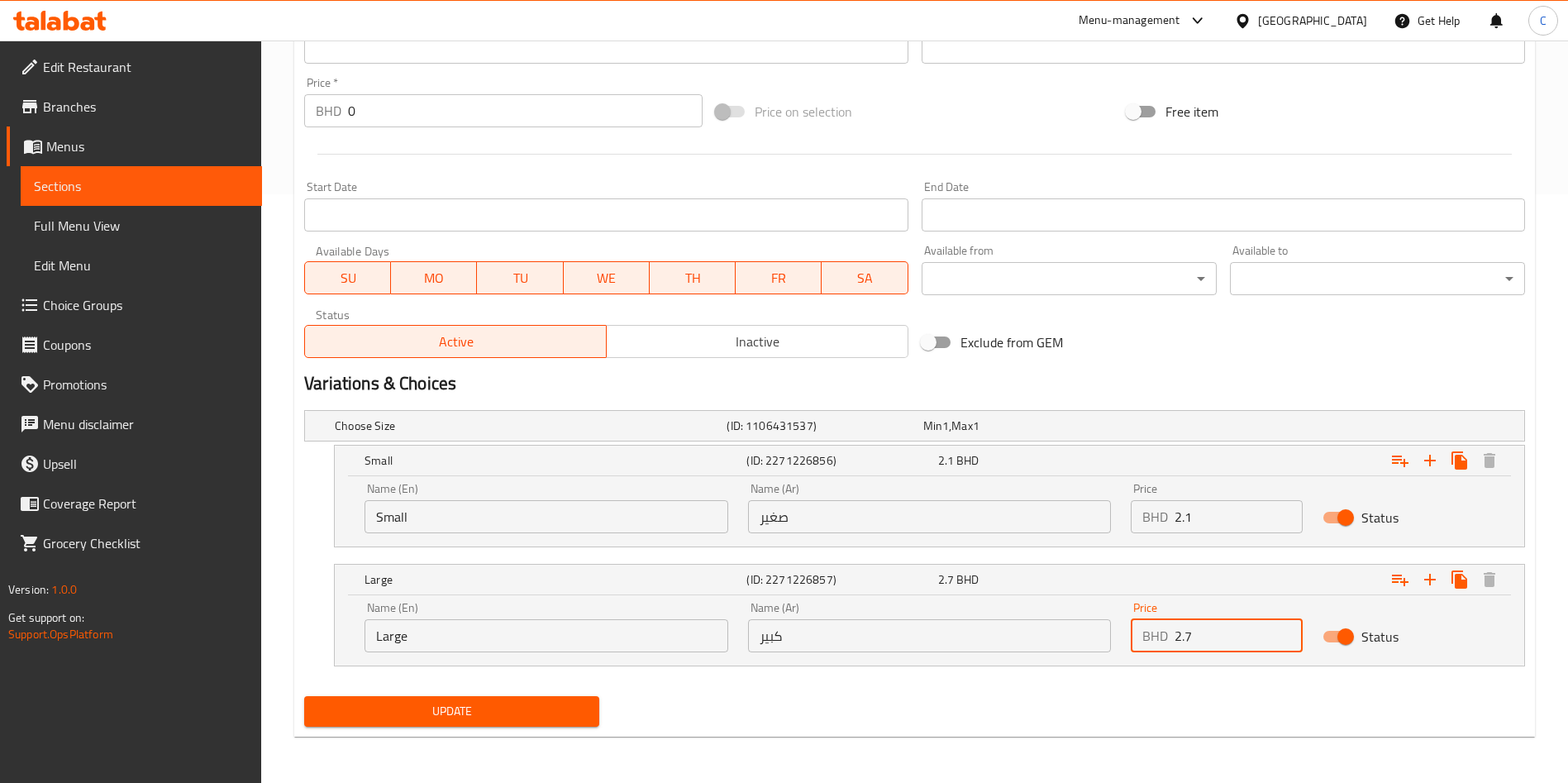
drag, startPoint x: 1246, startPoint y: 644, endPoint x: 644, endPoint y: 658, distance: 602.2
click at [644, 658] on div "Name (En) Large Name (En) Name (Ar) كبير Name (Ar) Price BHD 2.7 Price Status" at bounding box center [929, 627] width 1150 height 70
type input "3.6"
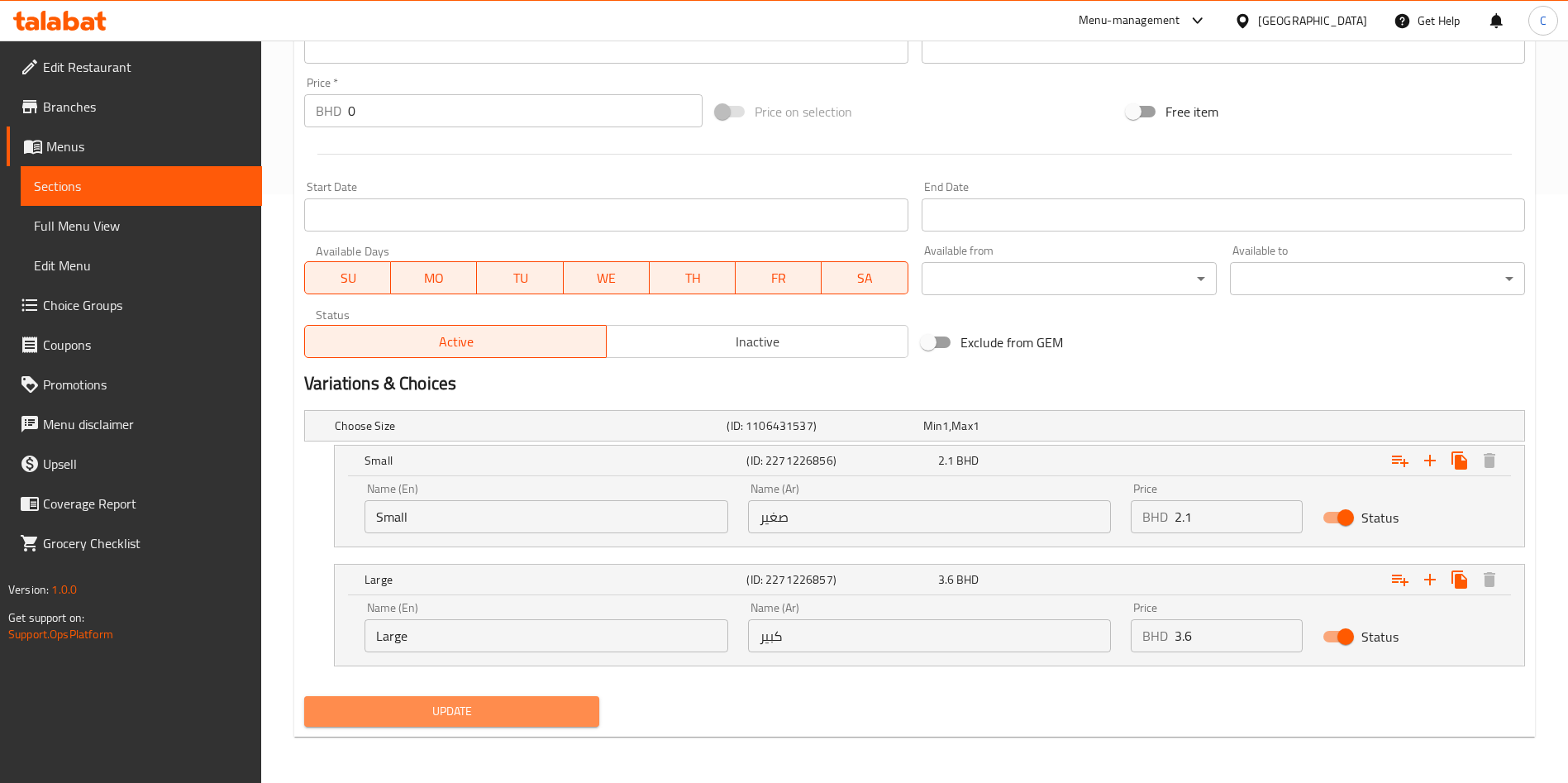
click at [436, 705] on span "Update" at bounding box center [451, 711] width 269 height 21
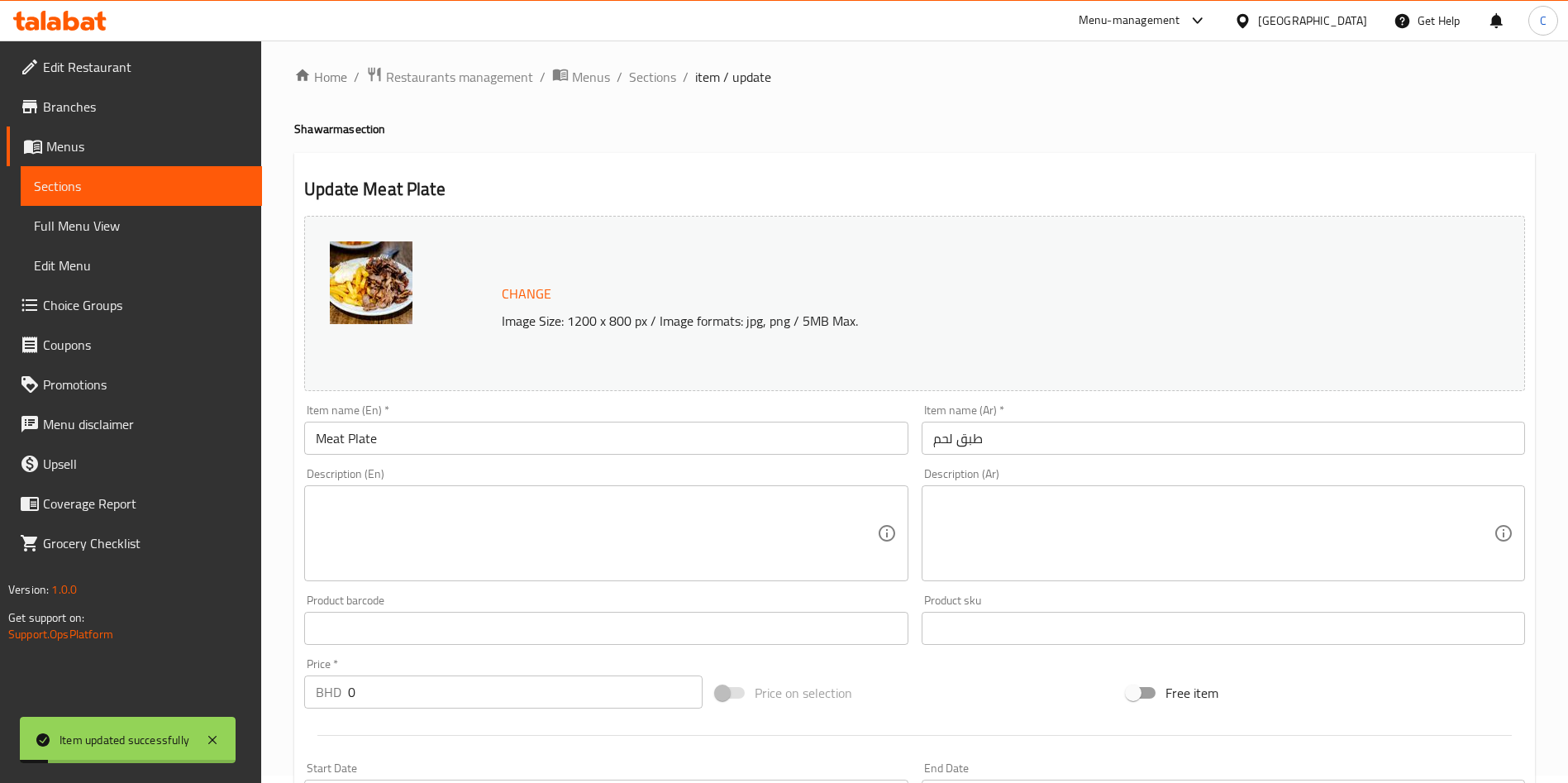
scroll to position [0, 0]
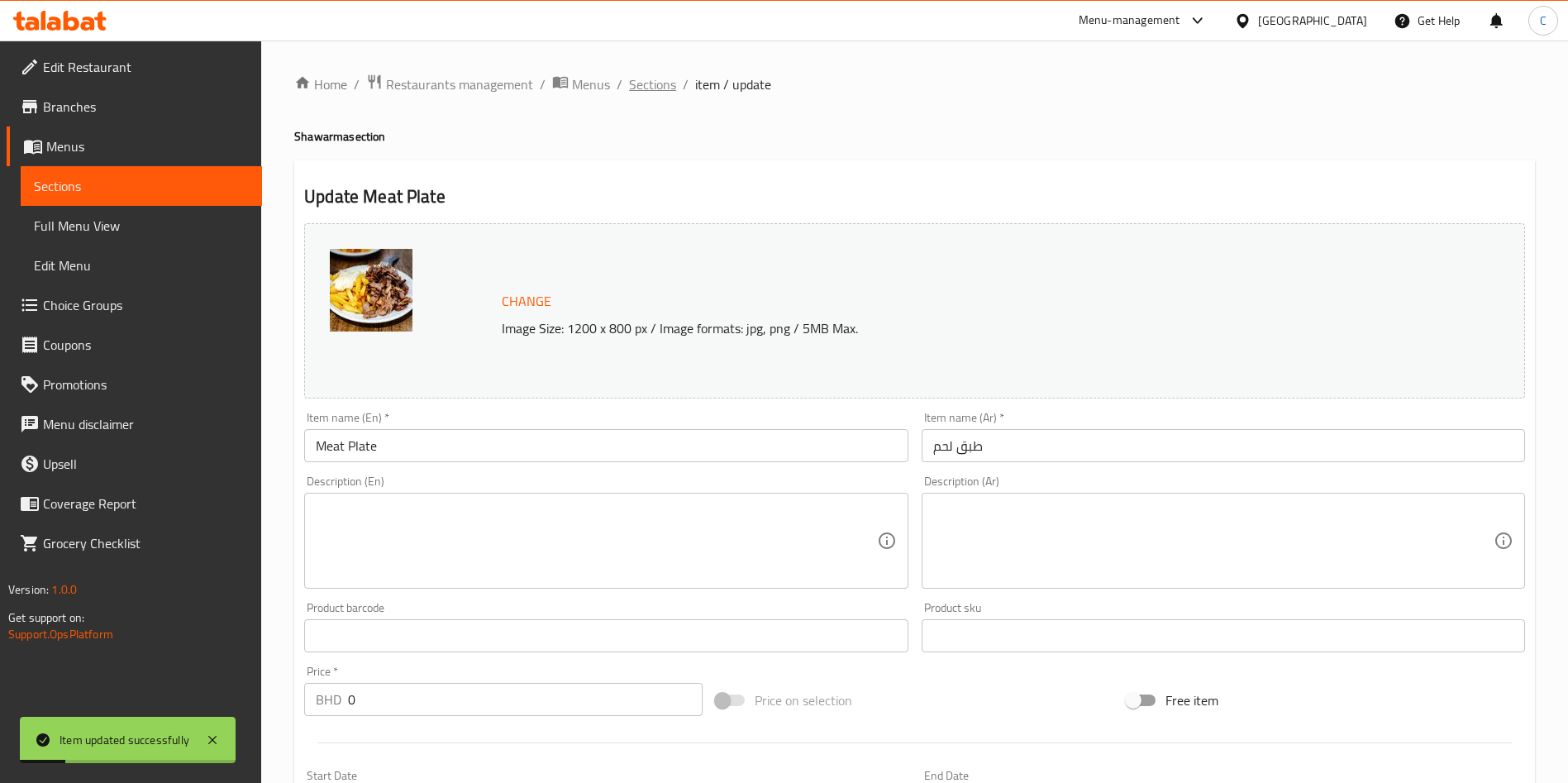
click at [659, 76] on span "Sections" at bounding box center [653, 84] width 47 height 20
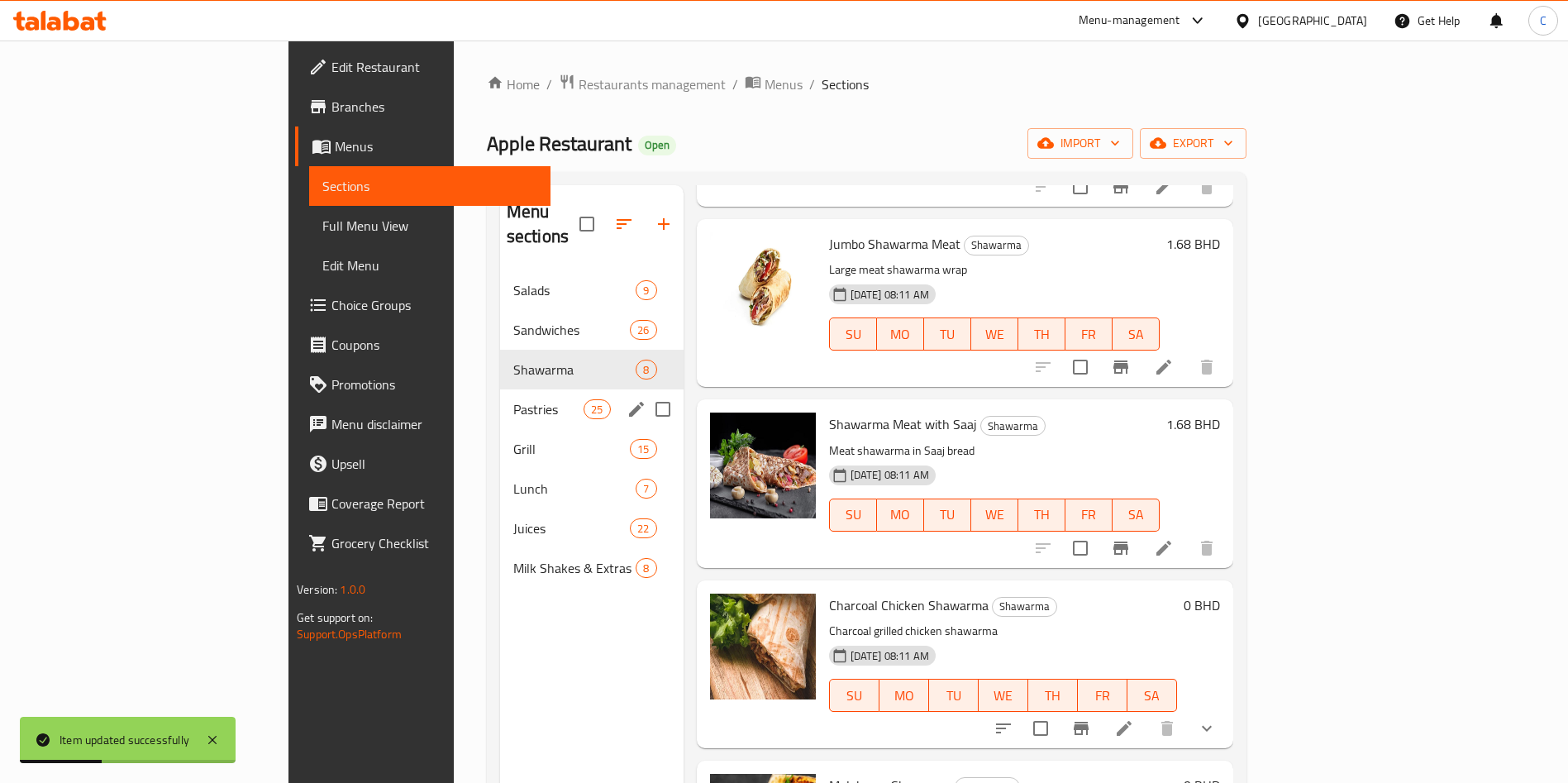
drag, startPoint x: 386, startPoint y: 381, endPoint x: 446, endPoint y: 406, distance: 65.0
click at [514, 400] on span "Pastries" at bounding box center [549, 410] width 70 height 20
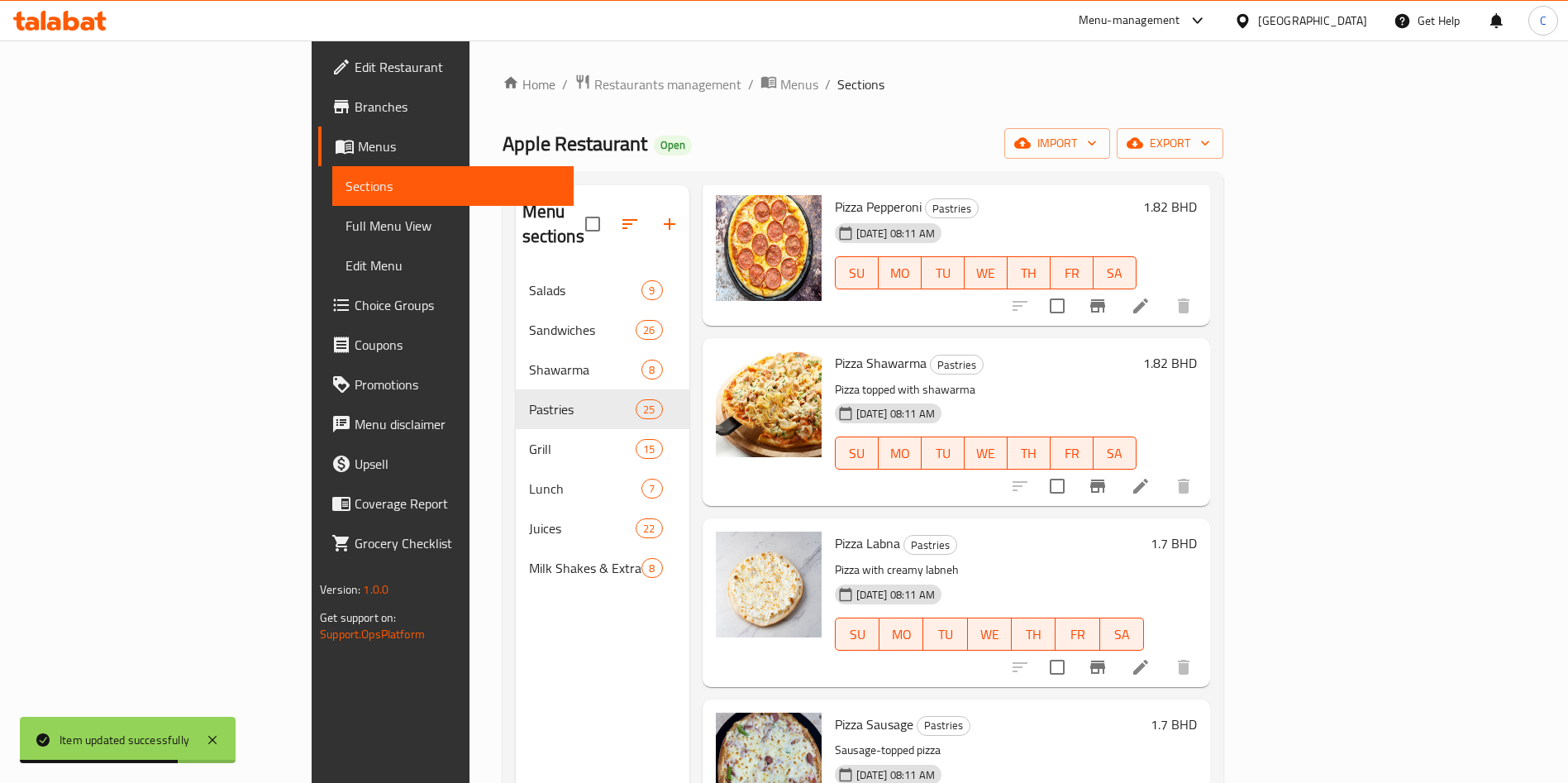
scroll to position [372, 0]
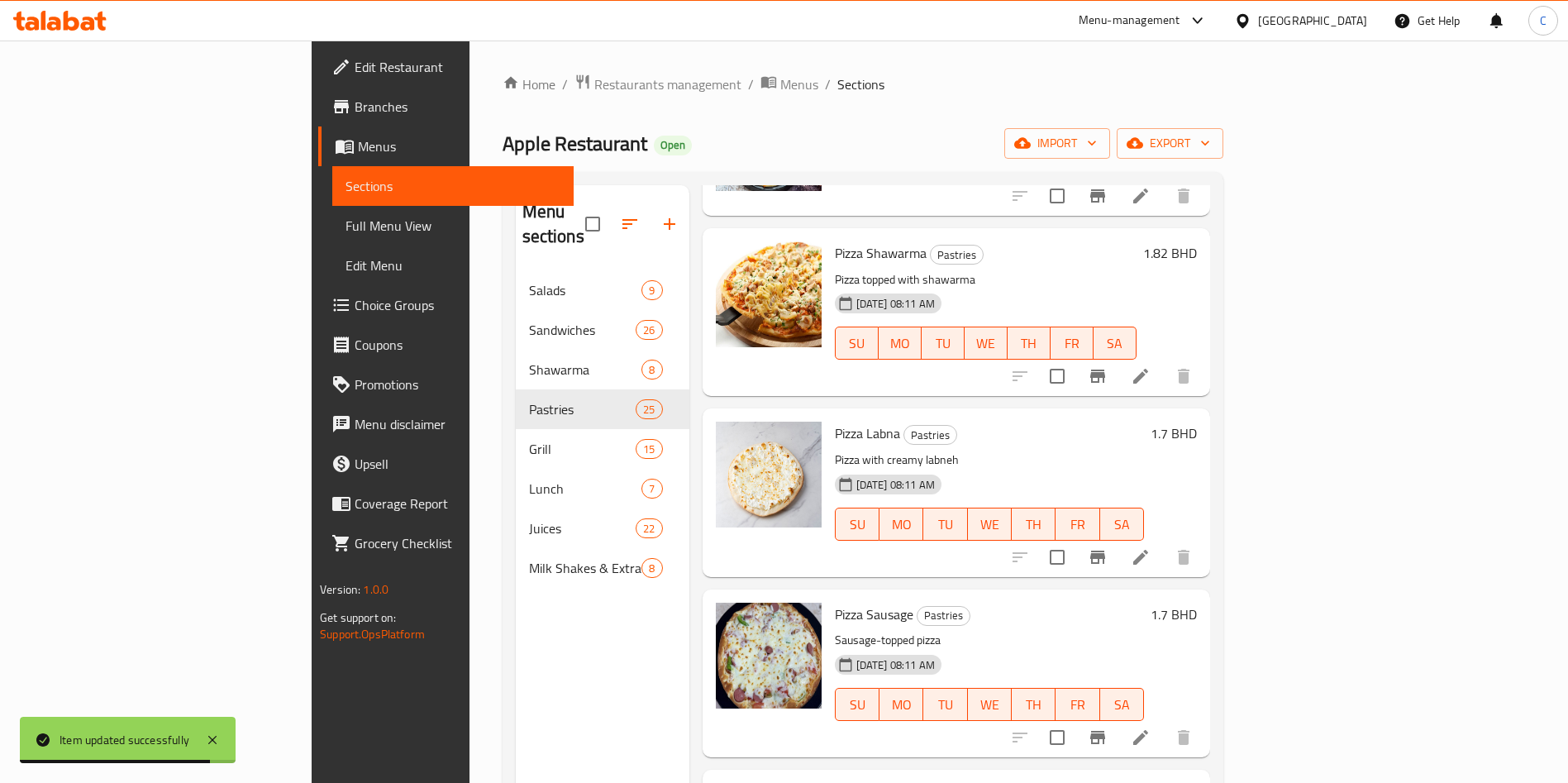
click at [1164, 542] on li at bounding box center [1141, 557] width 47 height 30
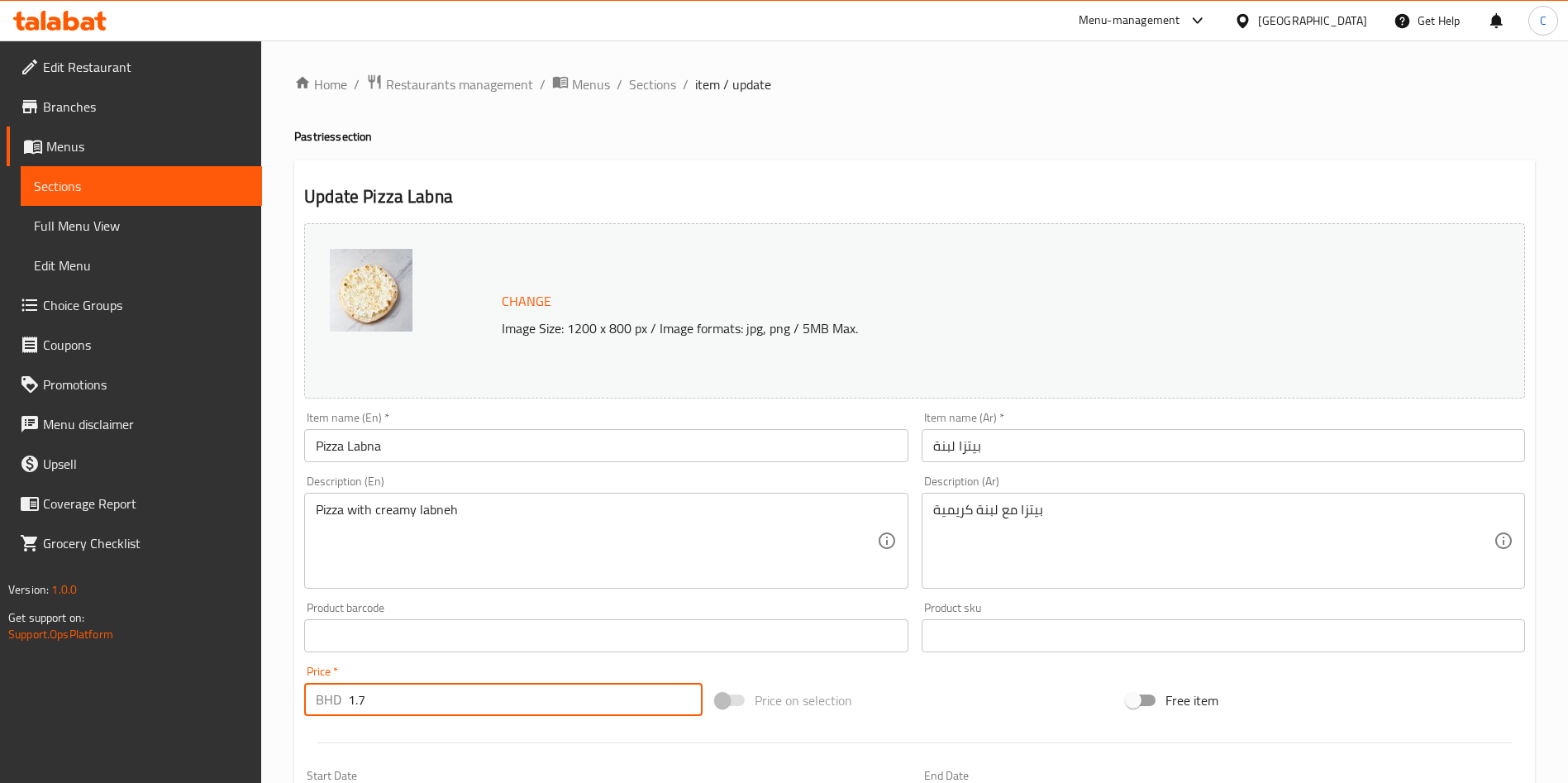
click at [545, 694] on input "1.7" at bounding box center [525, 700] width 355 height 33
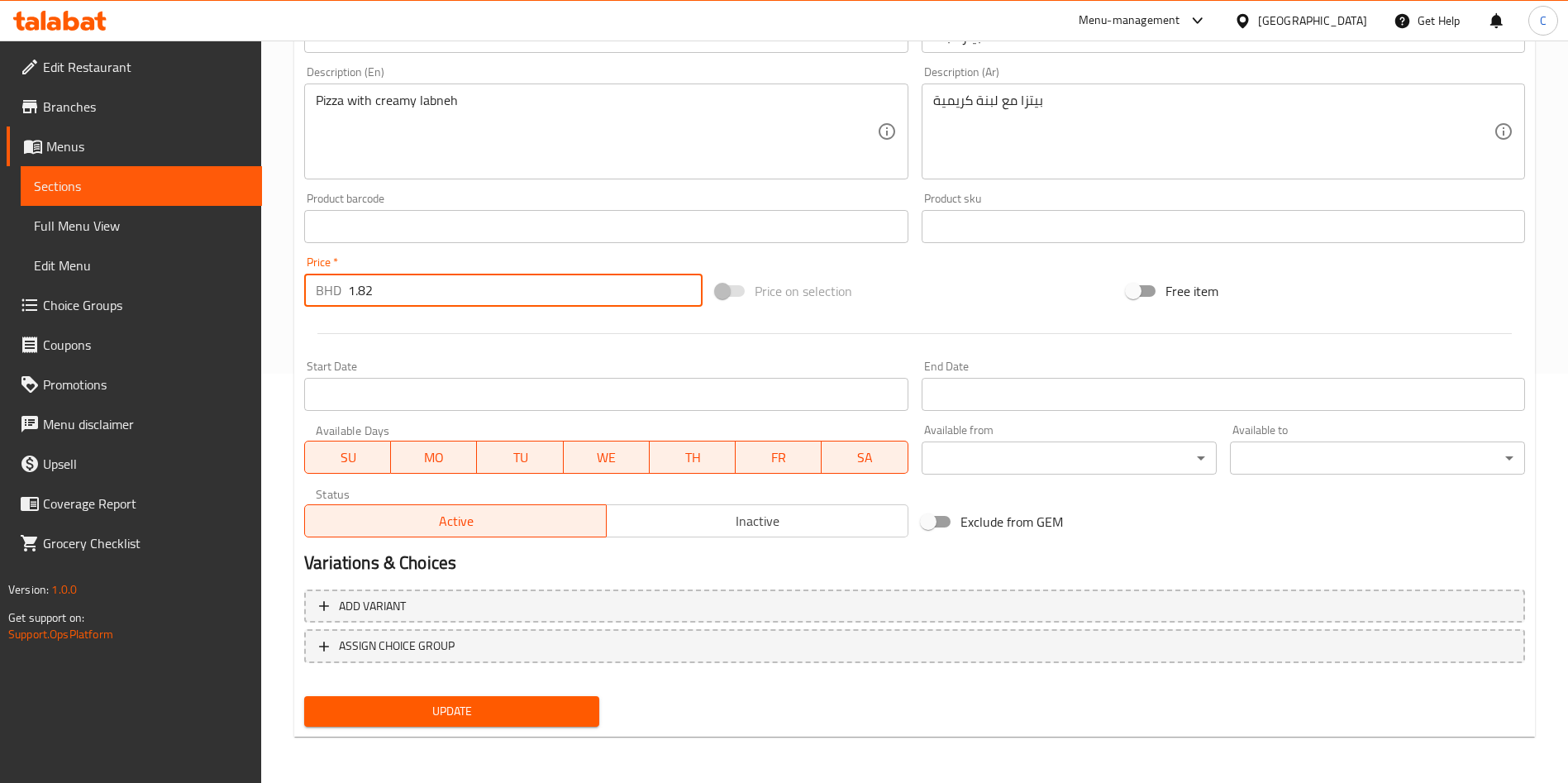
type input "1.82"
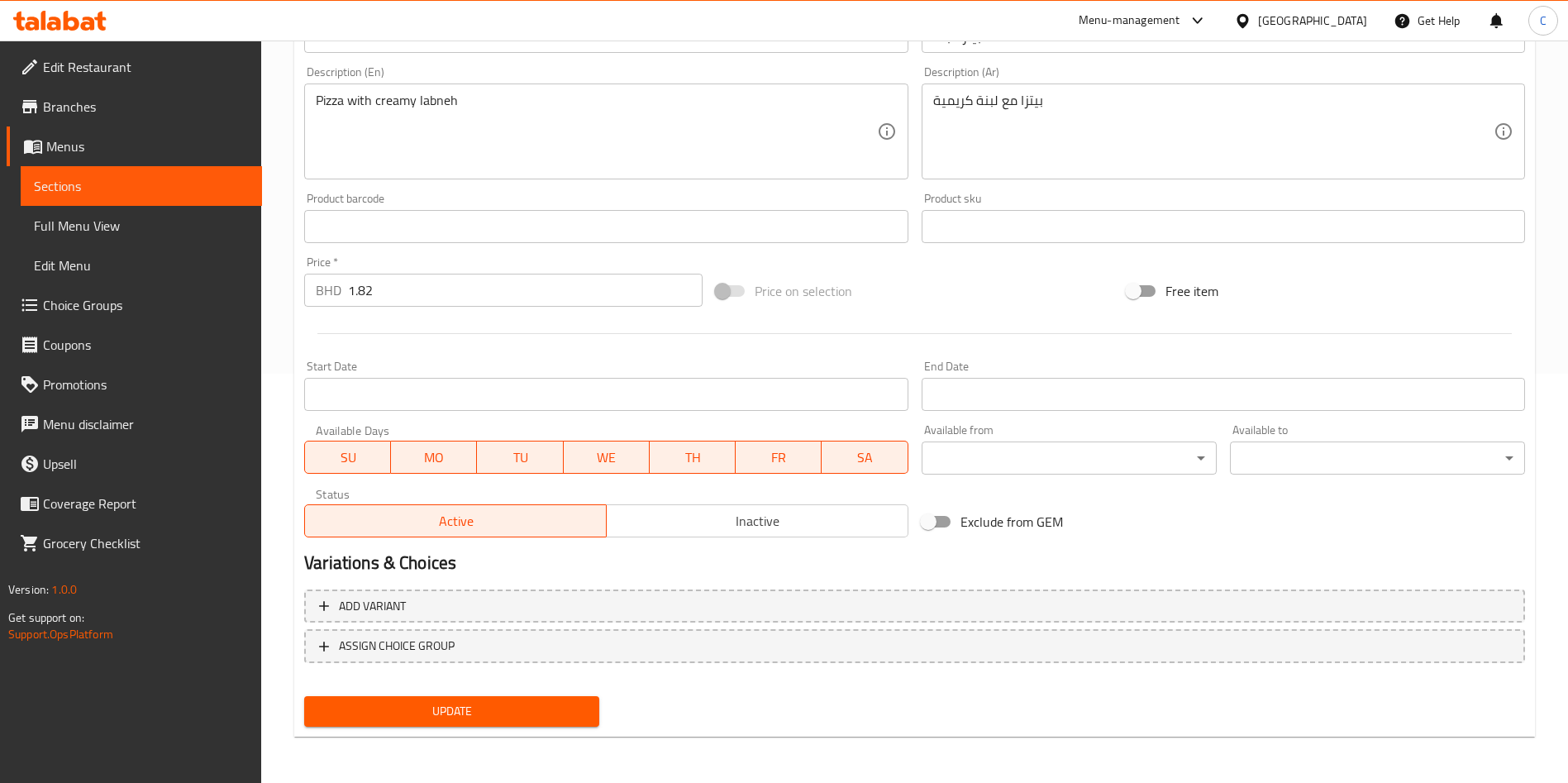
click at [473, 694] on div "Update" at bounding box center [451, 711] width 308 height 44
click at [475, 701] on span "Update" at bounding box center [451, 711] width 269 height 21
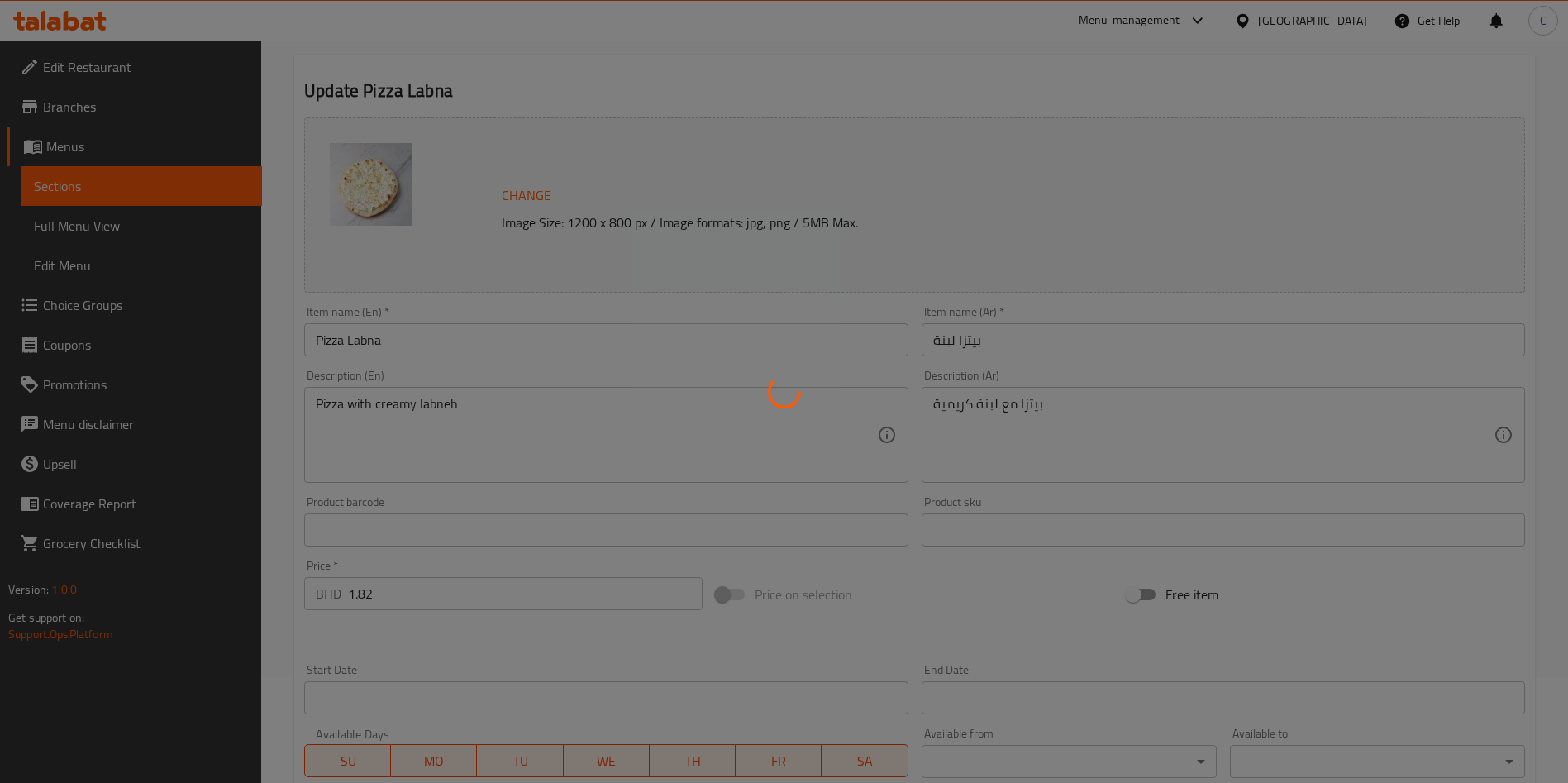
scroll to position [0, 0]
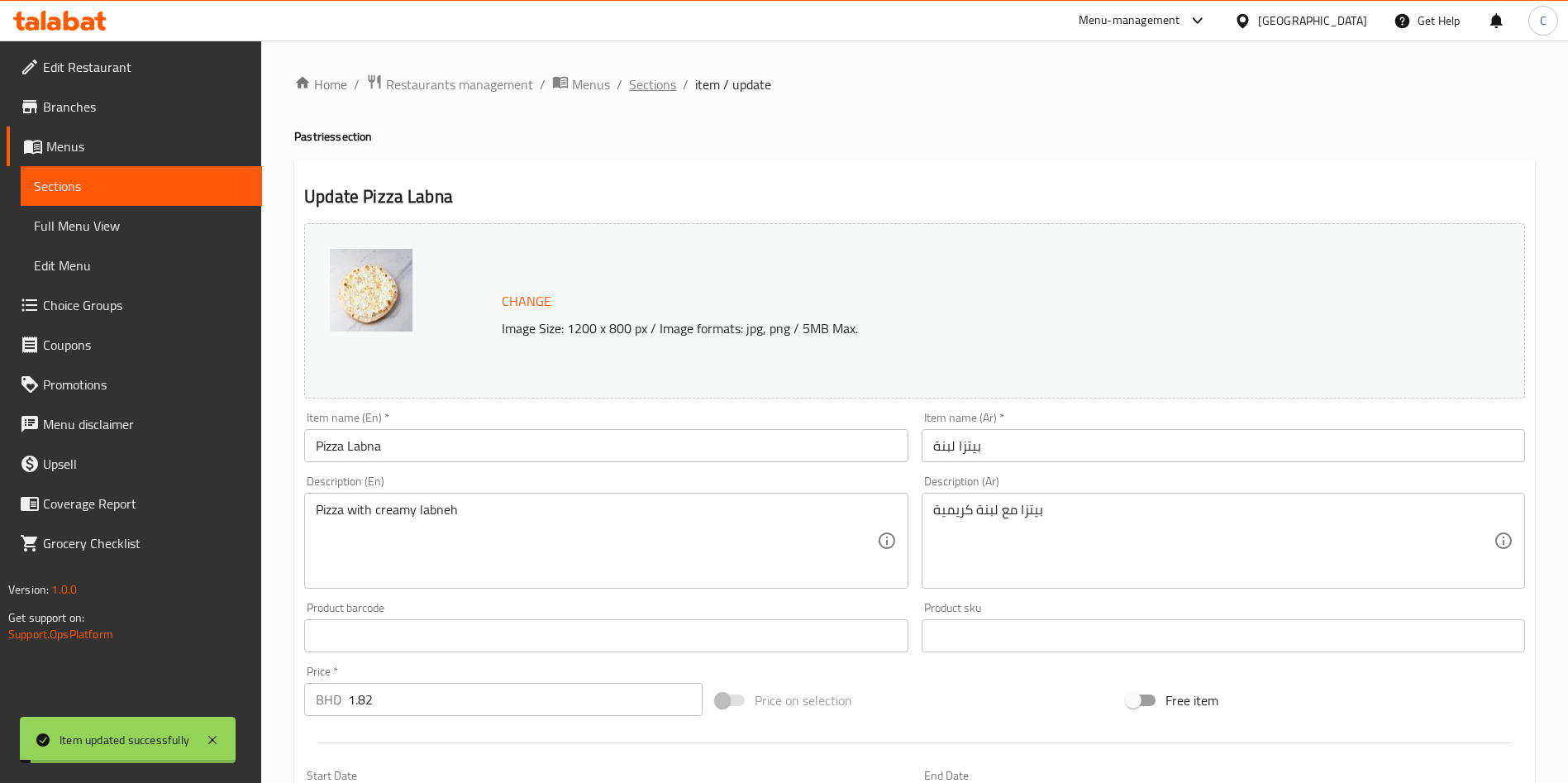
click at [650, 89] on span "Sections" at bounding box center [653, 84] width 47 height 20
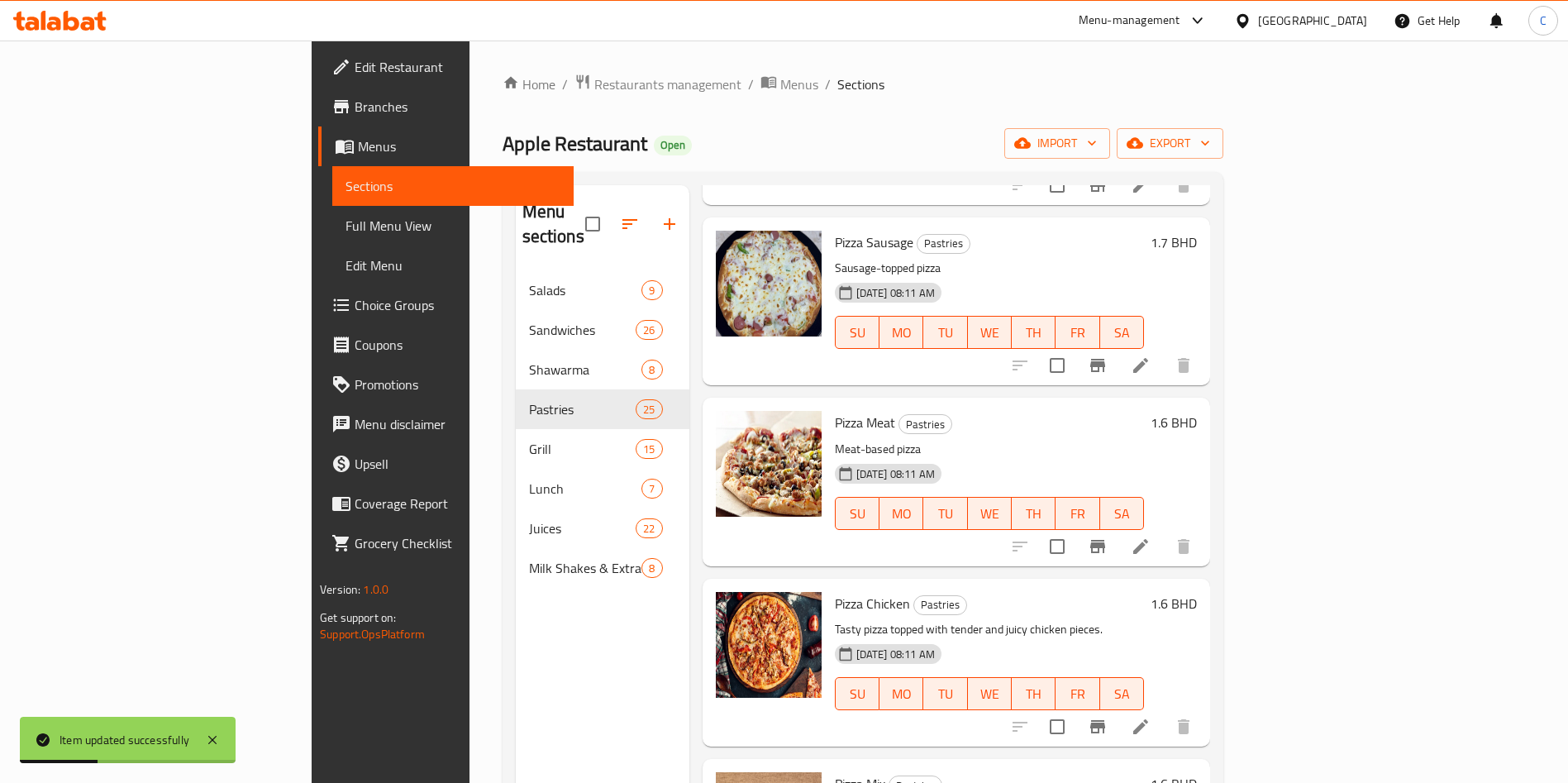
scroll to position [621, 0]
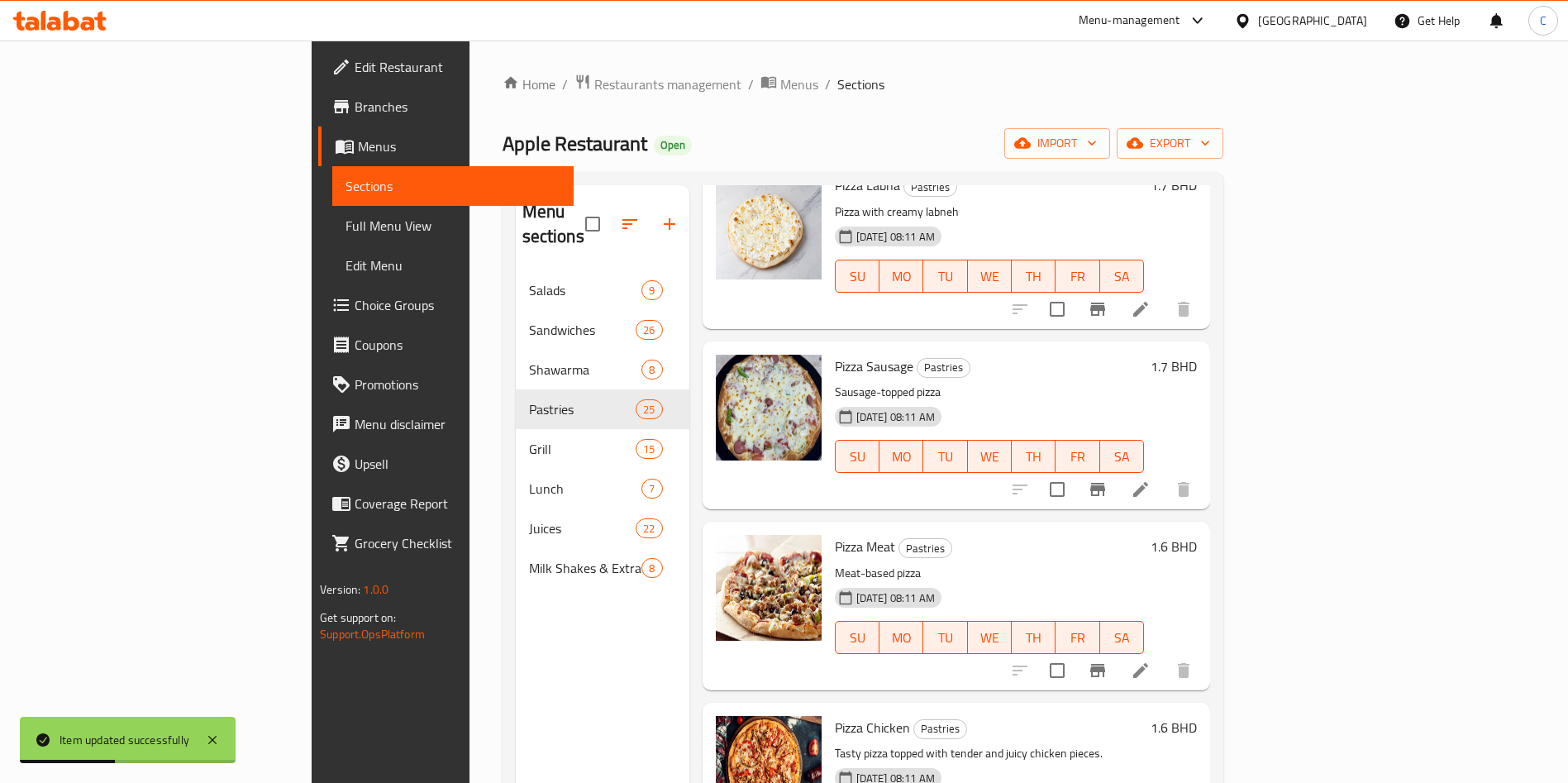
click at [1164, 475] on li at bounding box center [1141, 490] width 47 height 30
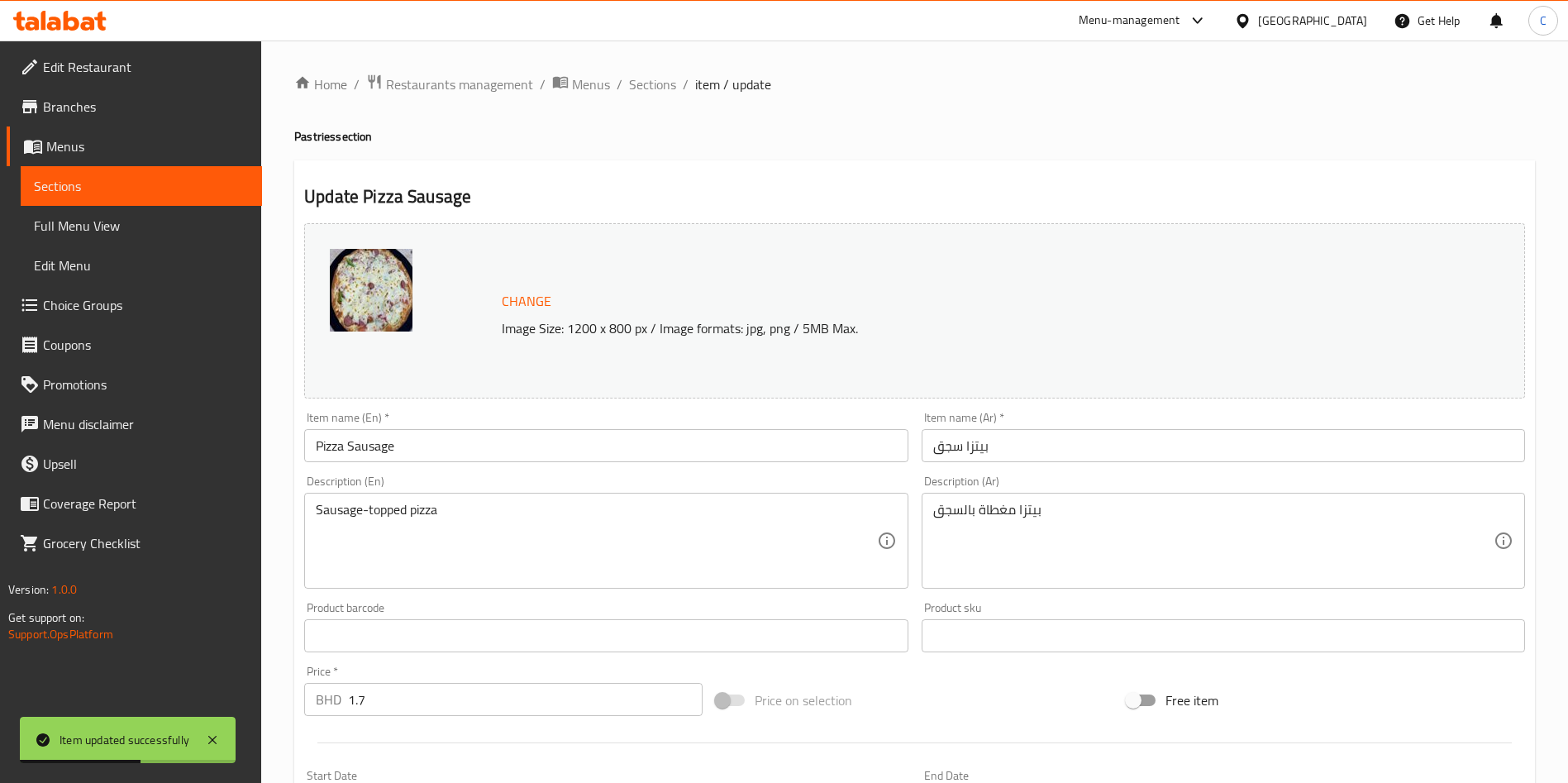
click at [430, 706] on input "1.7" at bounding box center [525, 700] width 355 height 33
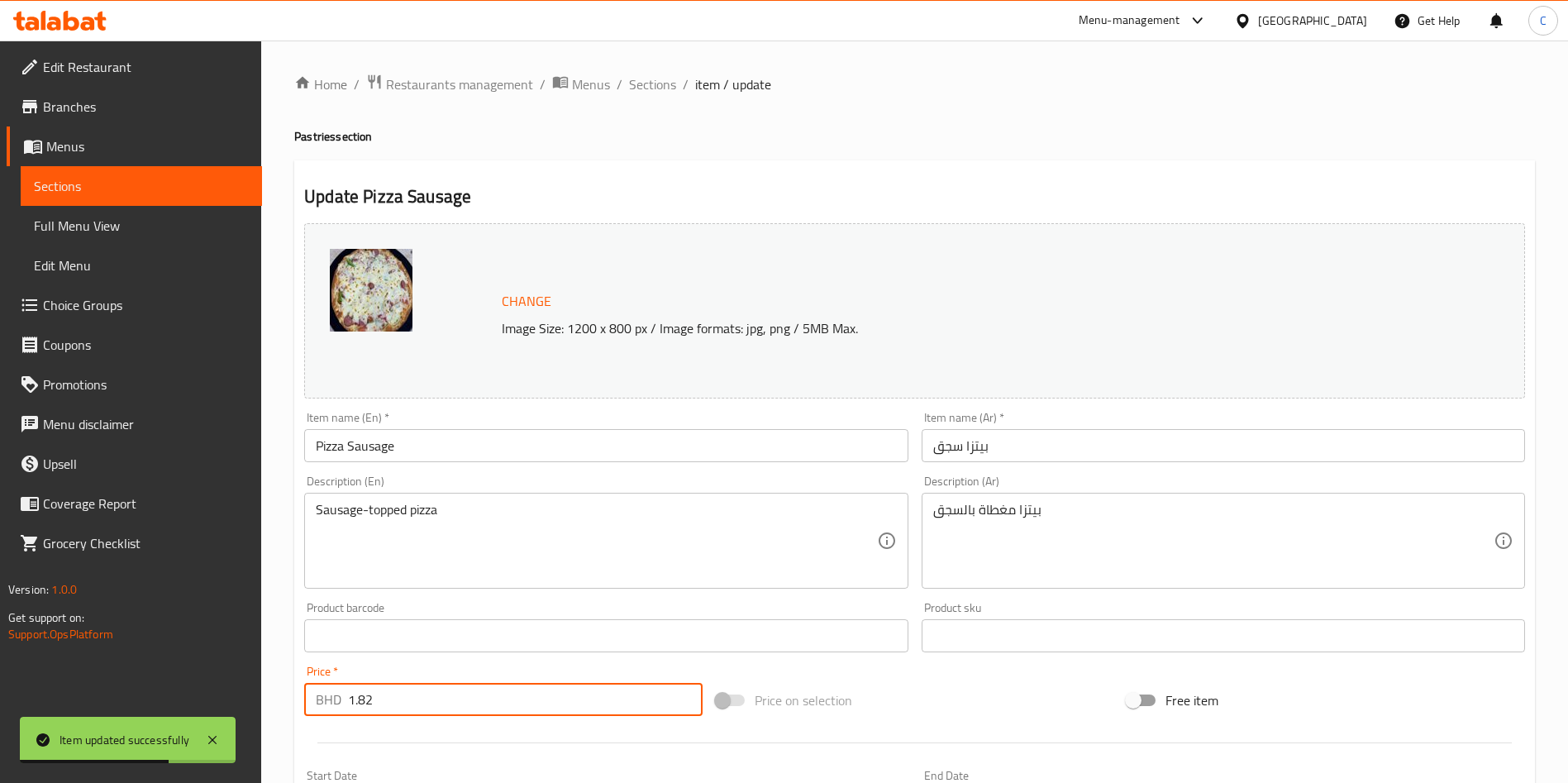
type input "1.82"
click at [666, 87] on span "Sections" at bounding box center [653, 84] width 47 height 20
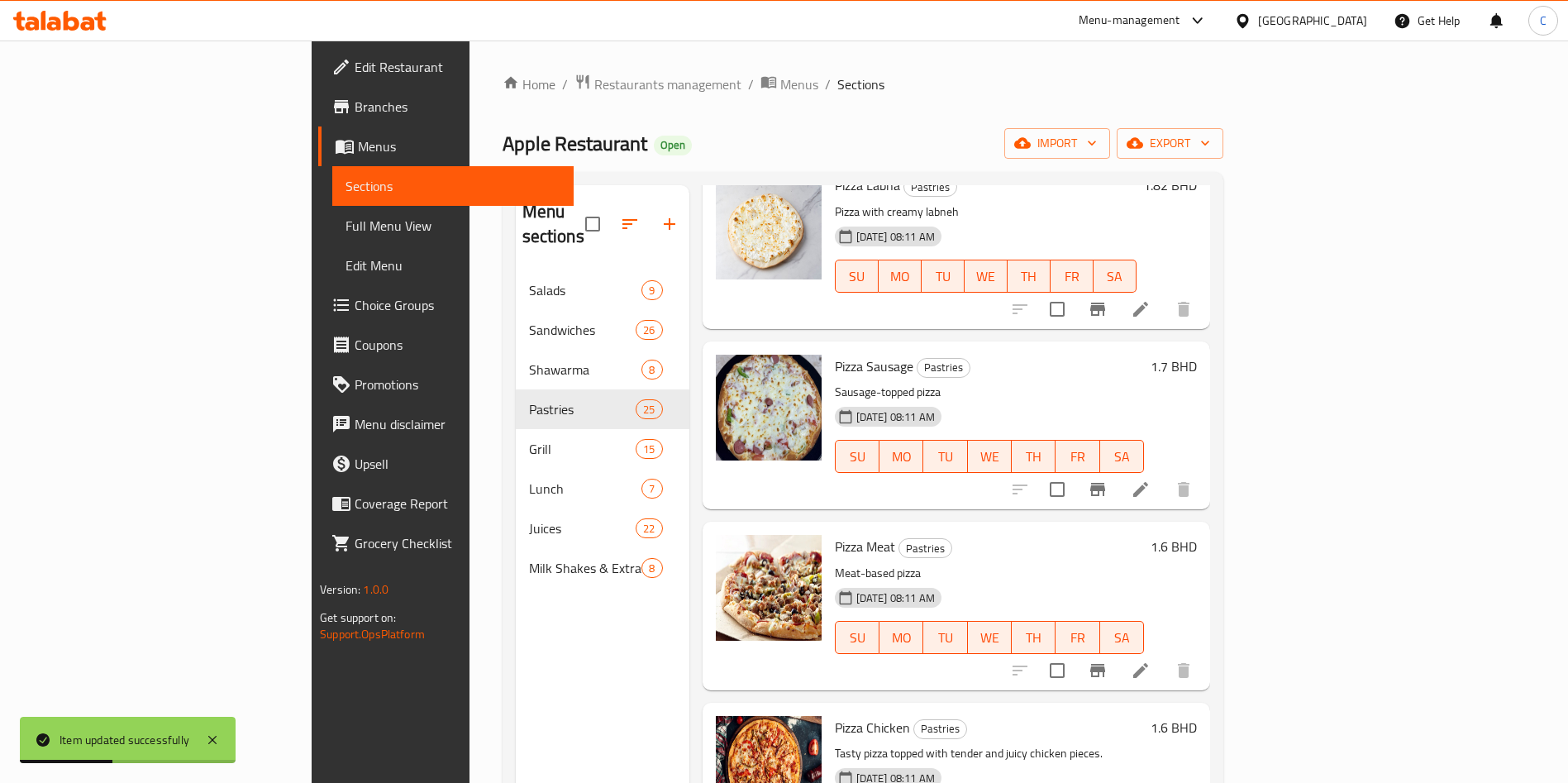
scroll to position [869, 0]
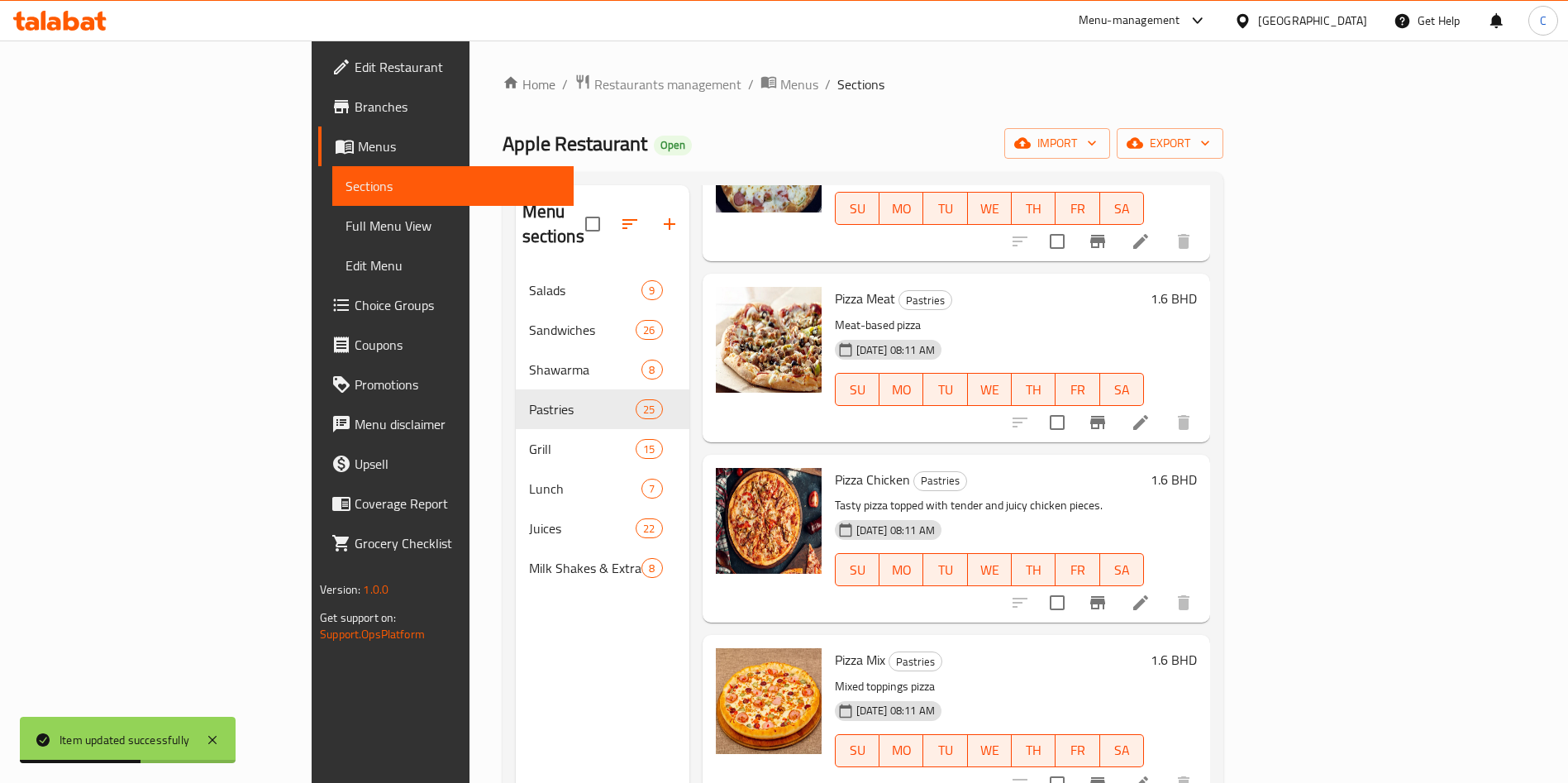
click at [1204, 414] on div at bounding box center [1102, 423] width 203 height 40
click at [1164, 408] on li at bounding box center [1141, 422] width 47 height 30
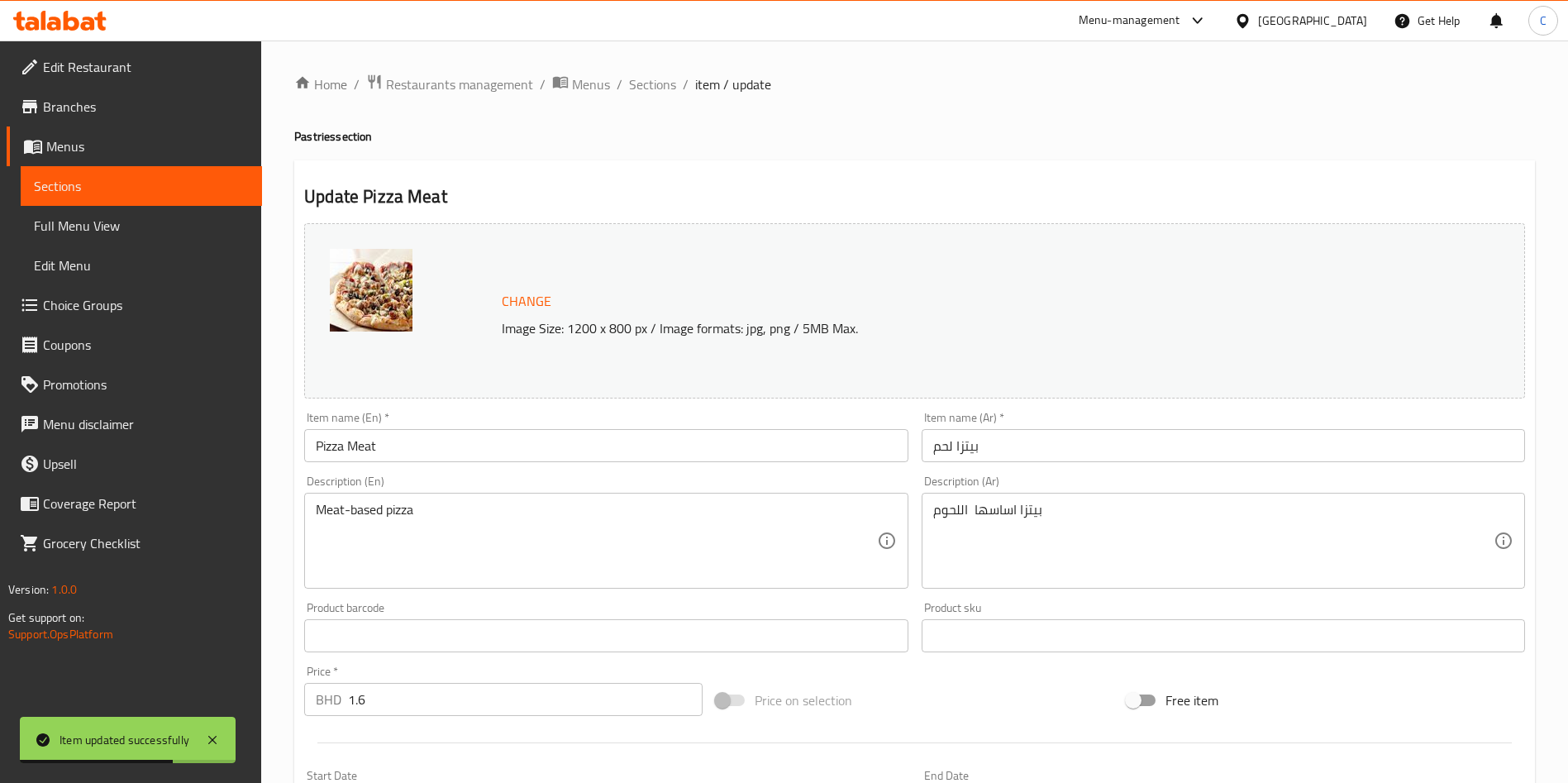
click at [485, 705] on input "1.6" at bounding box center [525, 700] width 355 height 33
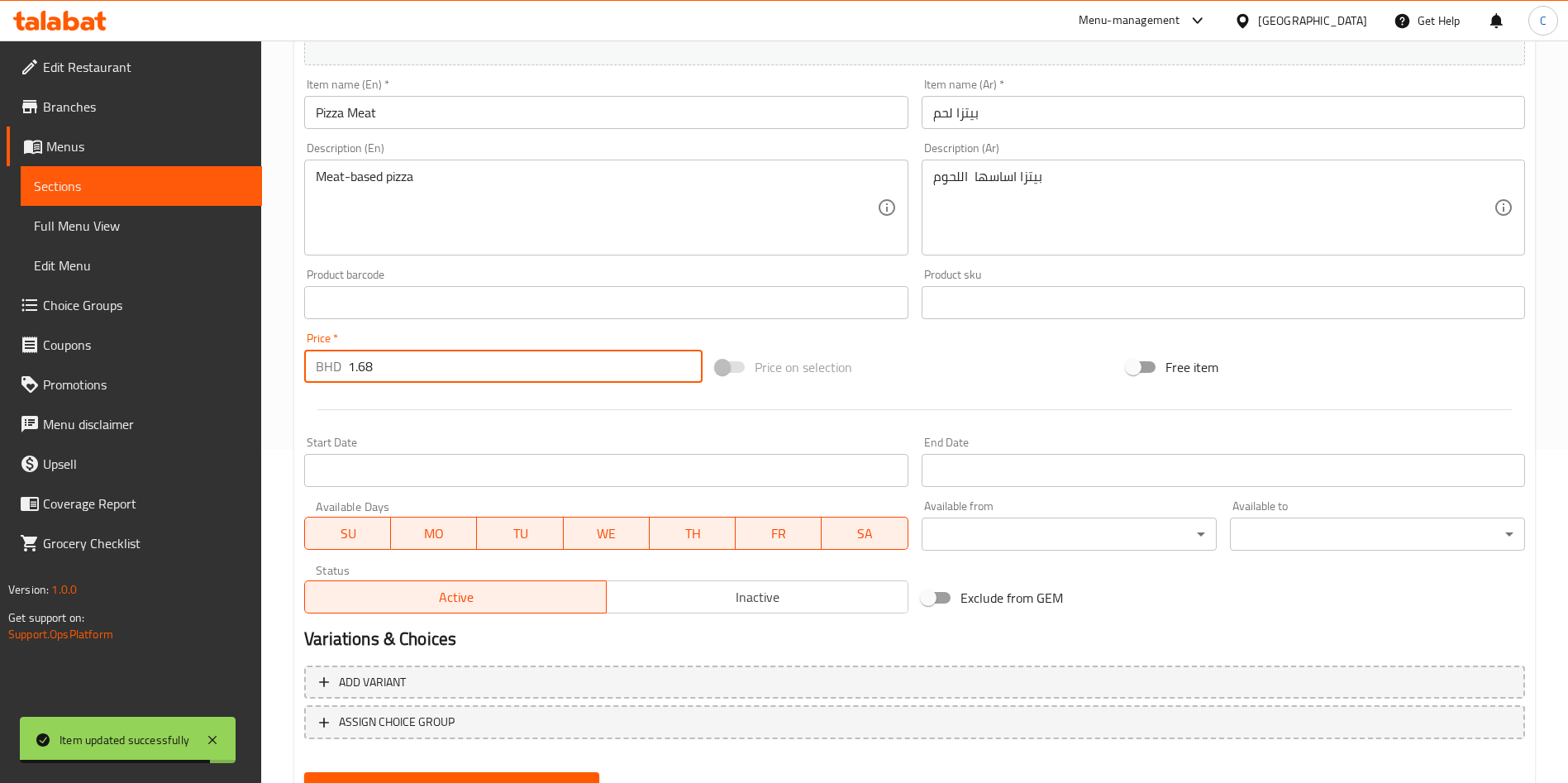
scroll to position [409, 0]
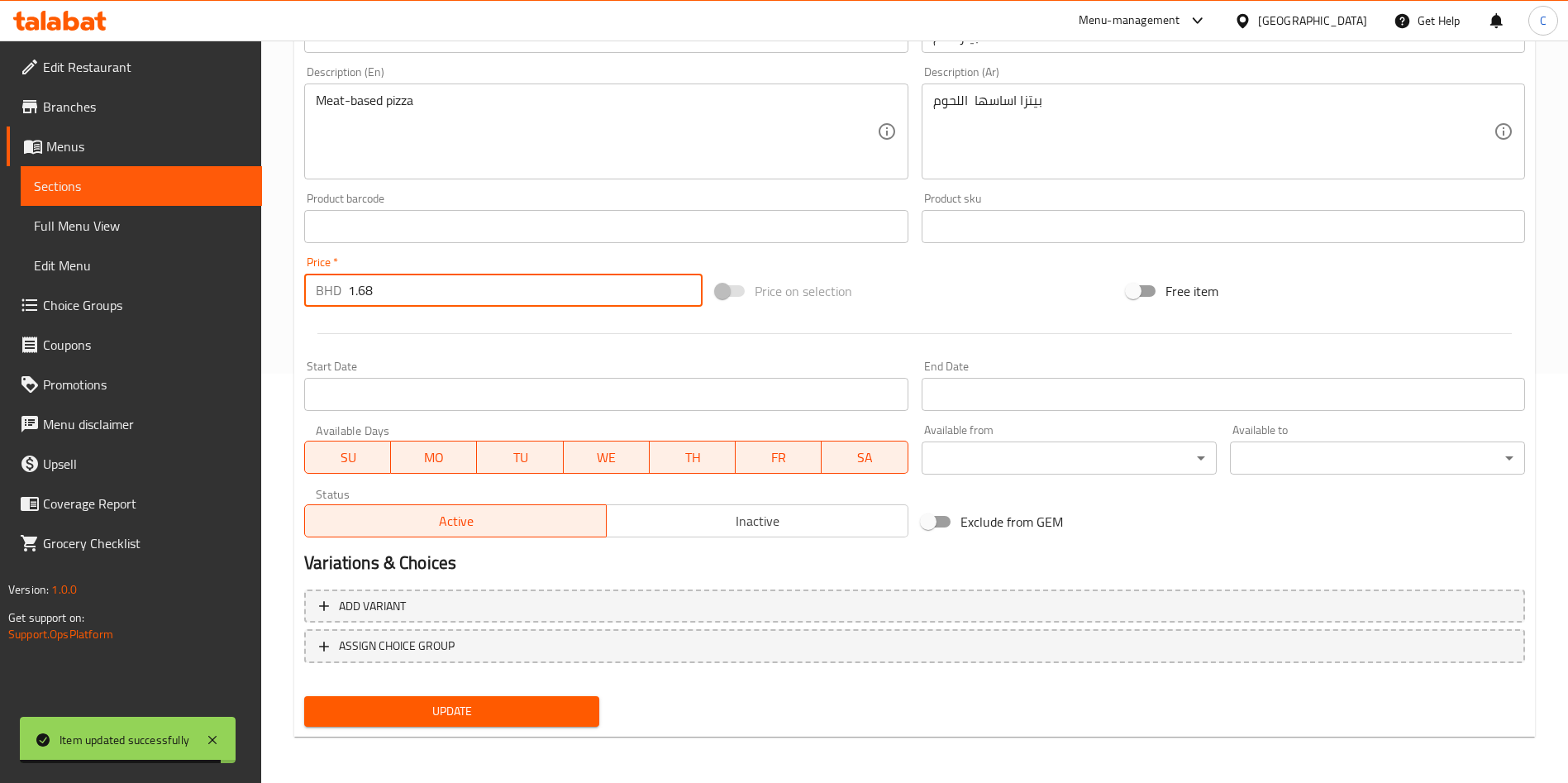
type input "1.68"
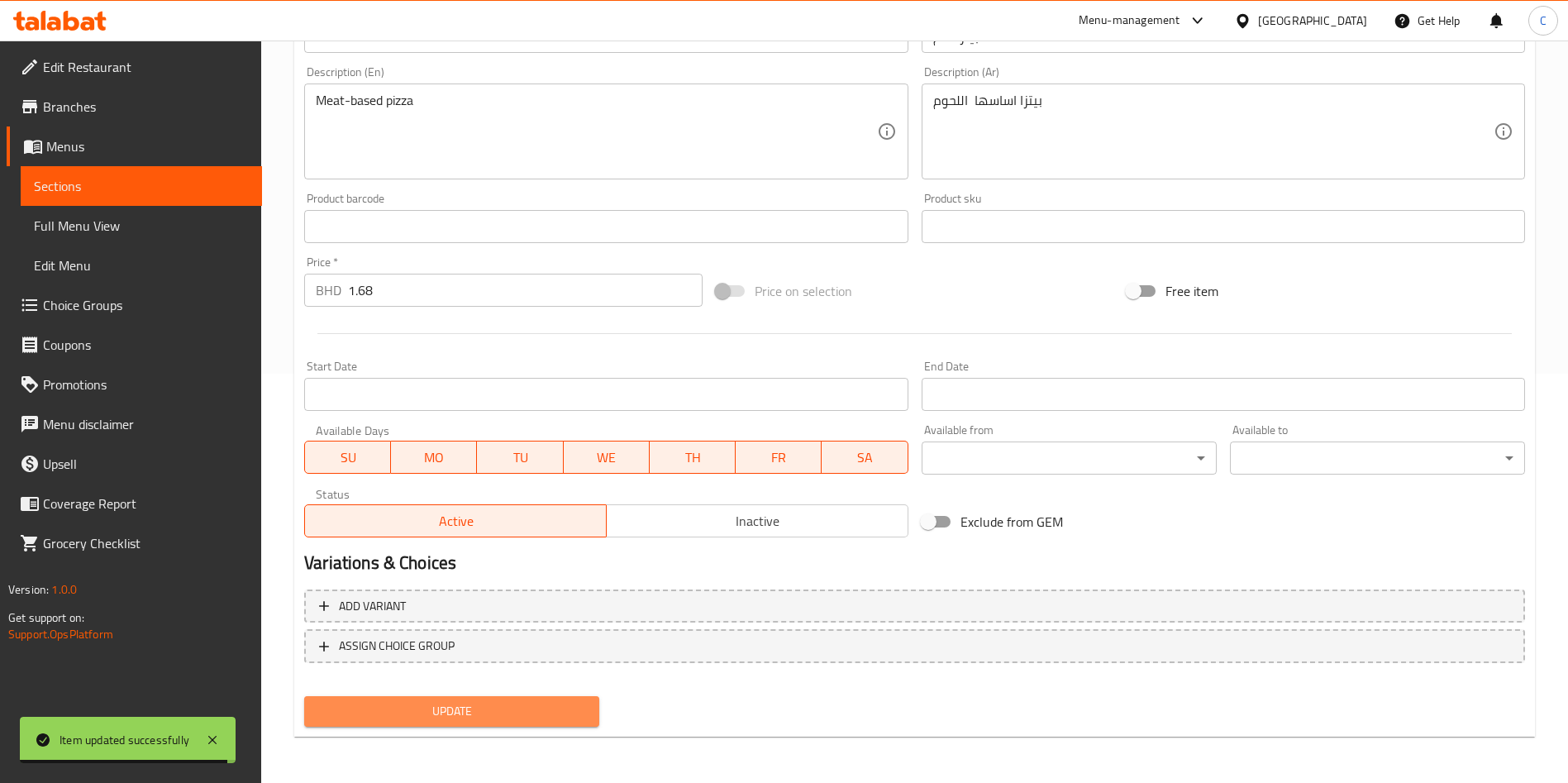
click at [571, 723] on button "Update" at bounding box center [451, 711] width 295 height 31
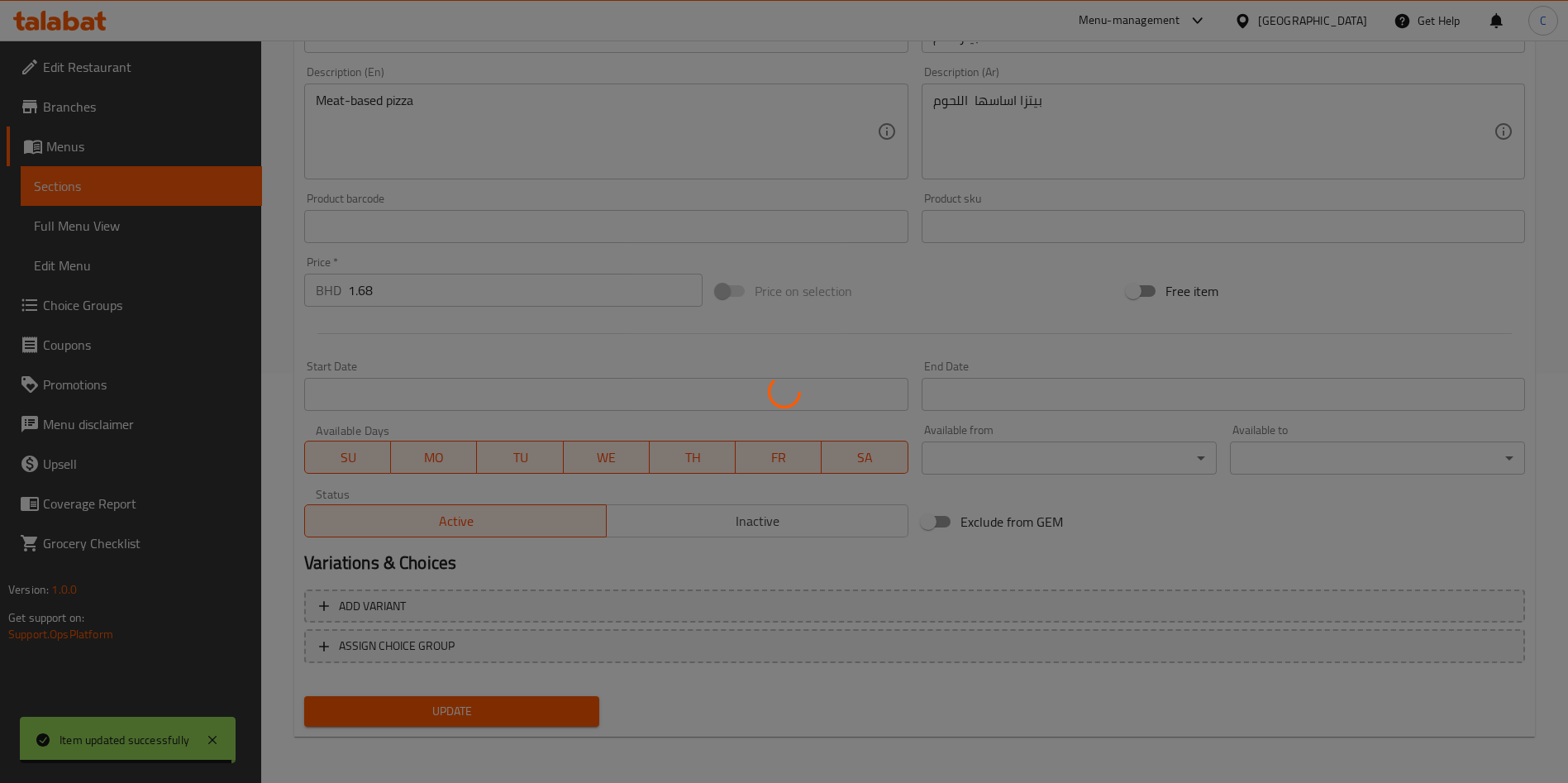
click at [571, 723] on div at bounding box center [784, 392] width 1568 height 783
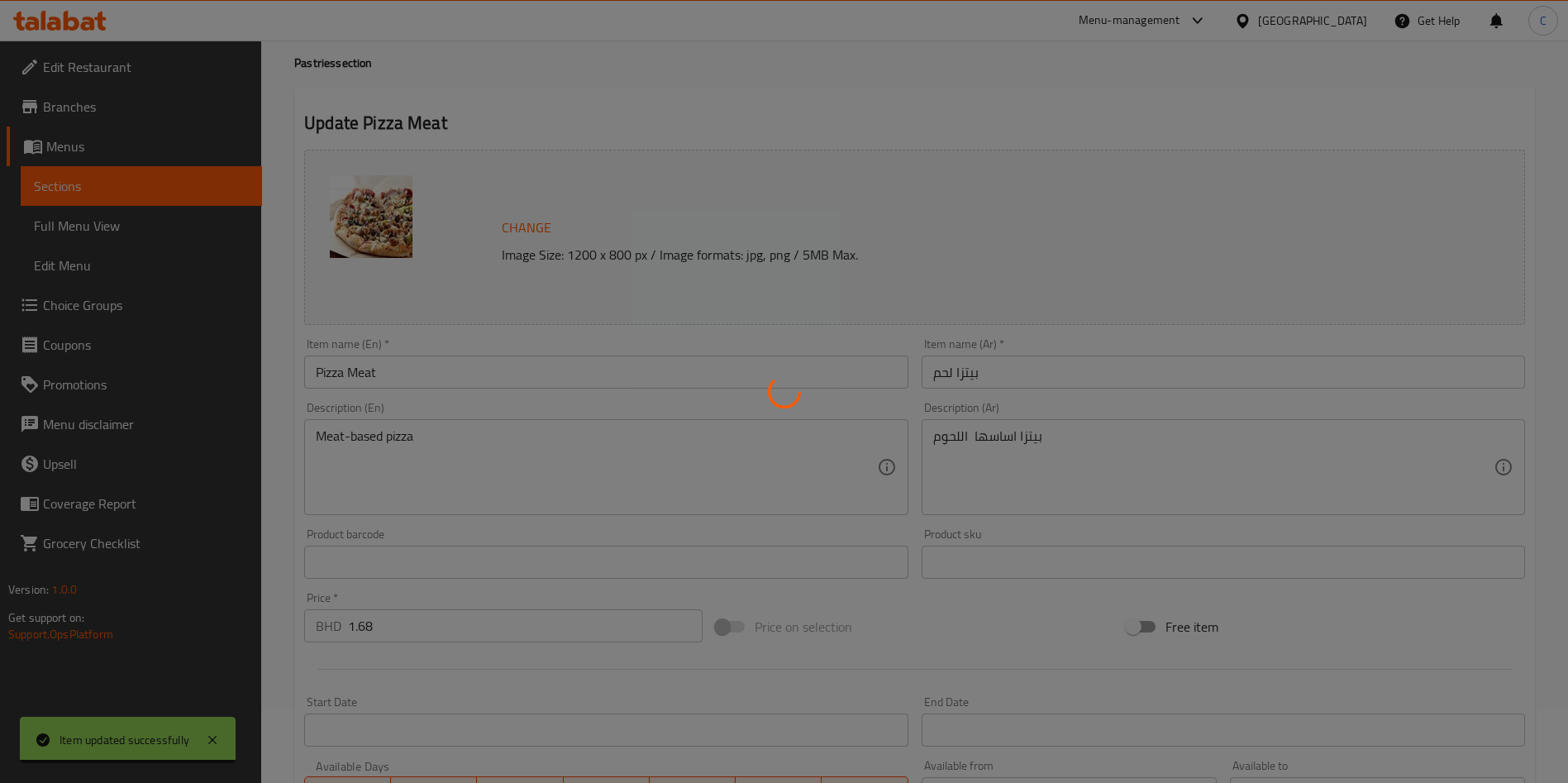
scroll to position [0, 0]
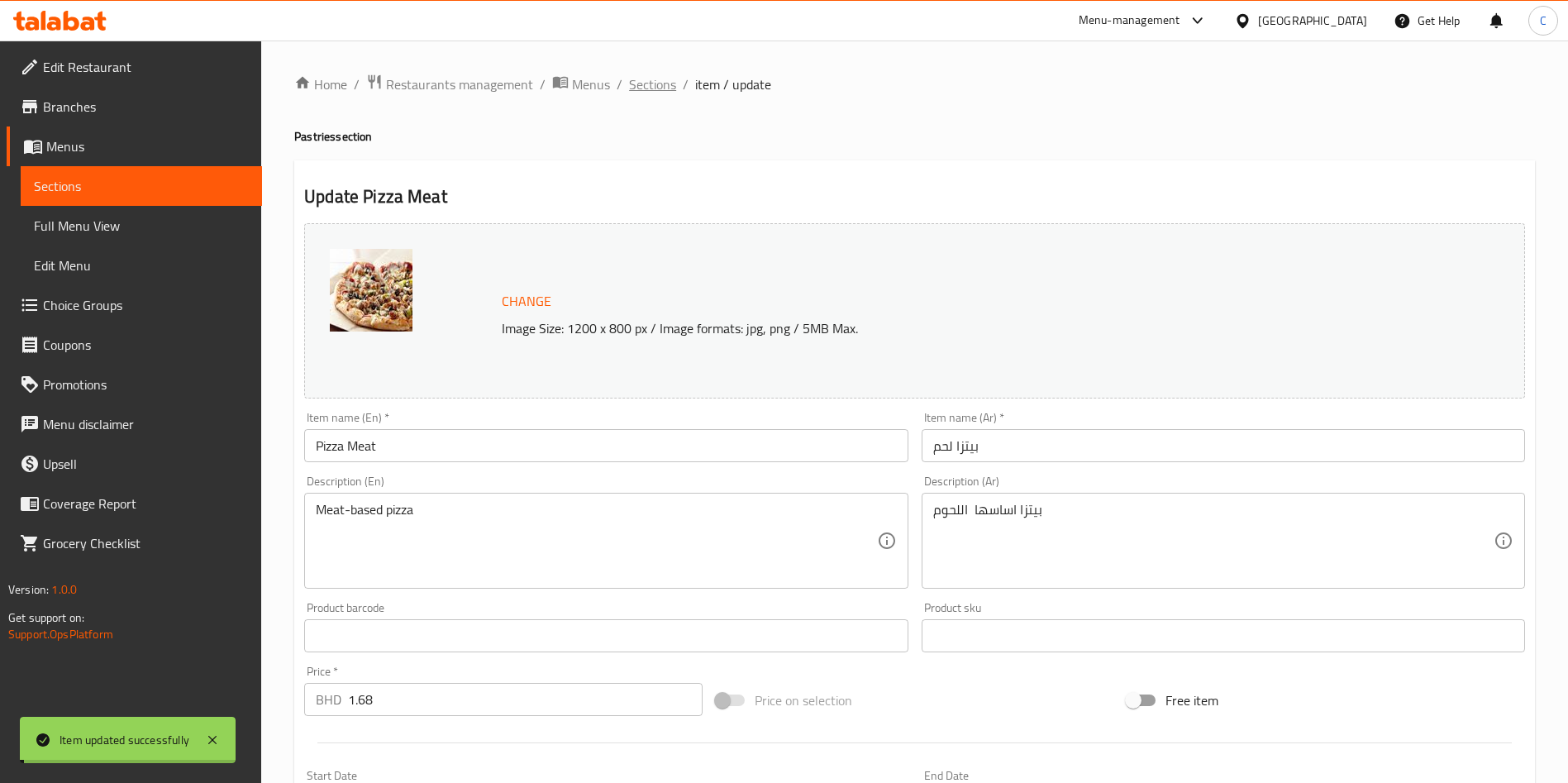
click at [660, 82] on span "Sections" at bounding box center [653, 84] width 47 height 20
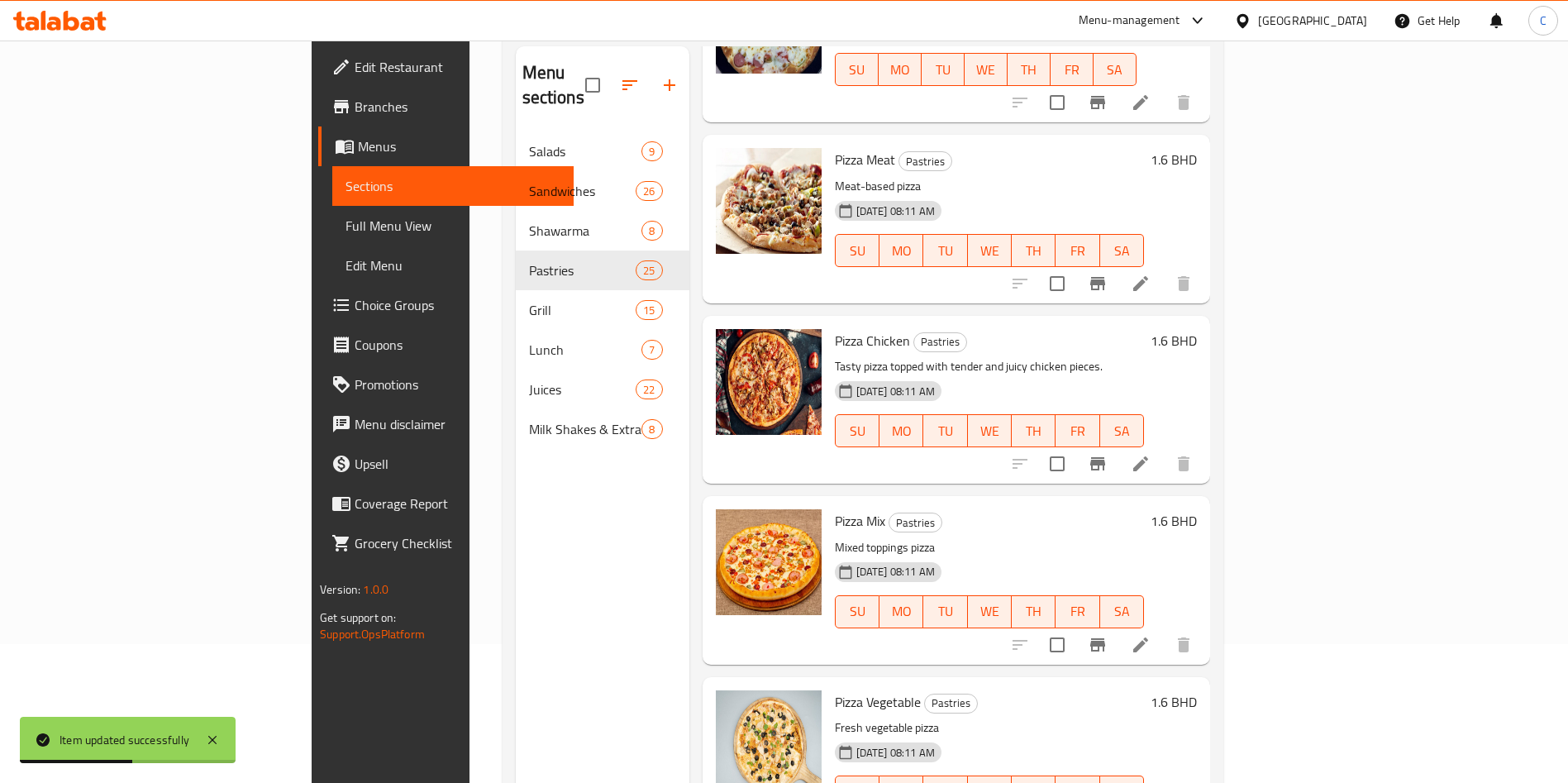
scroll to position [232, 0]
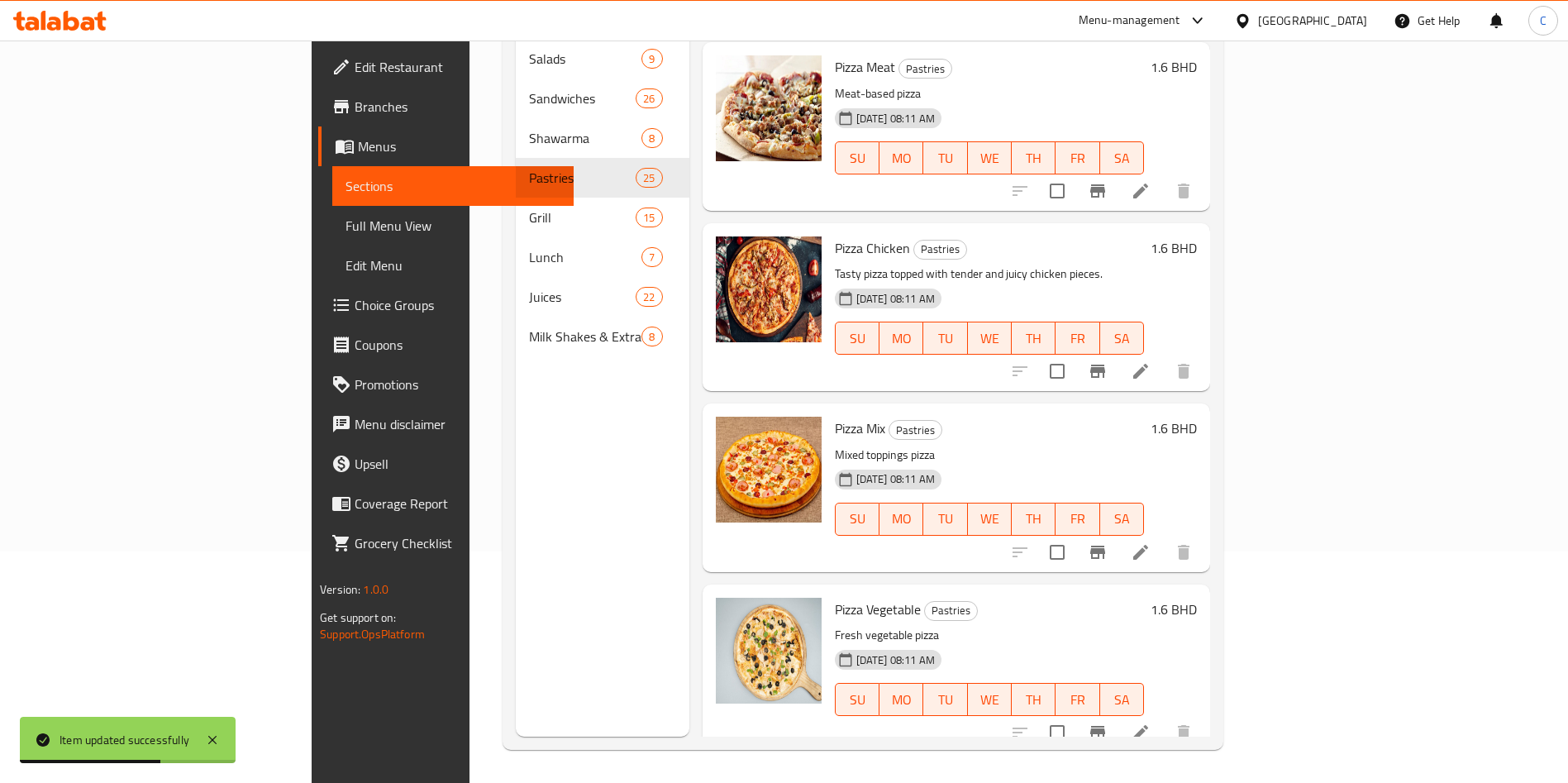
click at [1151, 362] on icon at bounding box center [1141, 372] width 20 height 20
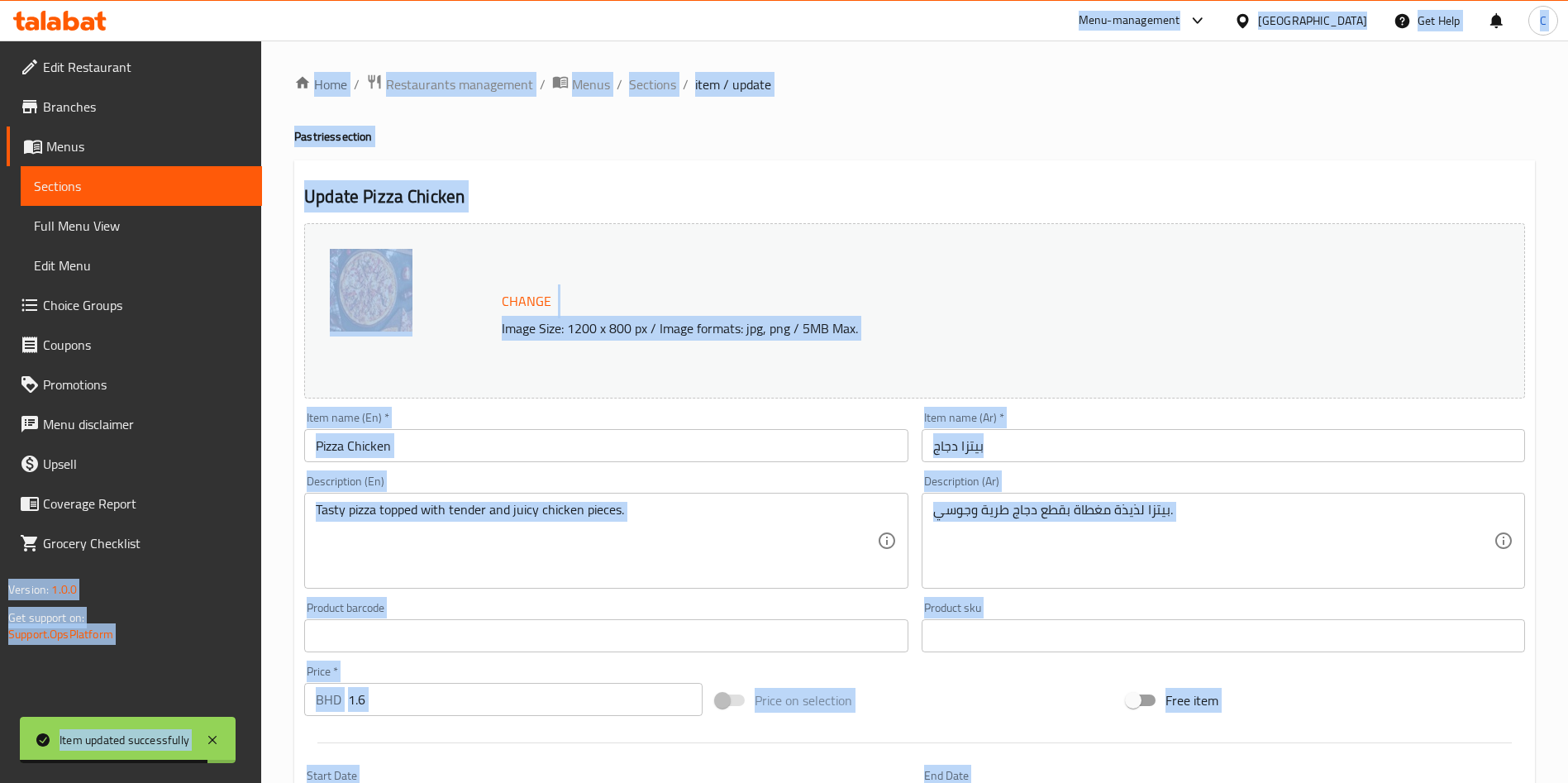
click at [555, 693] on input "1.6" at bounding box center [525, 700] width 355 height 33
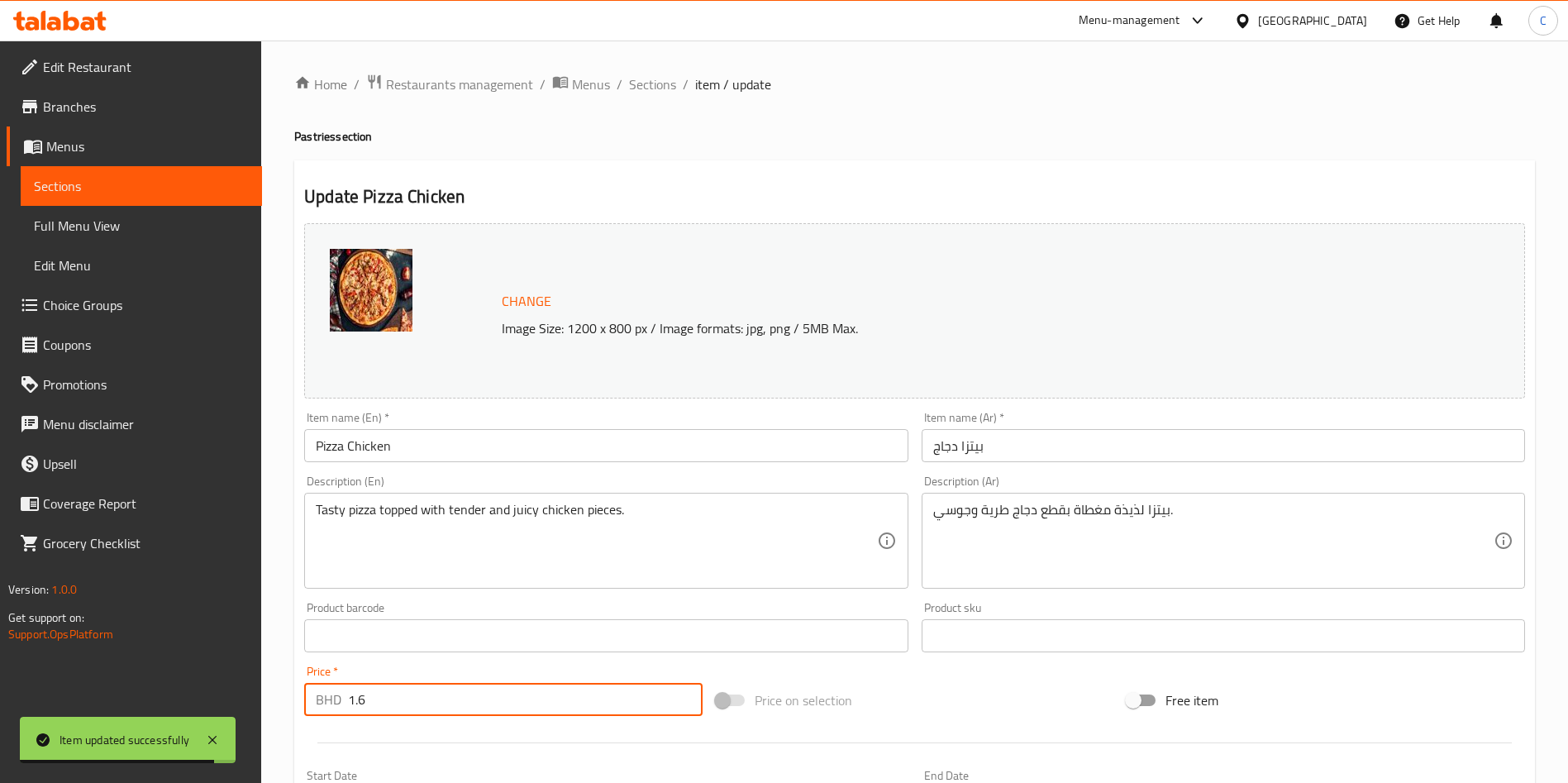
click at [555, 693] on input "1.6" at bounding box center [525, 700] width 355 height 33
paste input "8"
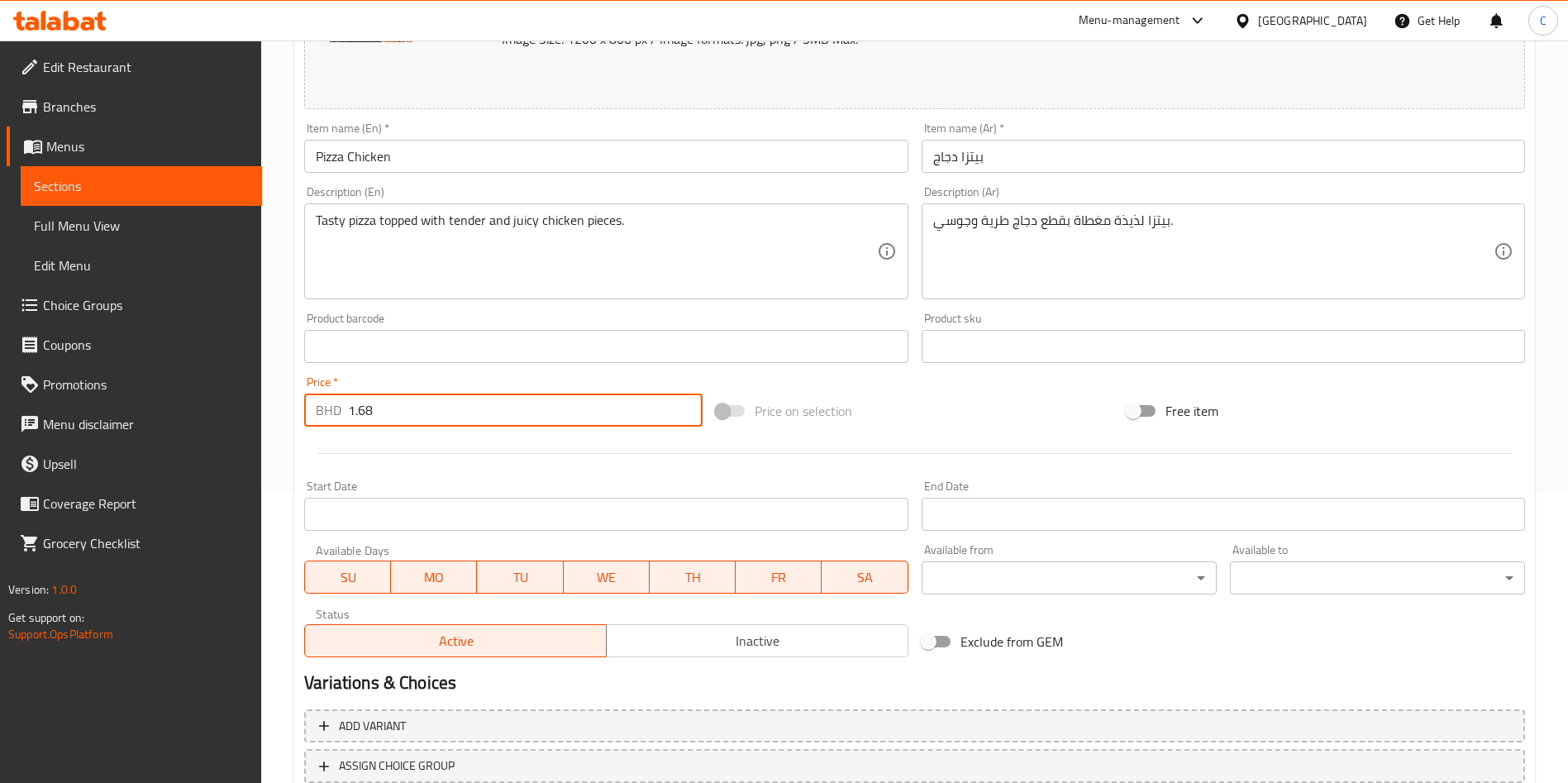
scroll to position [409, 0]
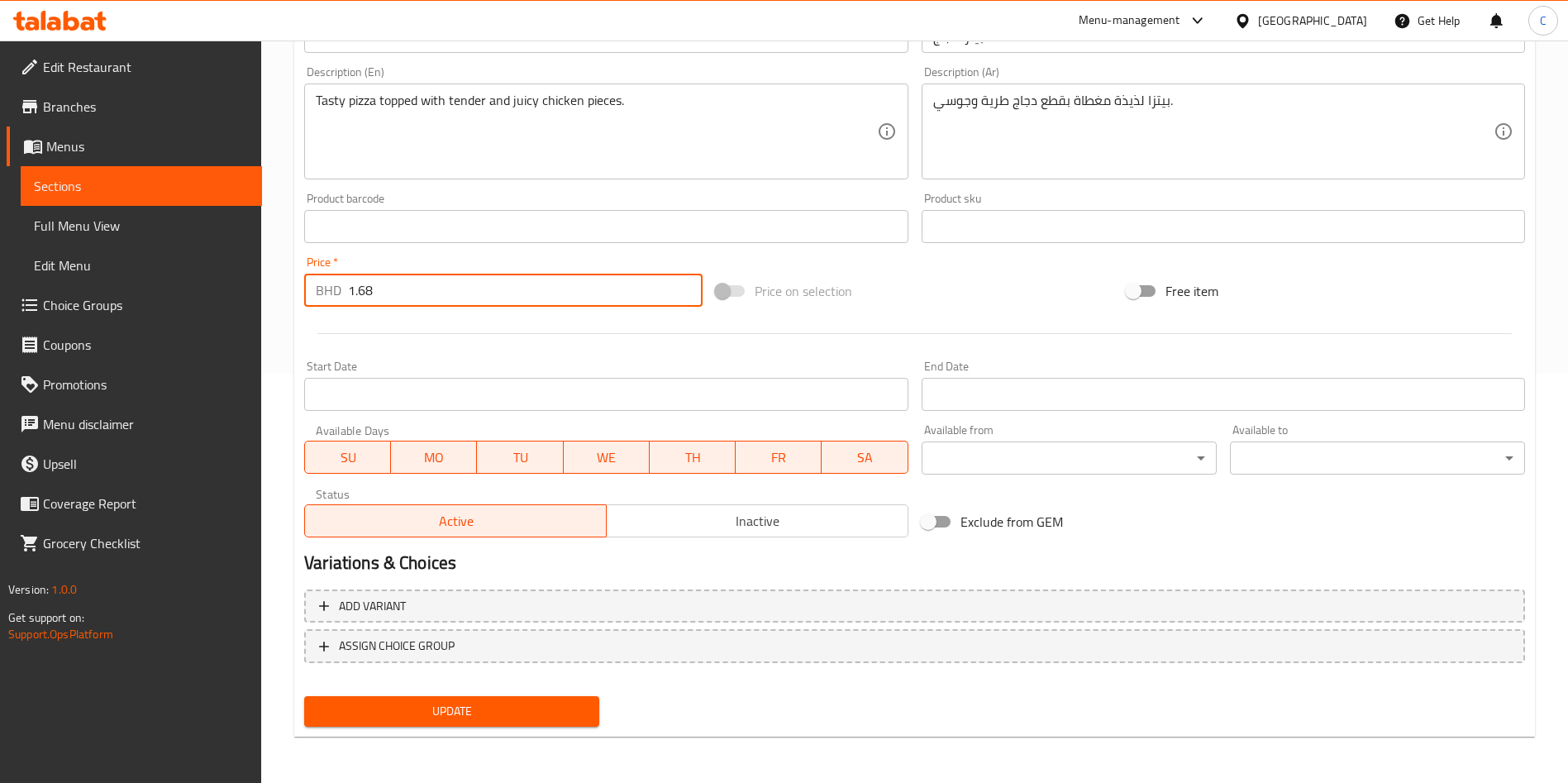
type input "1.68"
click at [541, 705] on span "Update" at bounding box center [451, 711] width 269 height 21
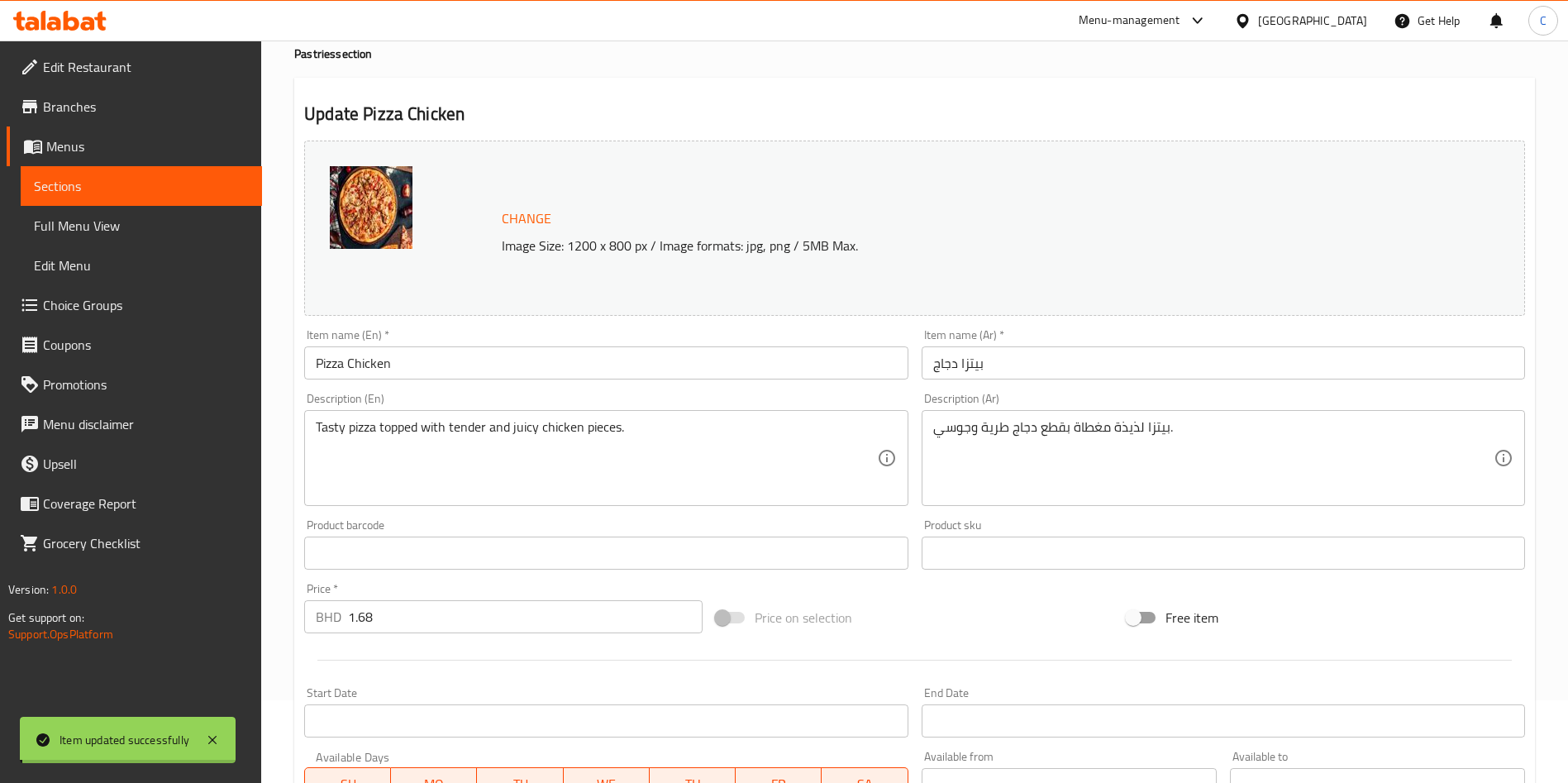
scroll to position [0, 0]
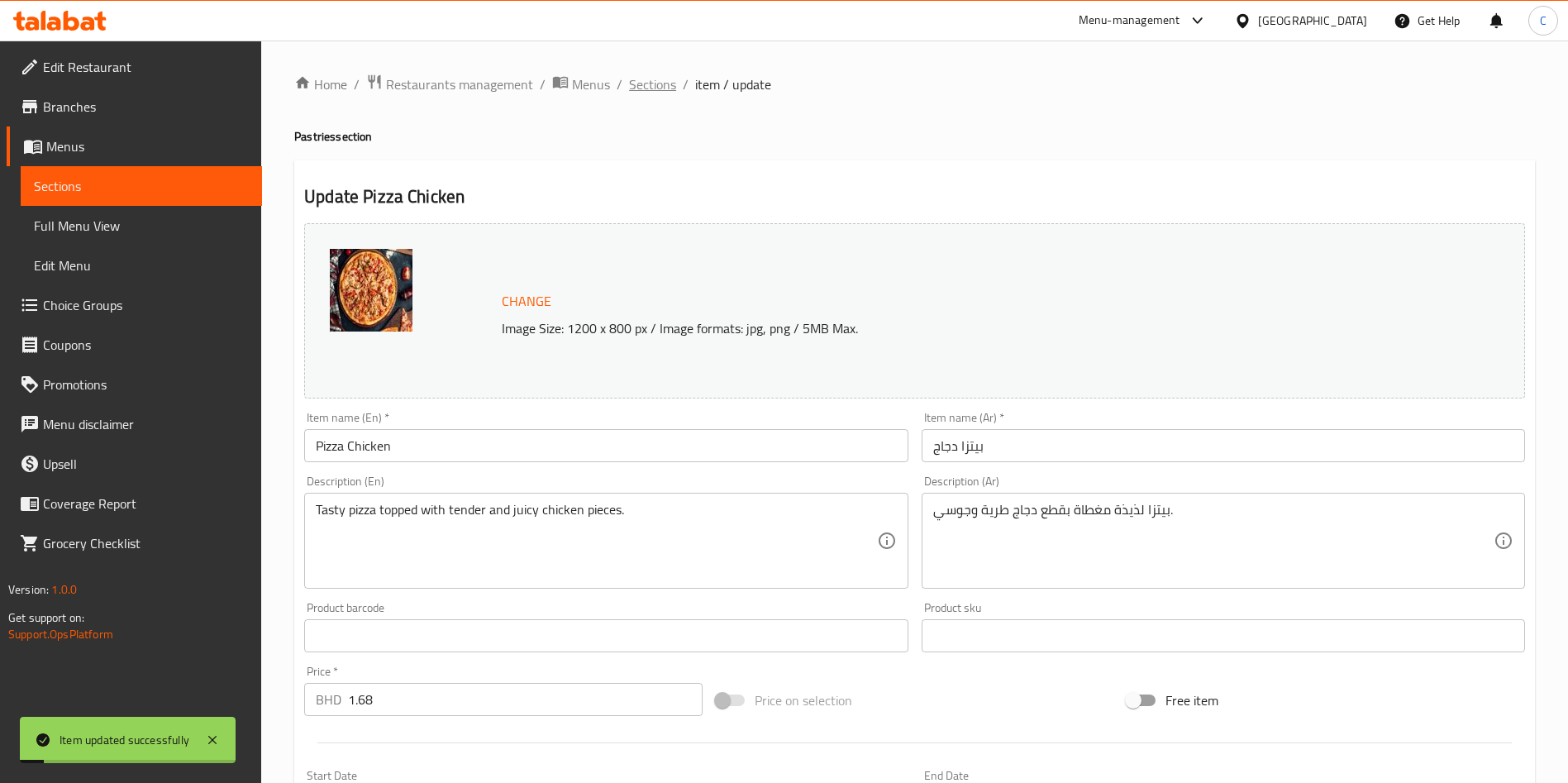
click at [657, 82] on span "Sections" at bounding box center [653, 84] width 47 height 20
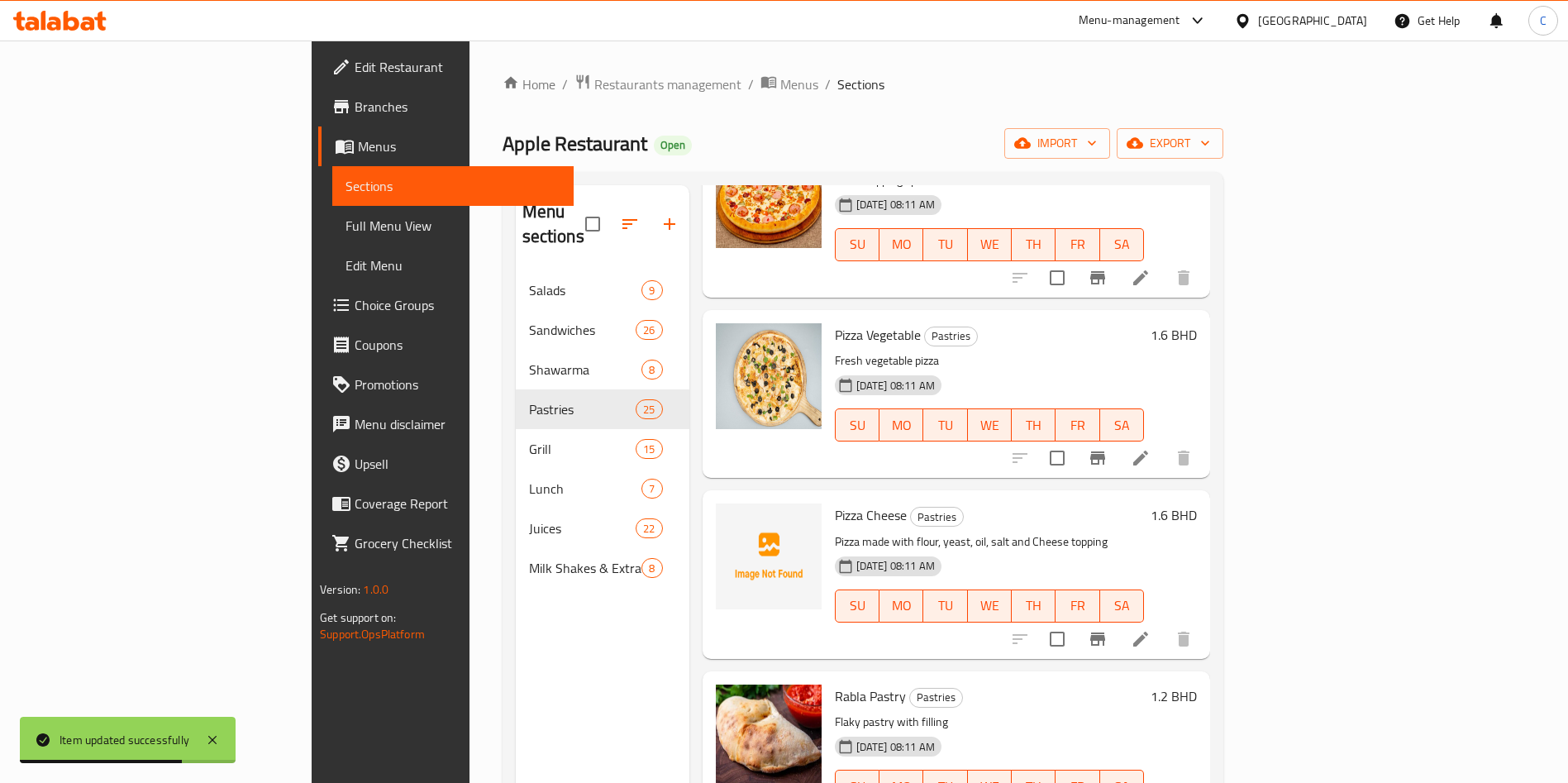
scroll to position [1364, 0]
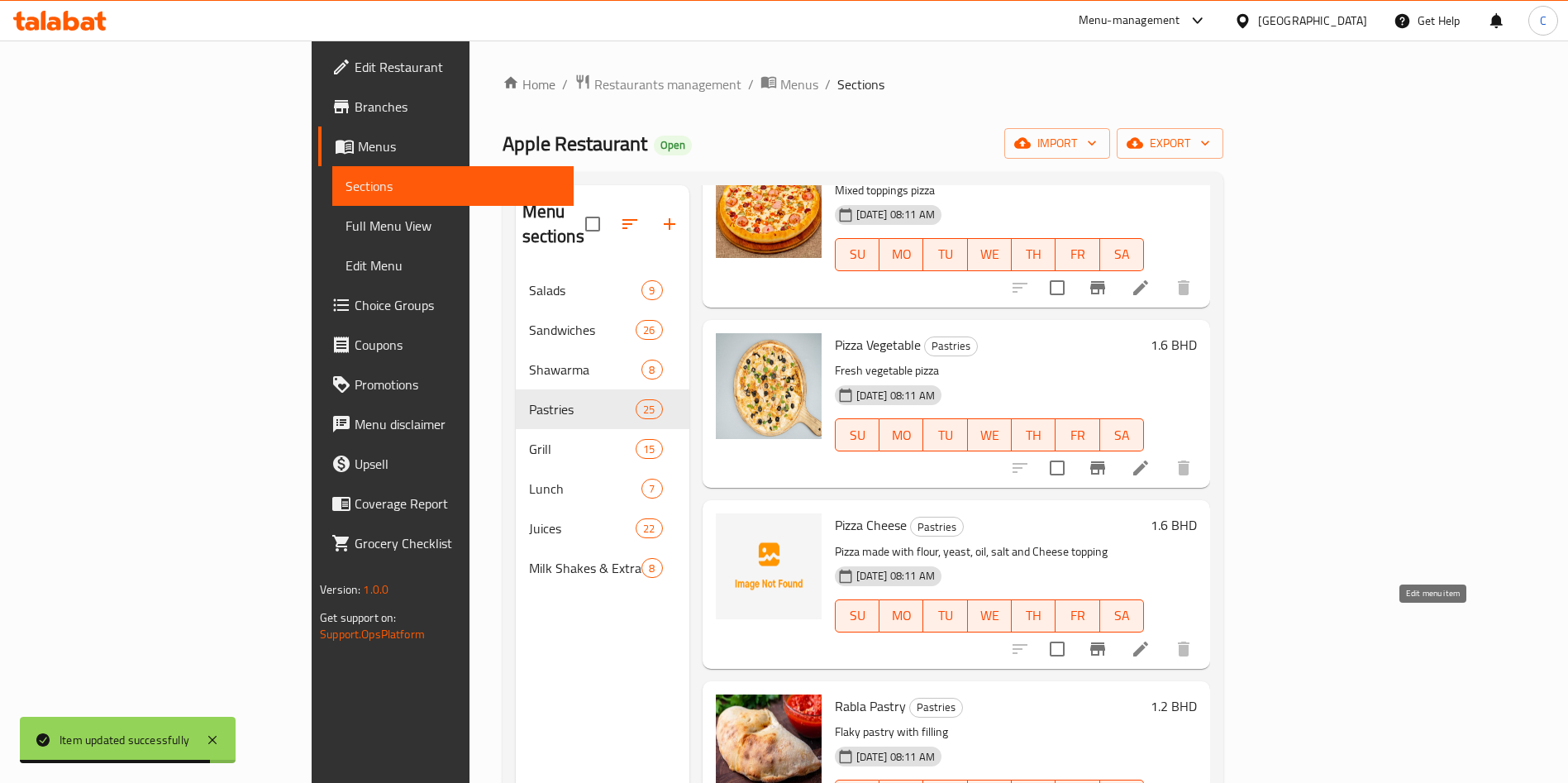
click at [1151, 639] on icon at bounding box center [1141, 649] width 20 height 20
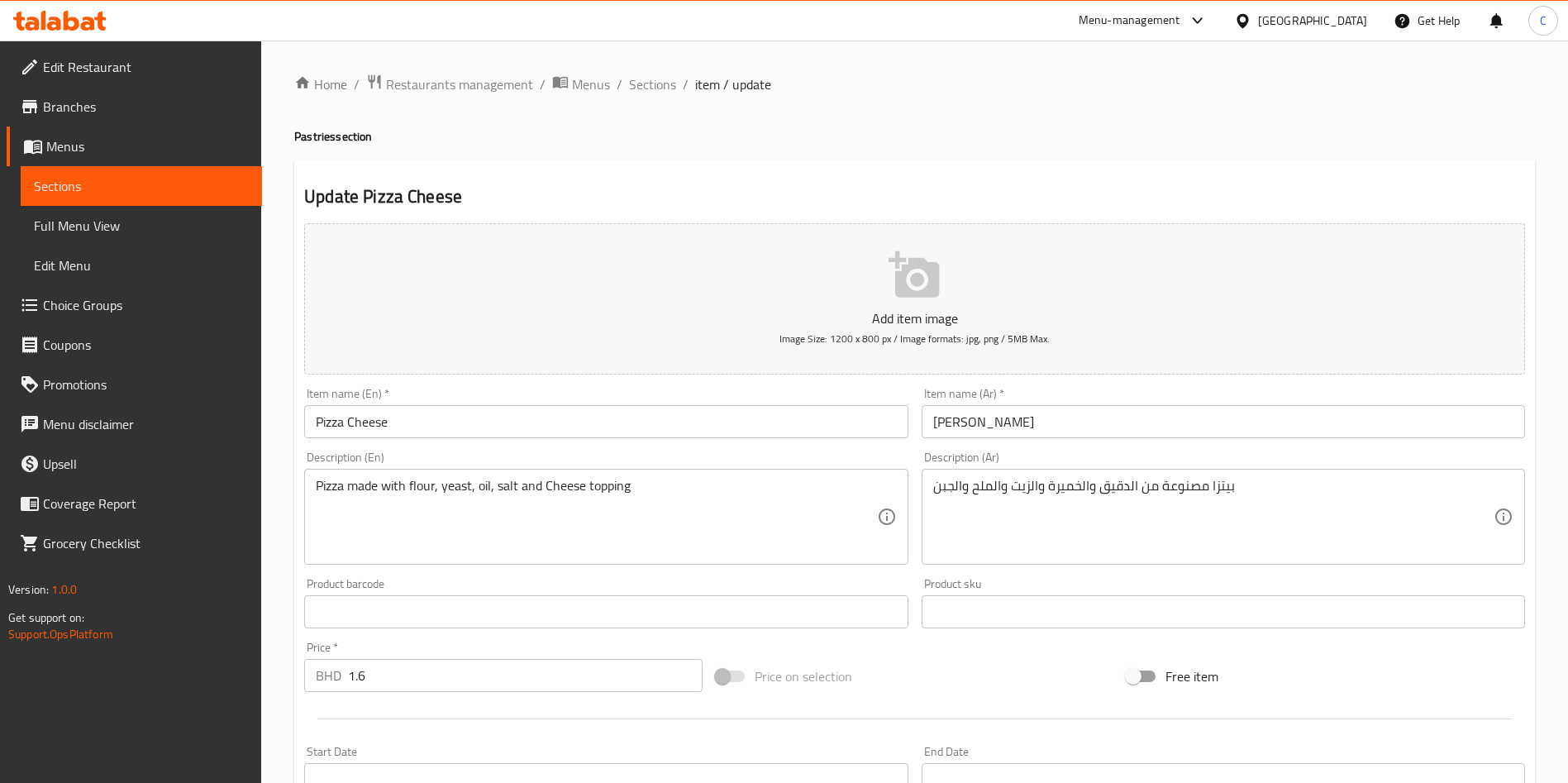
click at [546, 684] on input "1.6" at bounding box center [525, 676] width 355 height 33
paste input "8"
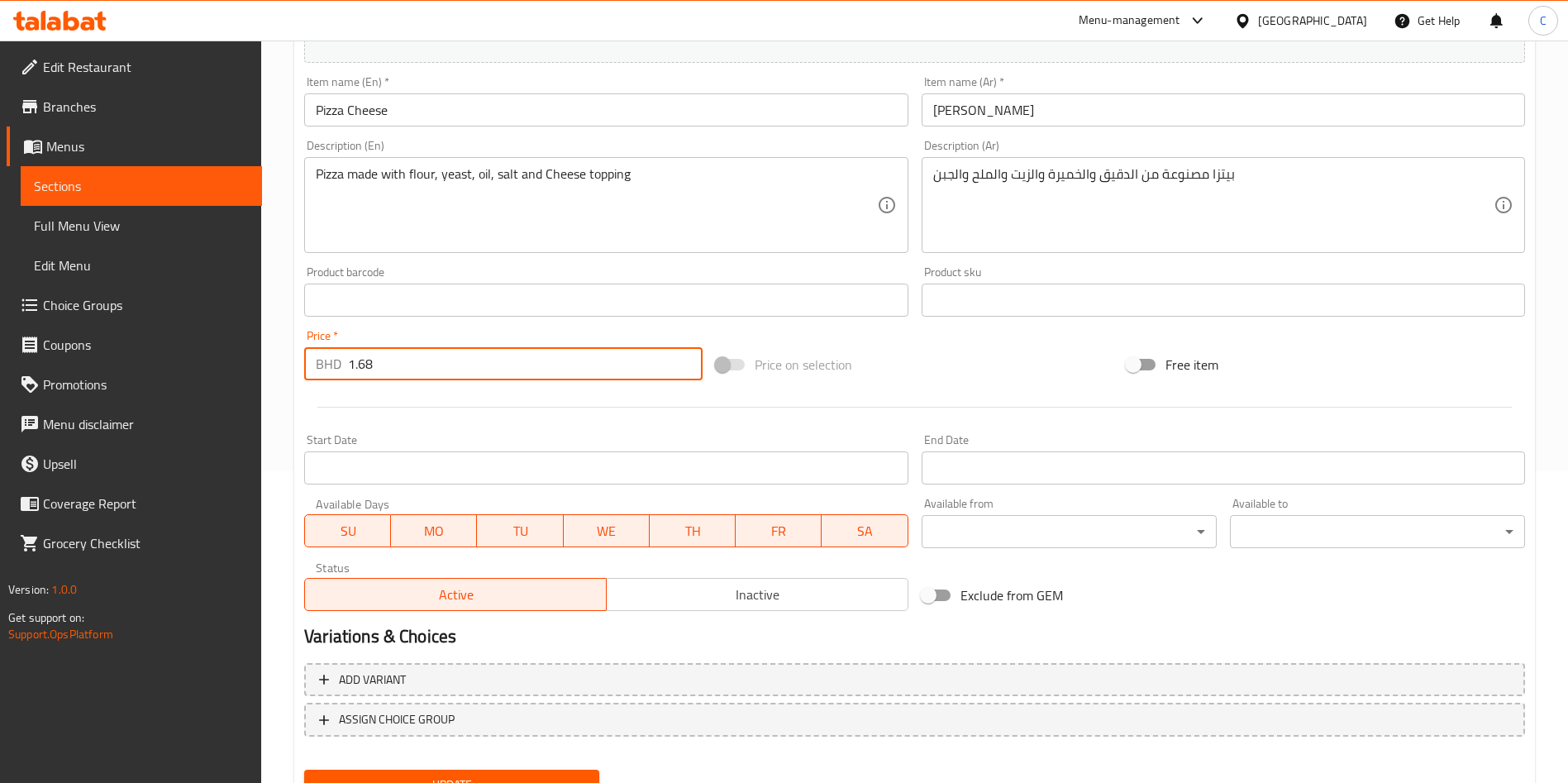
scroll to position [386, 0]
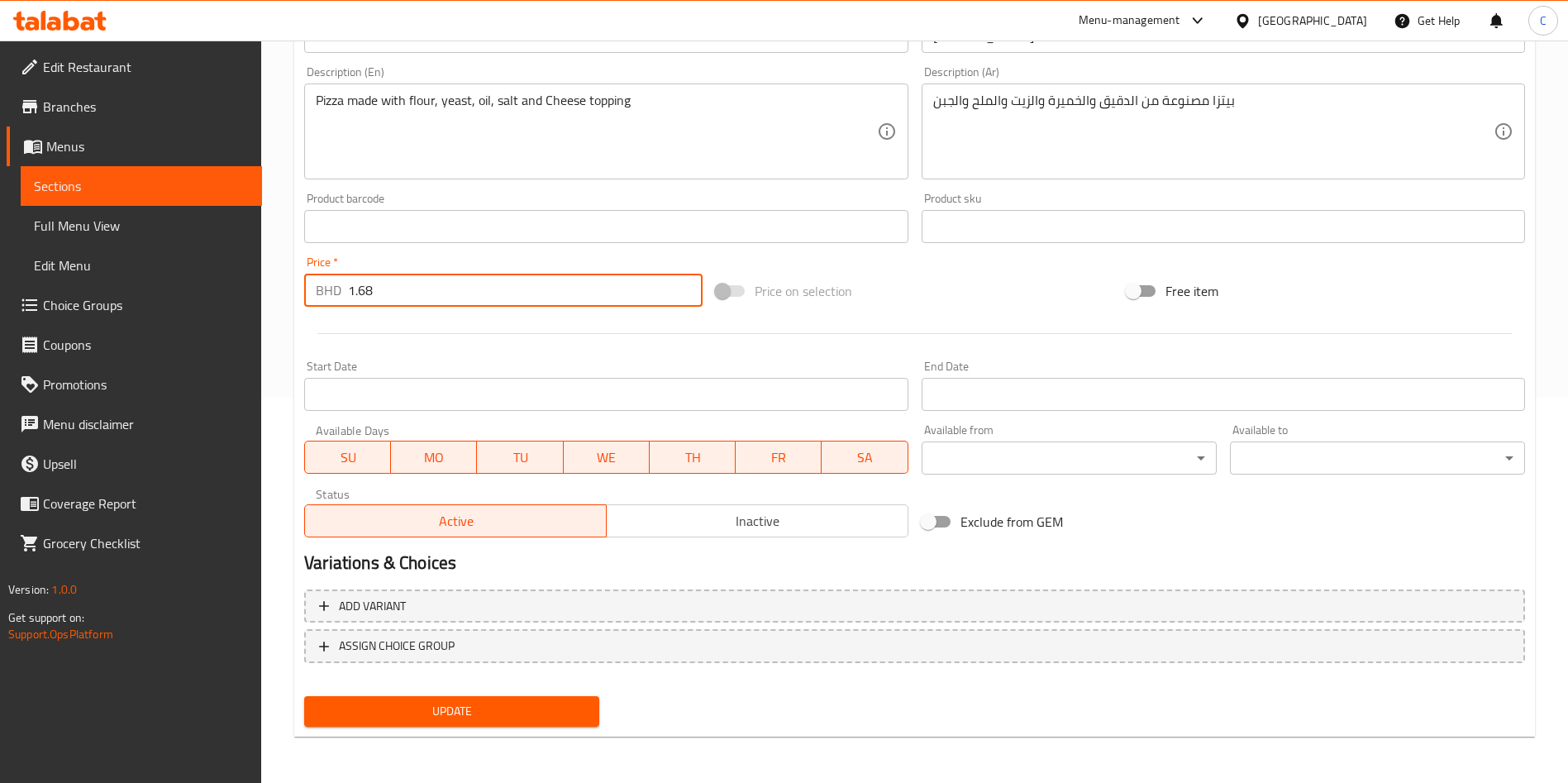
type input "1.68"
click at [518, 711] on span "Update" at bounding box center [451, 711] width 269 height 21
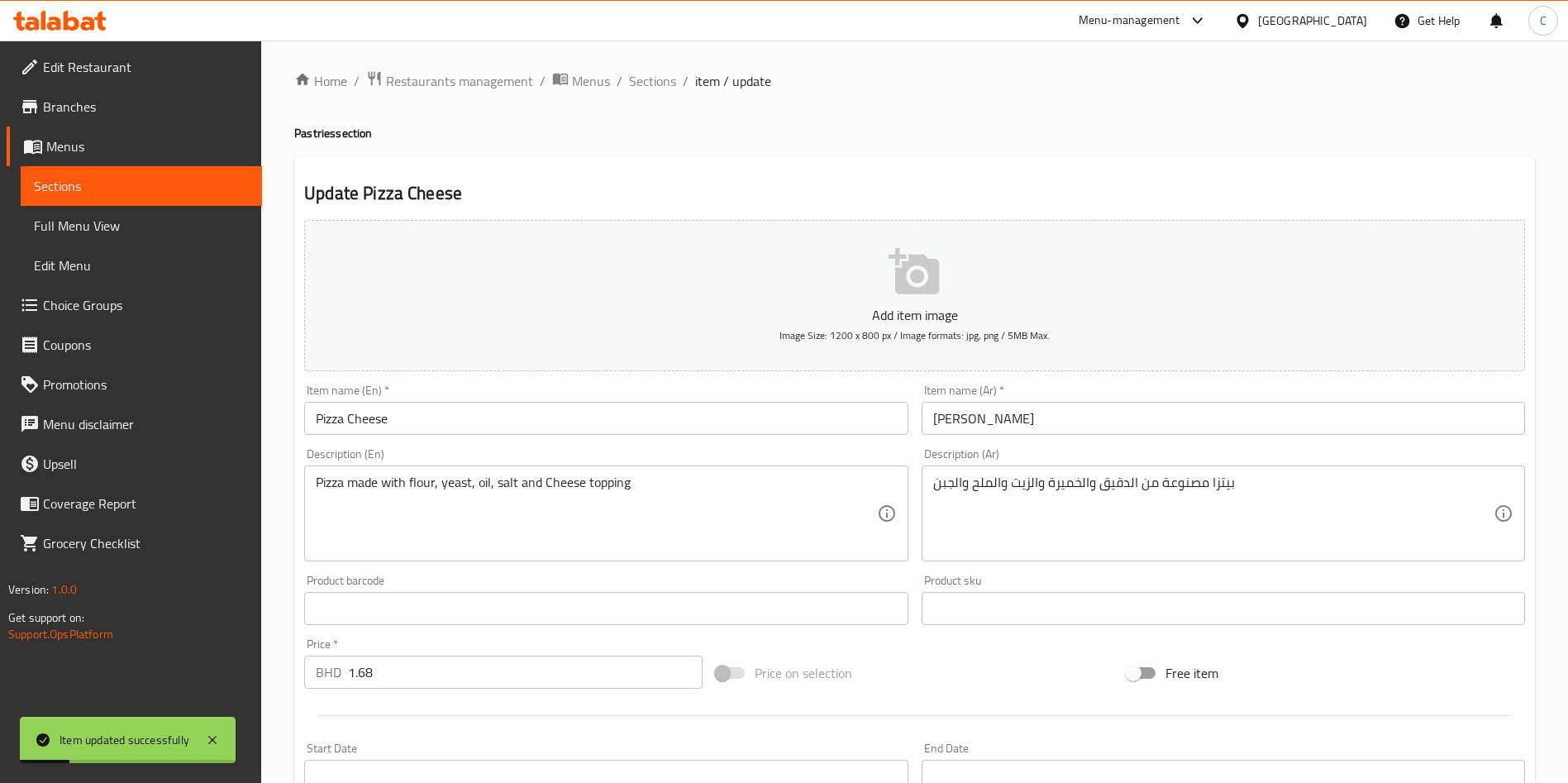
scroll to position [0, 0]
click at [664, 89] on span "Sections" at bounding box center [653, 84] width 47 height 20
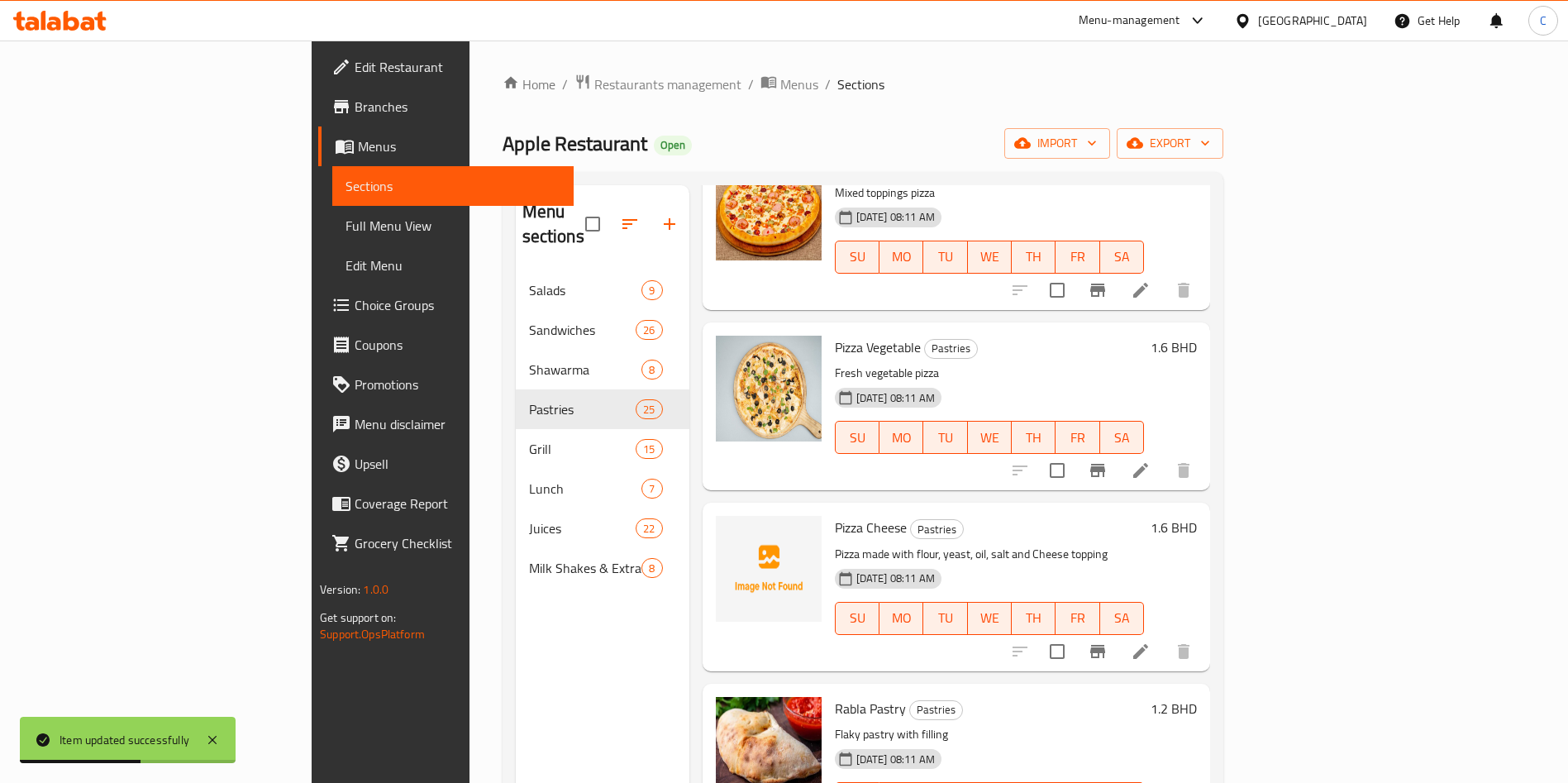
scroll to position [1364, 0]
click at [1164, 453] on li at bounding box center [1141, 468] width 47 height 30
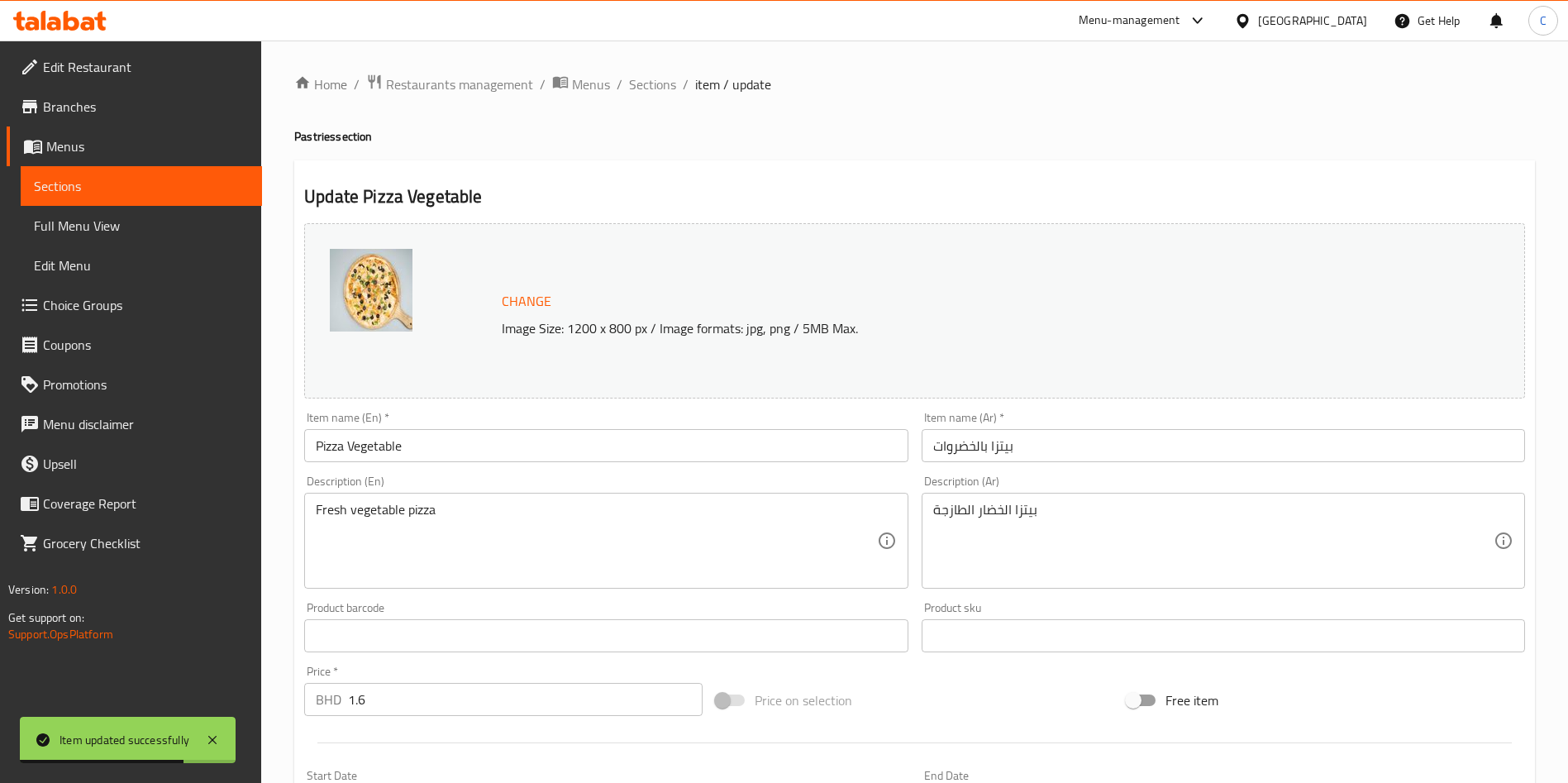
click at [495, 701] on input "1.6" at bounding box center [525, 700] width 355 height 33
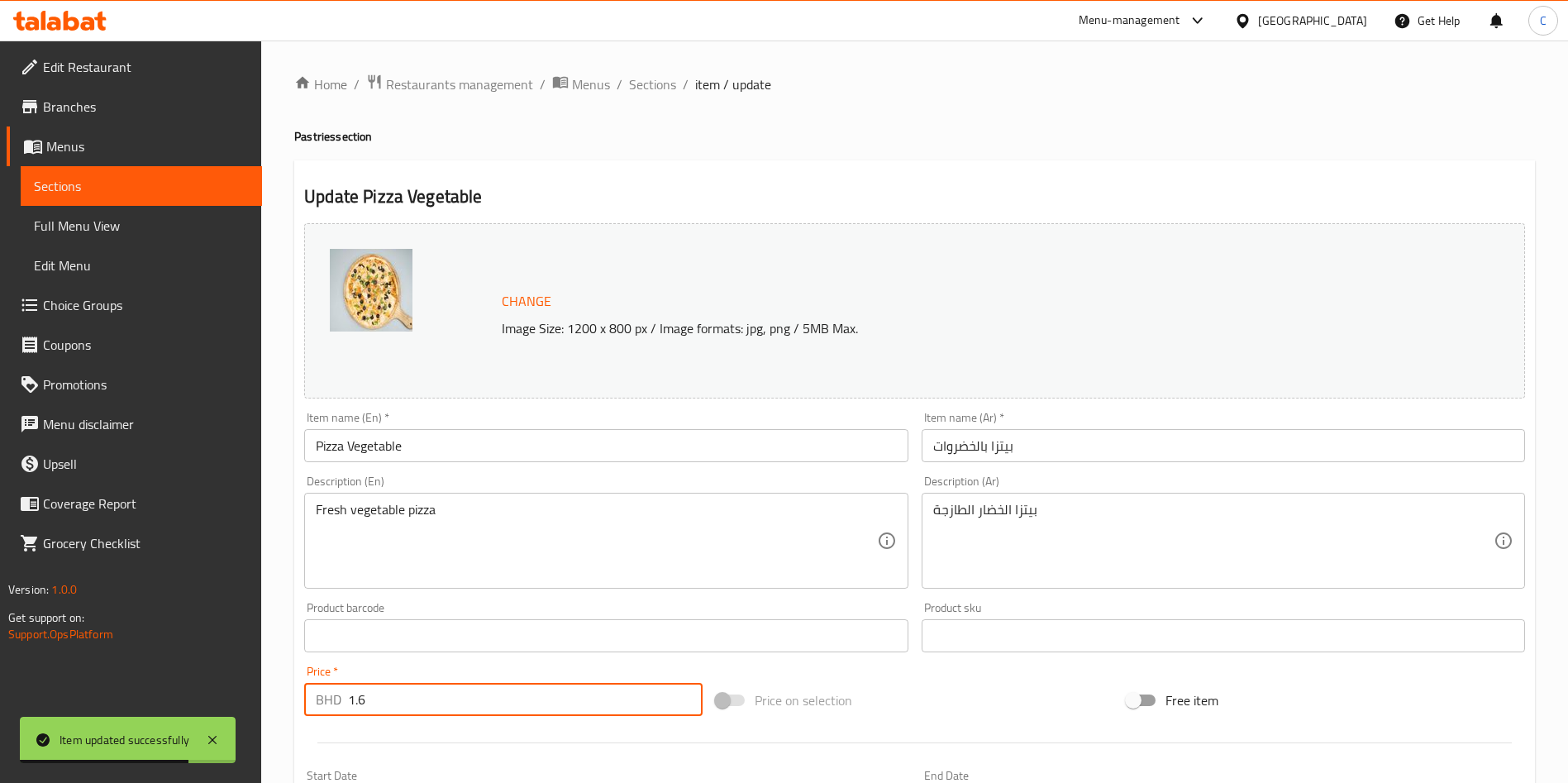
paste input "168"
drag, startPoint x: 495, startPoint y: 702, endPoint x: 138, endPoint y: 682, distance: 357.6
click at [138, 682] on div "Edit Restaurant Branches Menus Sections Full Menu View Edit Menu Choice Groups …" at bounding box center [784, 616] width 1568 height 1152
paste input "number"
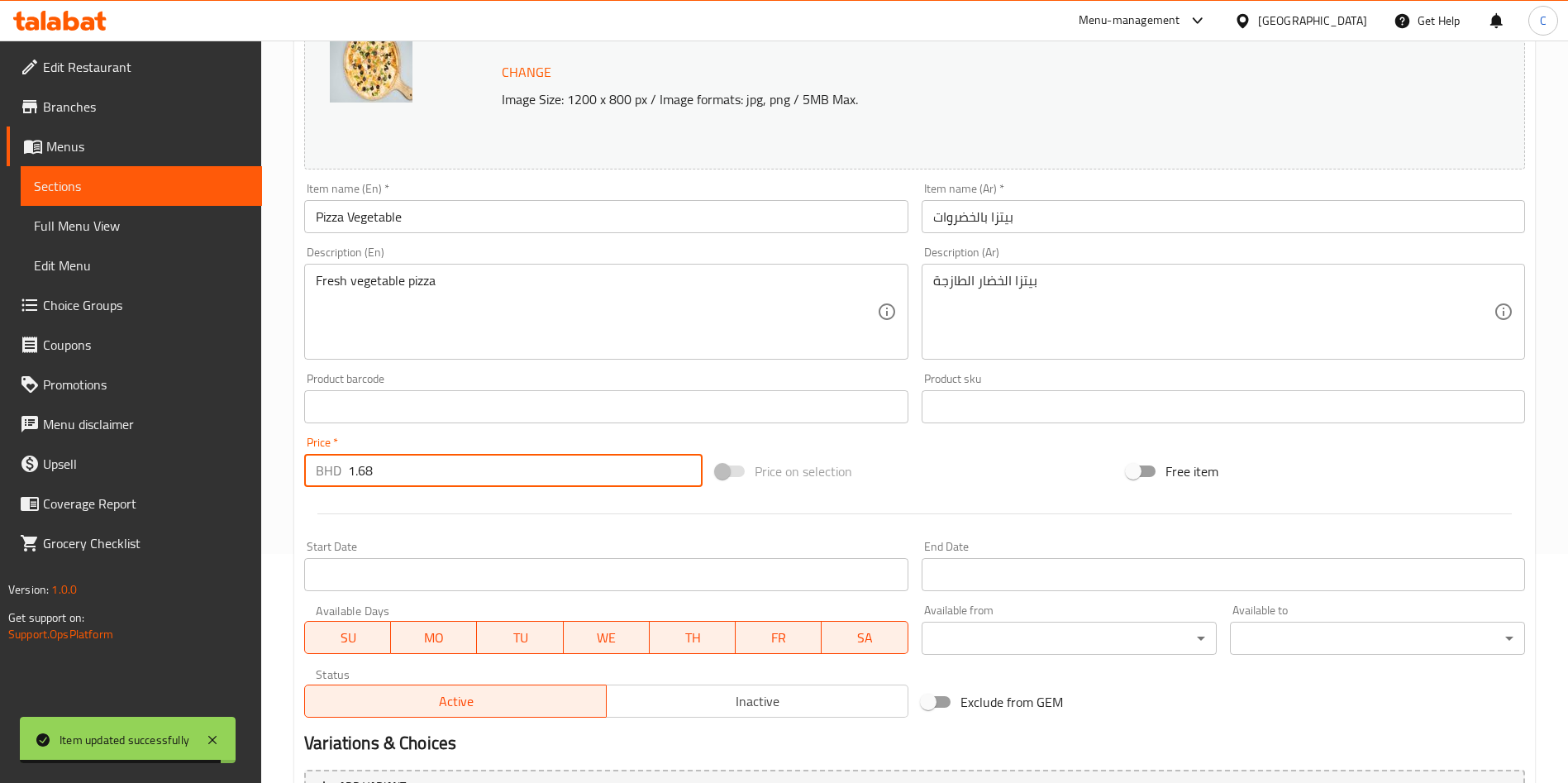
scroll to position [409, 0]
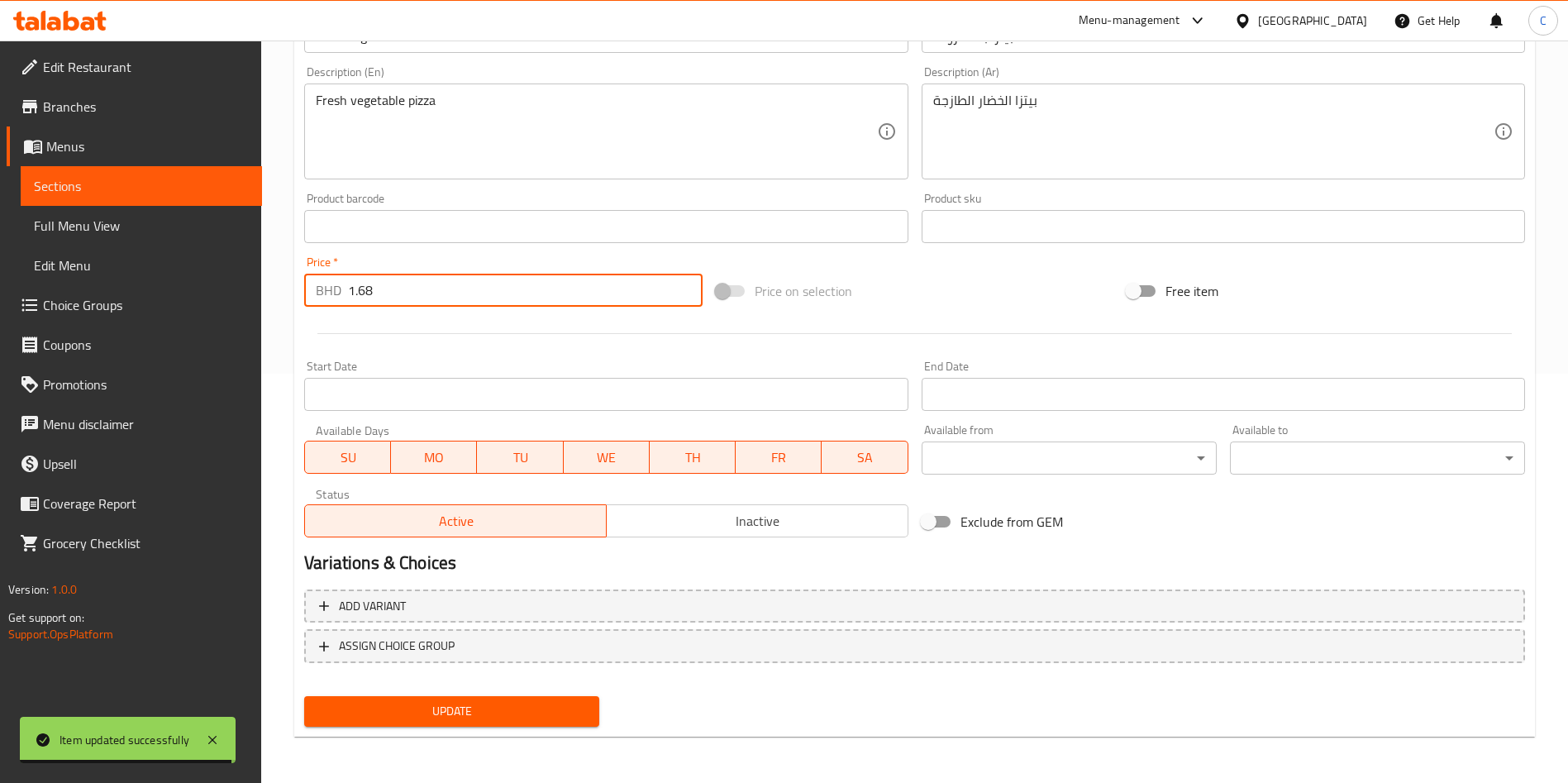
type input "1.68"
click at [443, 717] on span "Update" at bounding box center [451, 711] width 269 height 21
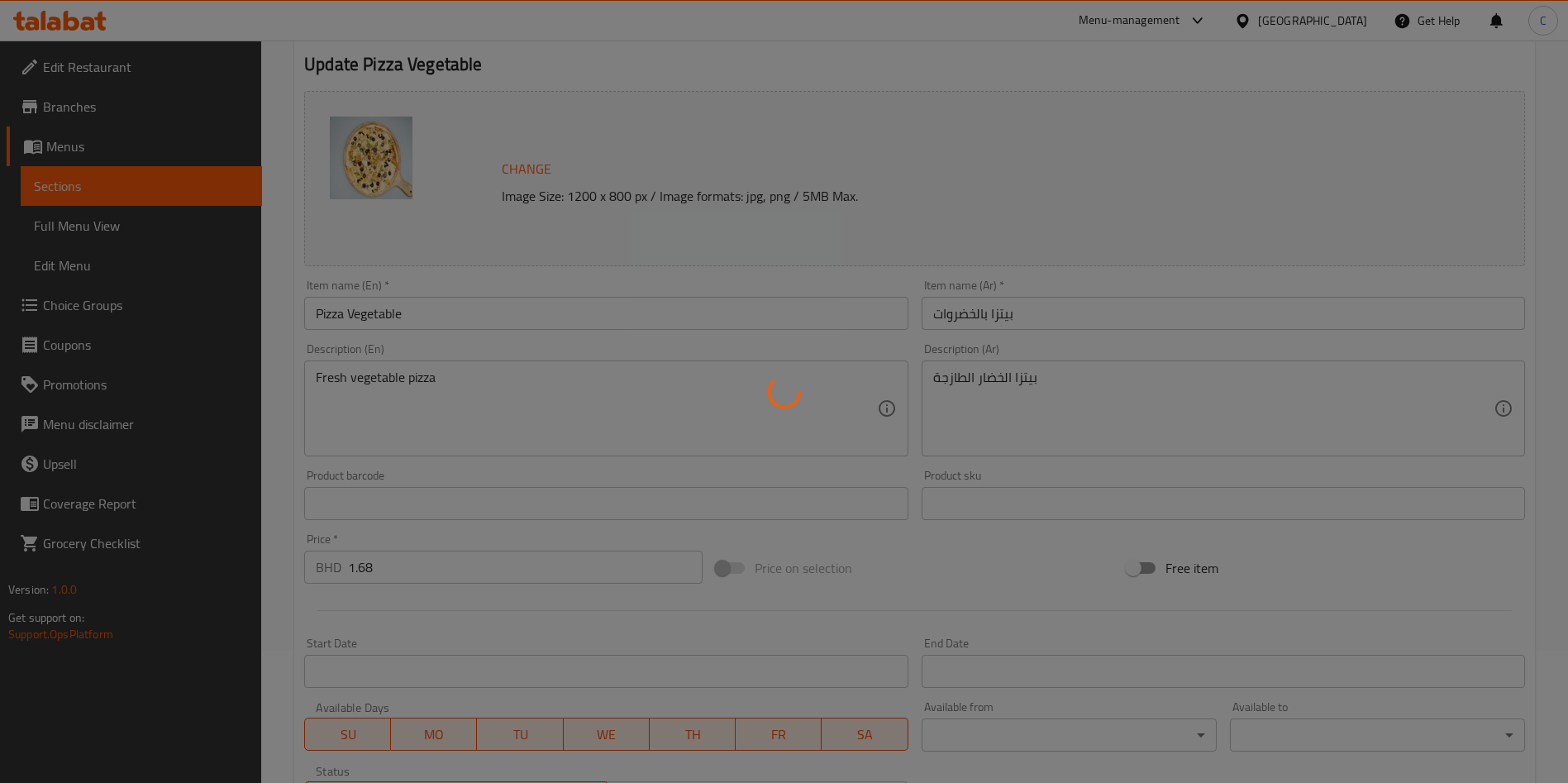
scroll to position [0, 0]
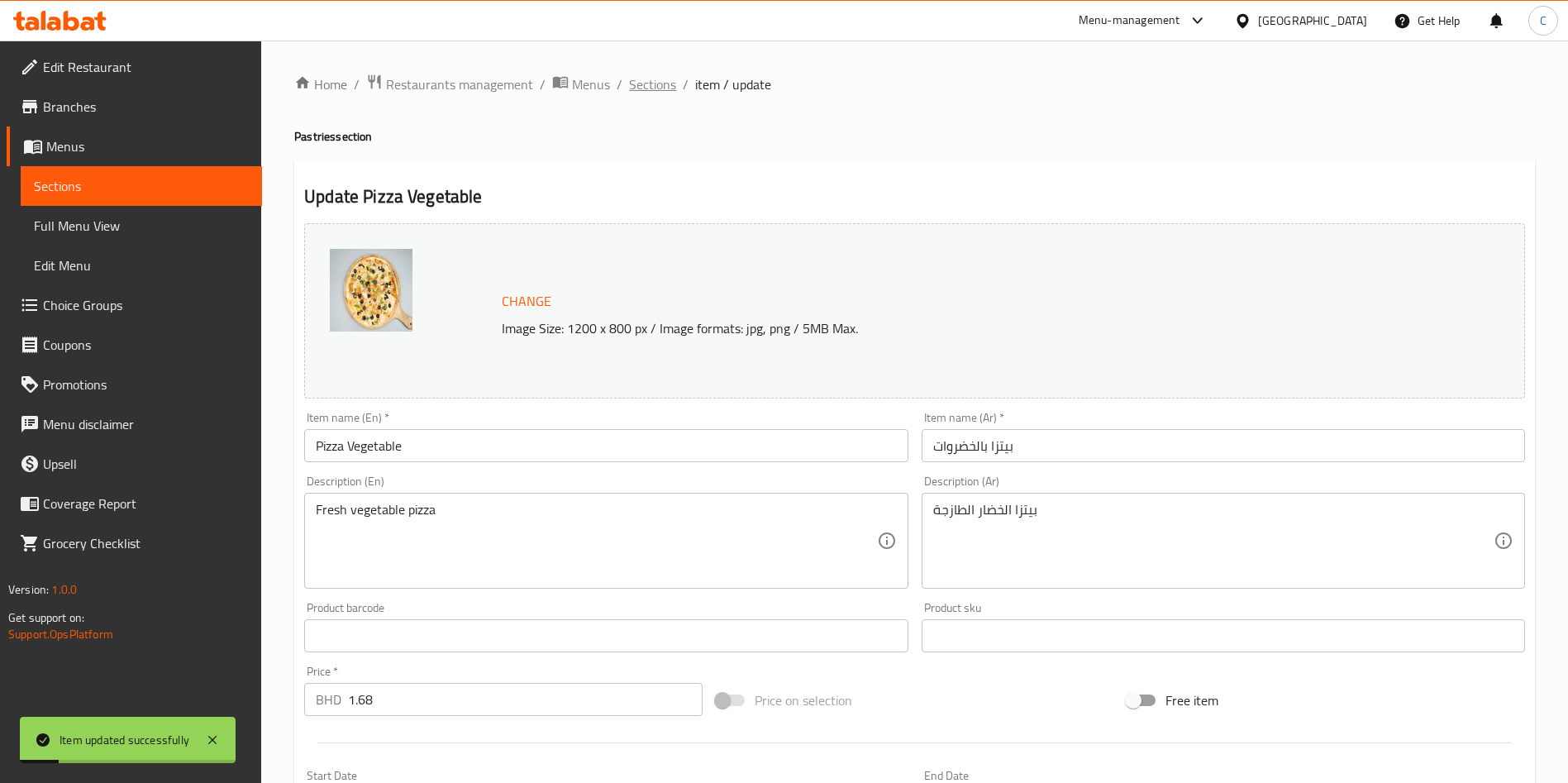
click at [659, 92] on span "Sections" at bounding box center [653, 84] width 47 height 20
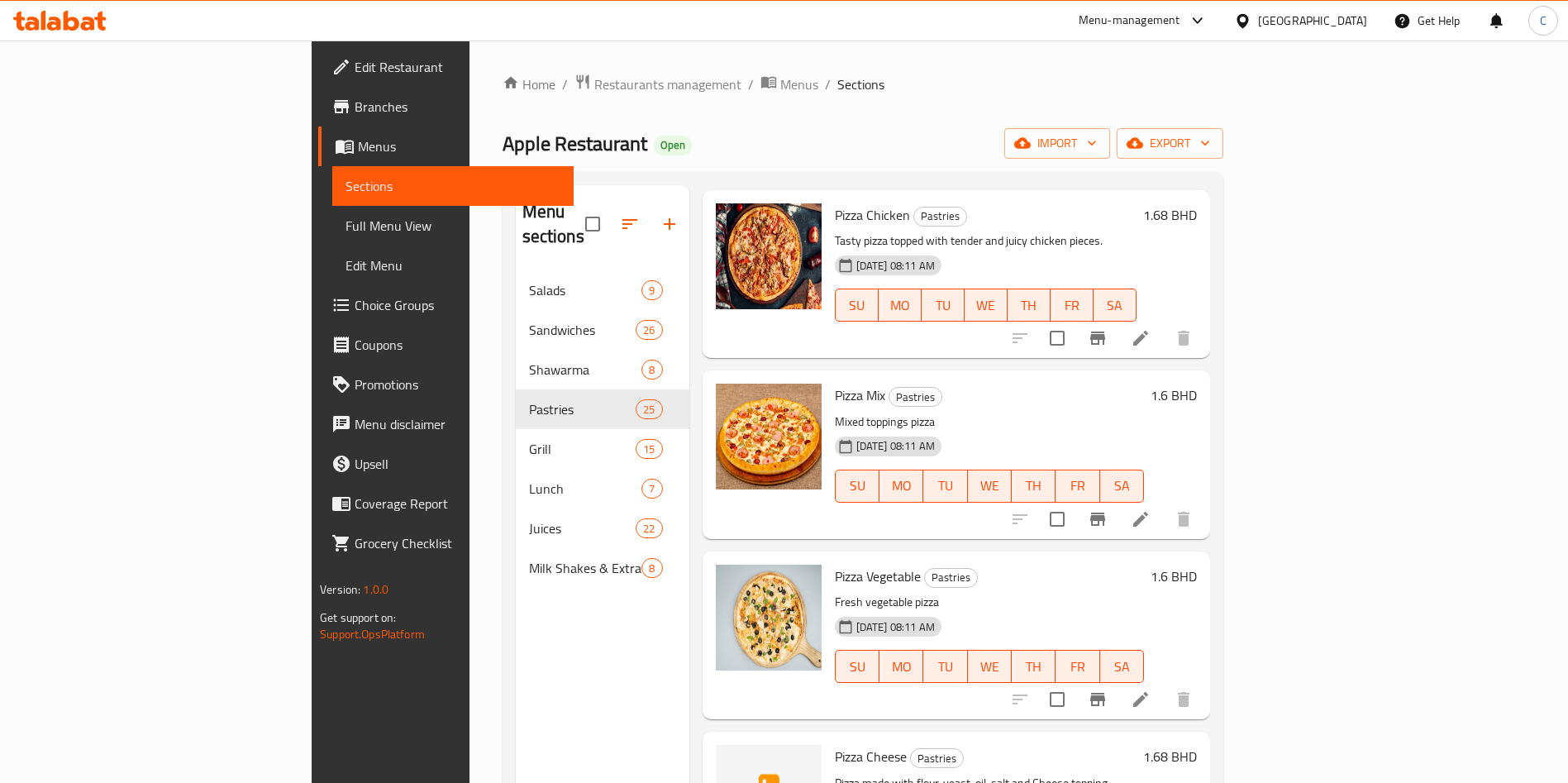
scroll to position [1116, 0]
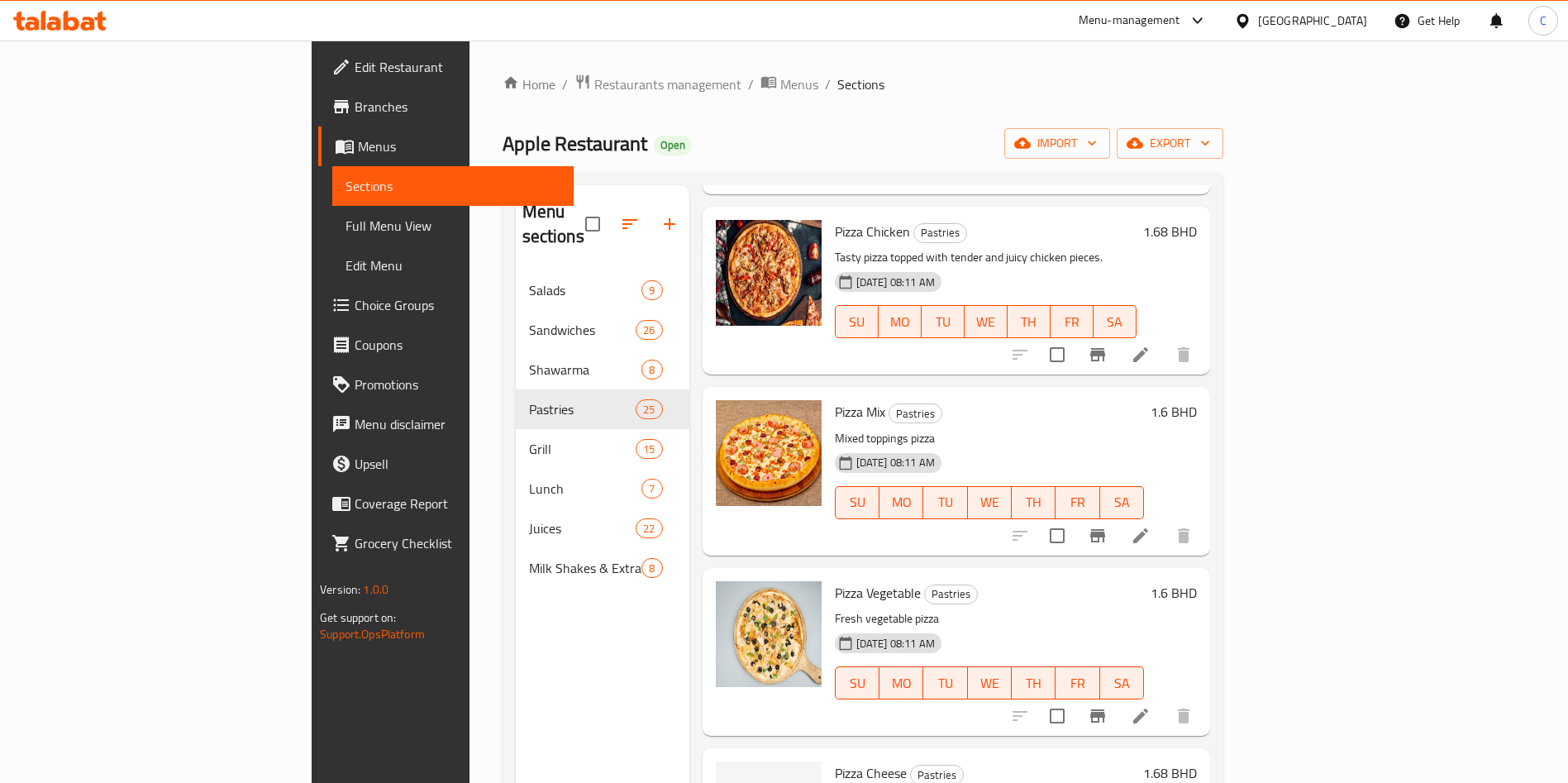
click at [1151, 526] on icon at bounding box center [1141, 536] width 20 height 20
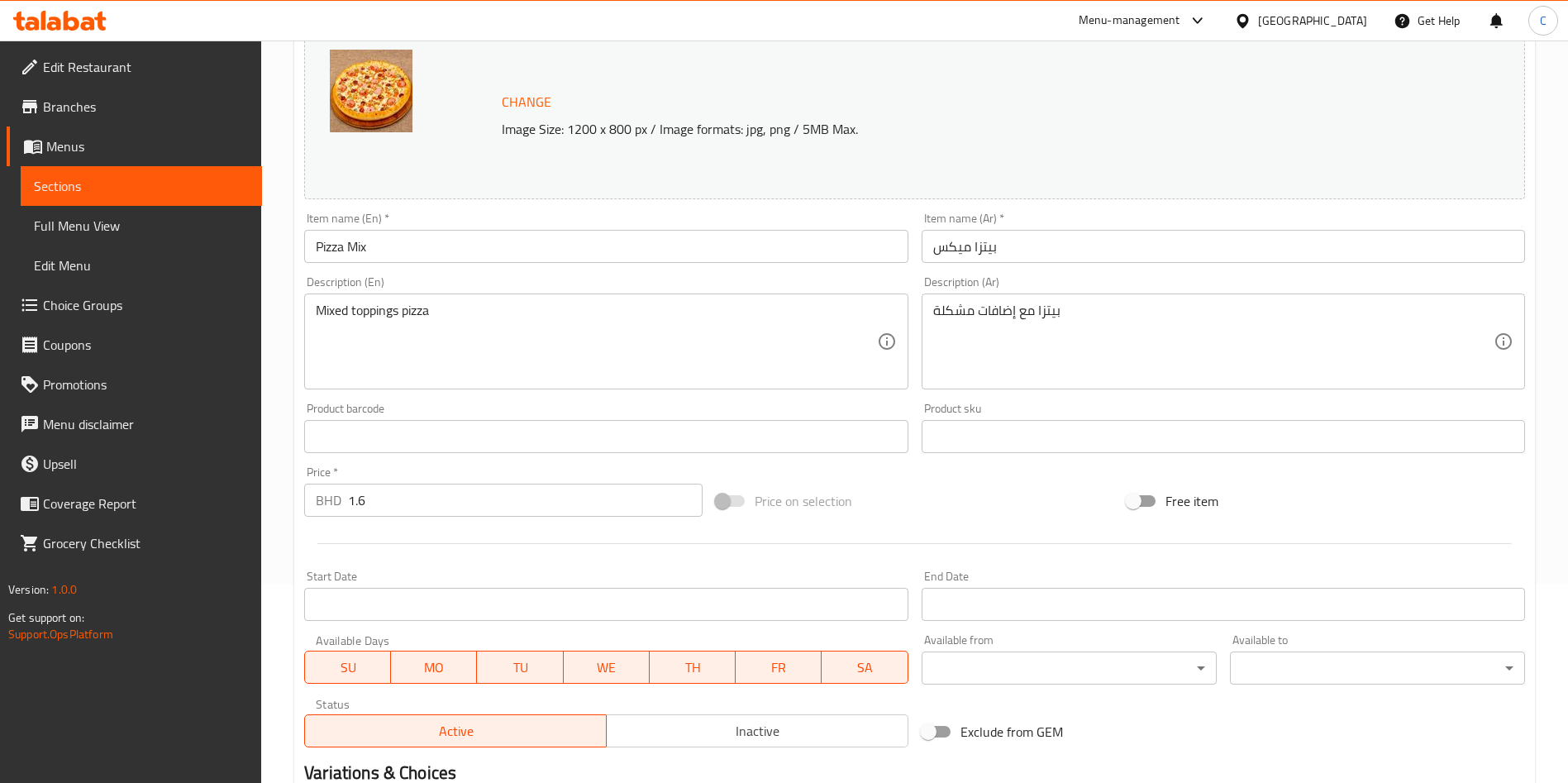
scroll to position [248, 0]
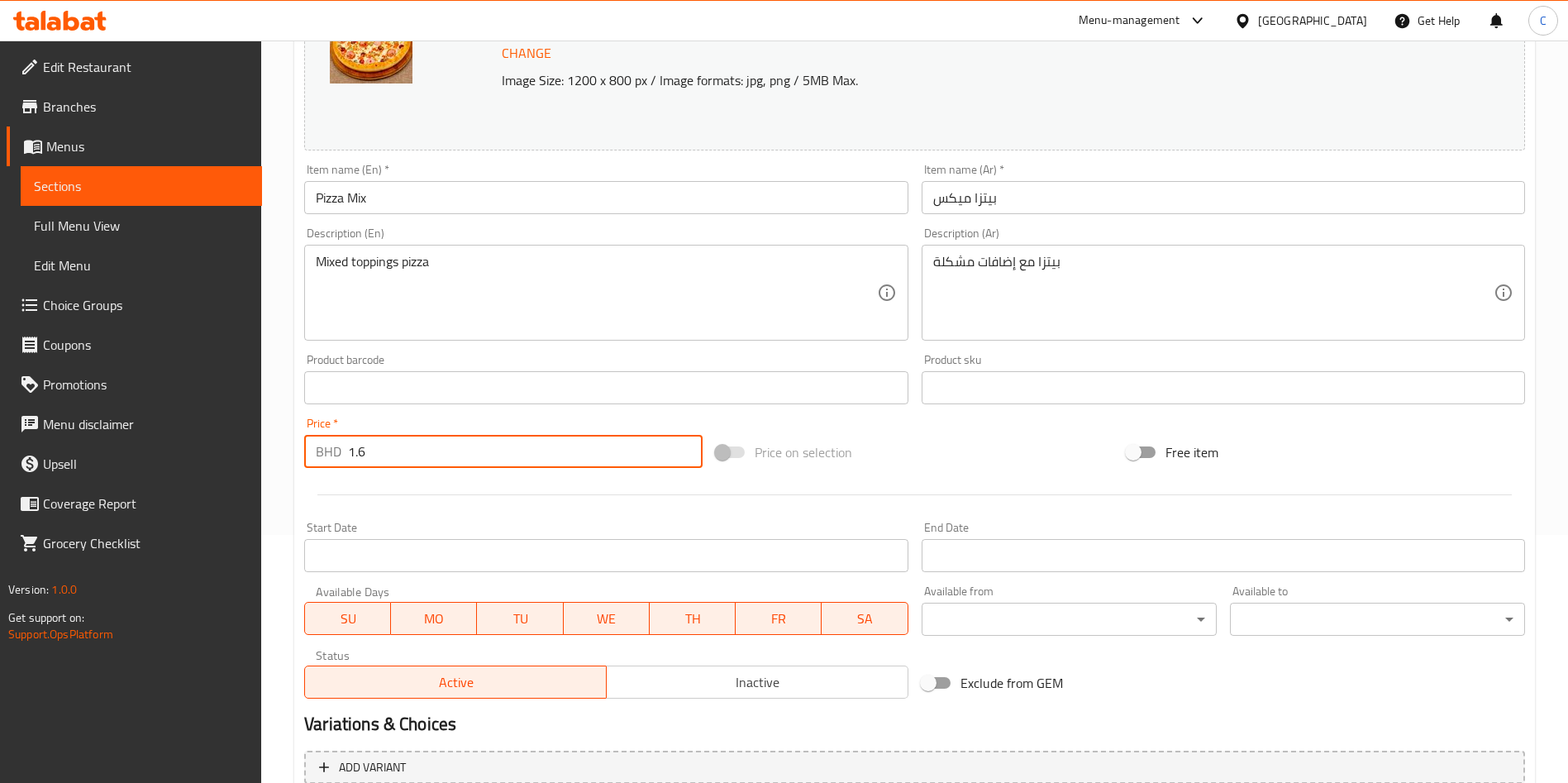
drag, startPoint x: 494, startPoint y: 443, endPoint x: 159, endPoint y: 374, distance: 342.0
click at [159, 374] on div "Edit Restaurant Branches Menus Sections Full Menu View Edit Menu Choice Groups …" at bounding box center [784, 368] width 1568 height 1152
paste input "8"
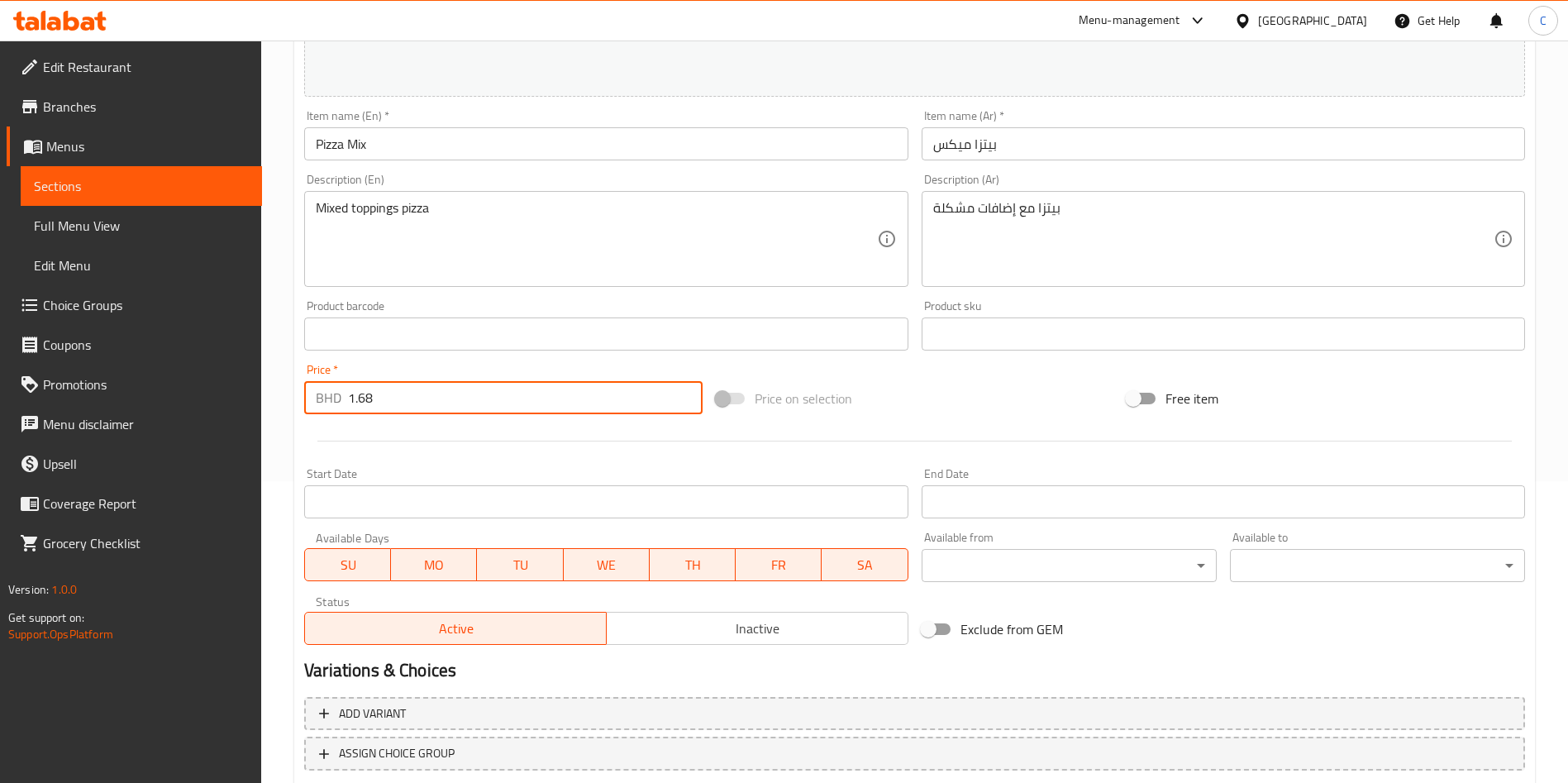
scroll to position [409, 0]
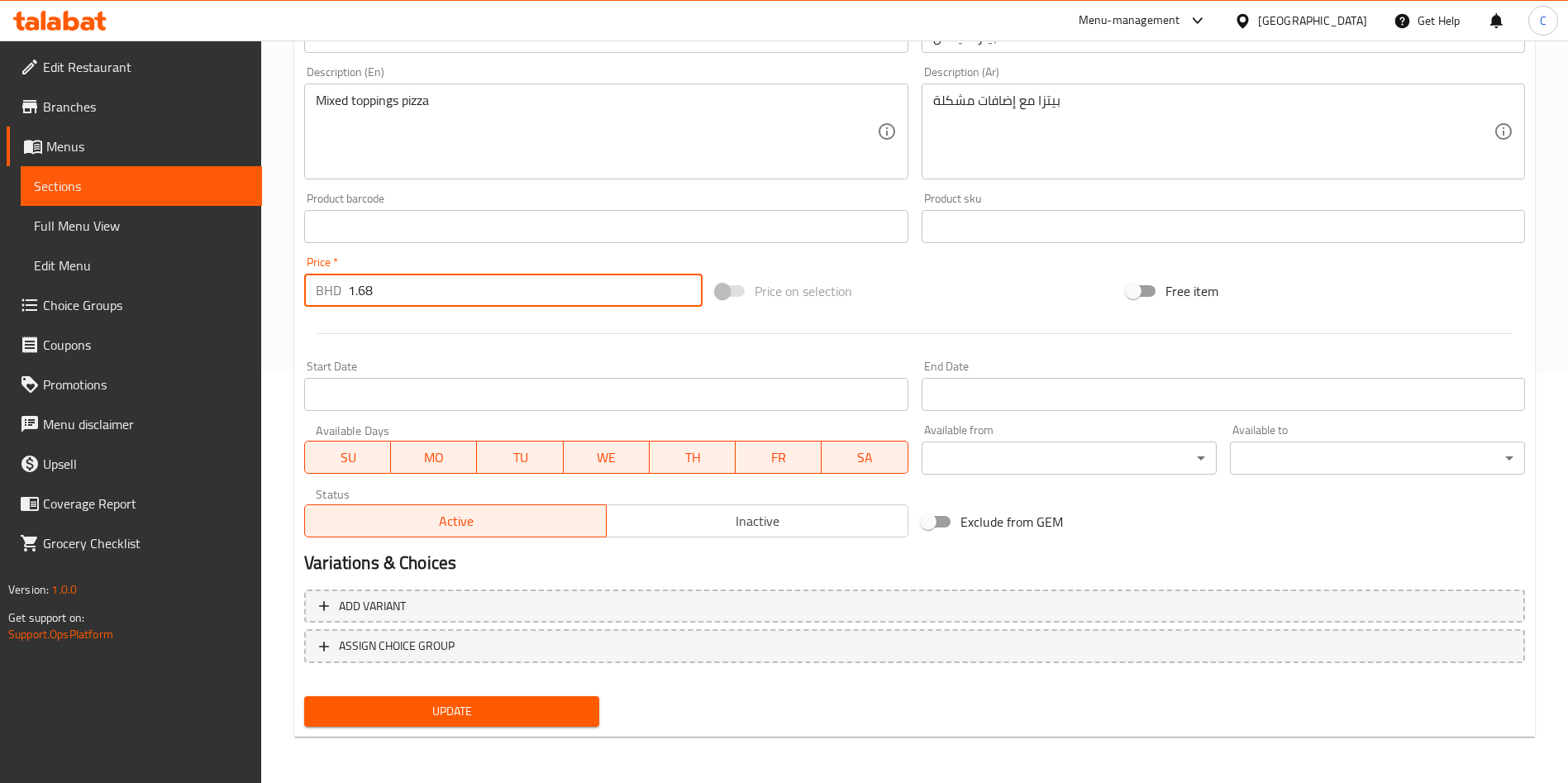
type input "1.68"
click at [565, 707] on span "Update" at bounding box center [451, 711] width 269 height 21
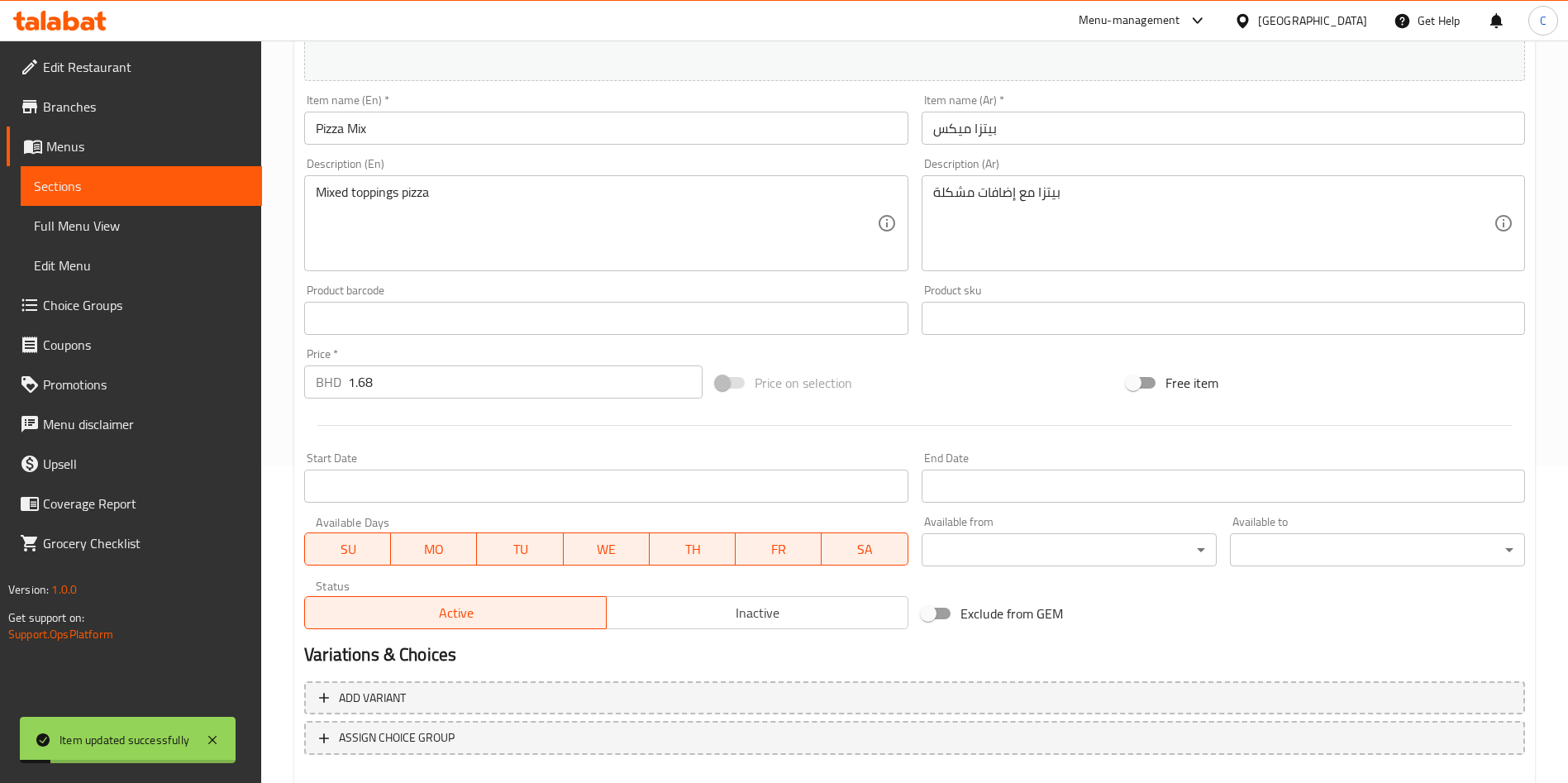
scroll to position [0, 0]
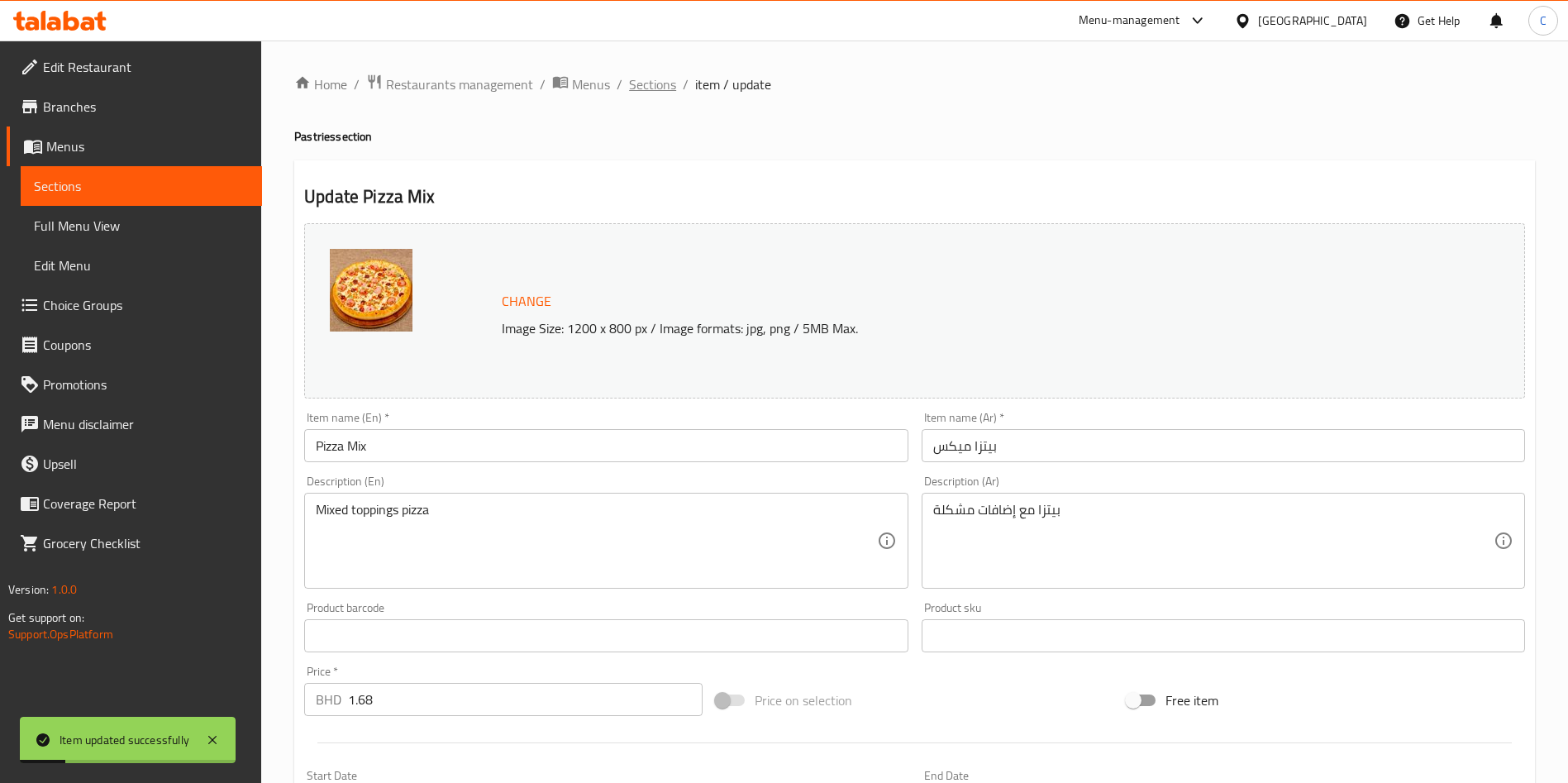
click at [648, 86] on span "Sections" at bounding box center [653, 84] width 47 height 20
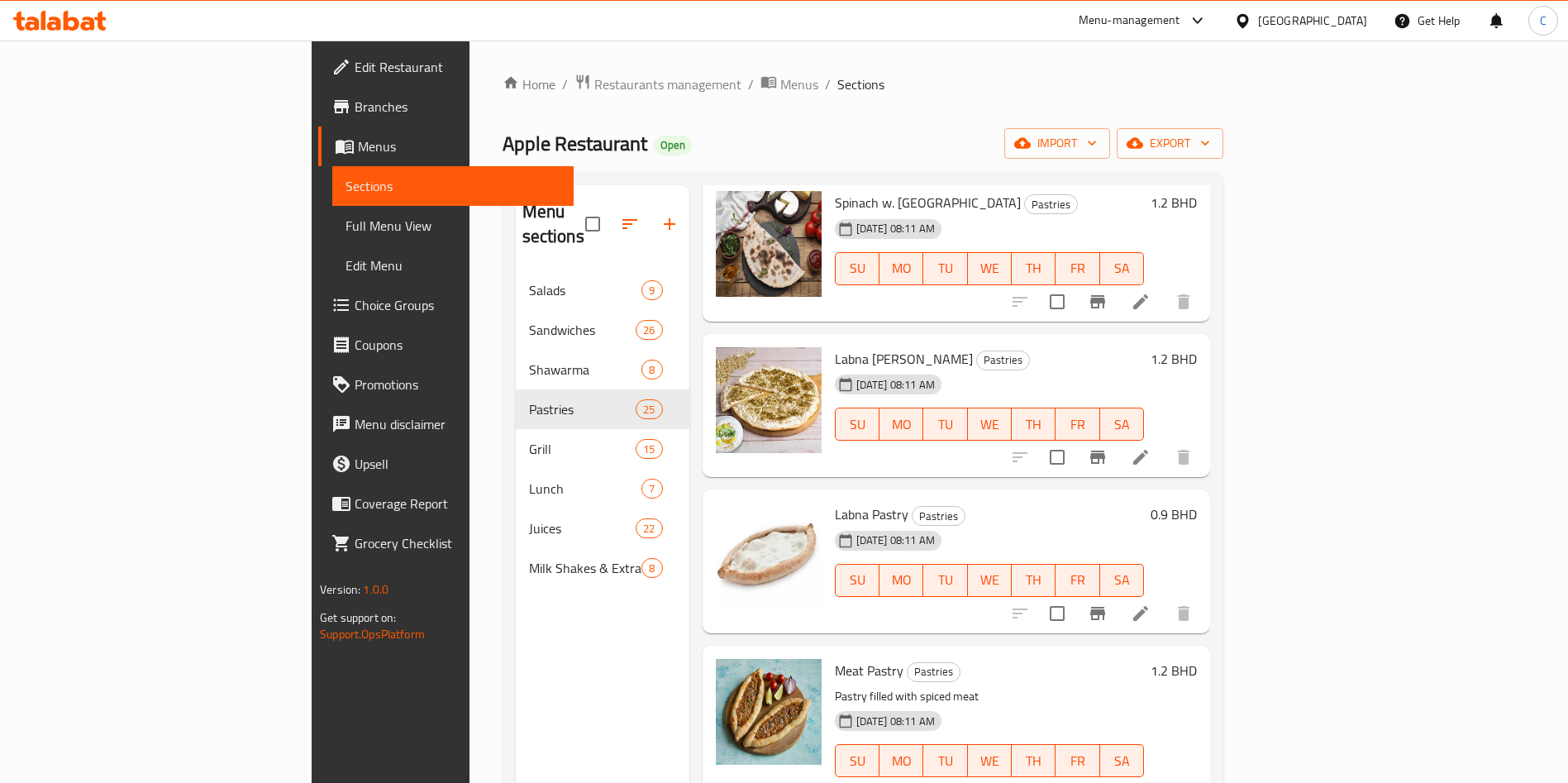
scroll to position [3101, 0]
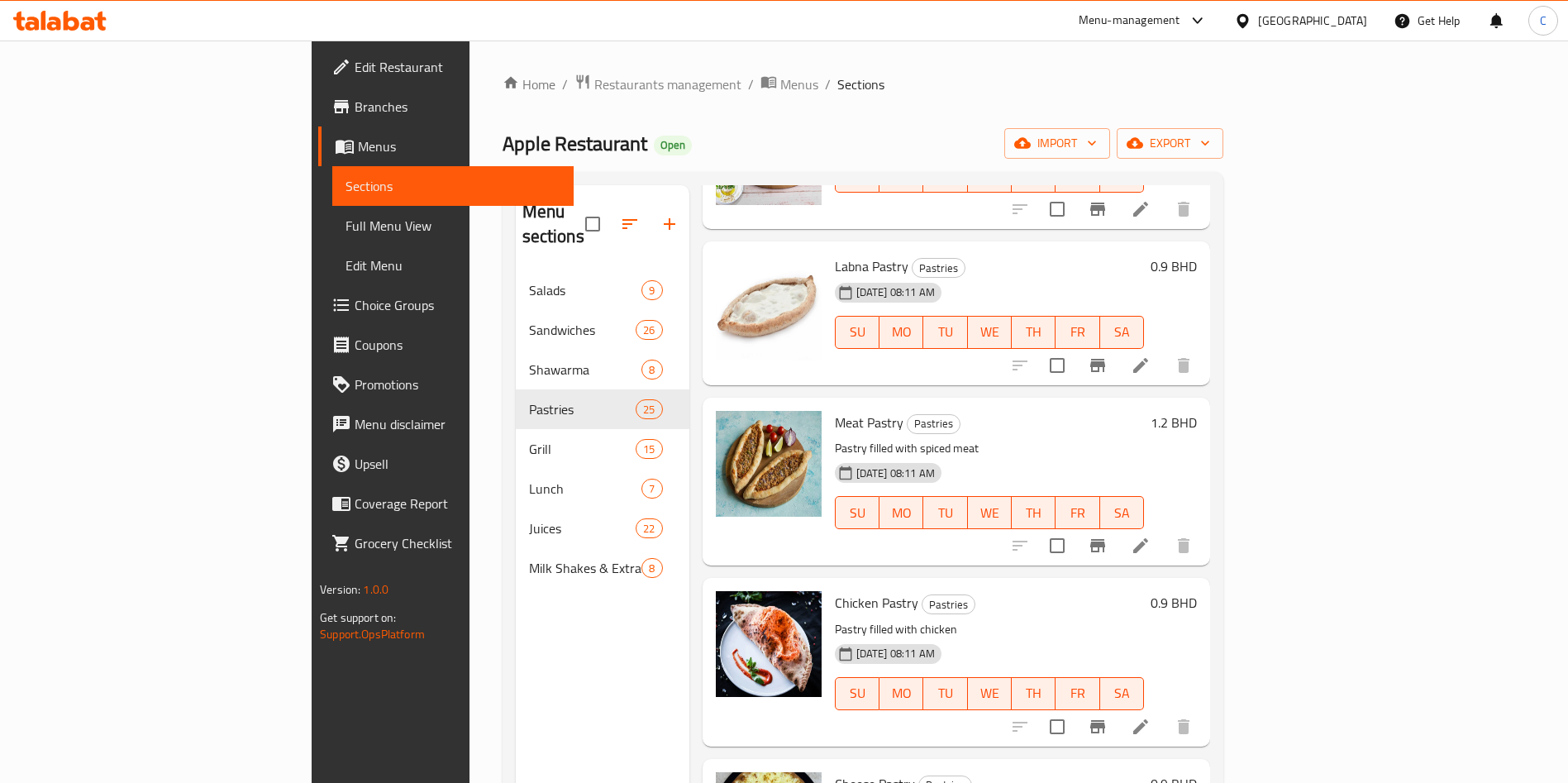
click at [1151, 356] on icon at bounding box center [1141, 366] width 20 height 20
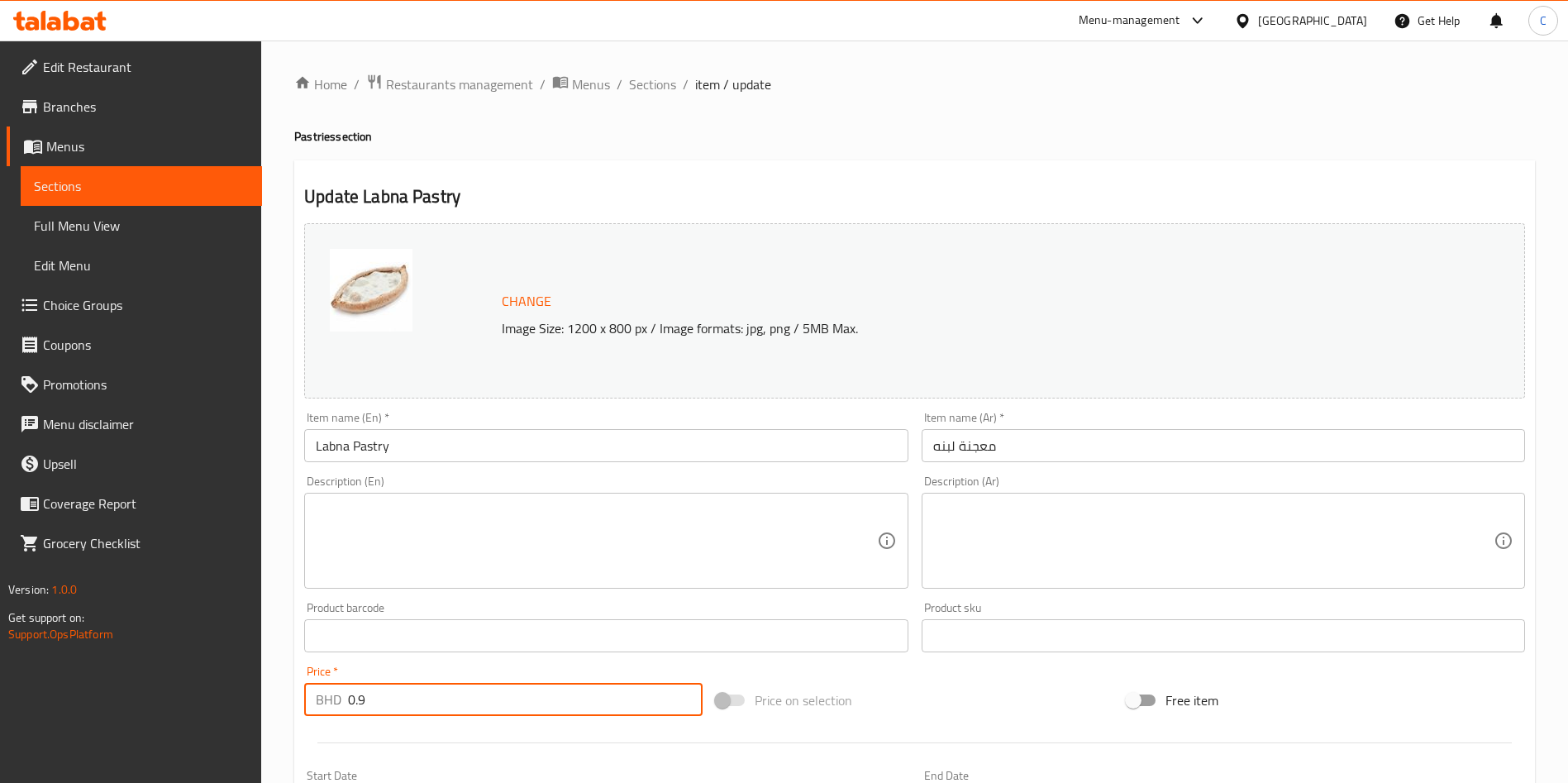
click at [503, 697] on input "0.9" at bounding box center [525, 700] width 355 height 33
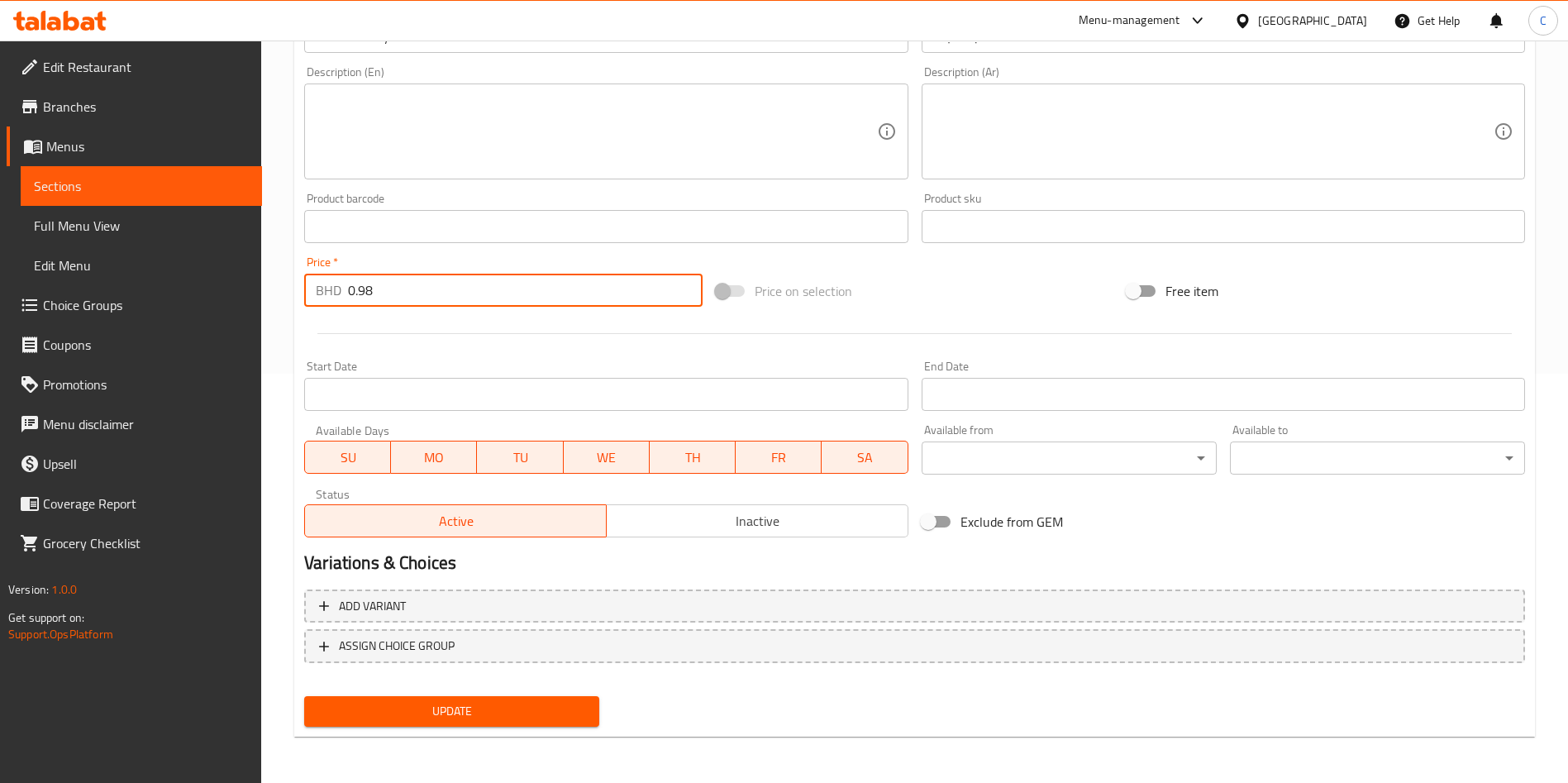
type input "0.98"
click at [491, 711] on span "Update" at bounding box center [451, 711] width 269 height 21
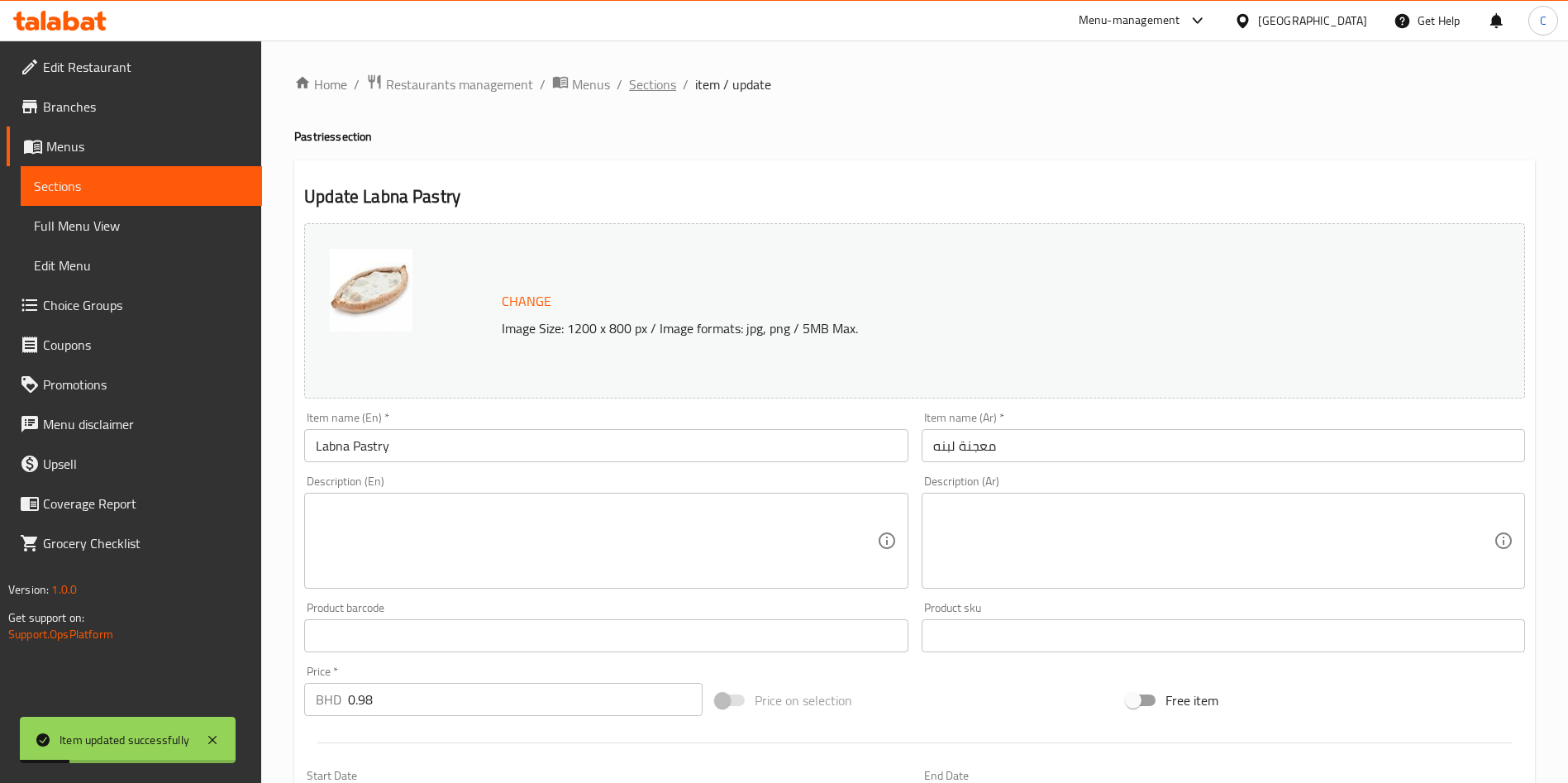
click at [640, 86] on span "Sections" at bounding box center [653, 84] width 47 height 20
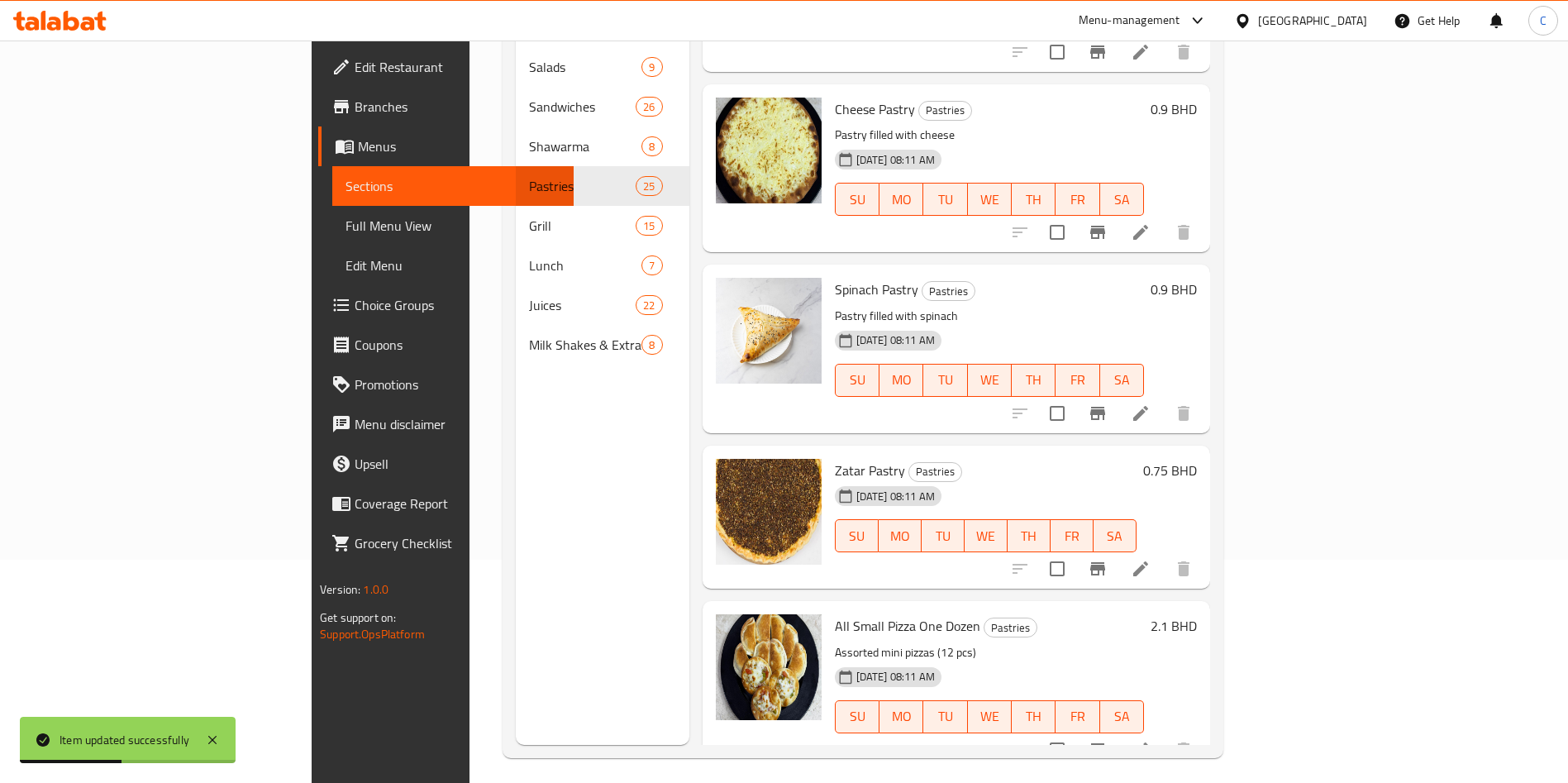
scroll to position [232, 0]
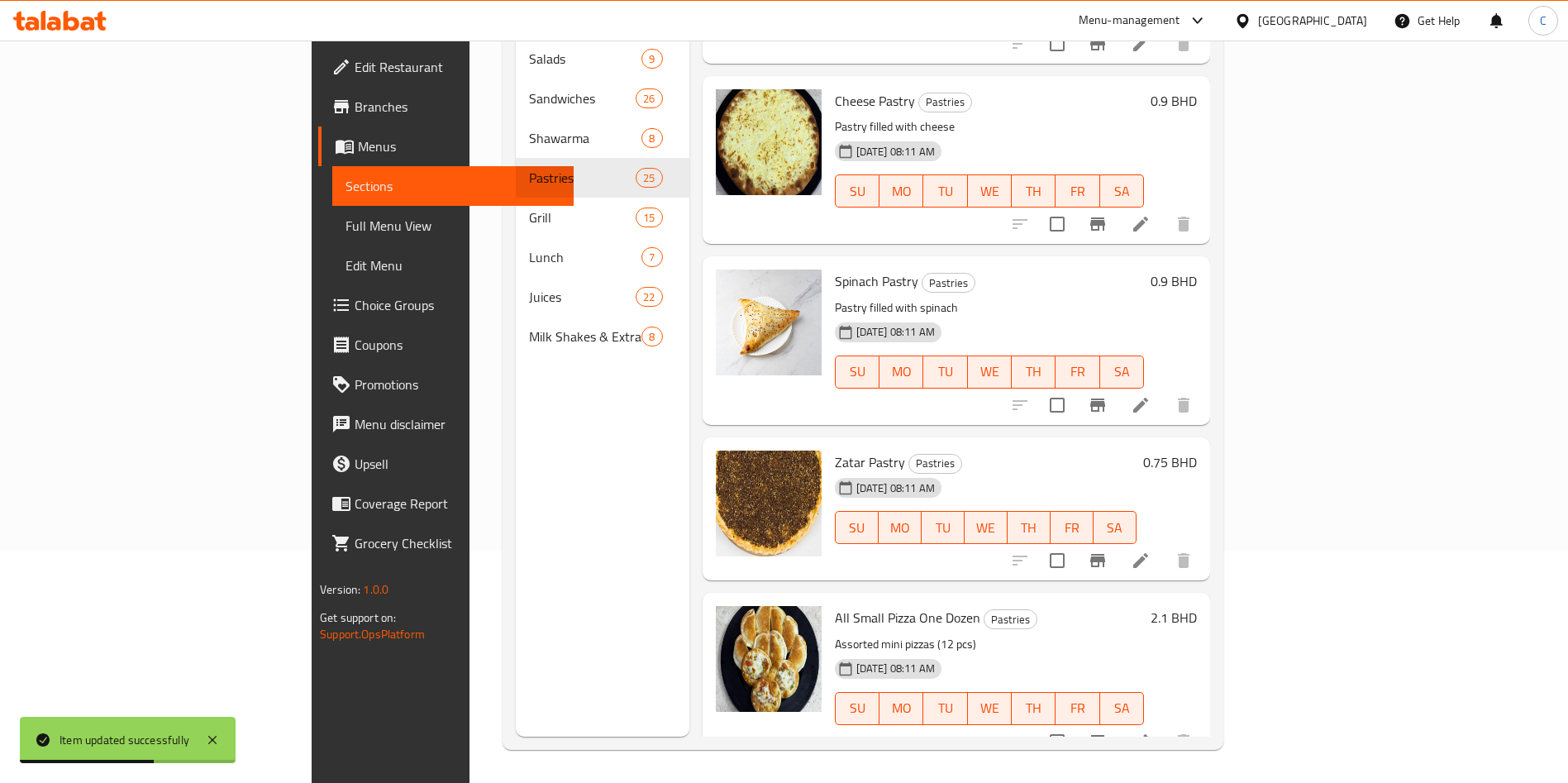
click at [1151, 652] on div "[DATE] 08:11 AM SU MO TU WE TH FR SA" at bounding box center [989, 696] width 322 height 89
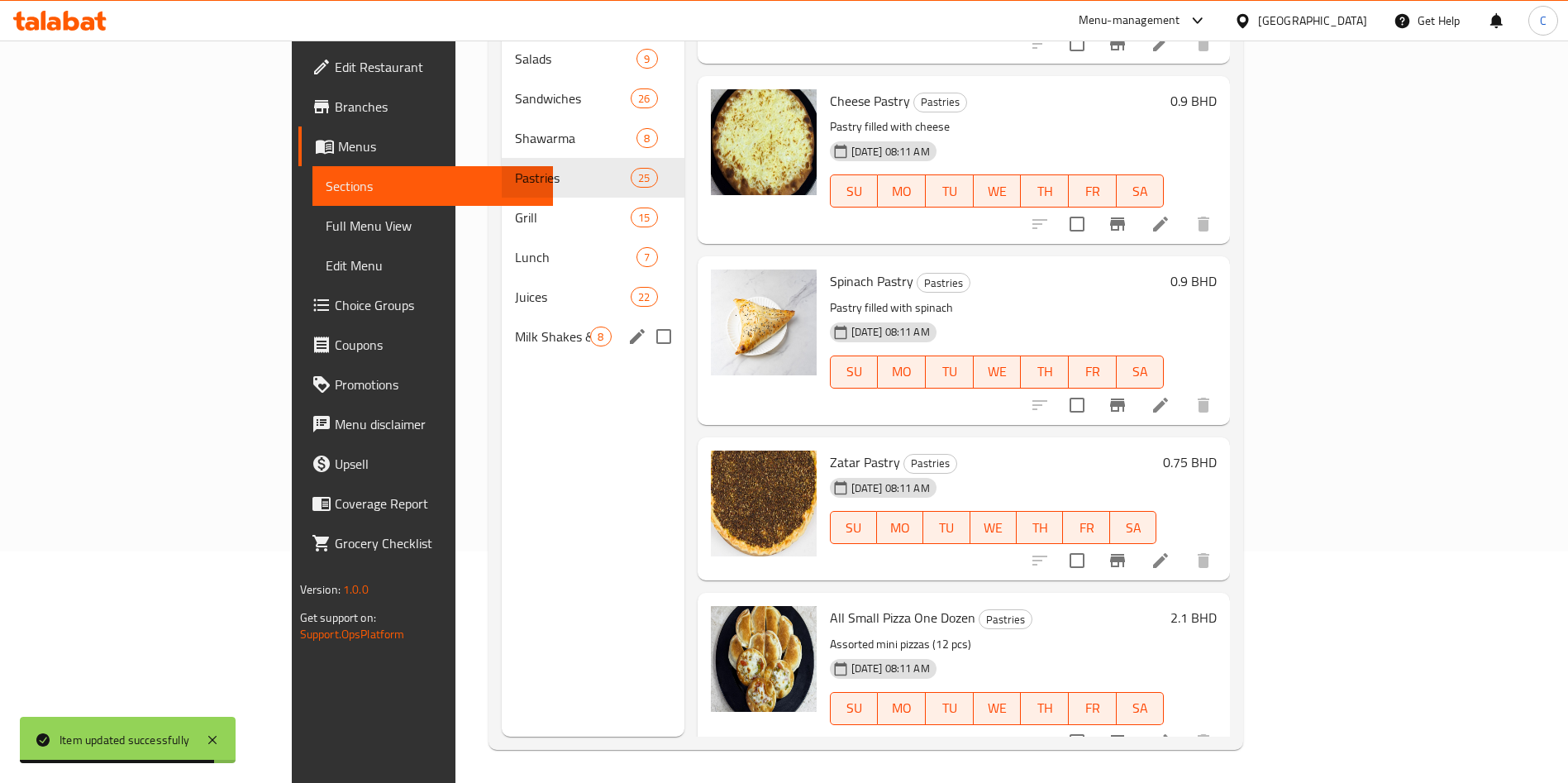
click at [515, 327] on span "Milk Shakes & Extras" at bounding box center [553, 337] width 75 height 20
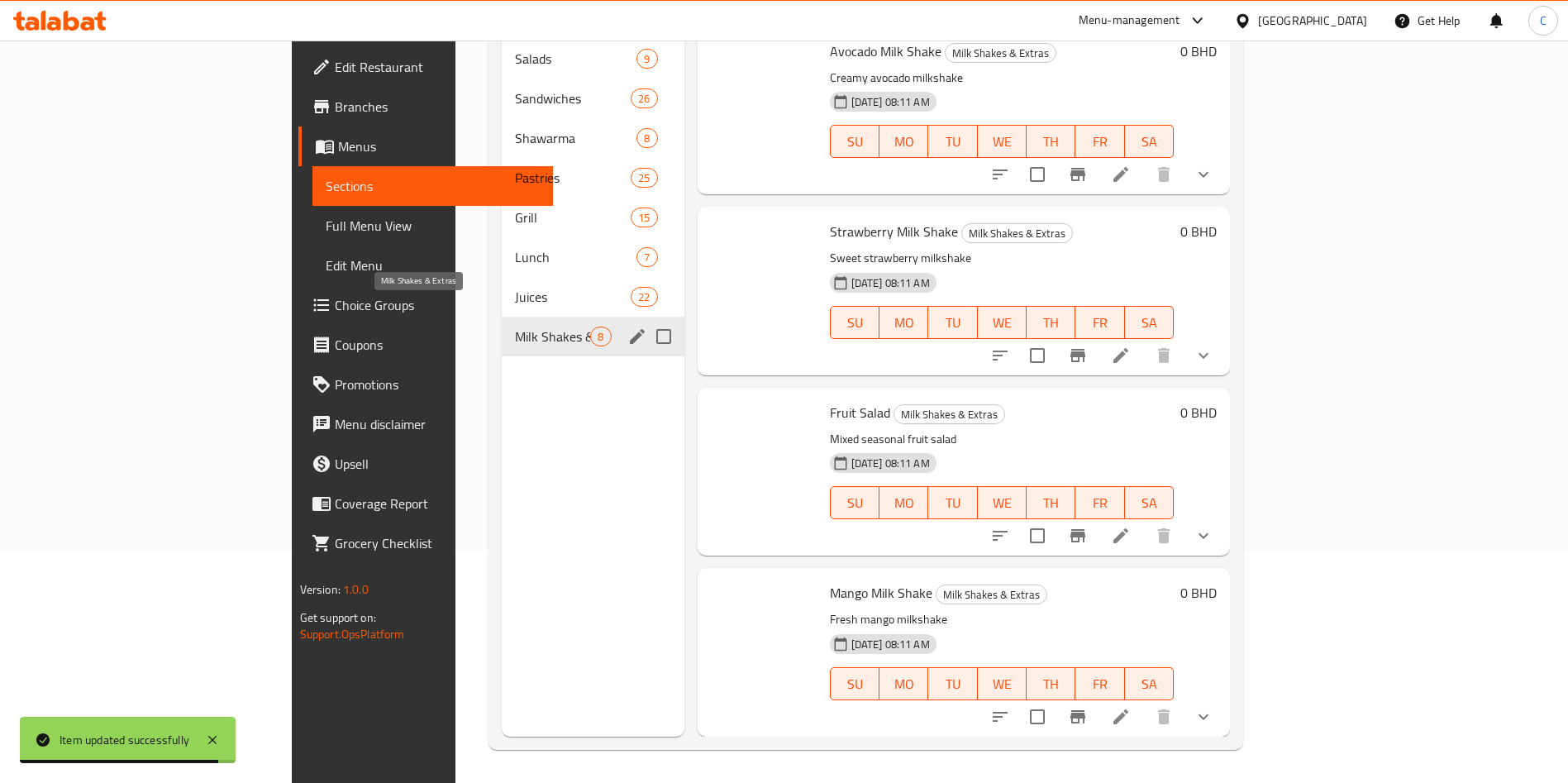
scroll to position [654, 0]
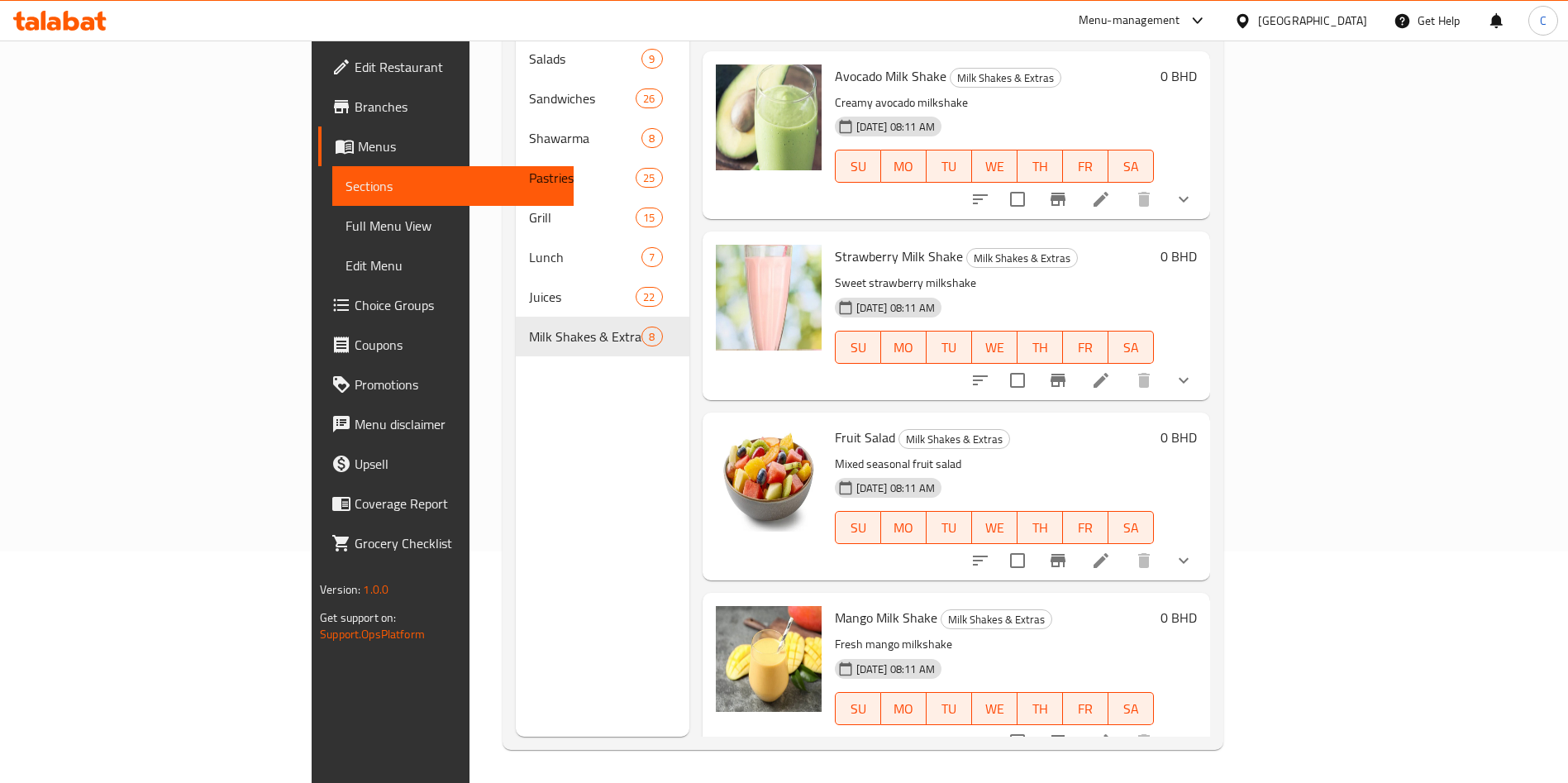
click at [1204, 731] on button "show more" at bounding box center [1184, 742] width 40 height 40
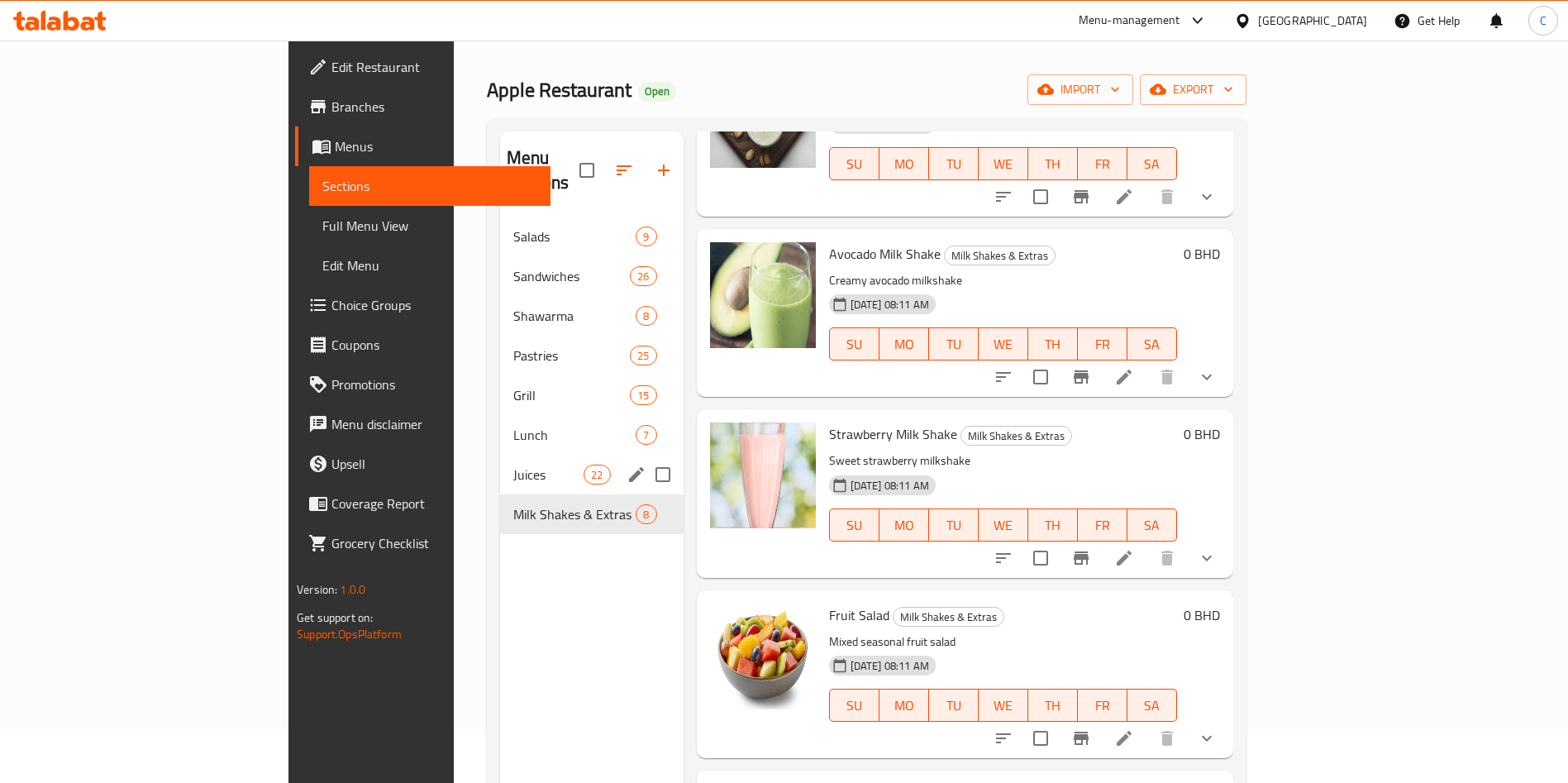
scroll to position [0, 0]
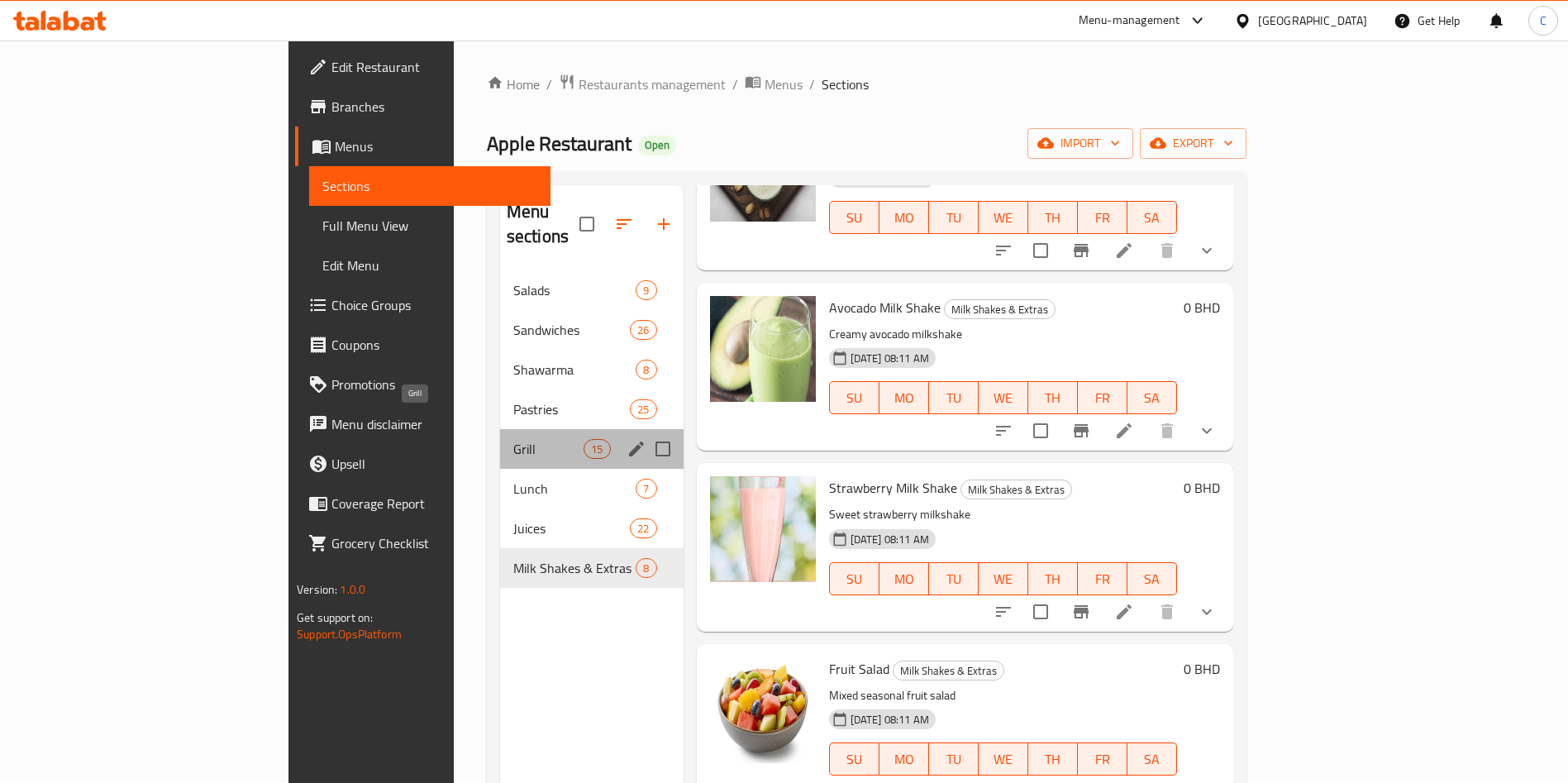
click at [514, 439] on span "Grill" at bounding box center [549, 449] width 70 height 20
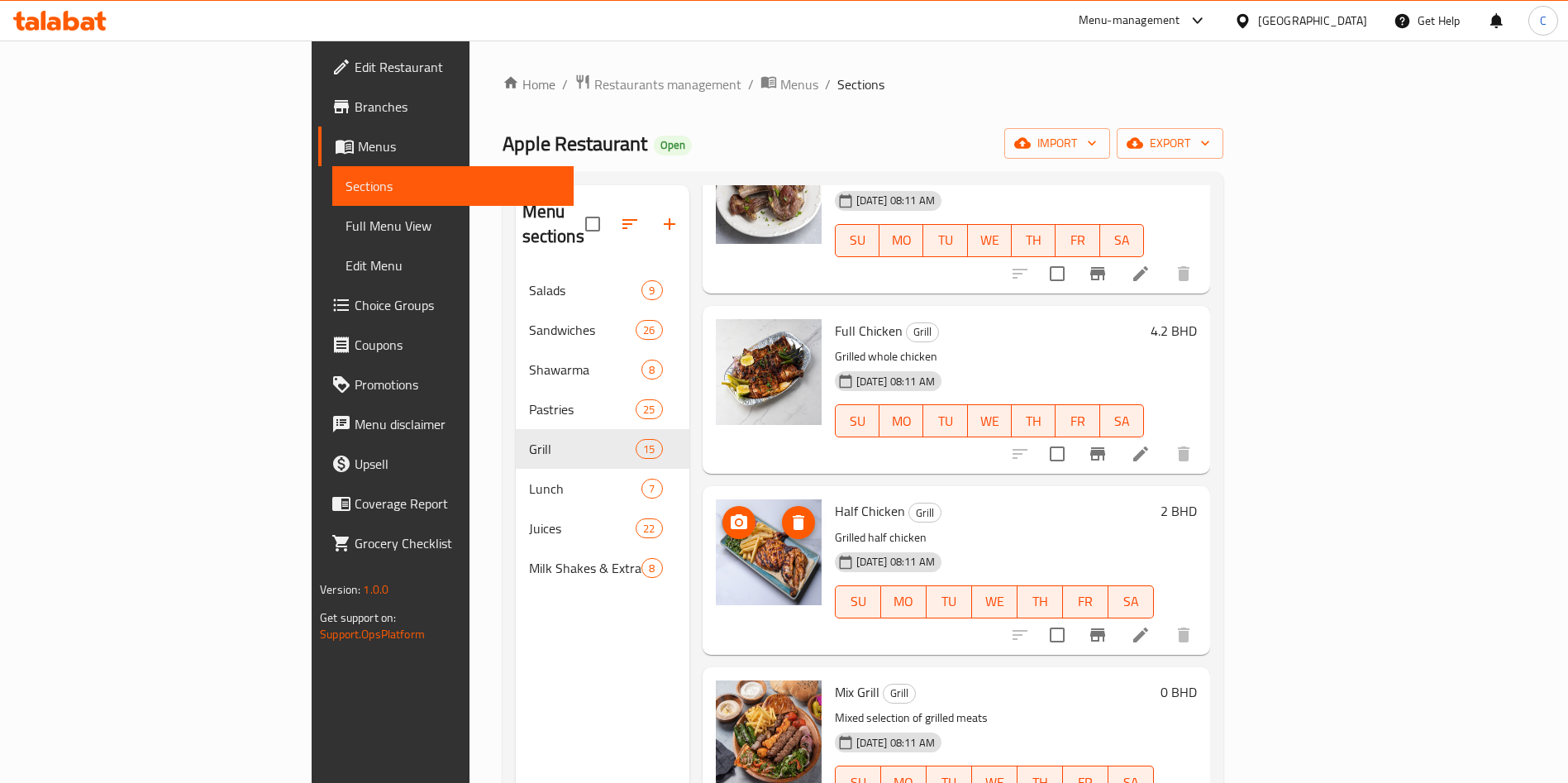
scroll to position [654, 0]
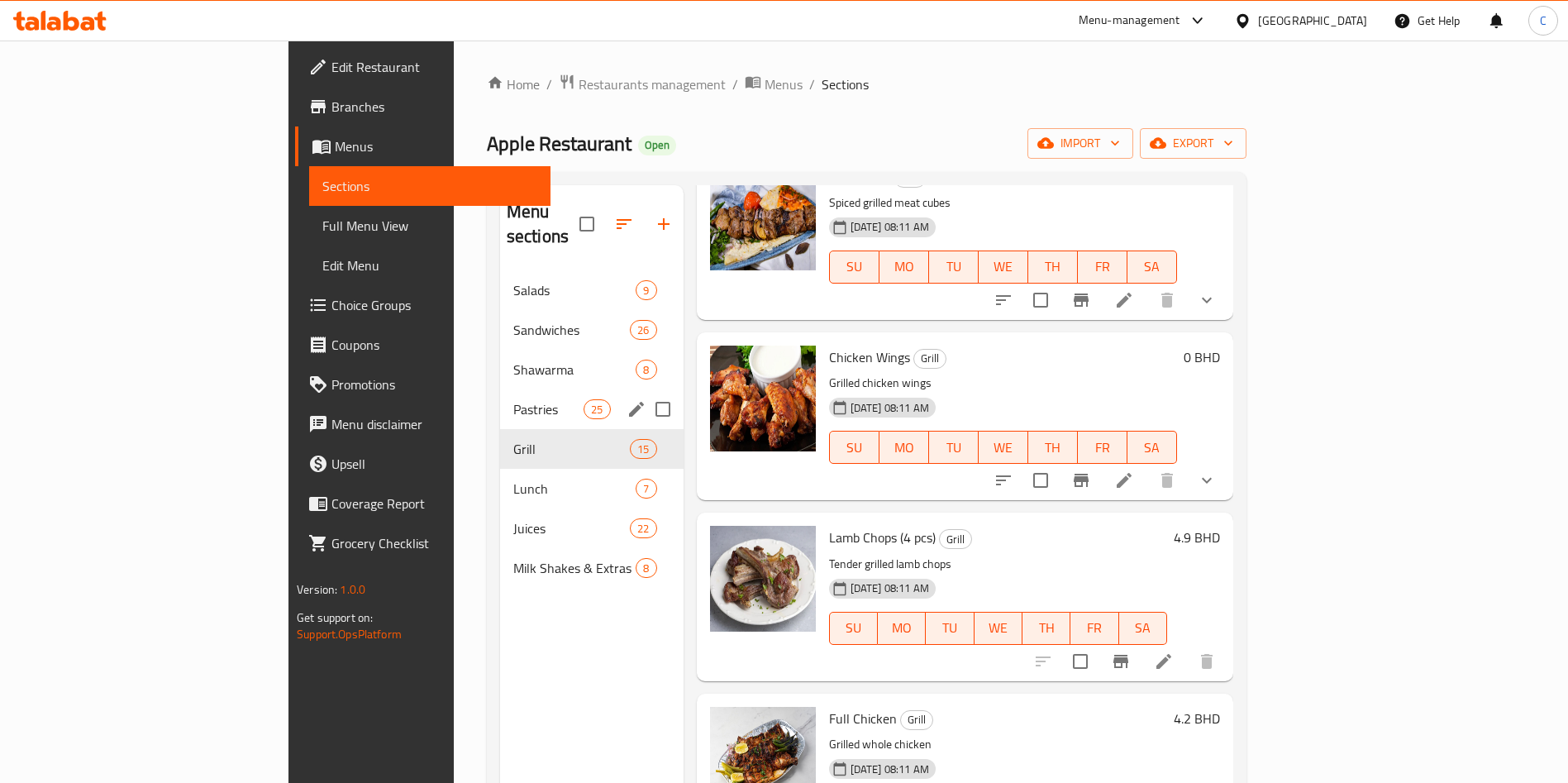
click at [514, 400] on span "Pastries" at bounding box center [549, 410] width 70 height 20
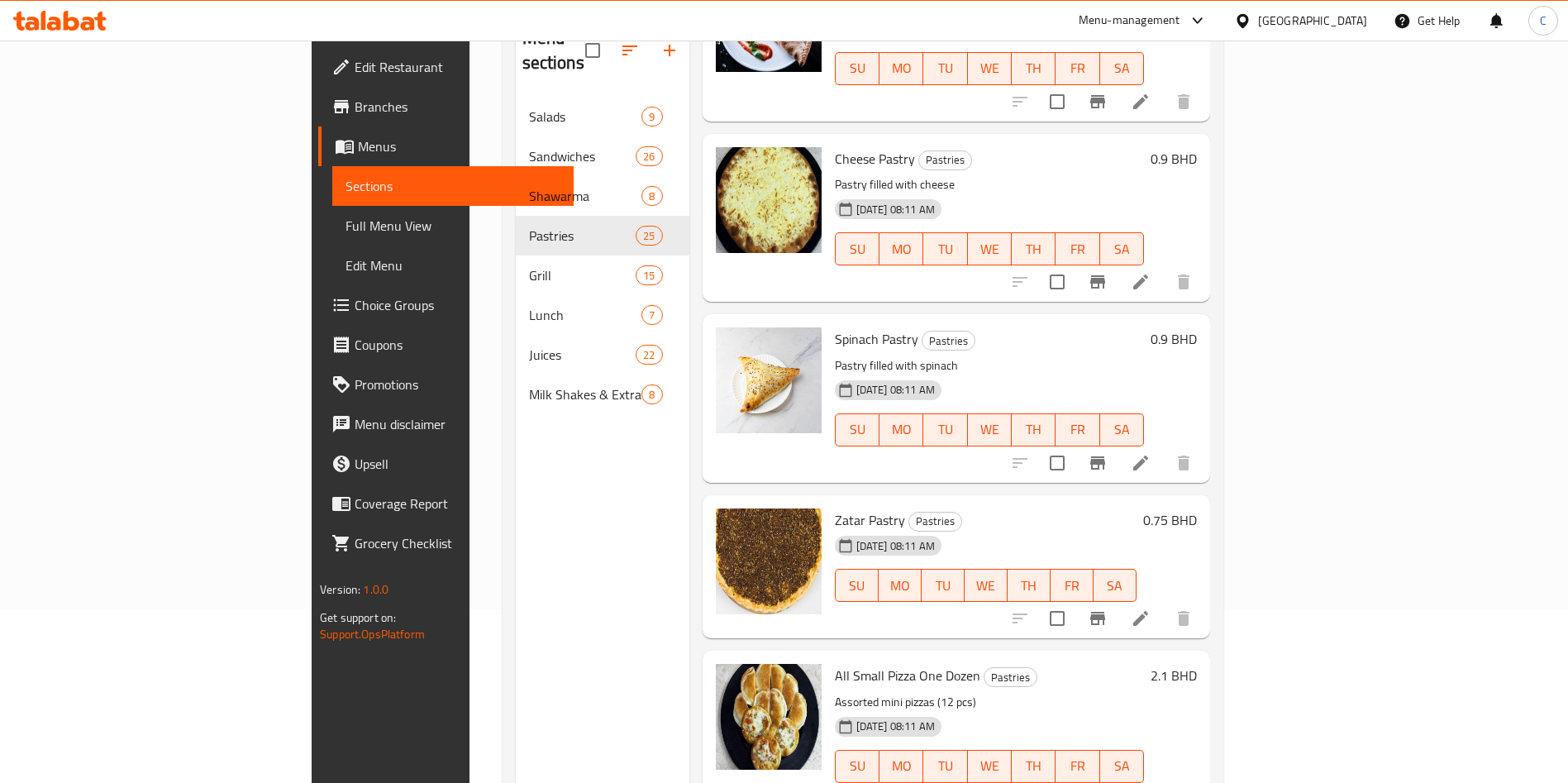
scroll to position [232, 0]
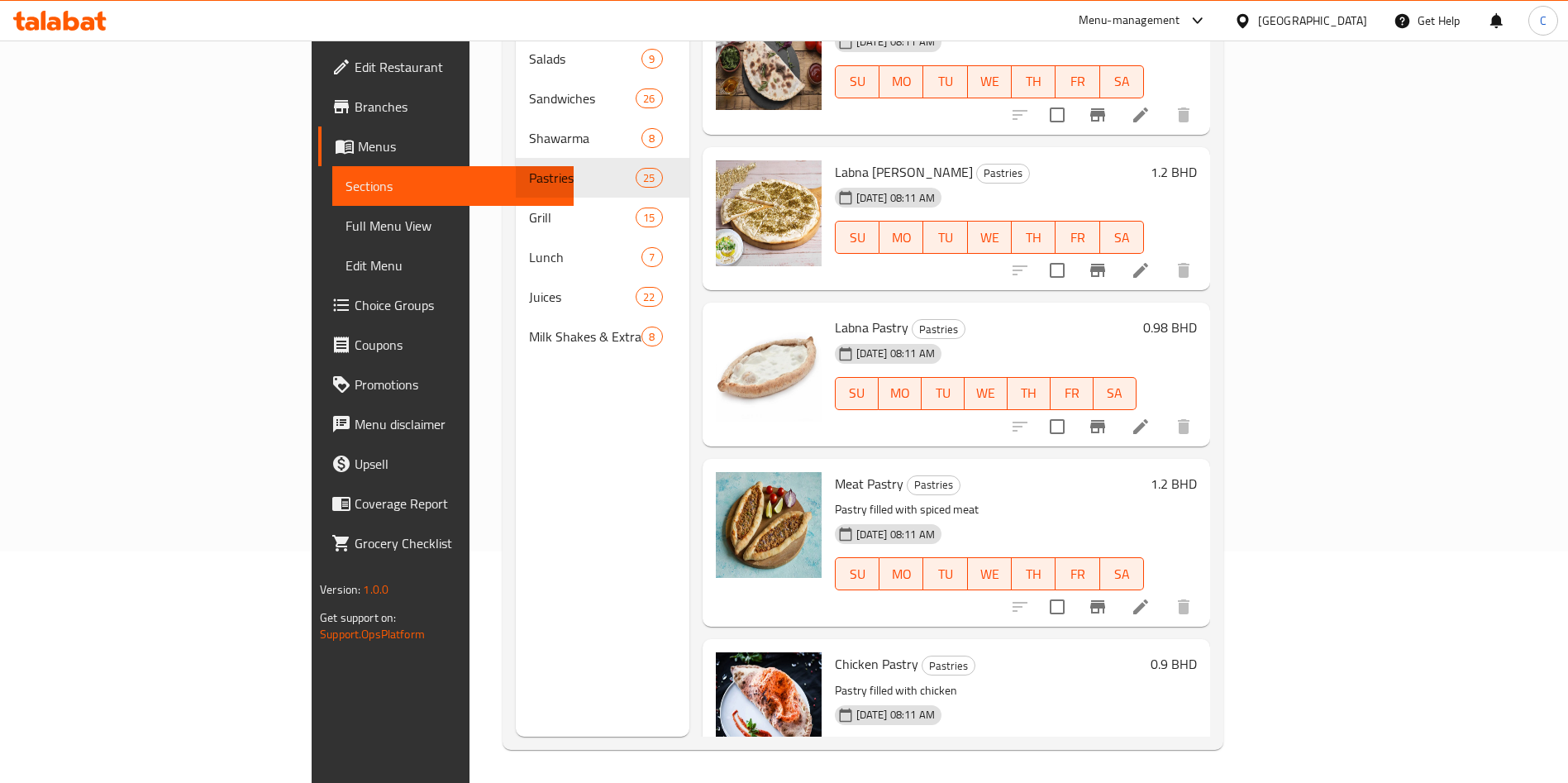
click at [1144, 500] on p "Pastry filled with spiced meat" at bounding box center [989, 510] width 309 height 21
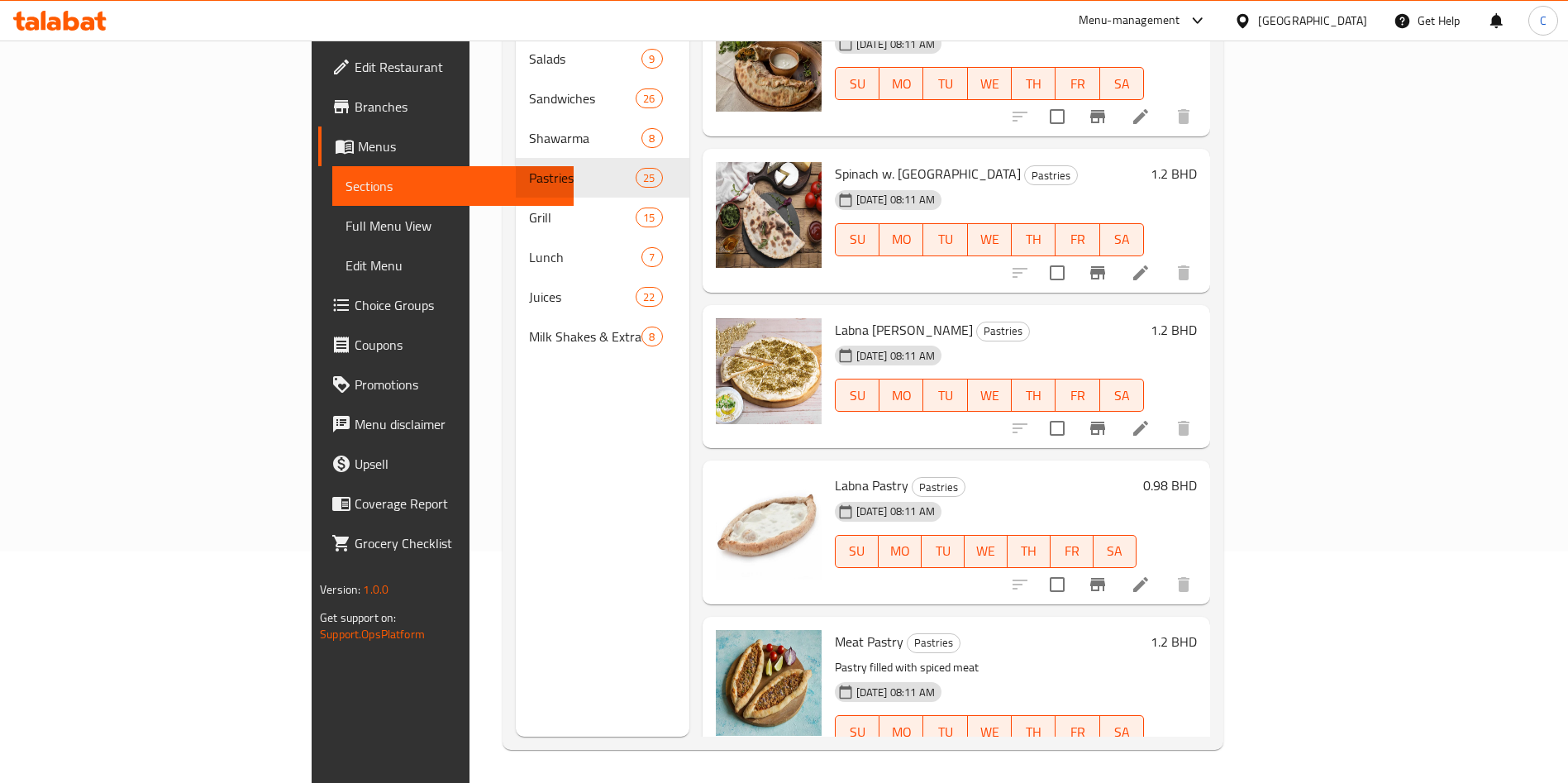
scroll to position [2188, 0]
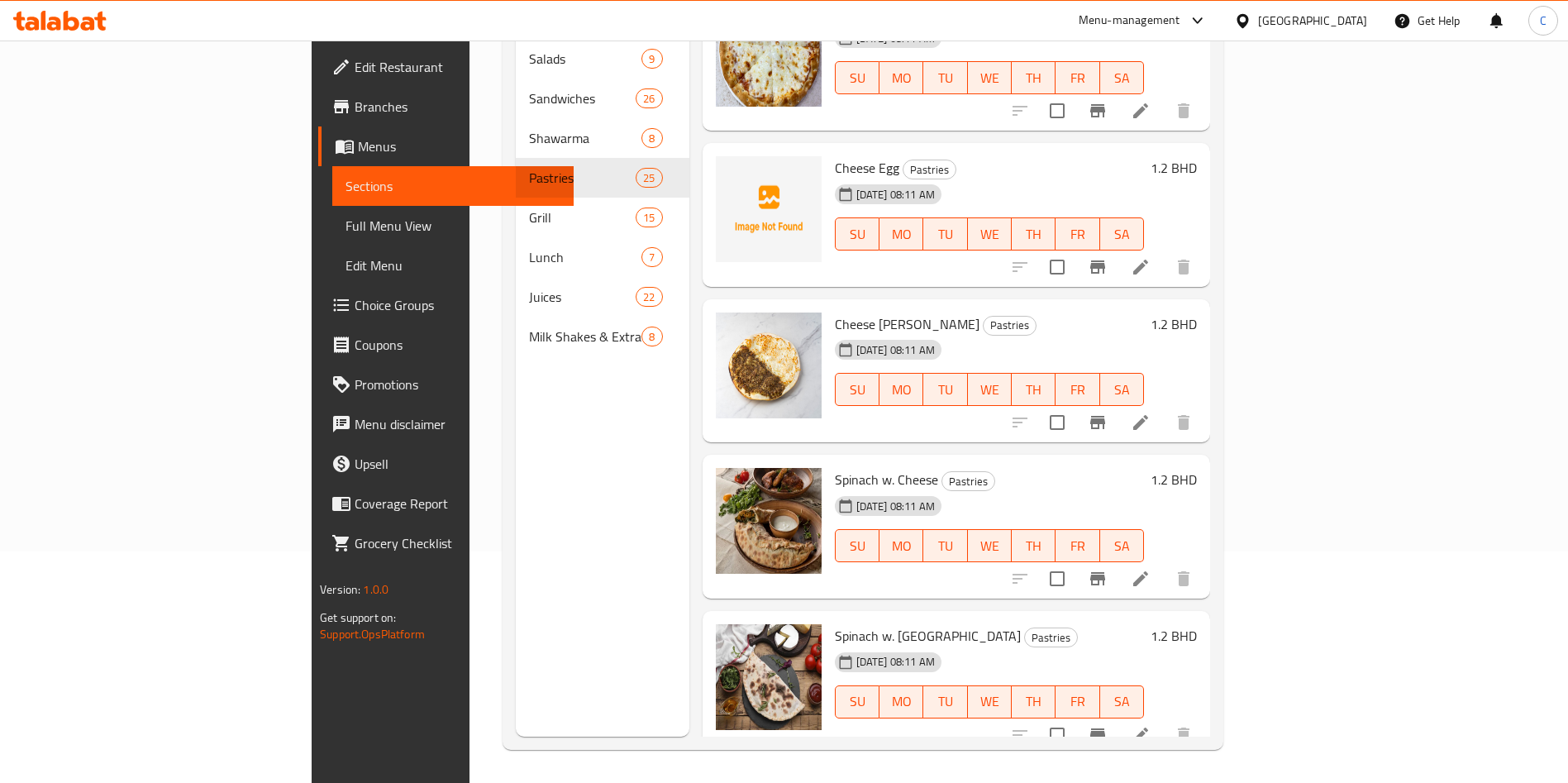
click at [1151, 490] on div "[DATE] 08:11 AM SU MO TU WE TH FR SA" at bounding box center [989, 534] width 322 height 89
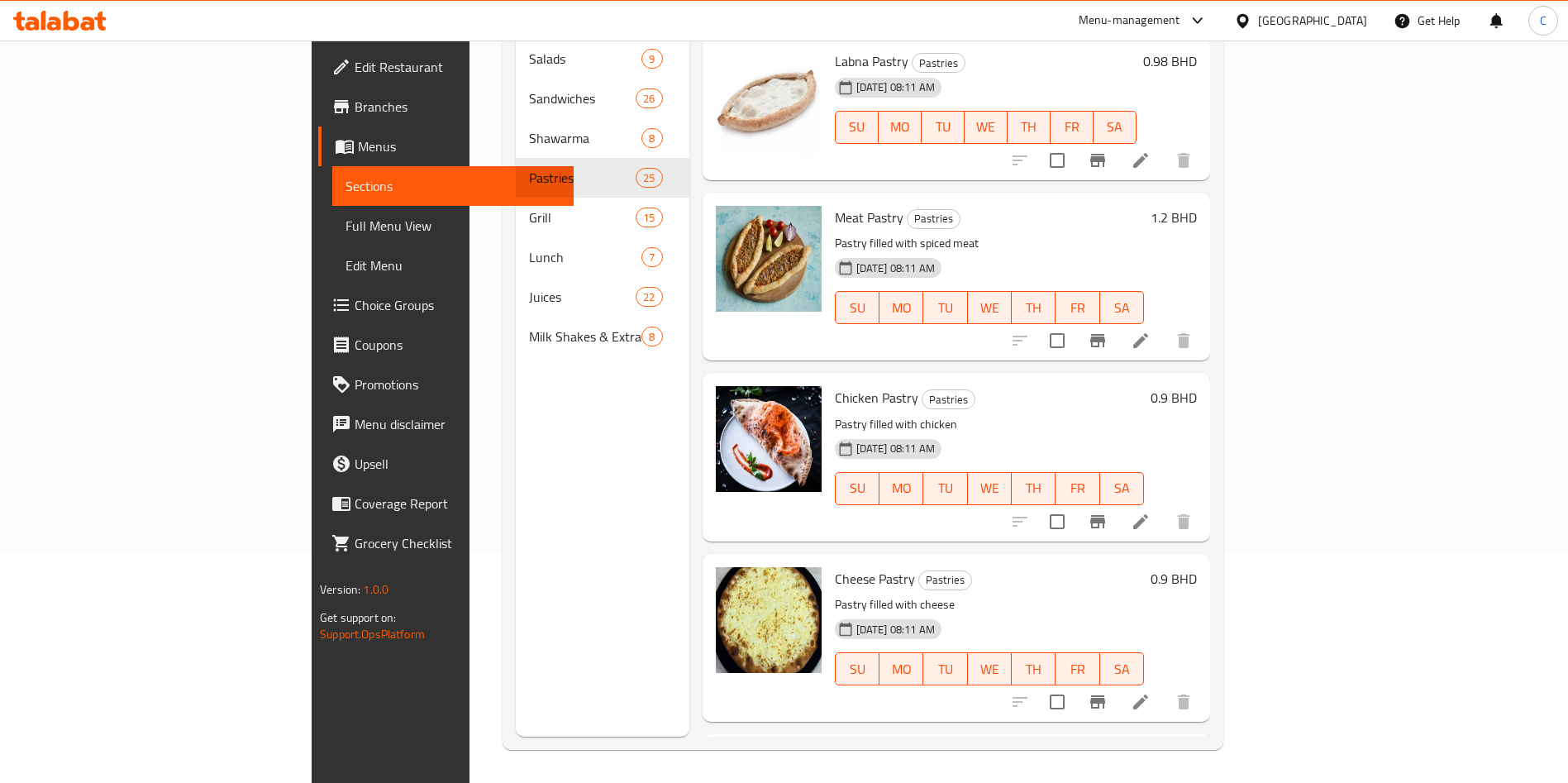
scroll to position [3304, 0]
